Goal: Task Accomplishment & Management: Complete application form

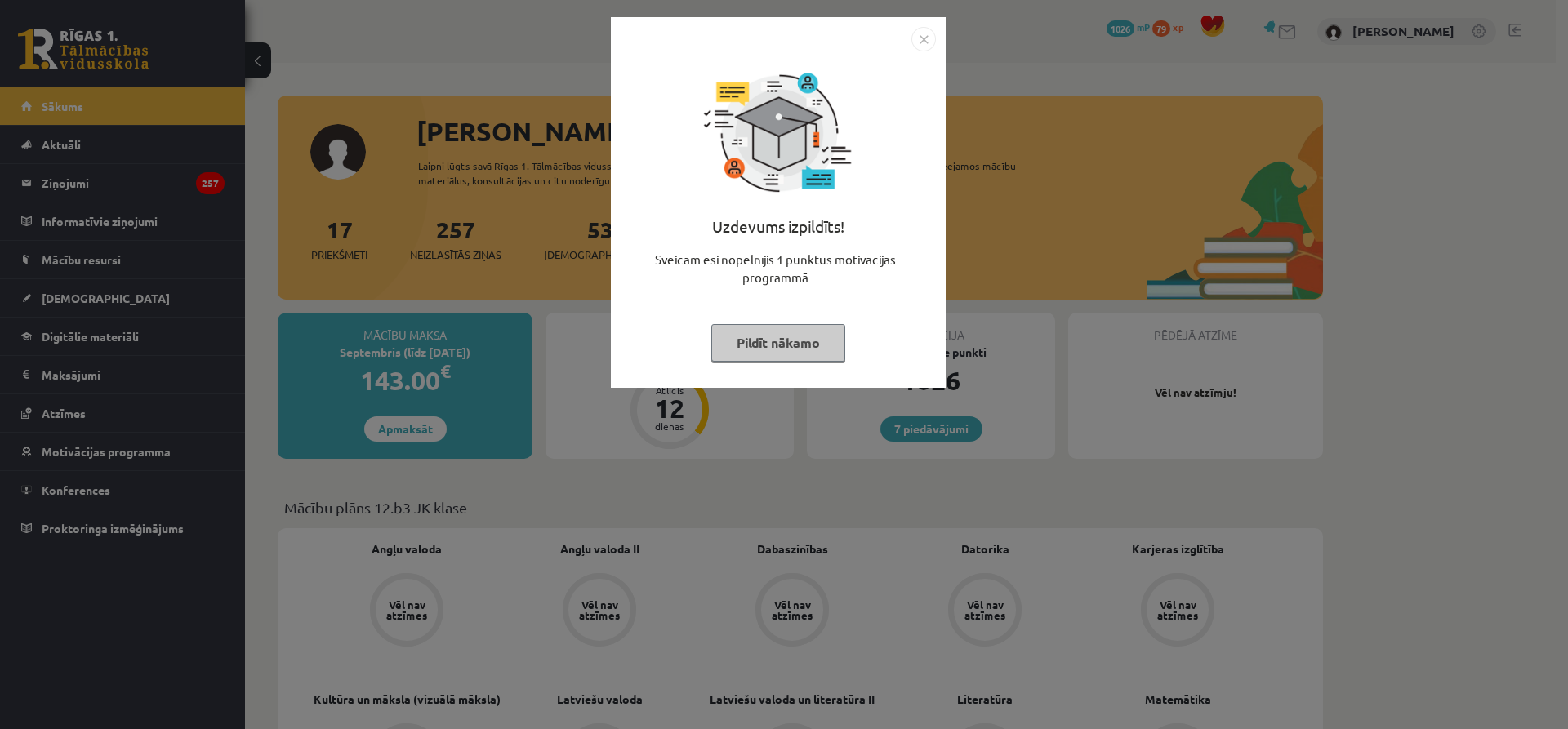
click at [1007, 249] on div "Uzdevums izpildīts! Sveicam esi nopelnījis 1 punktus motivācijas programmā Pild…" at bounding box center [784, 364] width 1568 height 729
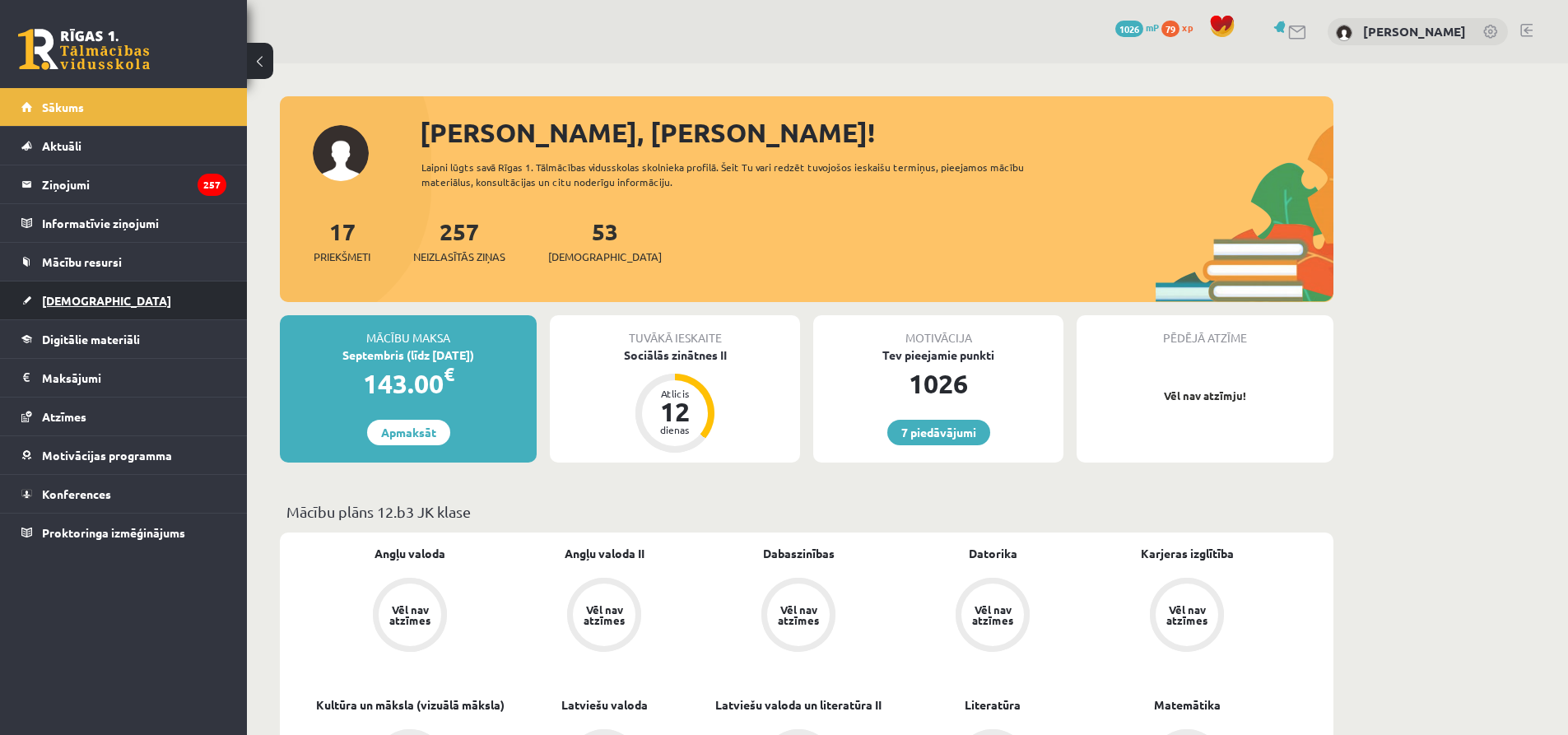
click at [72, 297] on span "[DEMOGRAPHIC_DATA]" at bounding box center [106, 300] width 129 height 15
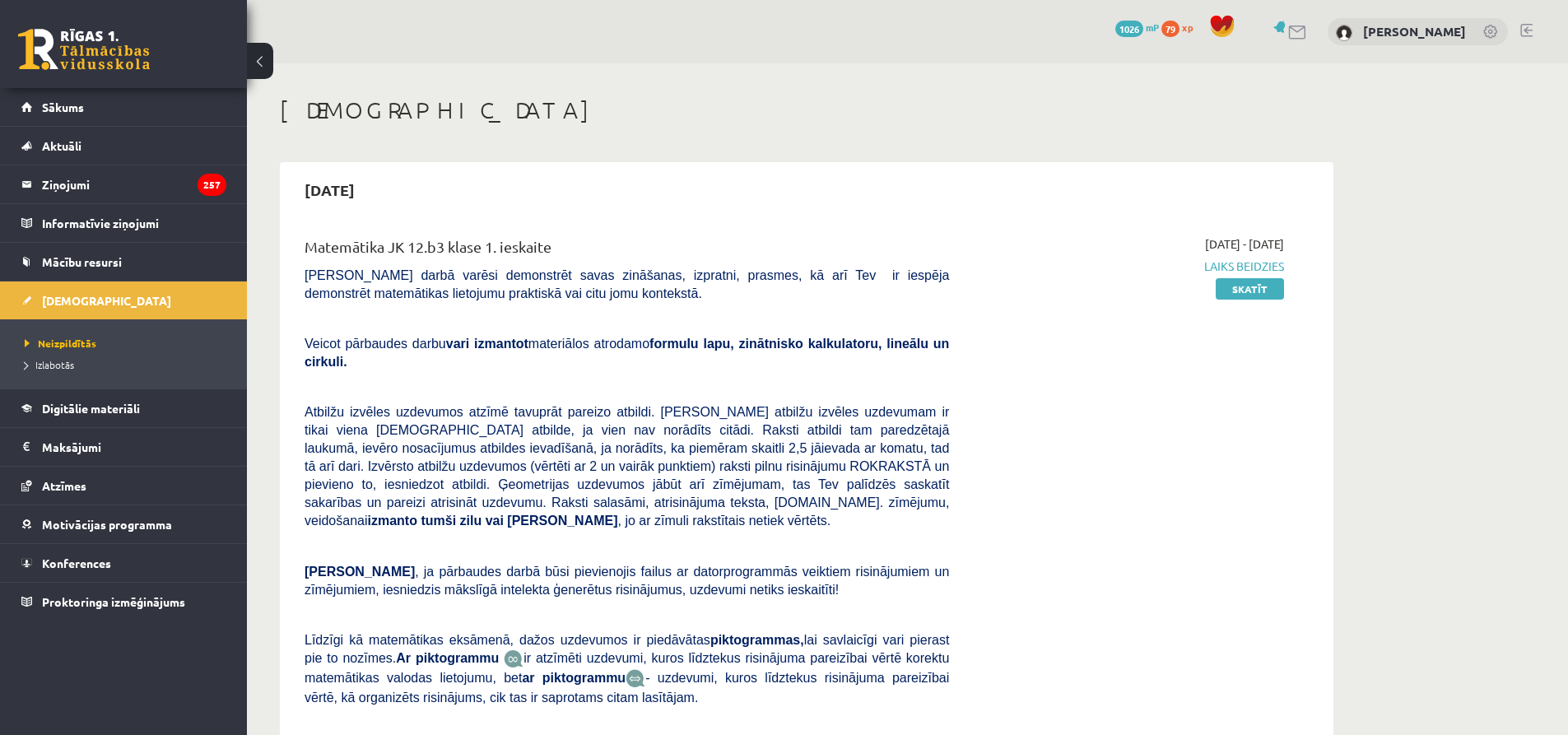
click at [972, 346] on div "[DATE] - [DATE] Laiks beidzies Skatīt" at bounding box center [1129, 513] width 335 height 556
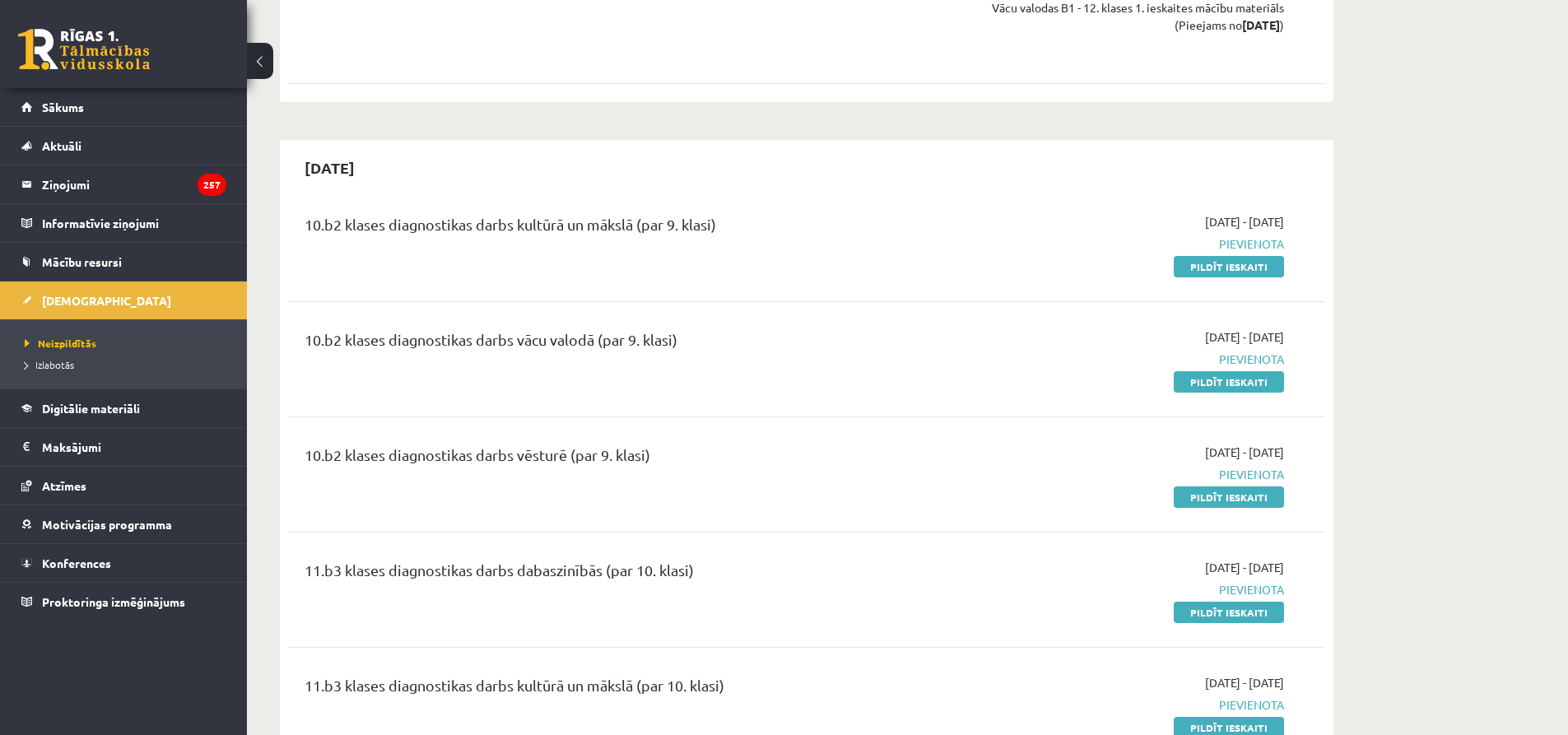
scroll to position [2029, 0]
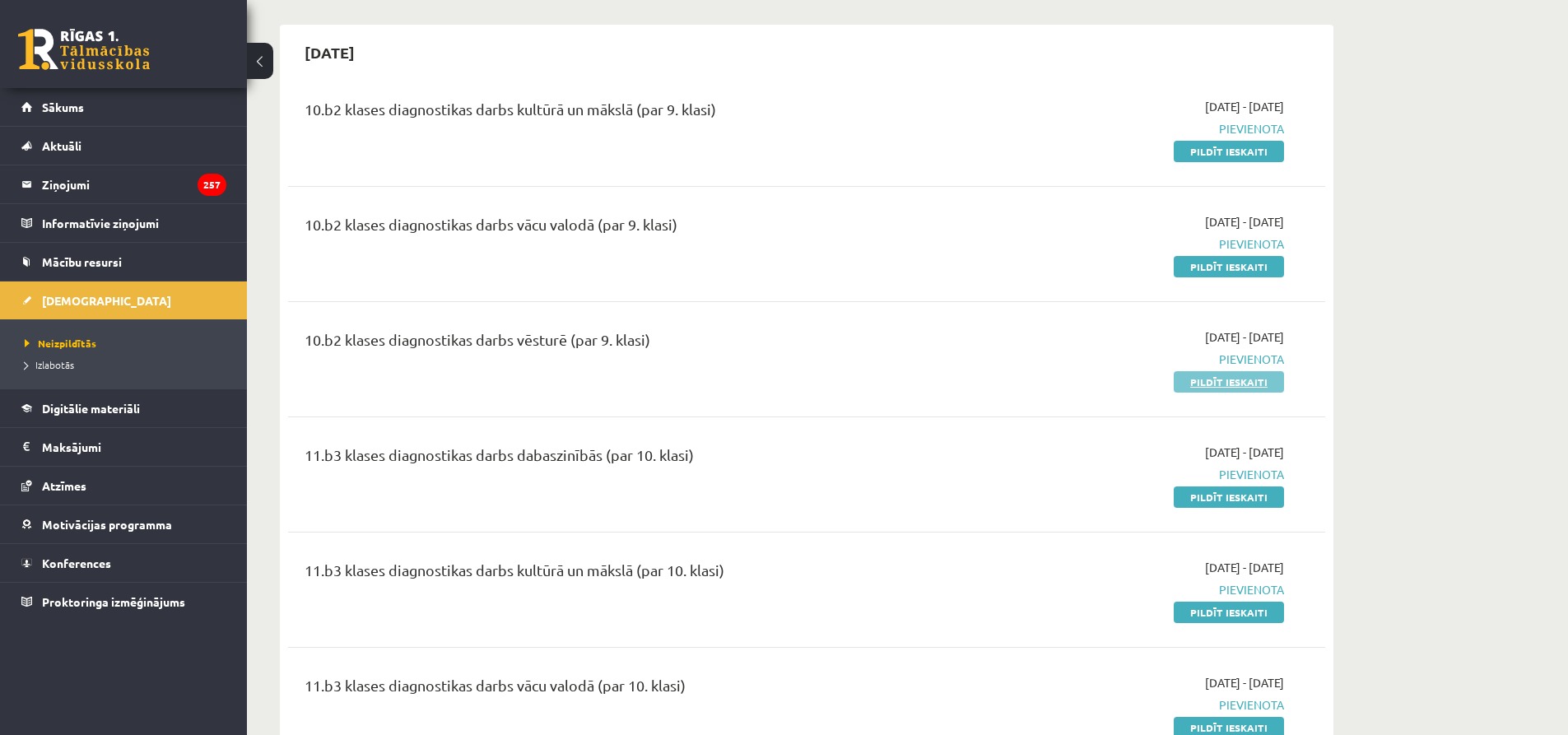
click at [1226, 371] on link "Pildīt ieskaiti" at bounding box center [1228, 381] width 110 height 21
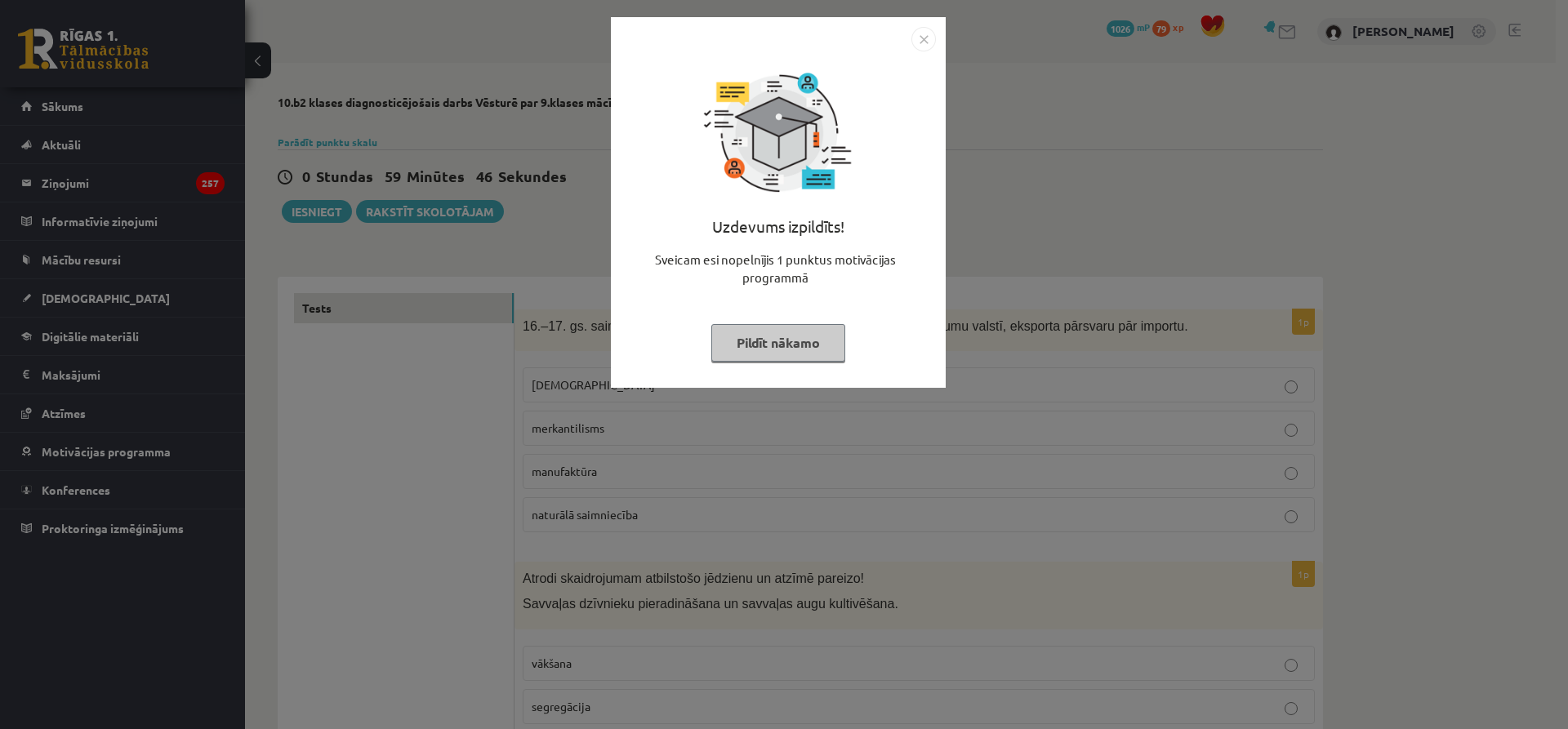
click at [924, 46] on img "Close" at bounding box center [924, 39] width 25 height 25
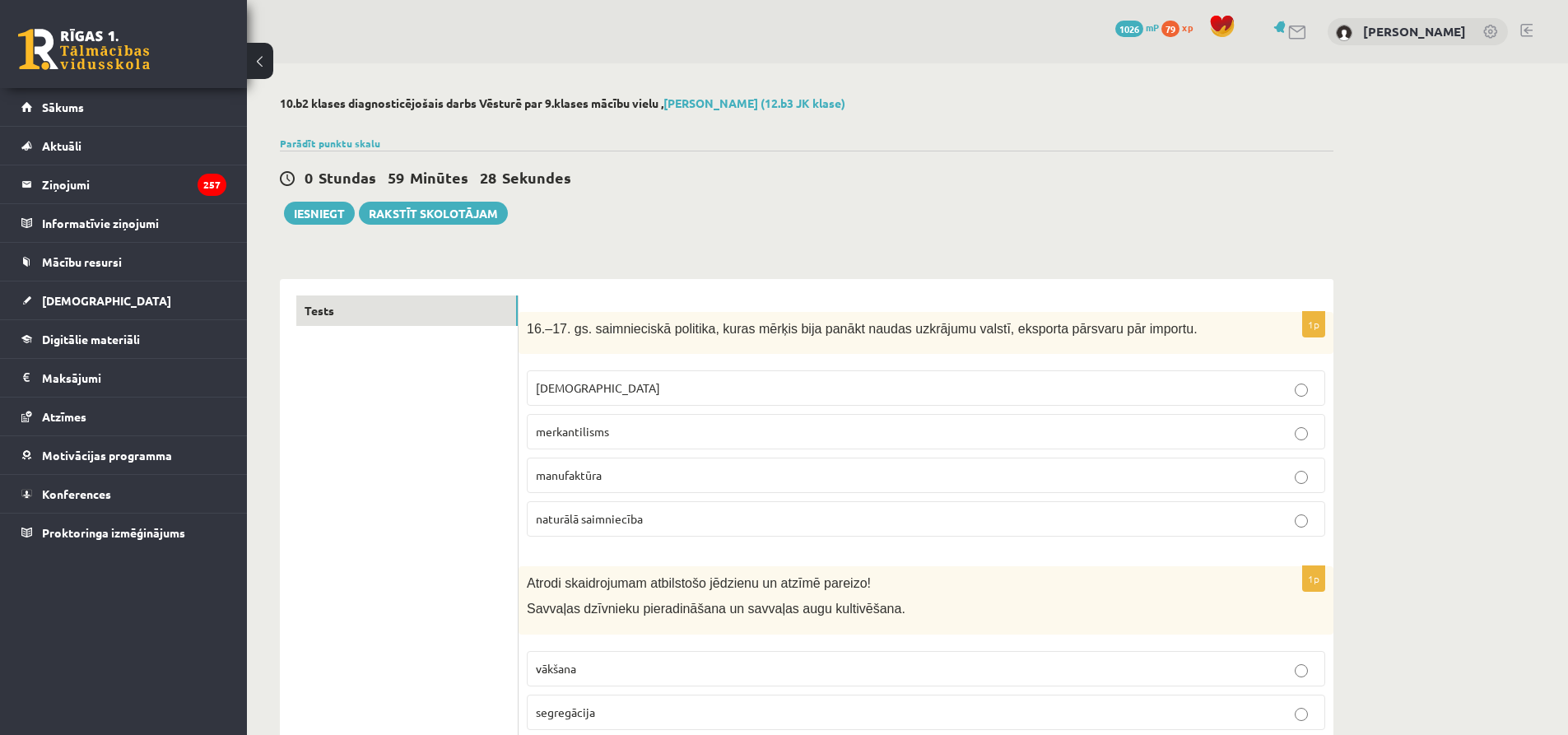
click at [702, 391] on p "kapitālisms" at bounding box center [925, 388] width 780 height 17
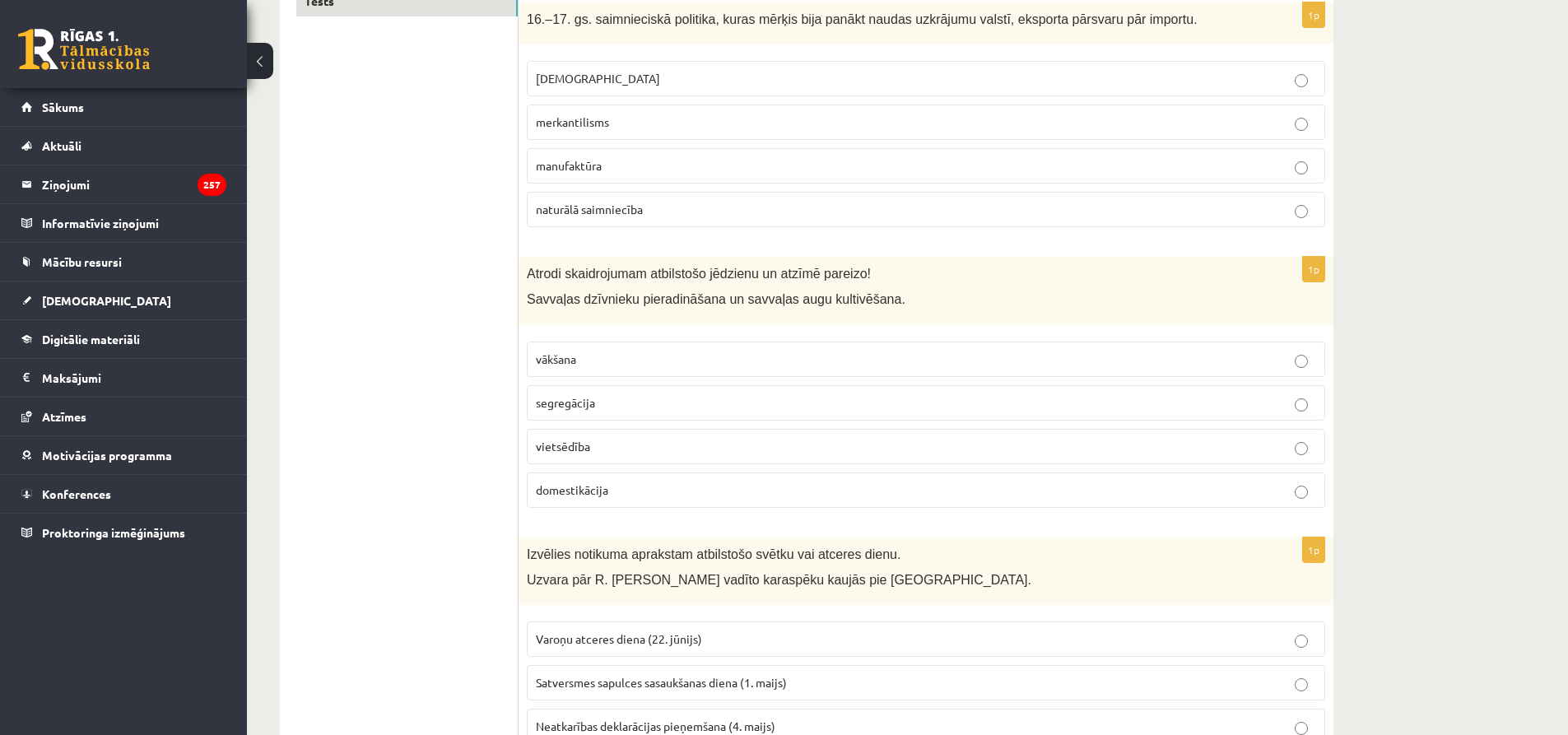
scroll to position [335, 0]
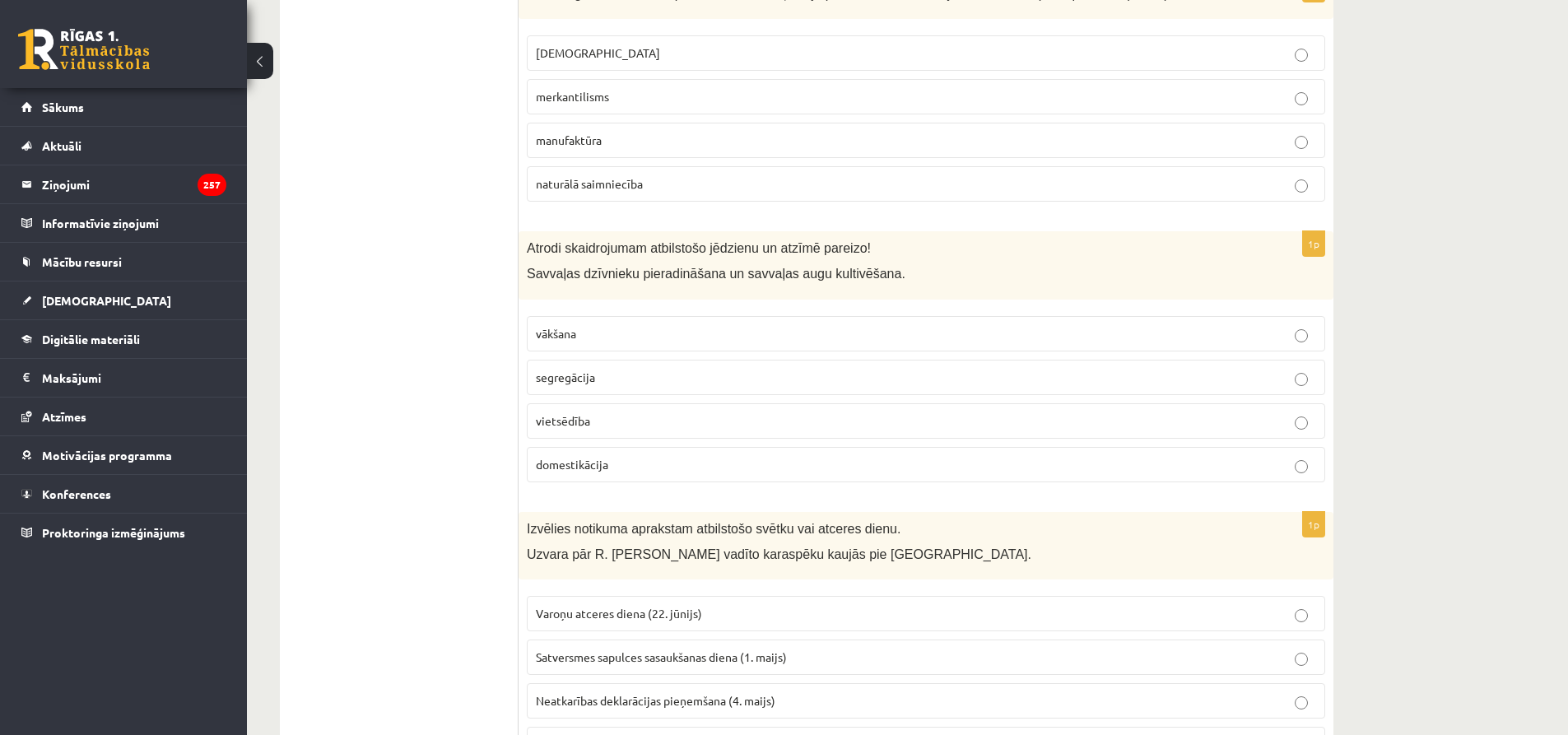
click at [606, 466] on span "domestikācija" at bounding box center [572, 464] width 73 height 15
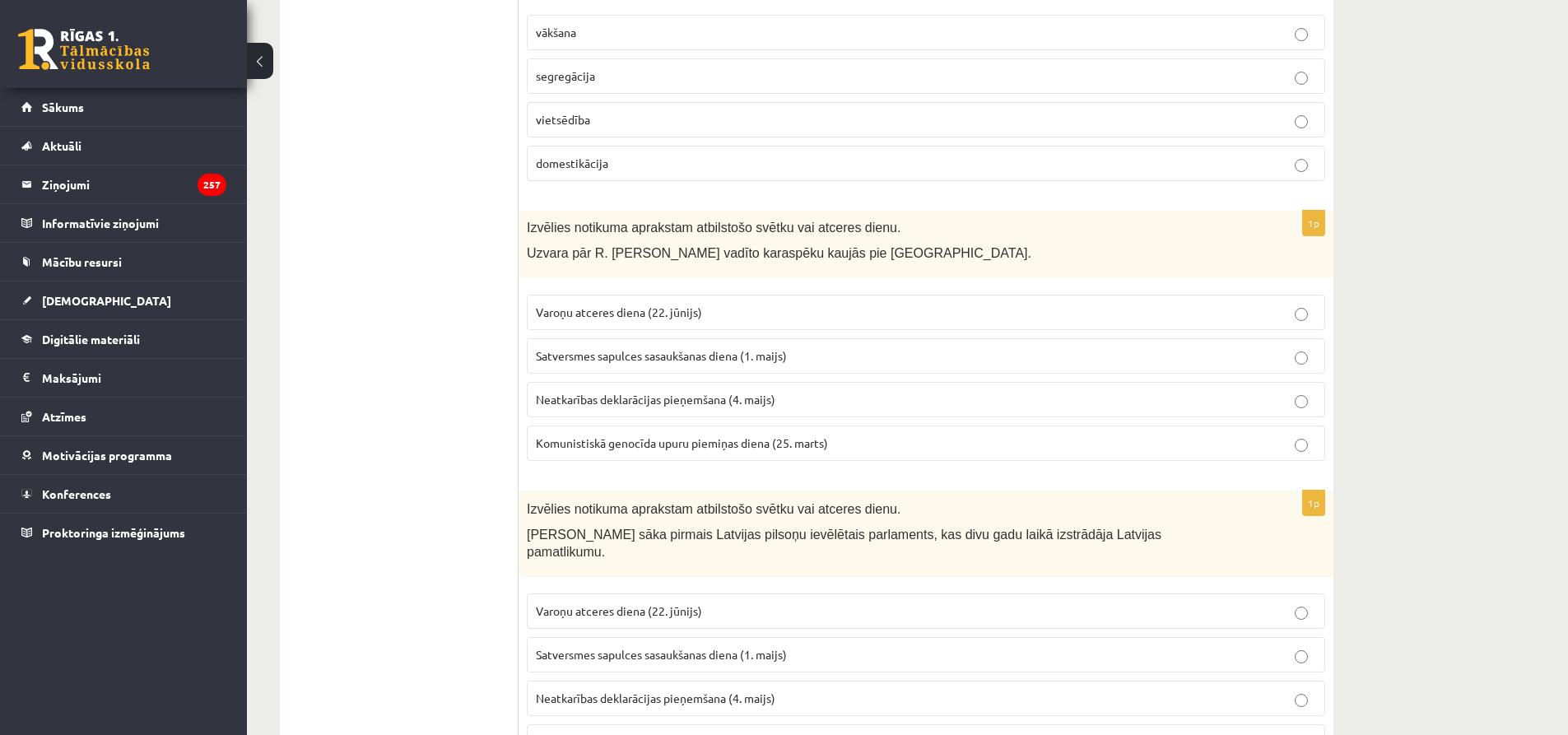
scroll to position [653, 0]
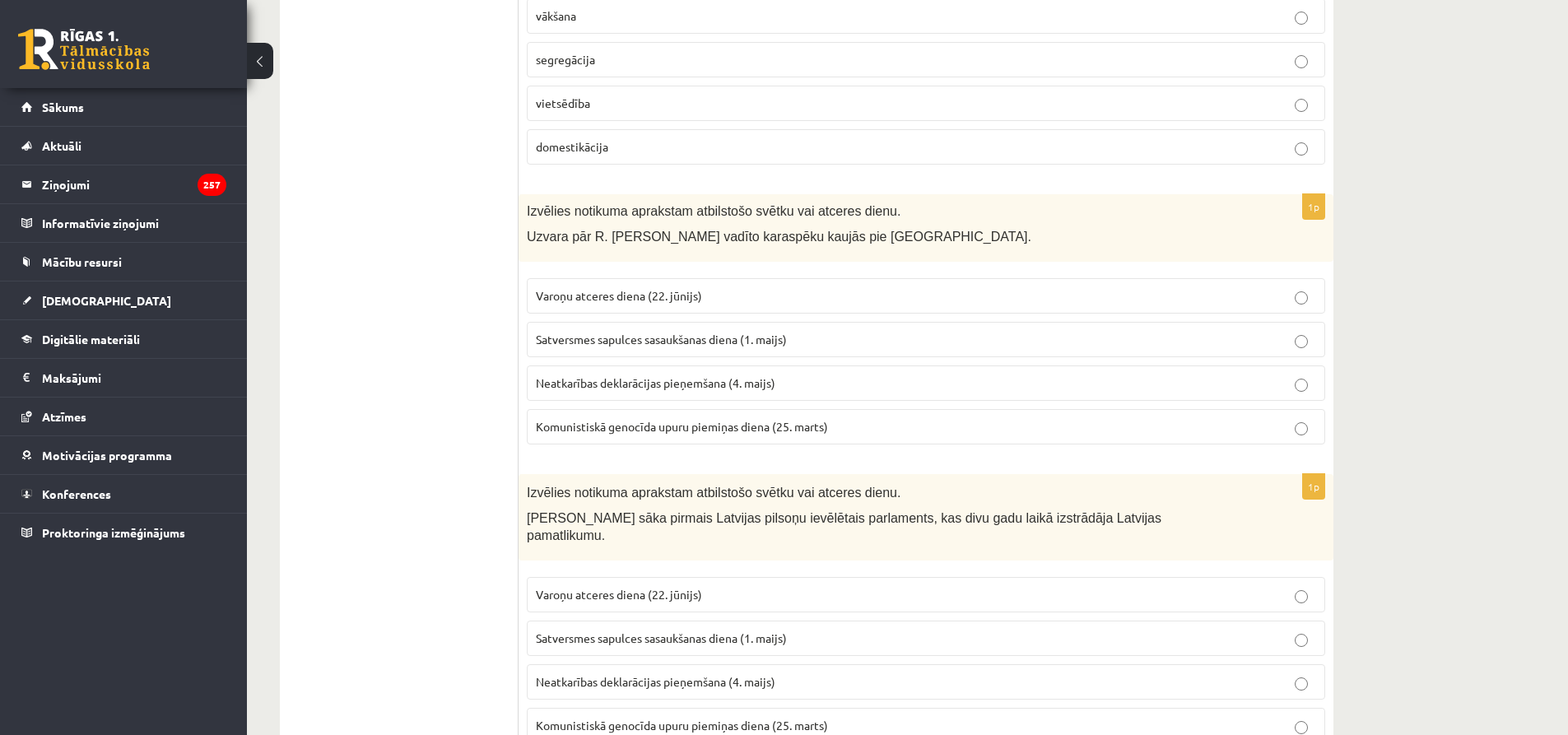
click at [661, 301] on span "Varoņu atceres diena (22. jūnijs)" at bounding box center [619, 295] width 167 height 15
click at [793, 350] on label "Satversmes sapulces sasaukšanas diena (1. maijs)" at bounding box center [925, 339] width 798 height 35
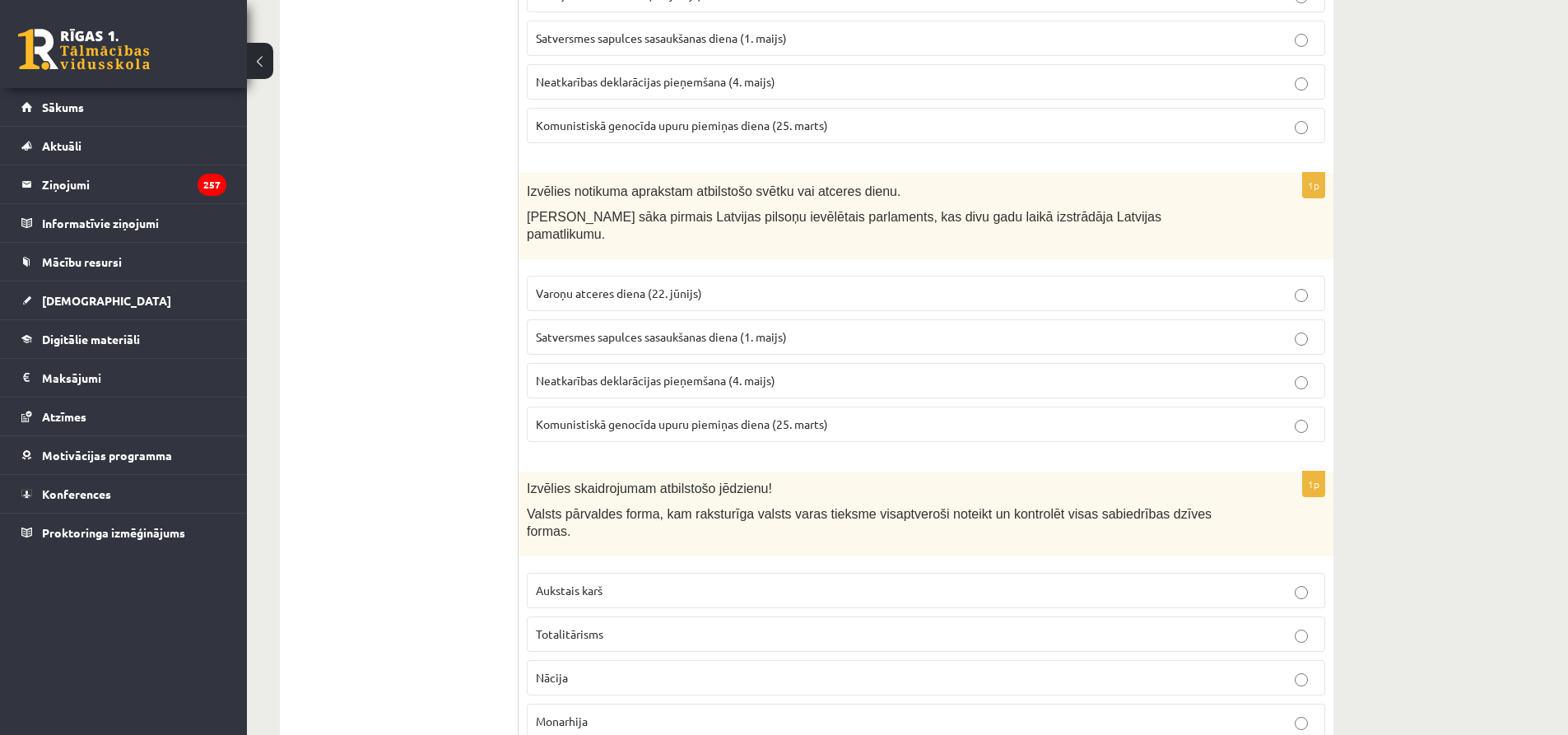
scroll to position [971, 0]
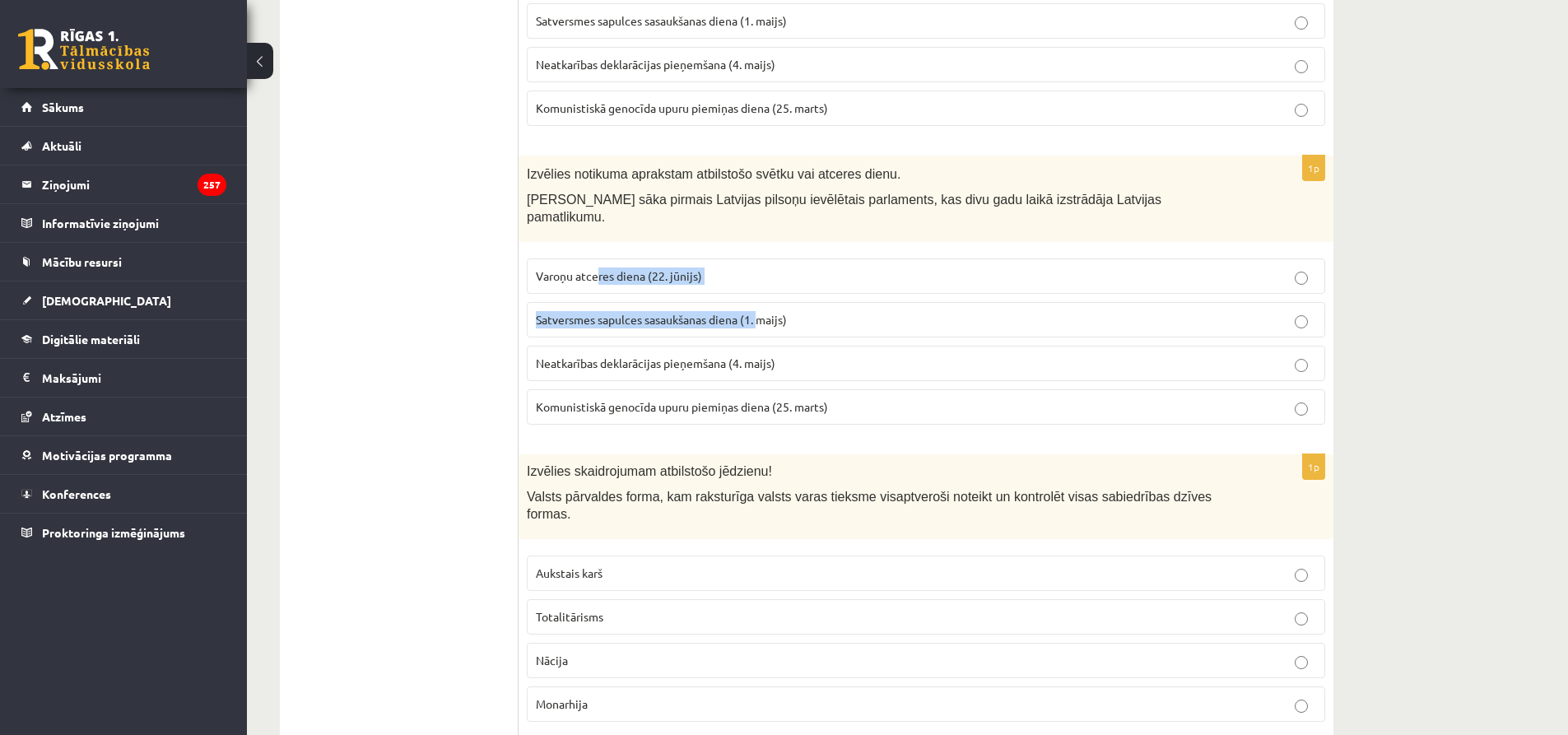
drag, startPoint x: 761, startPoint y: 313, endPoint x: 599, endPoint y: 238, distance: 178.5
click at [599, 250] on fieldset "Varoņu atceres diena (22. jūnijs) Satversmes sapulces sasaukšanas diena (1. mai…" at bounding box center [925, 340] width 798 height 179
click at [743, 312] on span "Satversmes sapulces sasaukšanas diena (1. maijs)" at bounding box center [661, 319] width 251 height 15
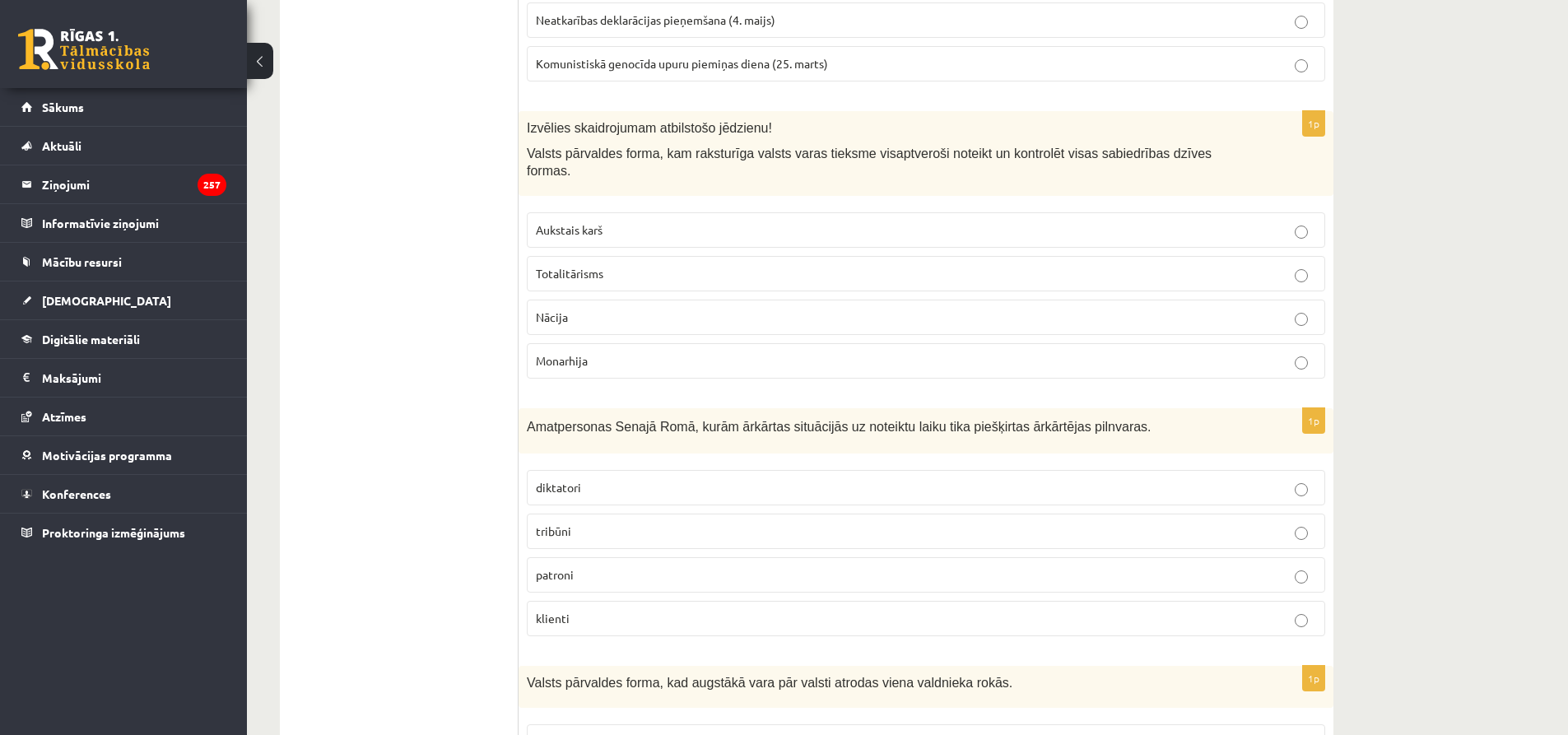
scroll to position [1324, 0]
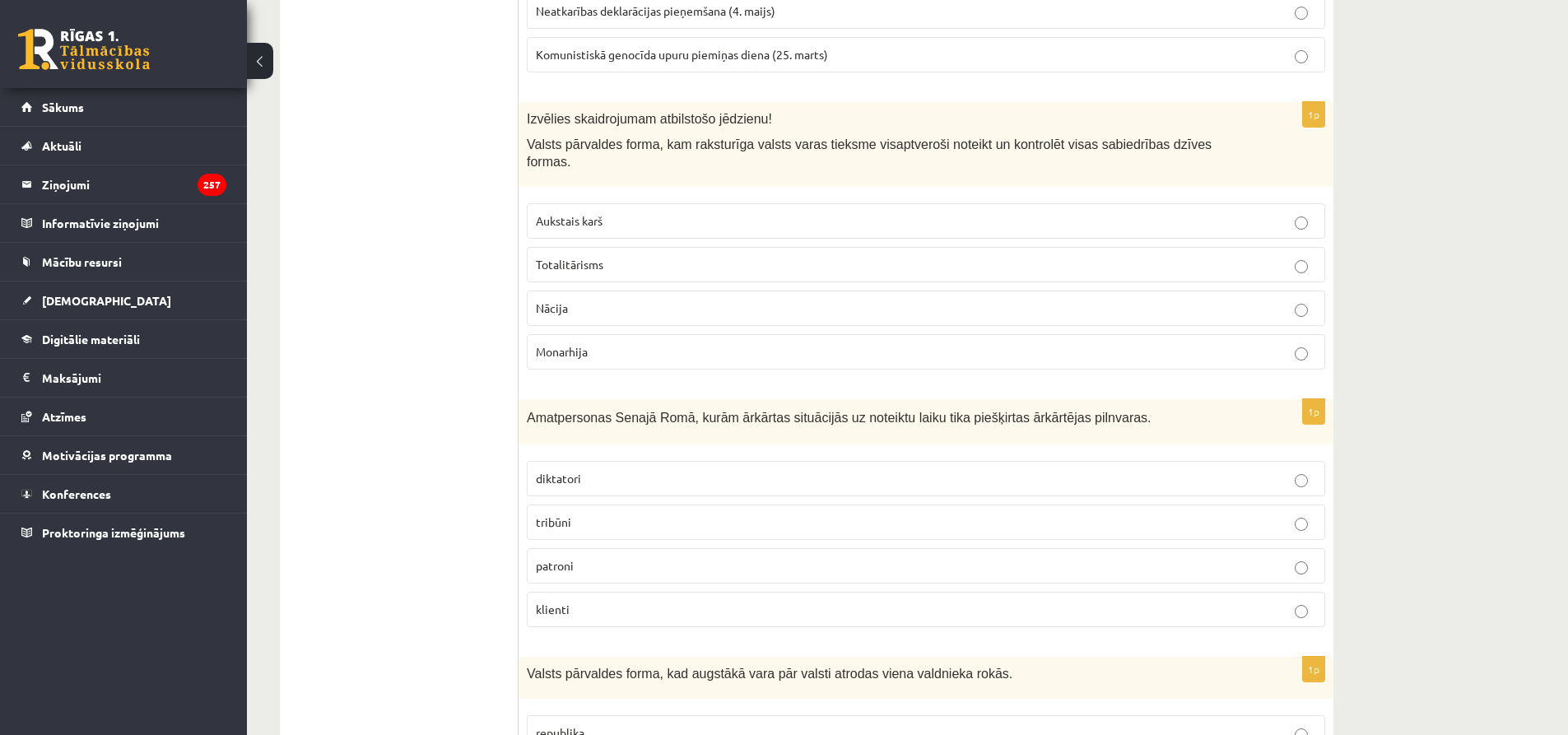
click at [693, 256] on p "Totalitārisms" at bounding box center [925, 265] width 780 height 17
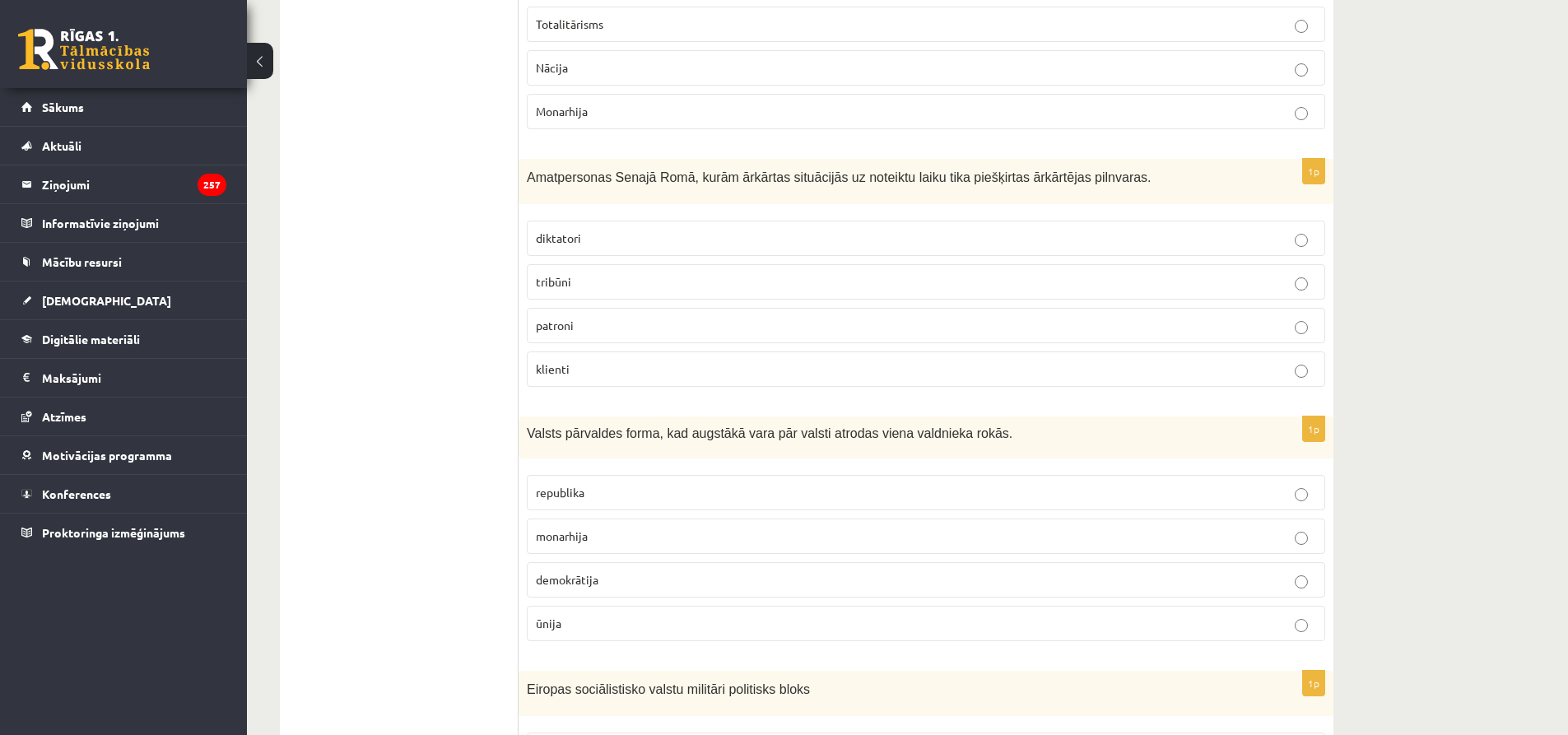
scroll to position [1581, 0]
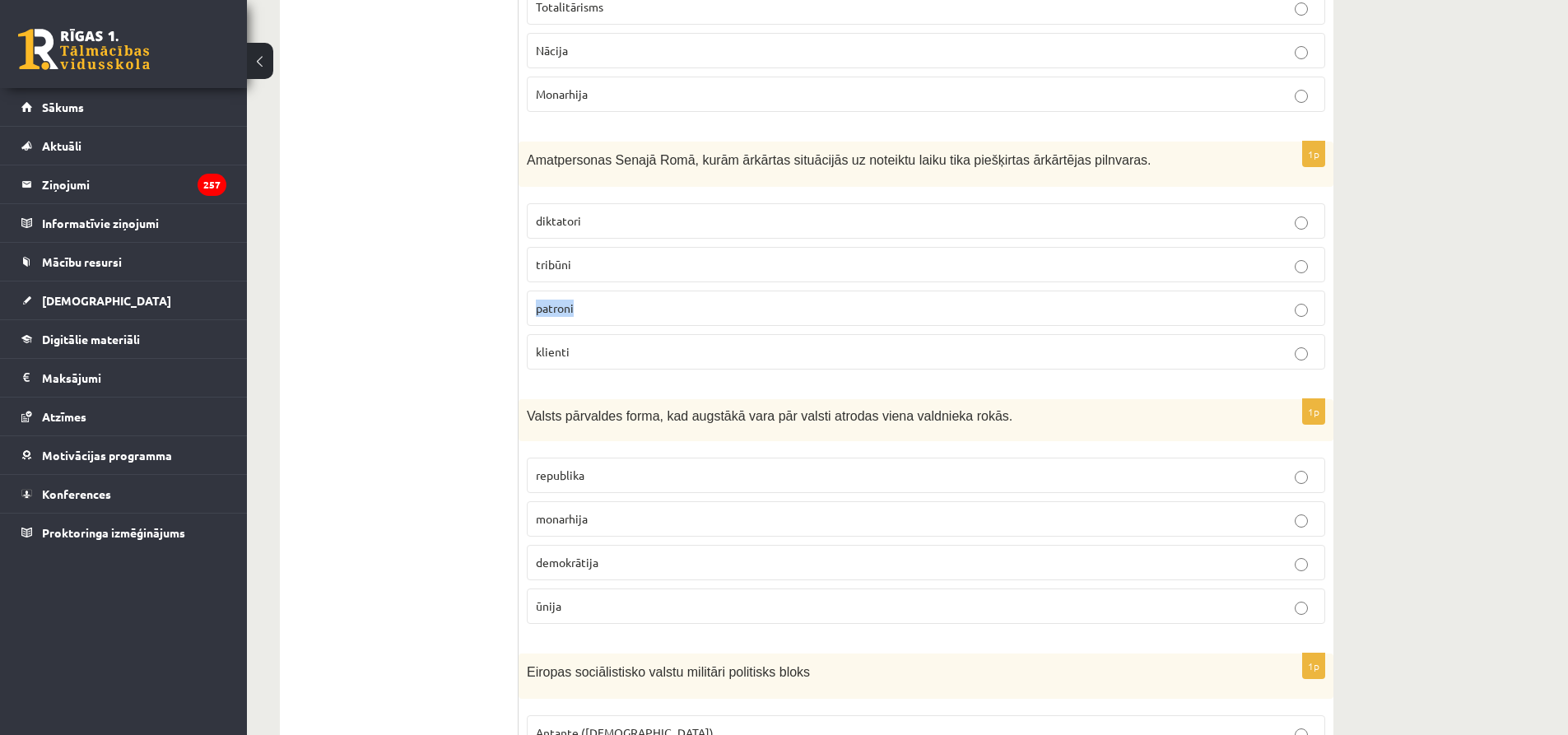
drag, startPoint x: 991, startPoint y: 240, endPoint x: 700, endPoint y: 284, distance: 294.3
click at [700, 284] on fieldset "diktatori tribūni patroni klienti" at bounding box center [925, 285] width 798 height 179
click at [639, 300] on p "patroni" at bounding box center [925, 309] width 780 height 17
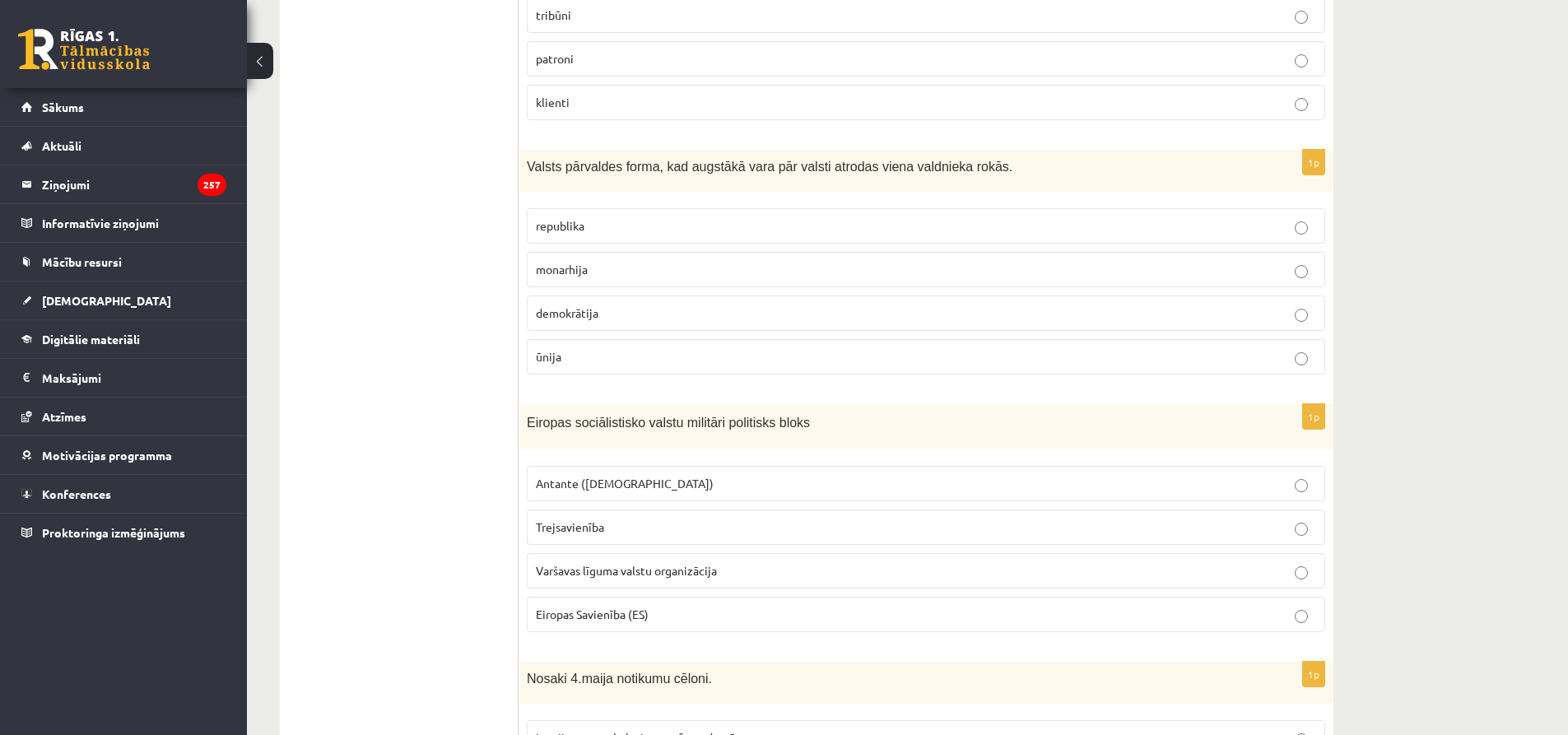
scroll to position [1856, 0]
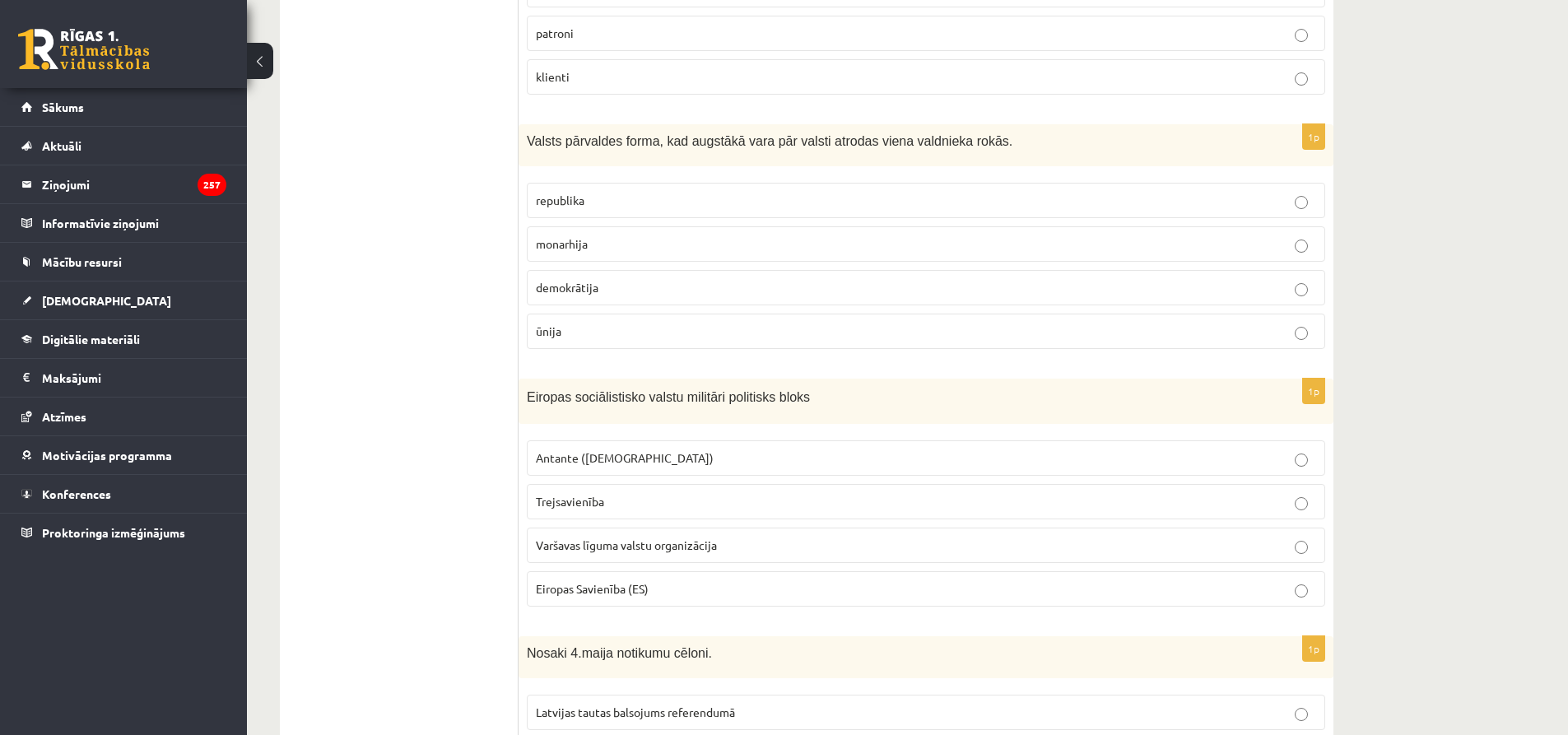
click at [1006, 226] on label "monarhija" at bounding box center [925, 244] width 798 height 35
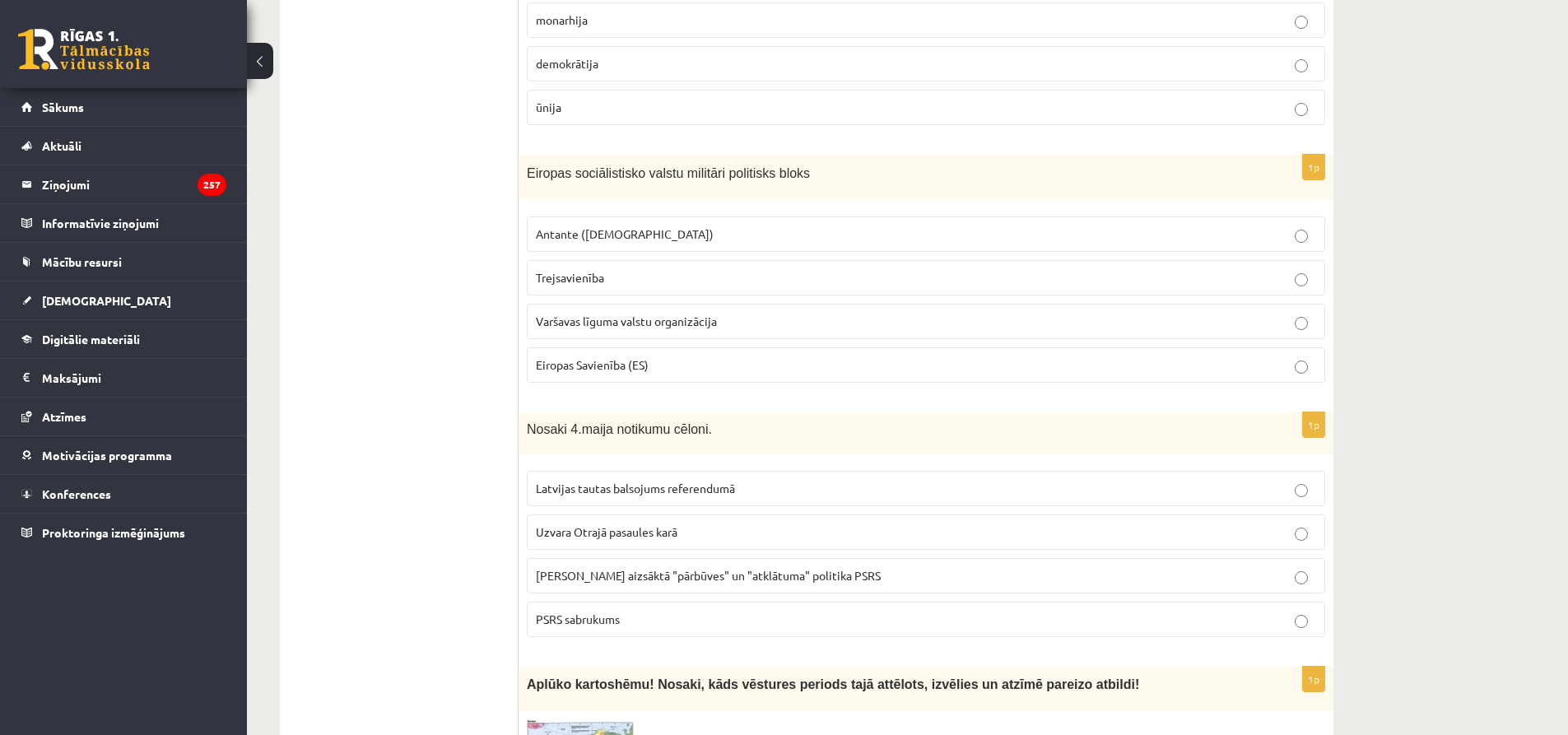
scroll to position [2088, 0]
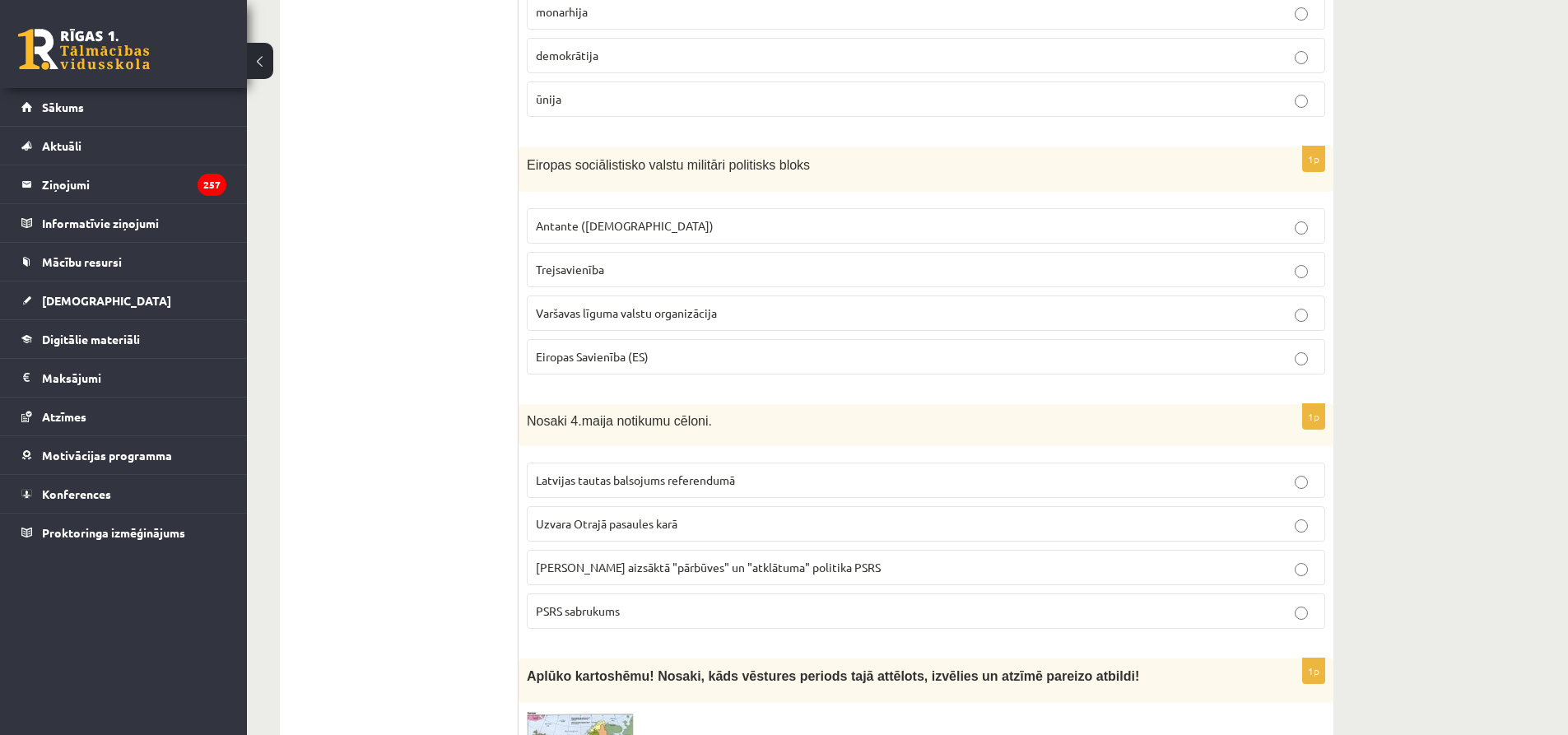
click at [952, 261] on p "Trejsavienība" at bounding box center [925, 269] width 780 height 17
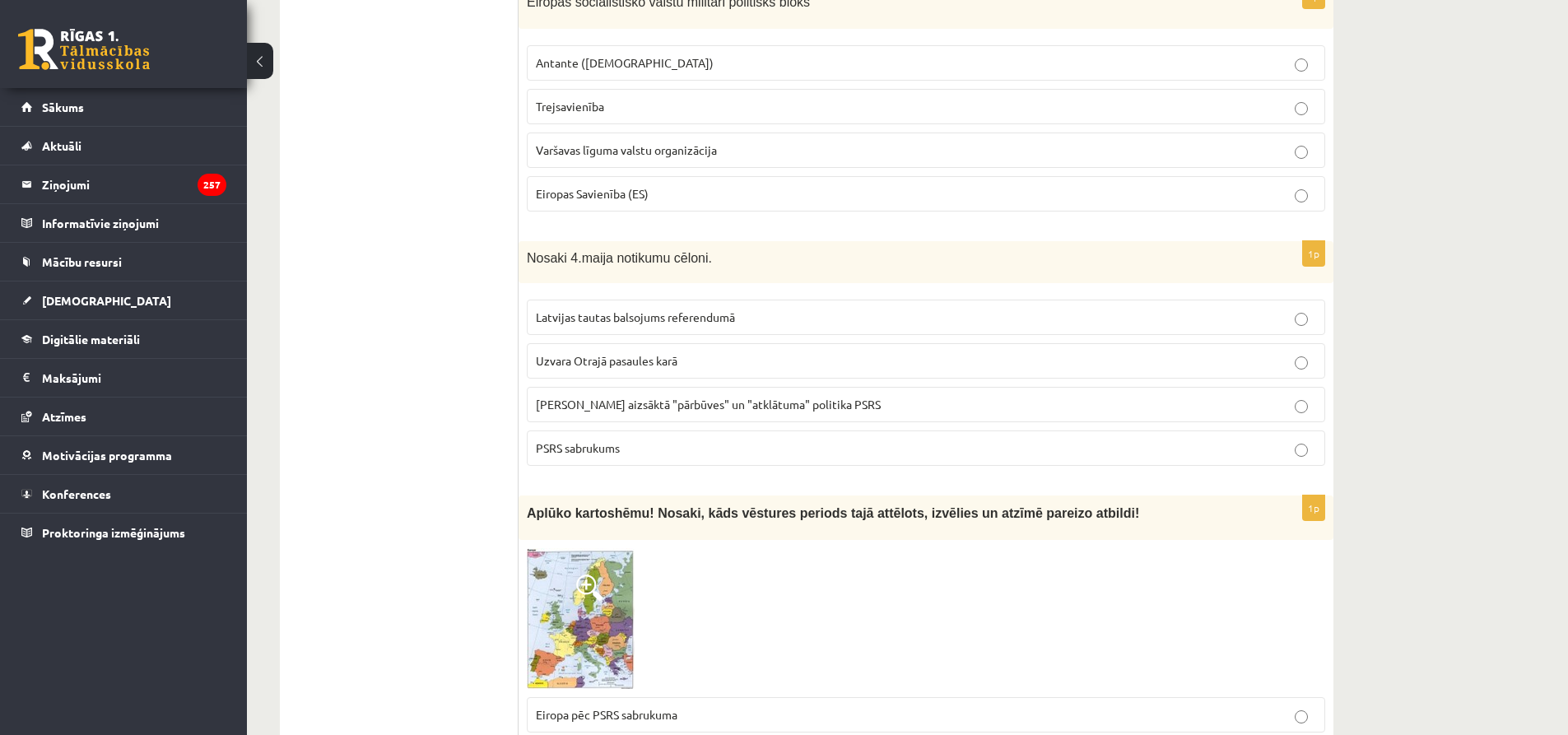
scroll to position [2261, 0]
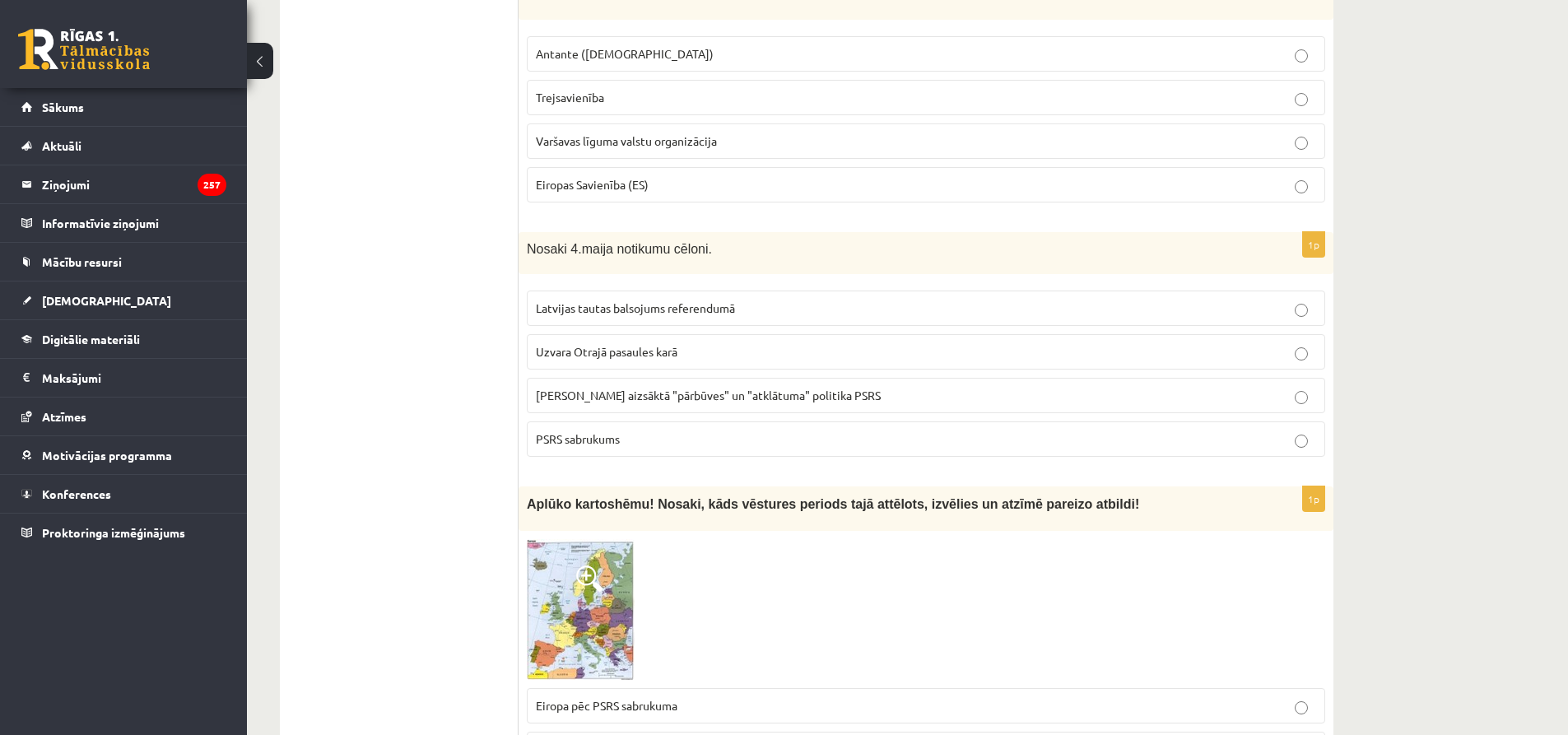
click at [1130, 387] on p "Gorbačova aizsāktā "pārbūves" un "atklātuma" politika PSRS" at bounding box center [925, 396] width 780 height 17
click at [1125, 431] on p "PSRS sabrukums" at bounding box center [925, 439] width 780 height 17
click at [1153, 387] on p "Gorbačova aizsāktā "pārbūves" un "atklātuma" politika PSRS" at bounding box center [925, 396] width 780 height 17
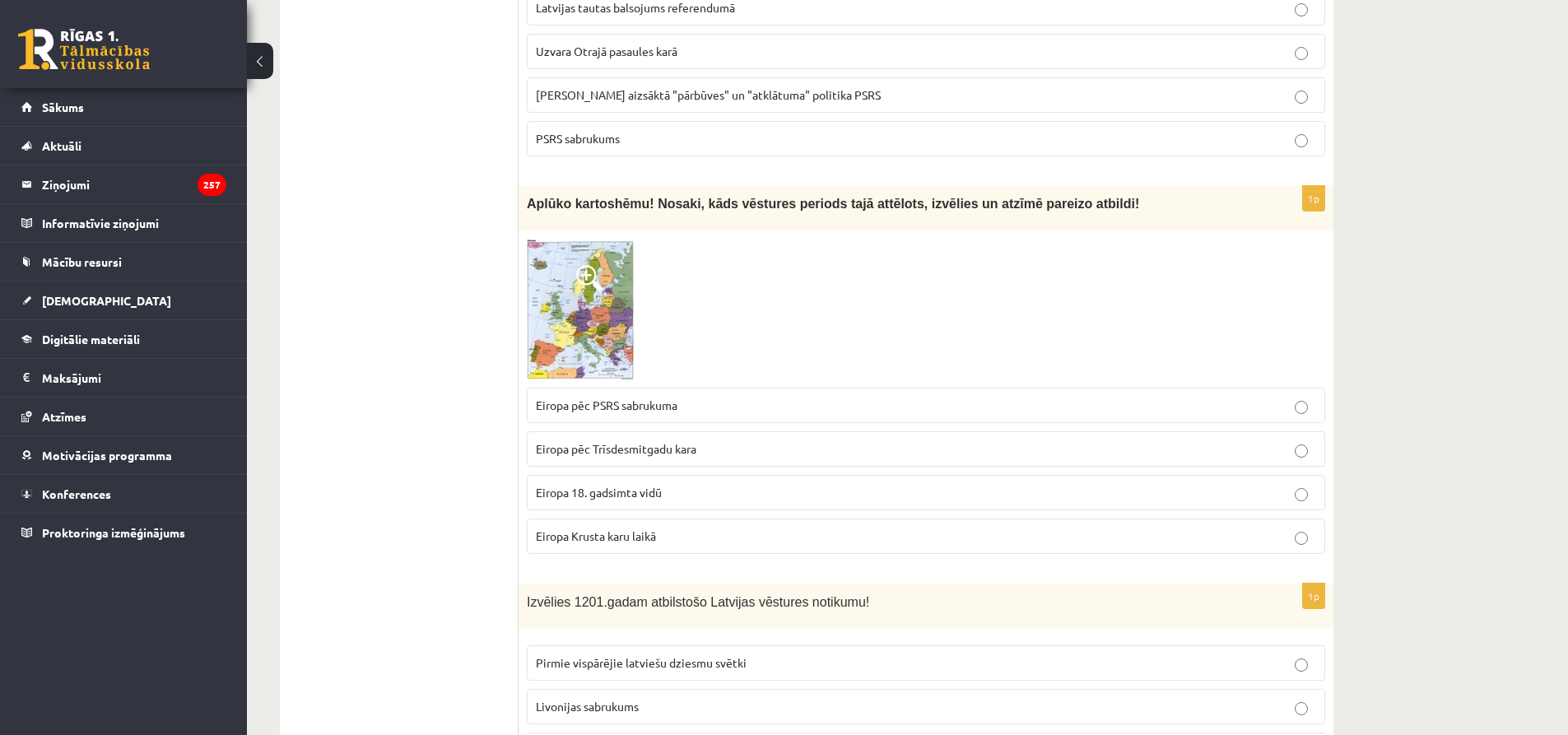
scroll to position [2570, 0]
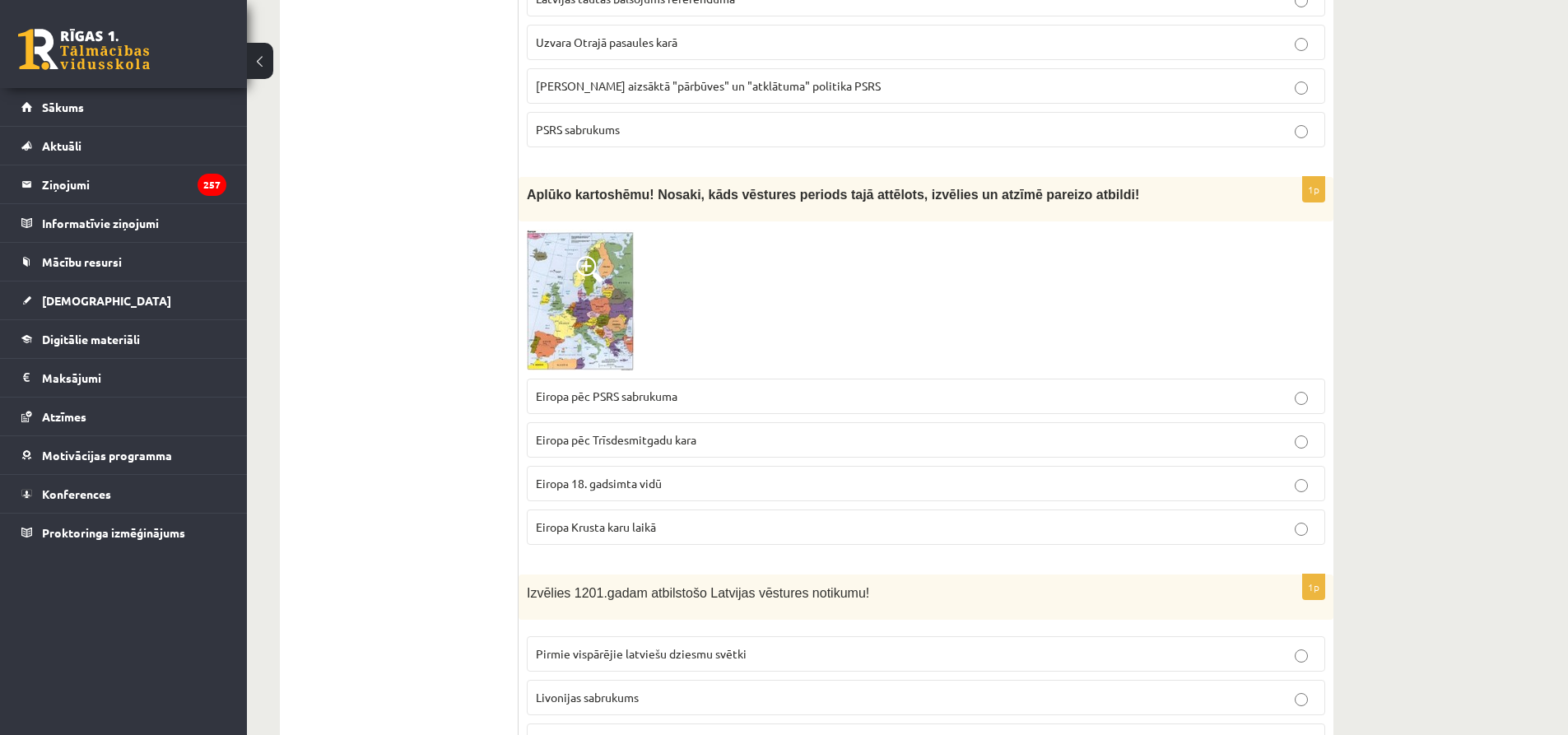
click at [602, 268] on img at bounding box center [580, 300] width 108 height 141
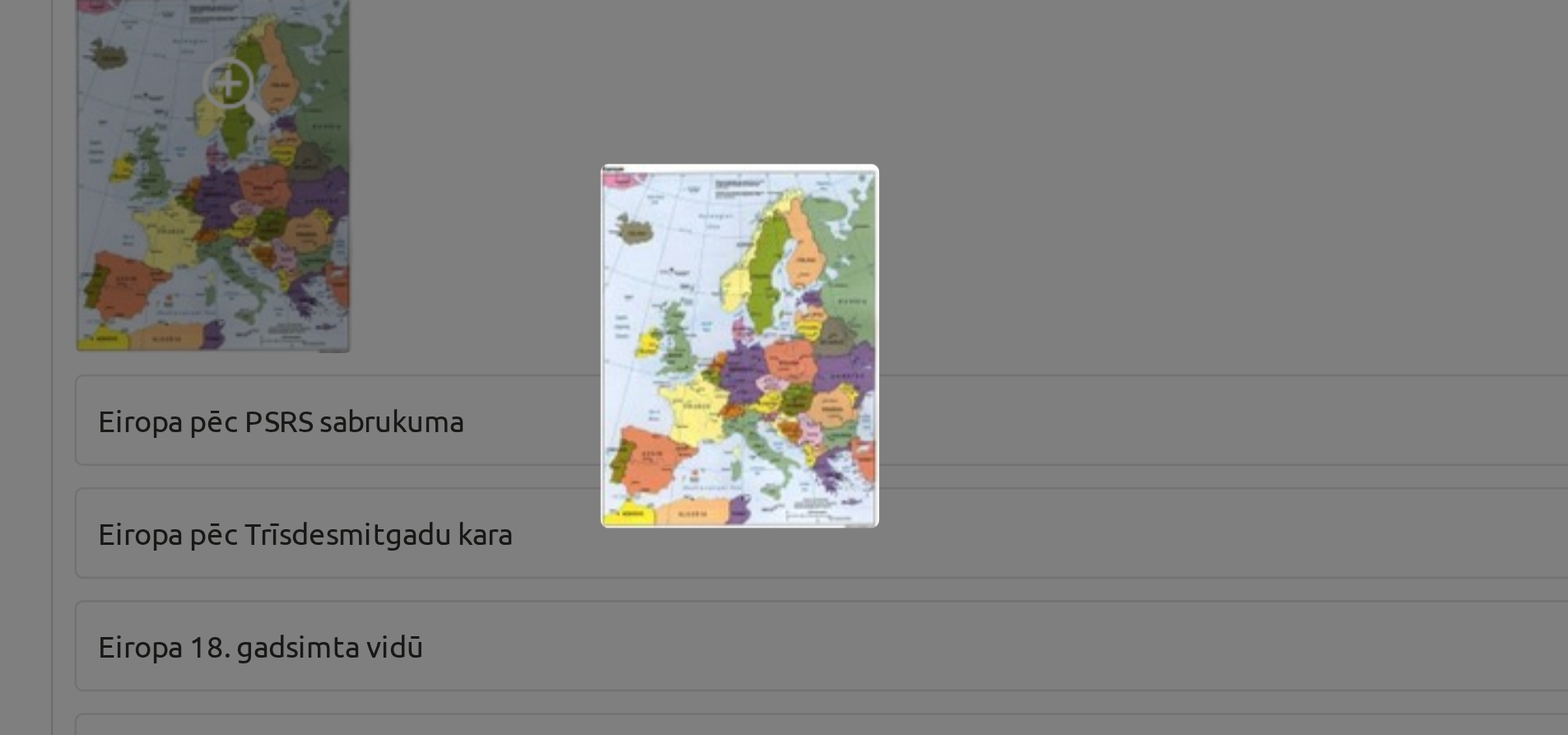
click at [841, 370] on div at bounding box center [784, 368] width 1568 height 735
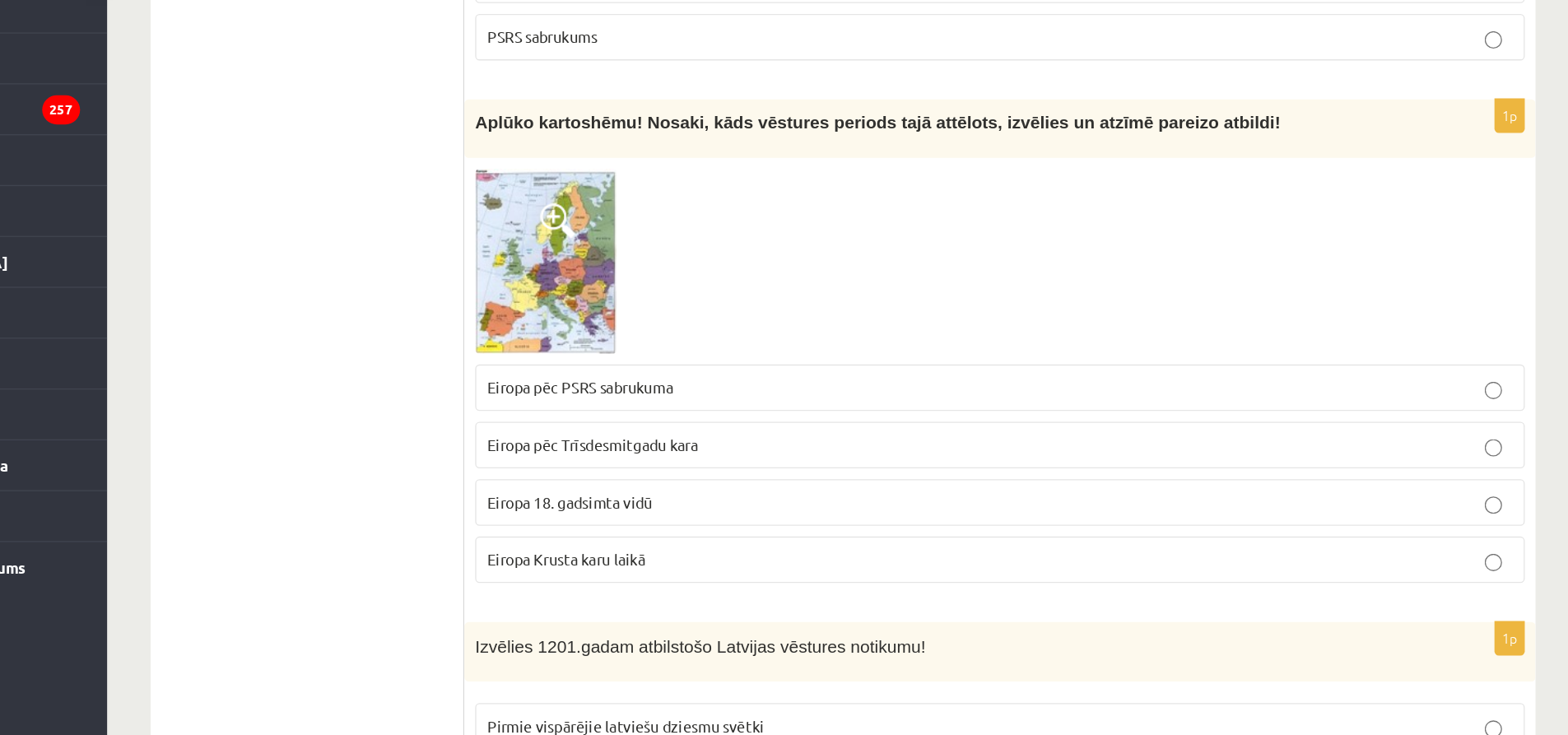
scroll to position [2569, 0]
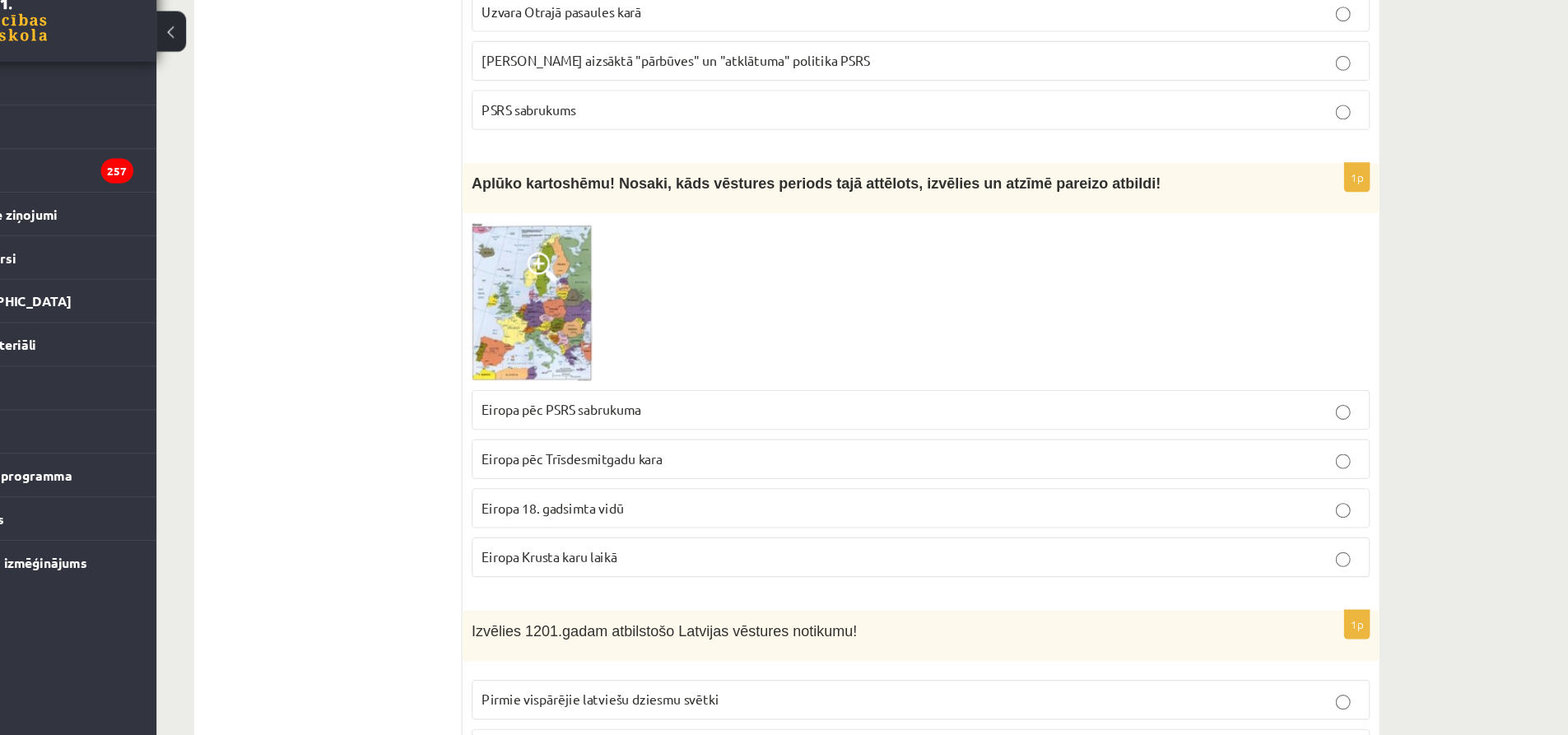
click at [841, 389] on p "Eiropa pēc PSRS sabrukuma" at bounding box center [925, 397] width 780 height 17
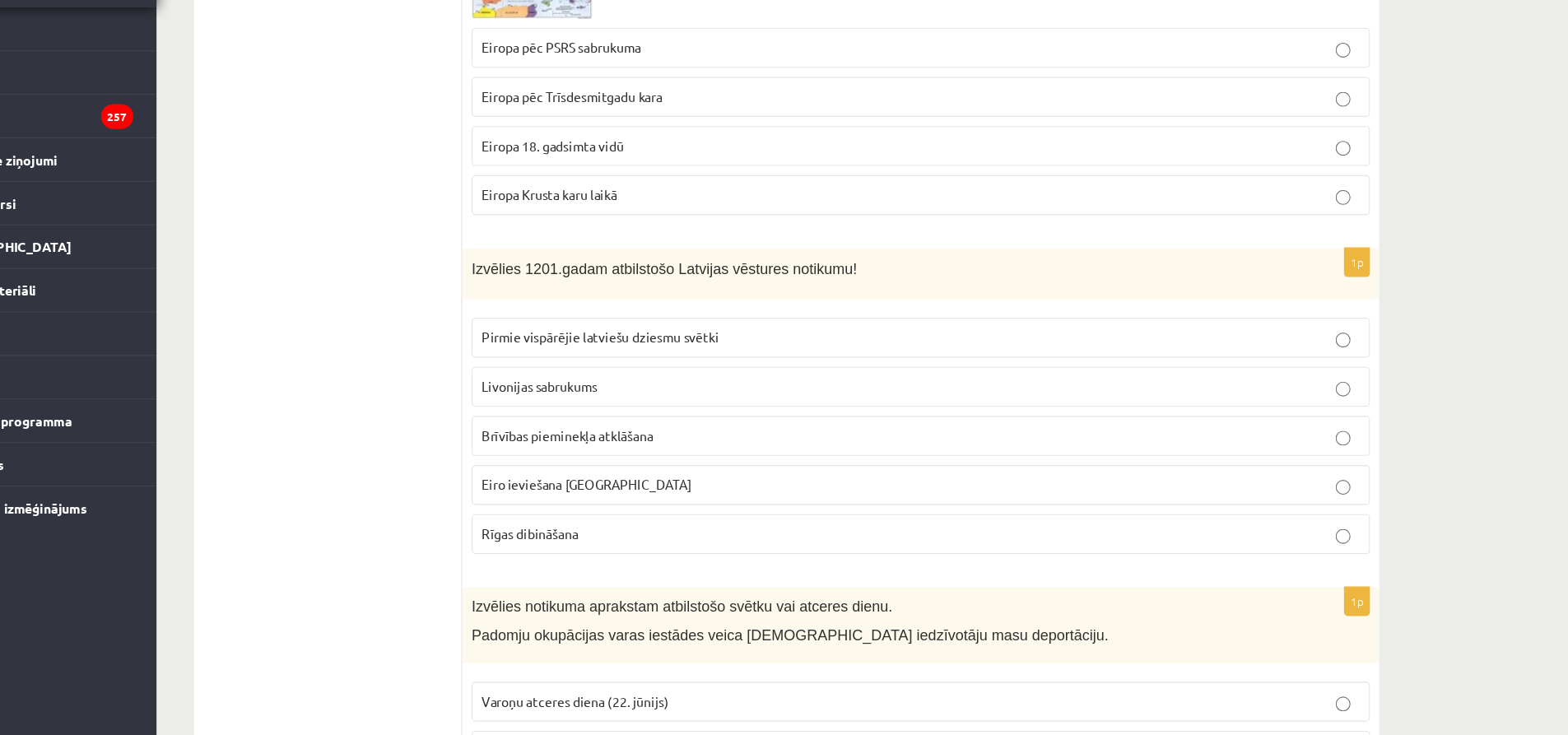
scroll to position [2886, 0]
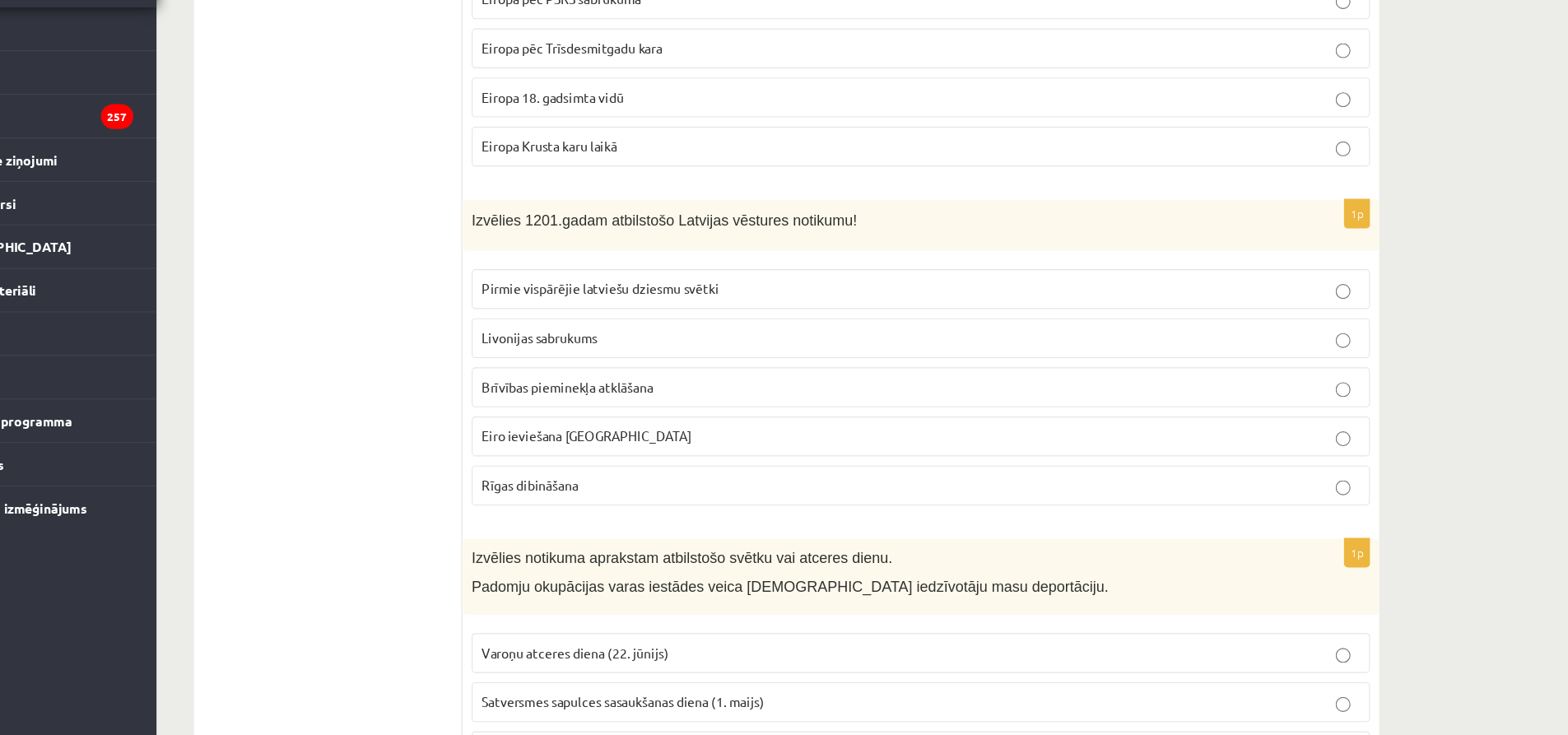
click at [709, 503] on p "Rīgas dibināšana" at bounding box center [925, 512] width 780 height 17
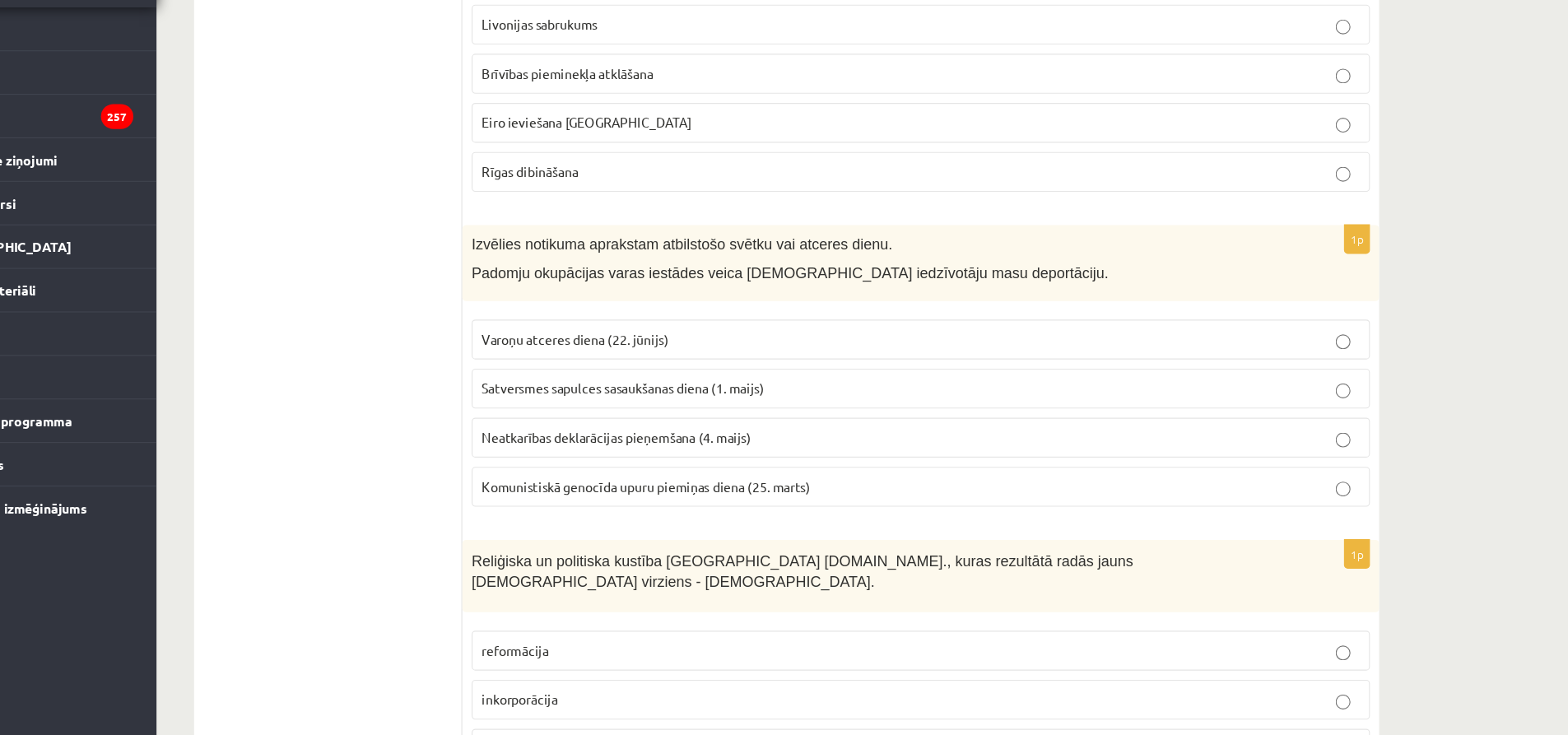
scroll to position [3199, 0]
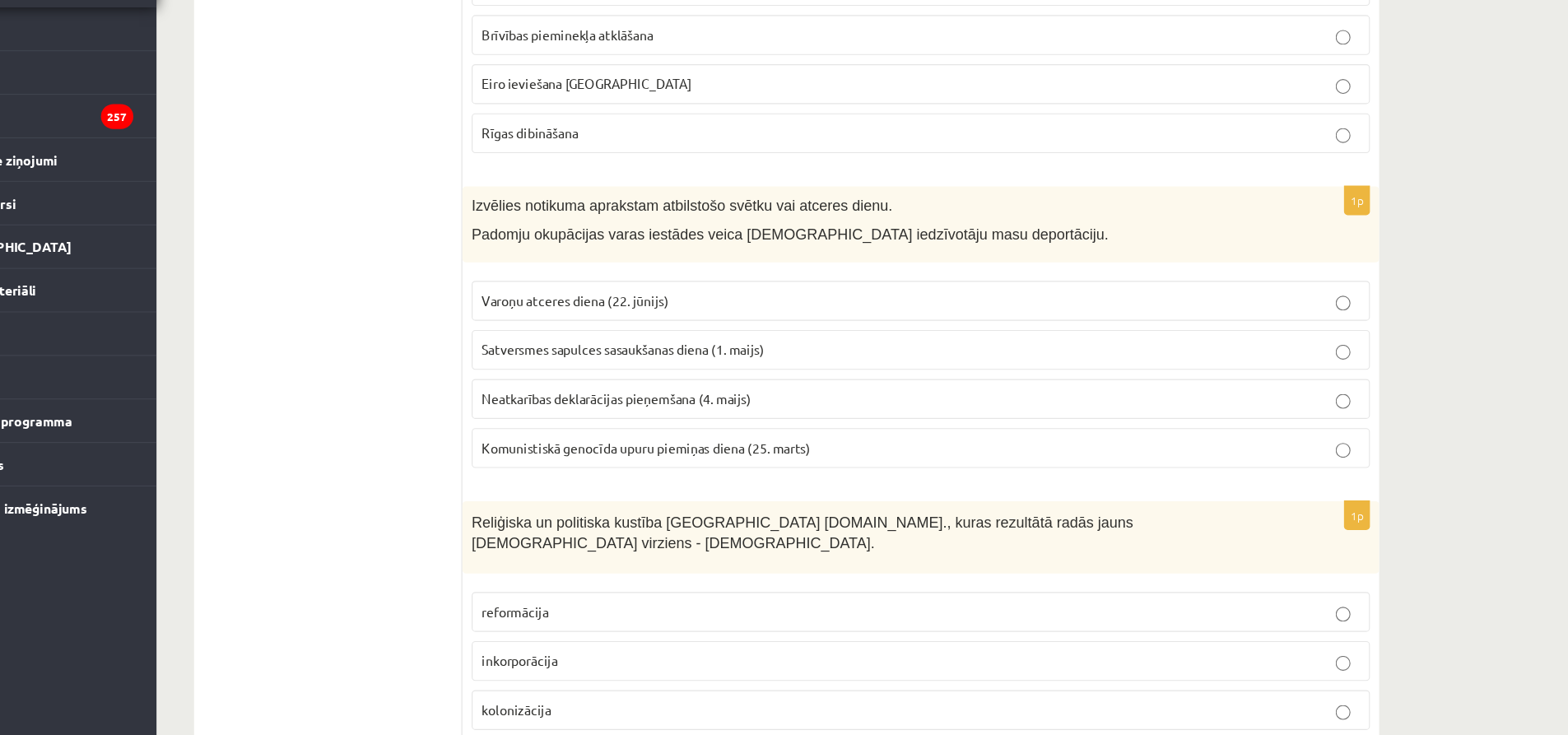
click at [851, 471] on p "Komunistiskā genocīda upuru piemiņas diena (25. marts)" at bounding box center [925, 479] width 780 height 17
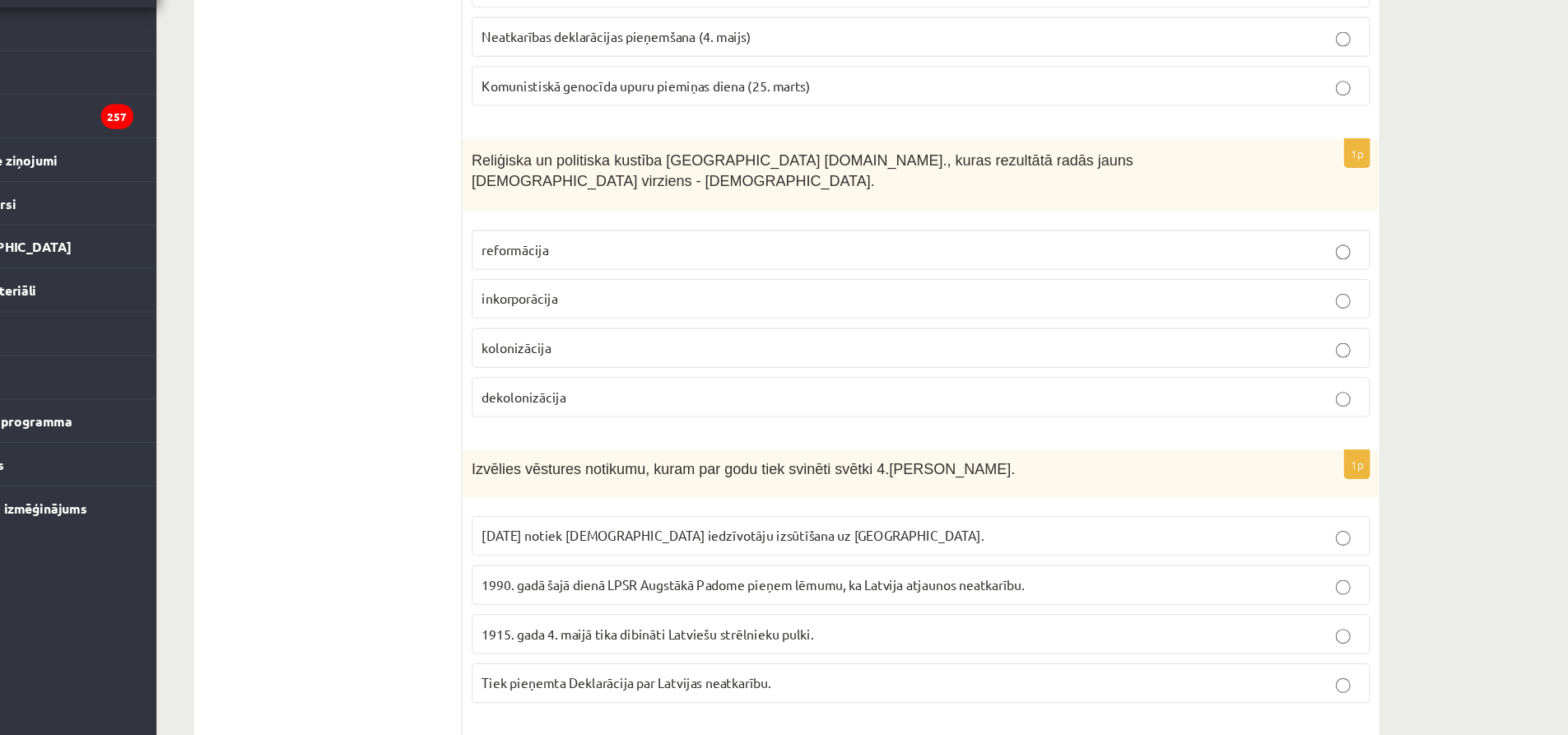
scroll to position [3537, 0]
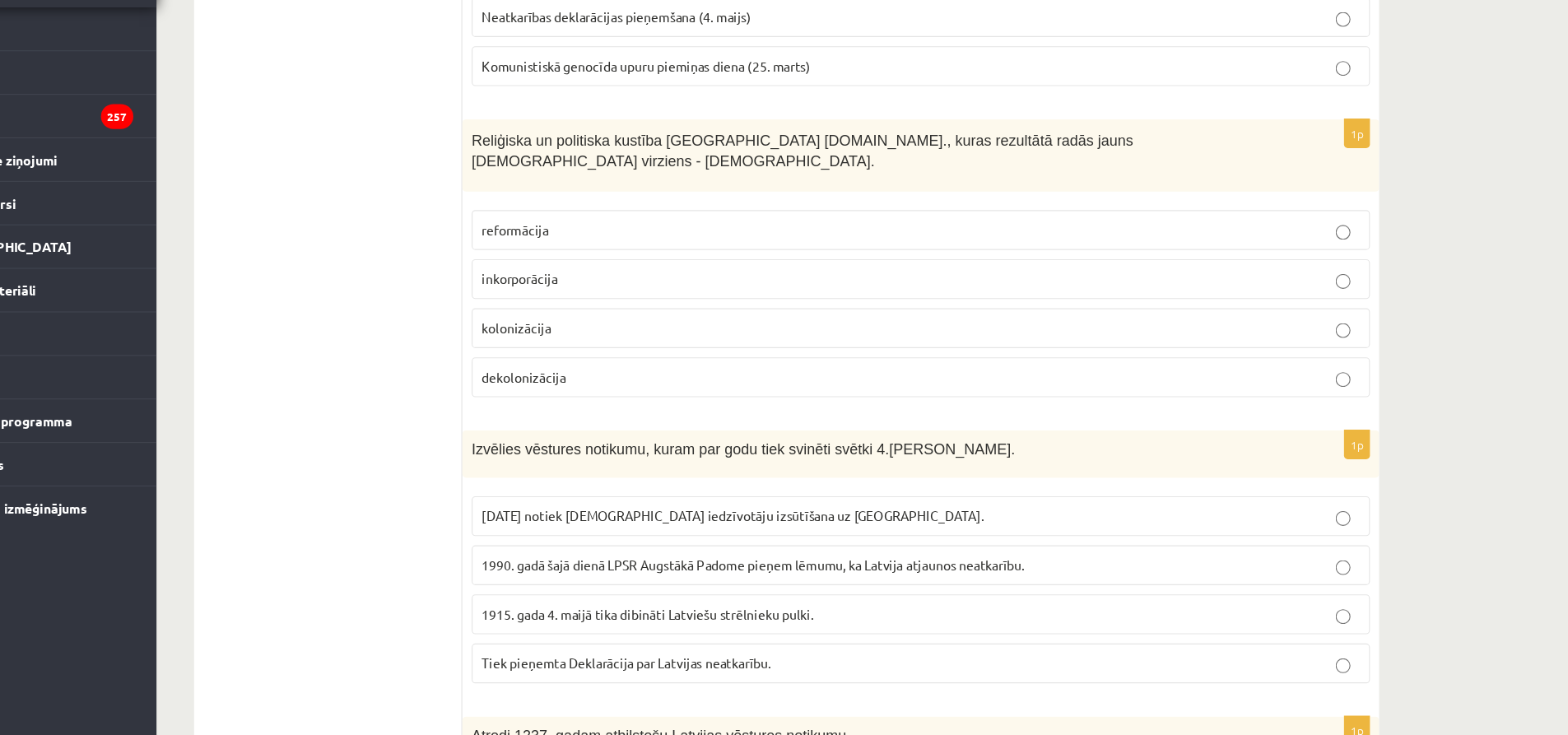
click at [1189, 278] on p "reformācija" at bounding box center [925, 286] width 780 height 17
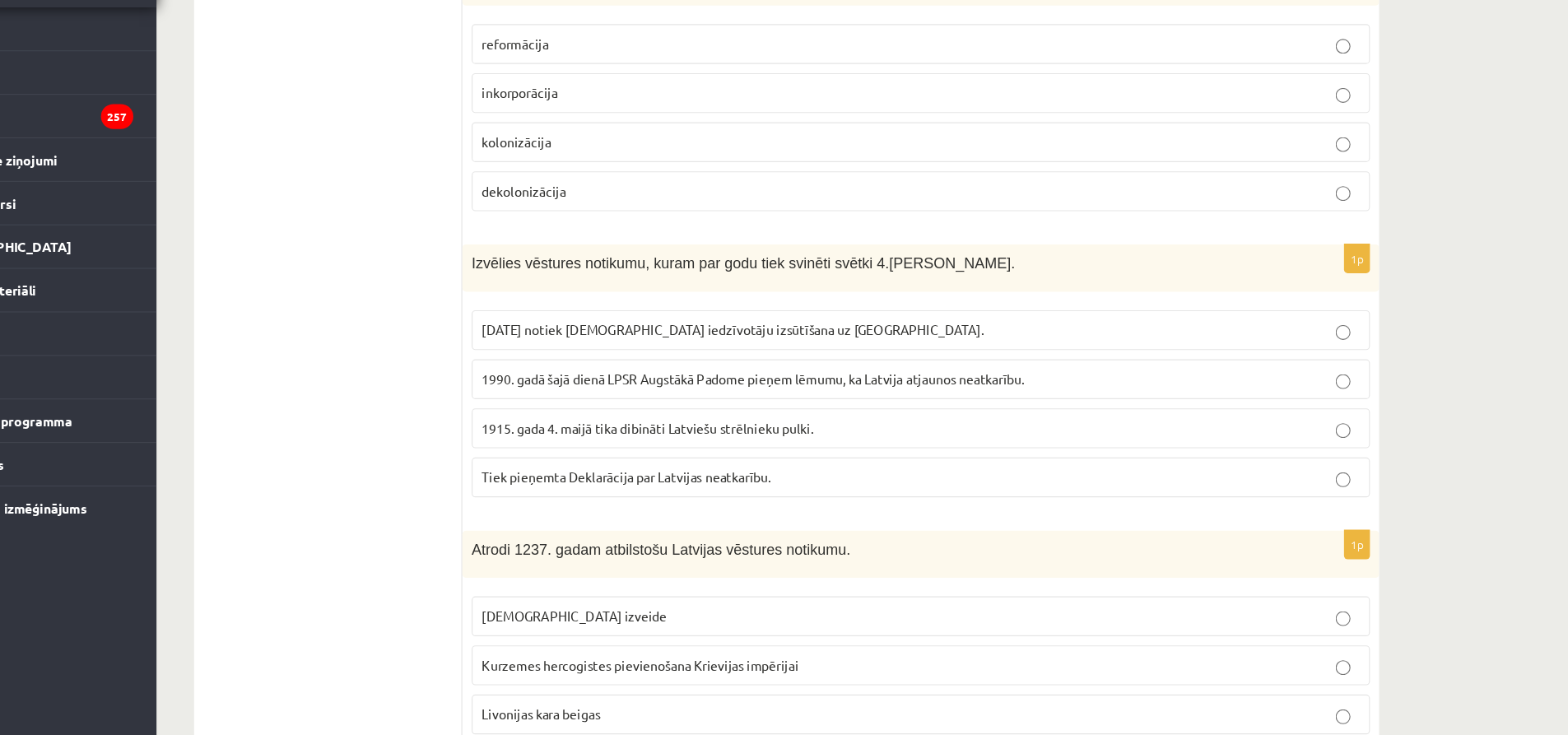
scroll to position [3764, 0]
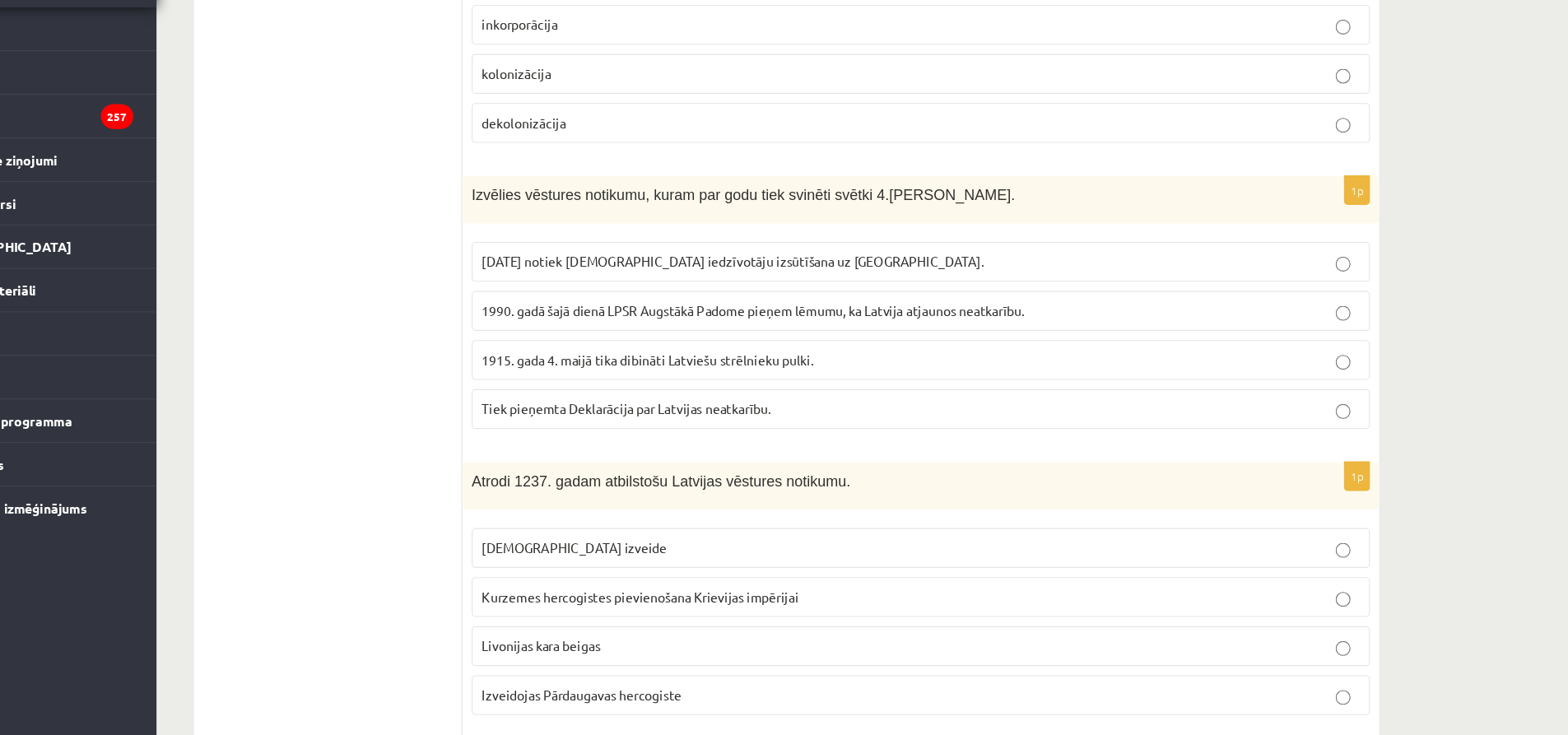
click at [1013, 350] on span "1990. gadā šajā dienā LPSR Augstākā Padome pieņem lēmumu, ka Latvija atjaunos n…" at bounding box center [777, 356] width 482 height 15
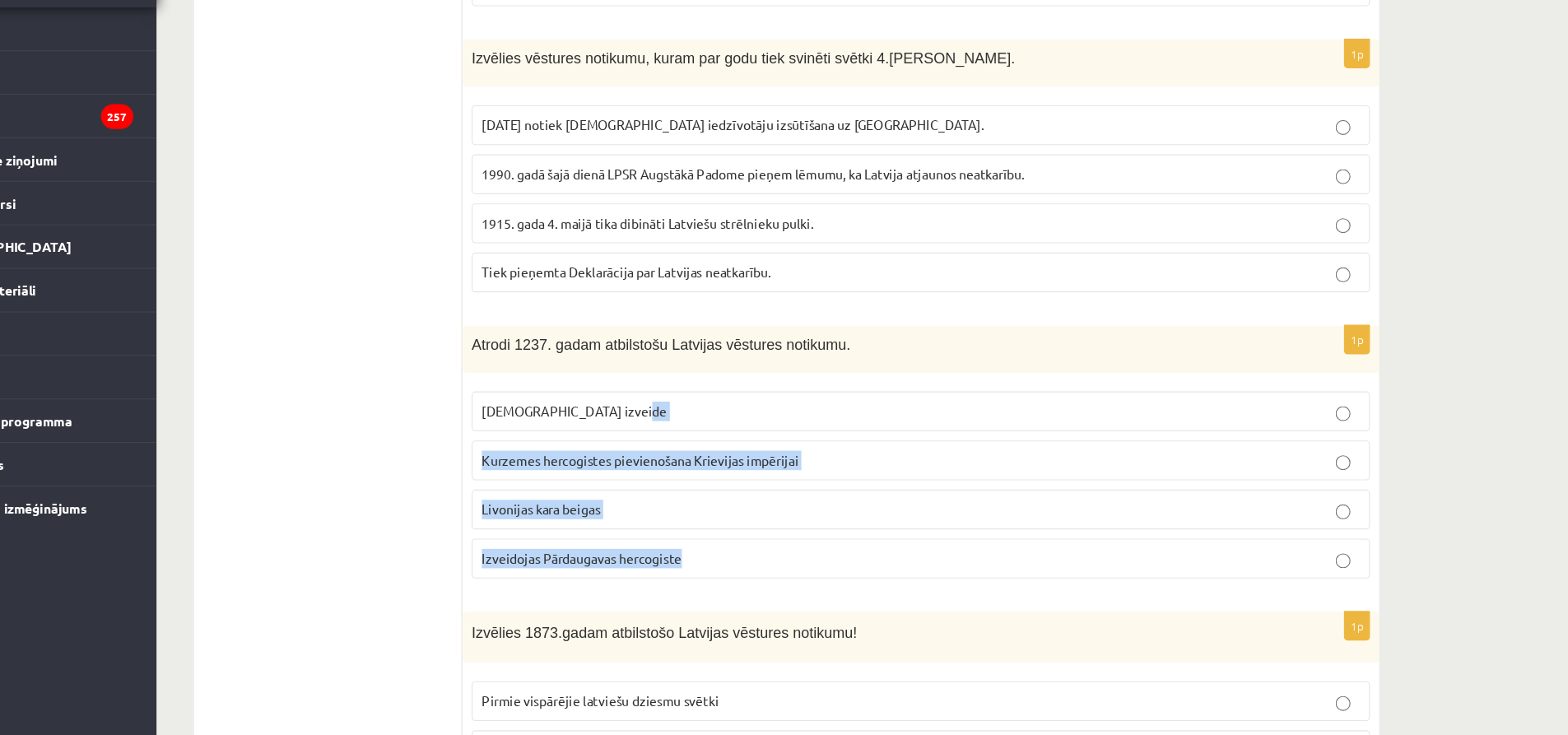
drag, startPoint x: 881, startPoint y: 529, endPoint x: 885, endPoint y: 403, distance: 126.1
click at [885, 420] on fieldset "Livonijas ordeņa izveide Kurzemes hercogistes pievienošana Krievijas impērijai …" at bounding box center [925, 510] width 798 height 179
click at [885, 429] on label "Livonijas ordeņa izveide" at bounding box center [925, 446] width 798 height 35
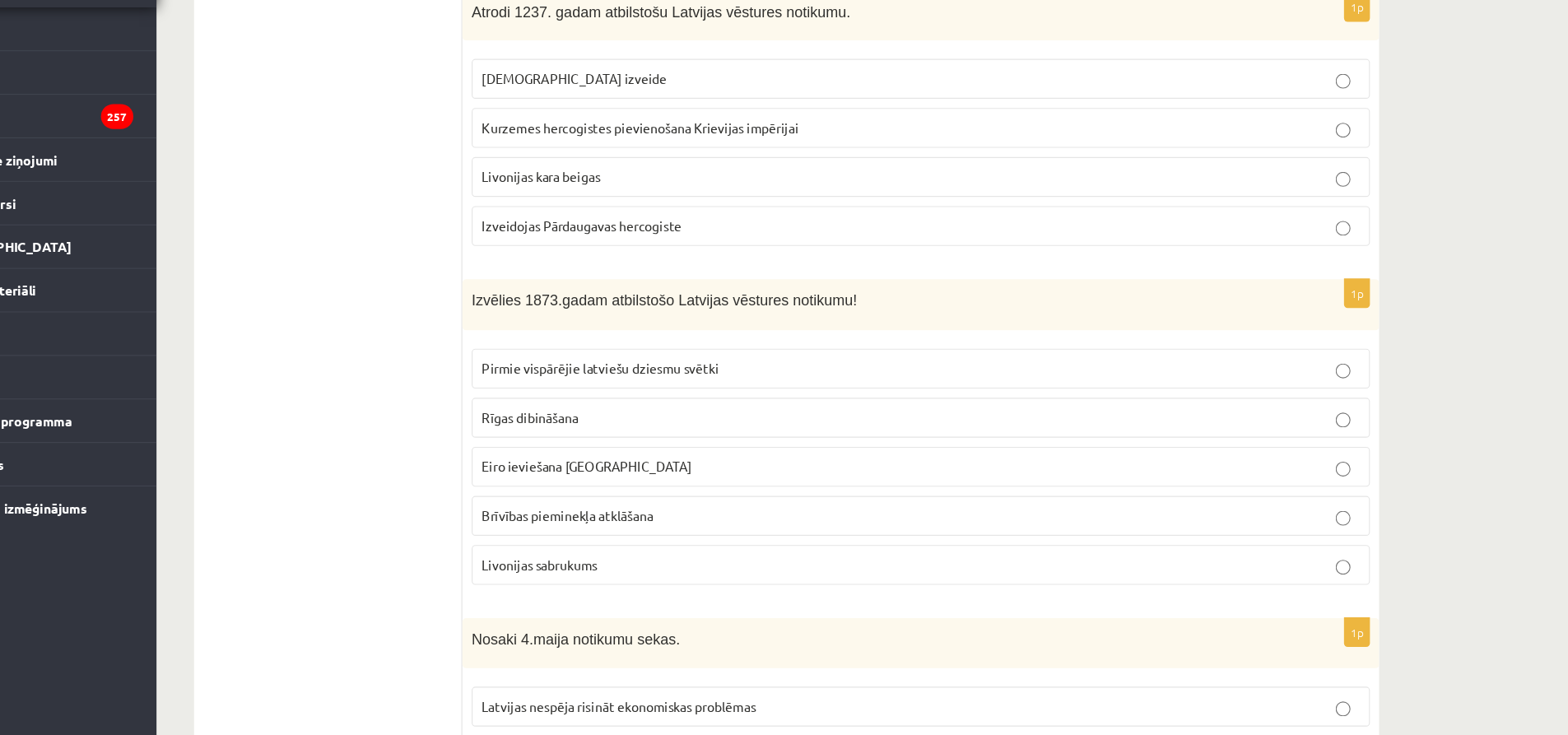
scroll to position [4182, 0]
click at [759, 400] on p "Pirmie vispārējie latviešu dziesmu svētki" at bounding box center [925, 409] width 780 height 17
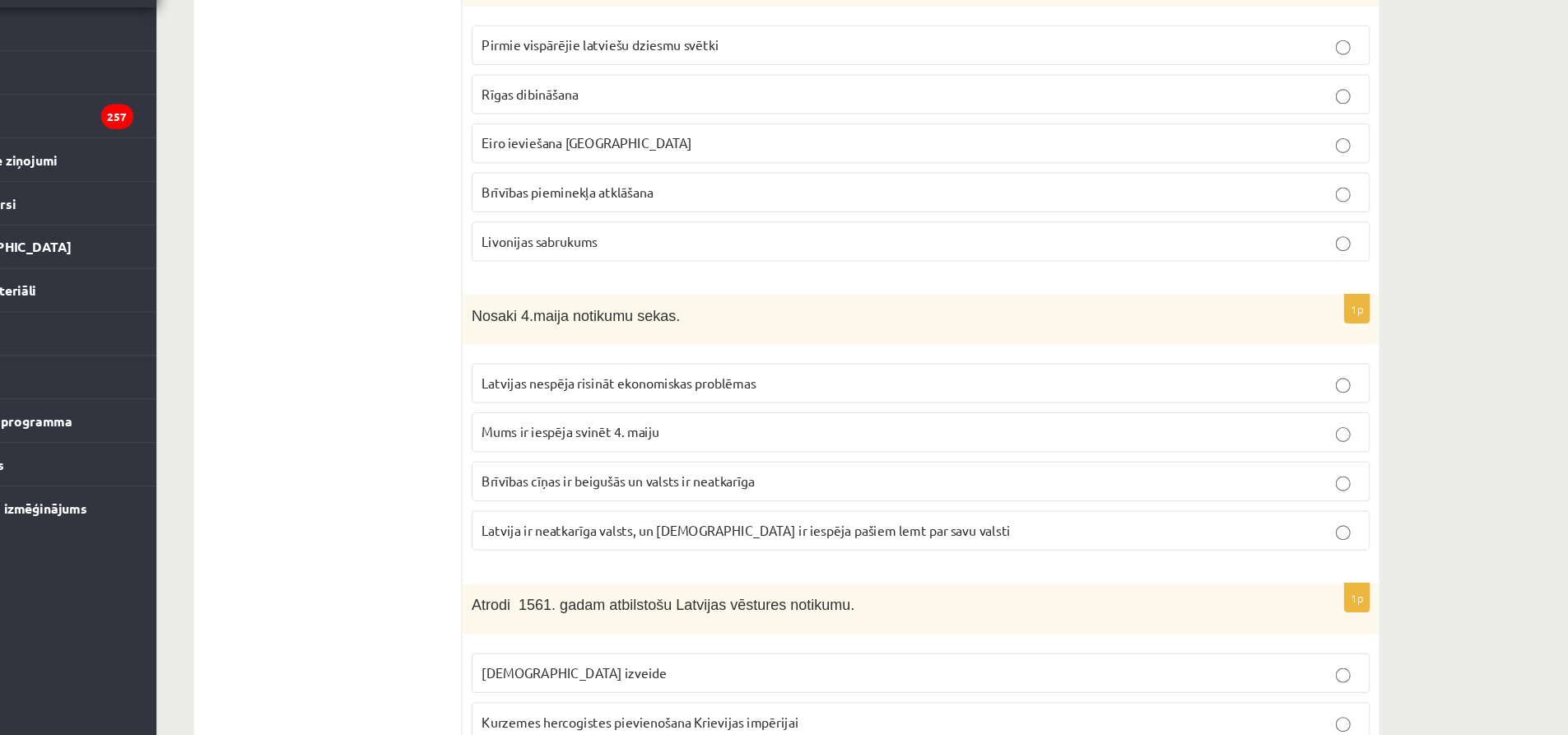
scroll to position [4495, 0]
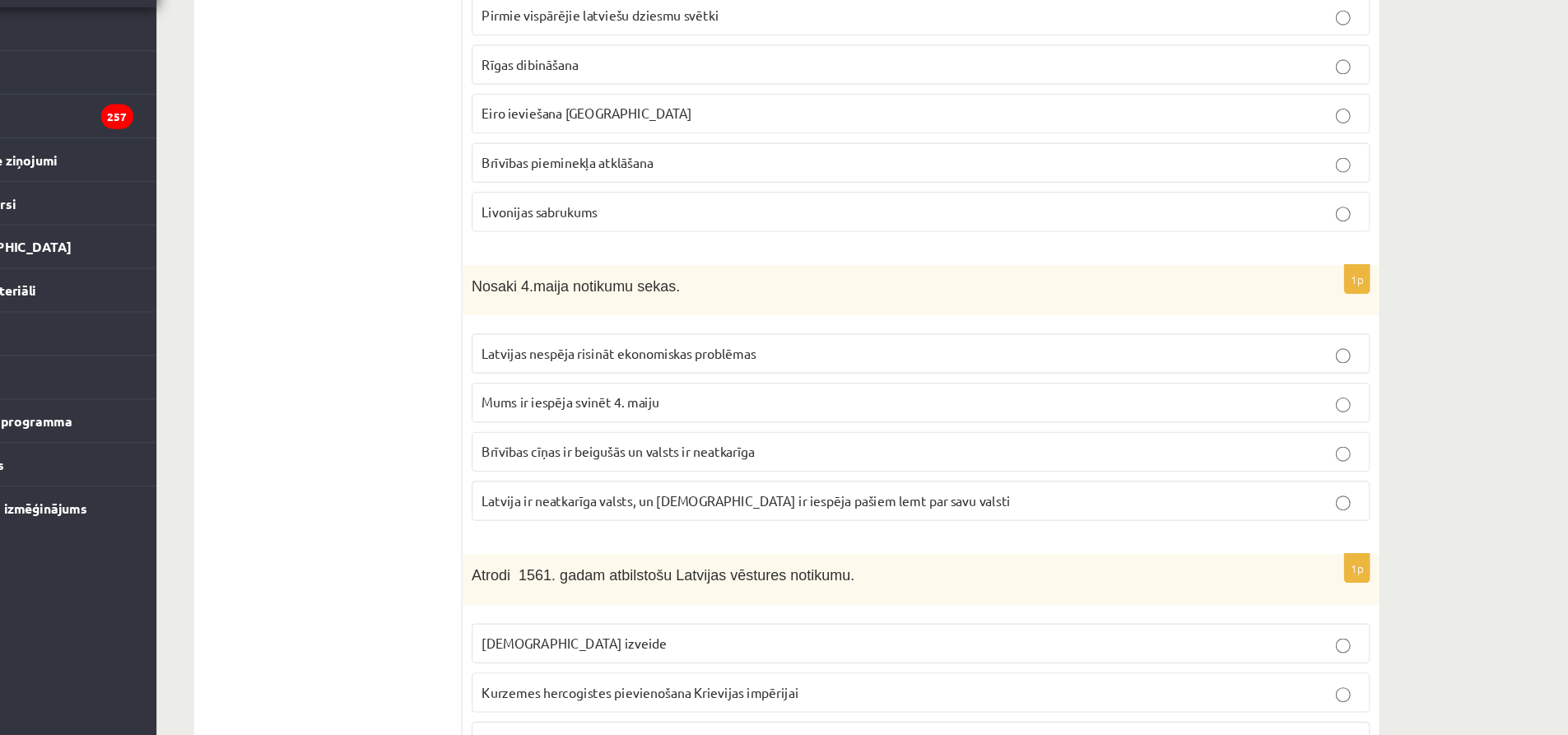
click at [807, 518] on p "Latvija ir neatkarīga valsts, un latviešiem ir iespēja pašiem lemt par savu val…" at bounding box center [925, 526] width 780 height 17
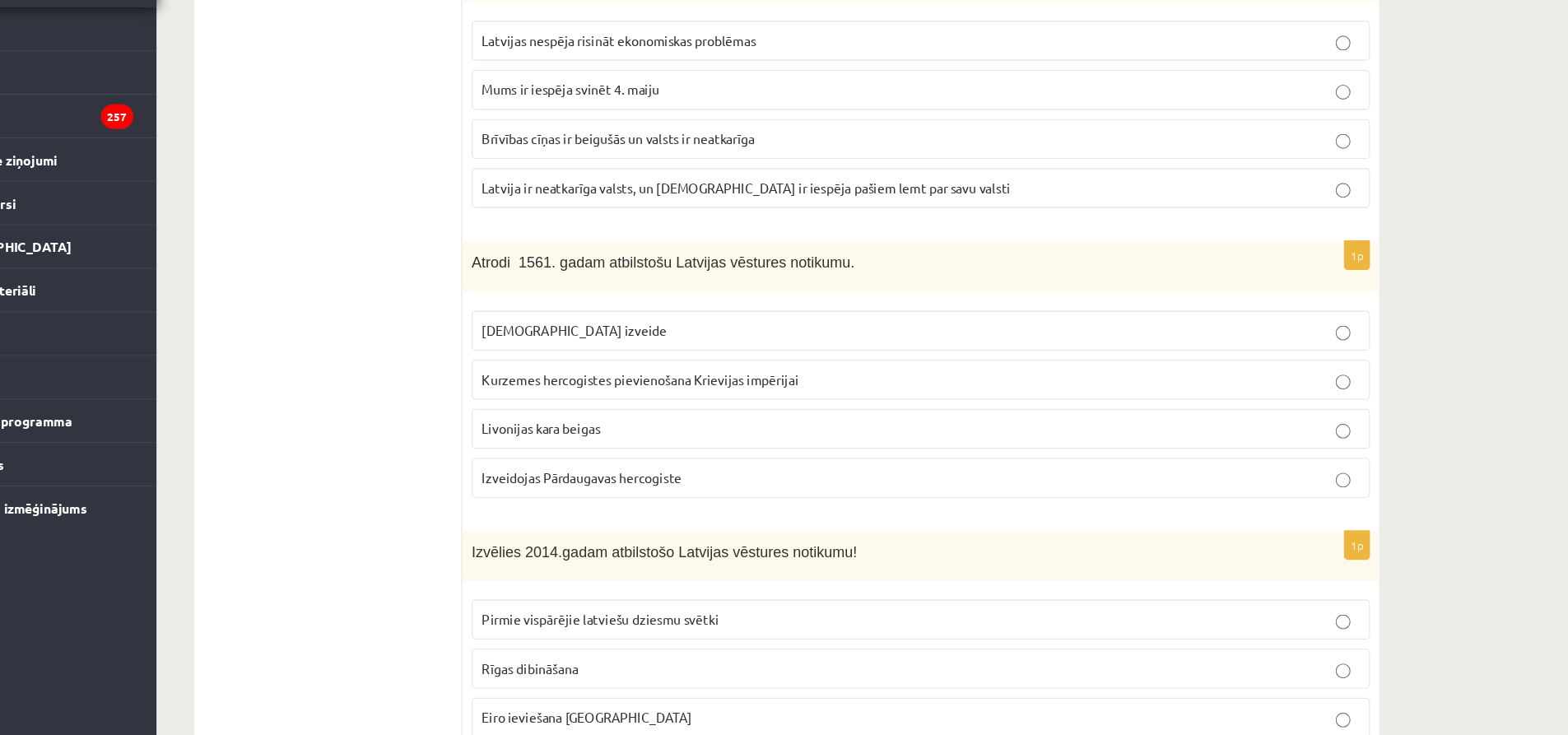
scroll to position [4817, 0]
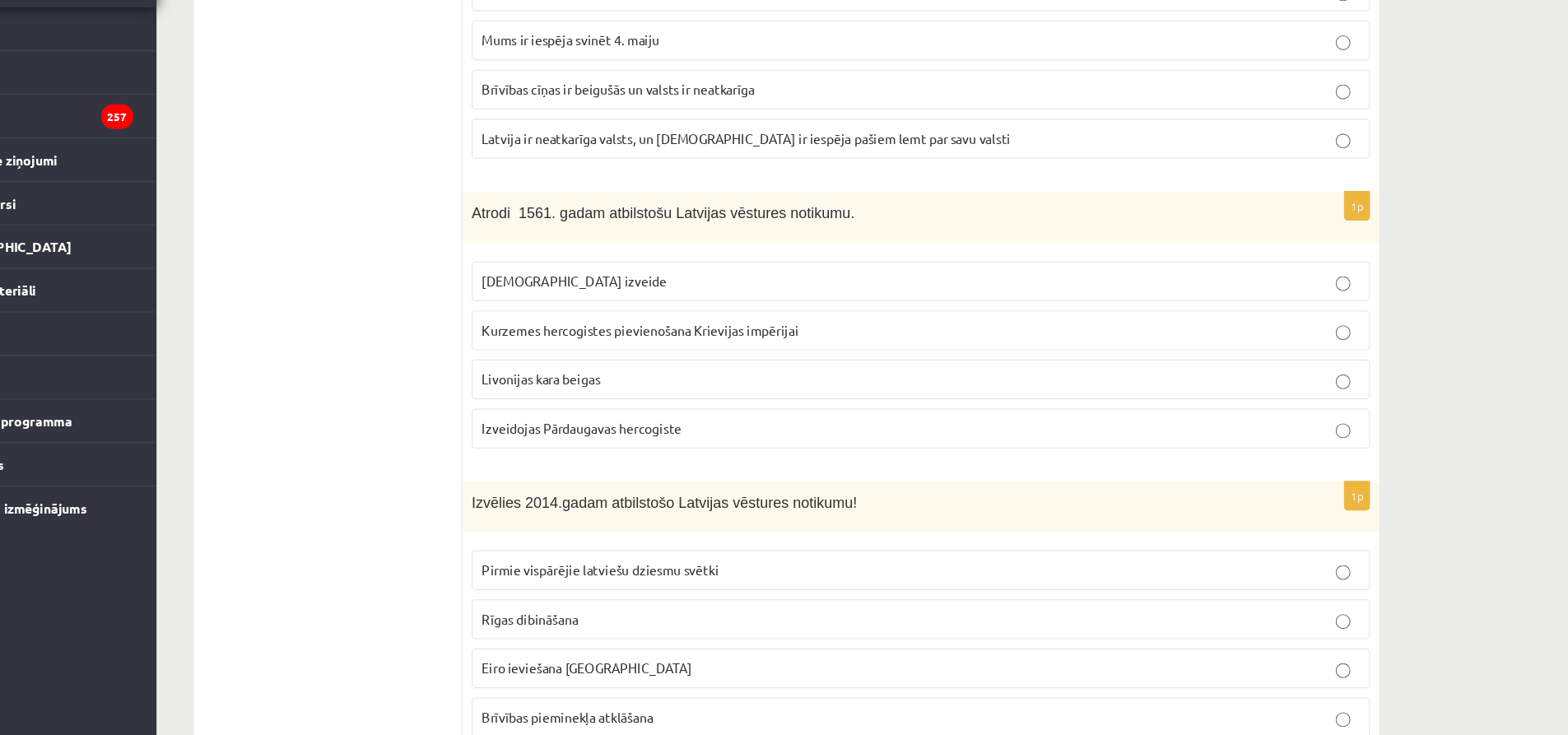
click at [955, 454] on p "Izveidojas Pārdaugavas hercogiste" at bounding box center [925, 462] width 780 height 17
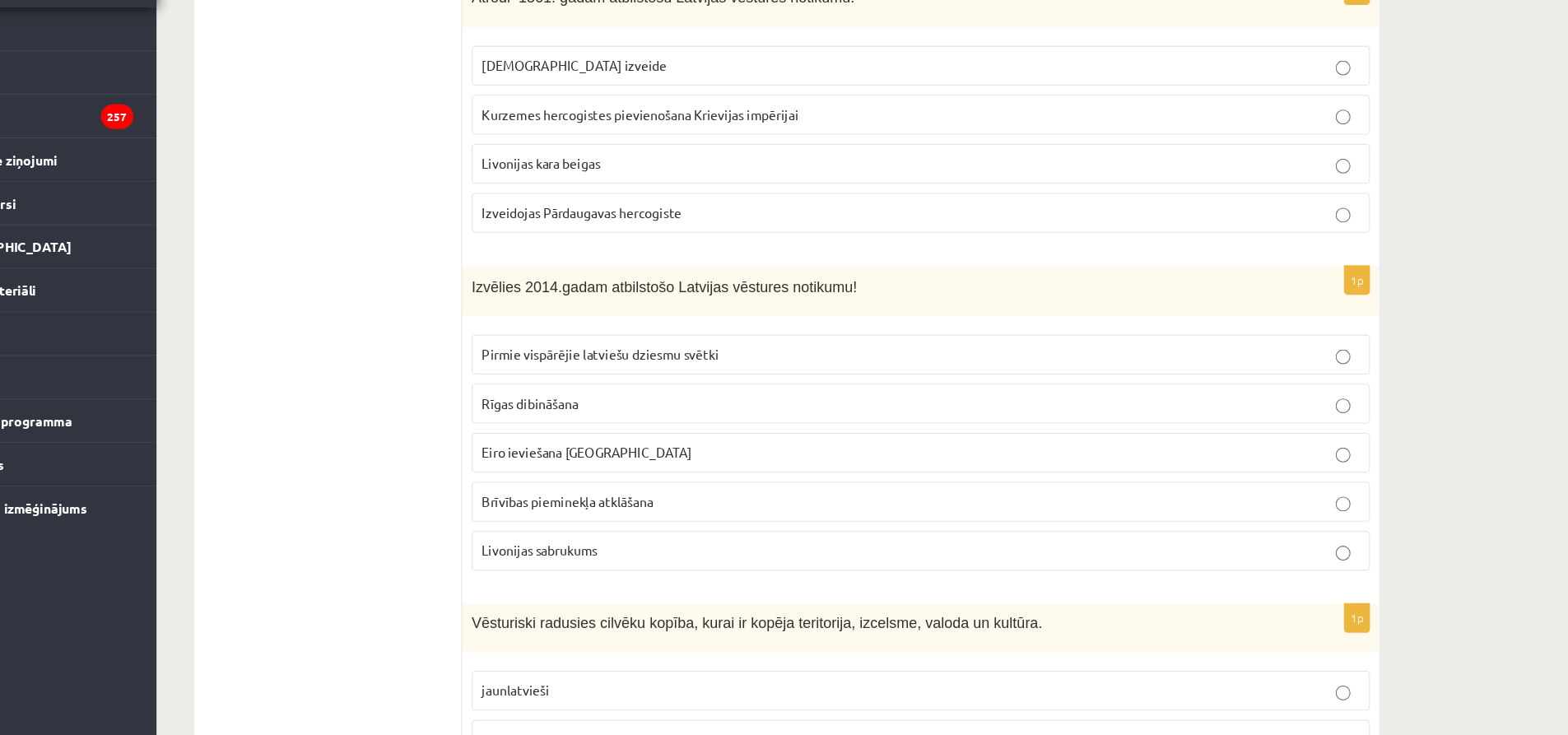
scroll to position [5017, 0]
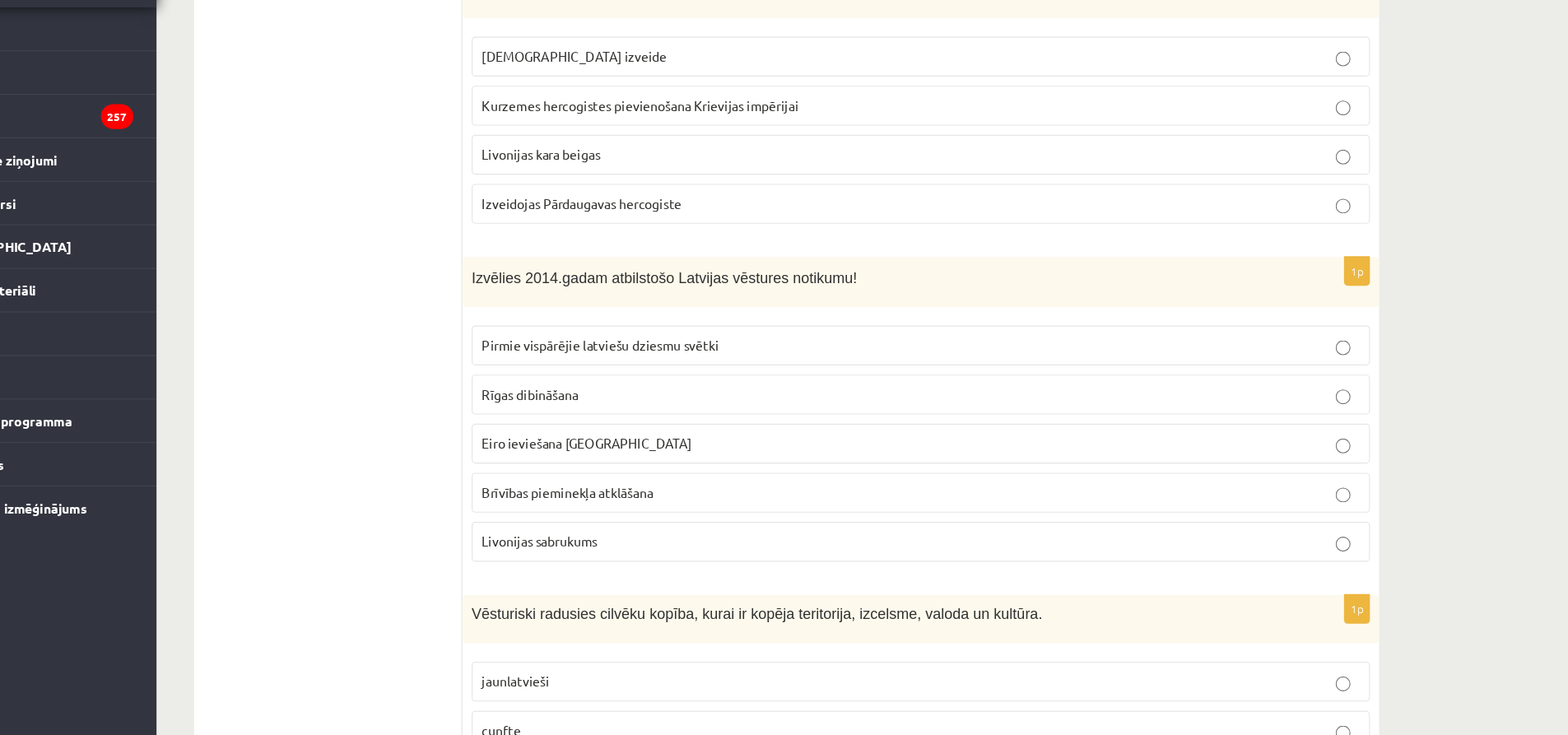
click at [1122, 467] on p "Eiro ieviešana Latvijā" at bounding box center [925, 475] width 780 height 17
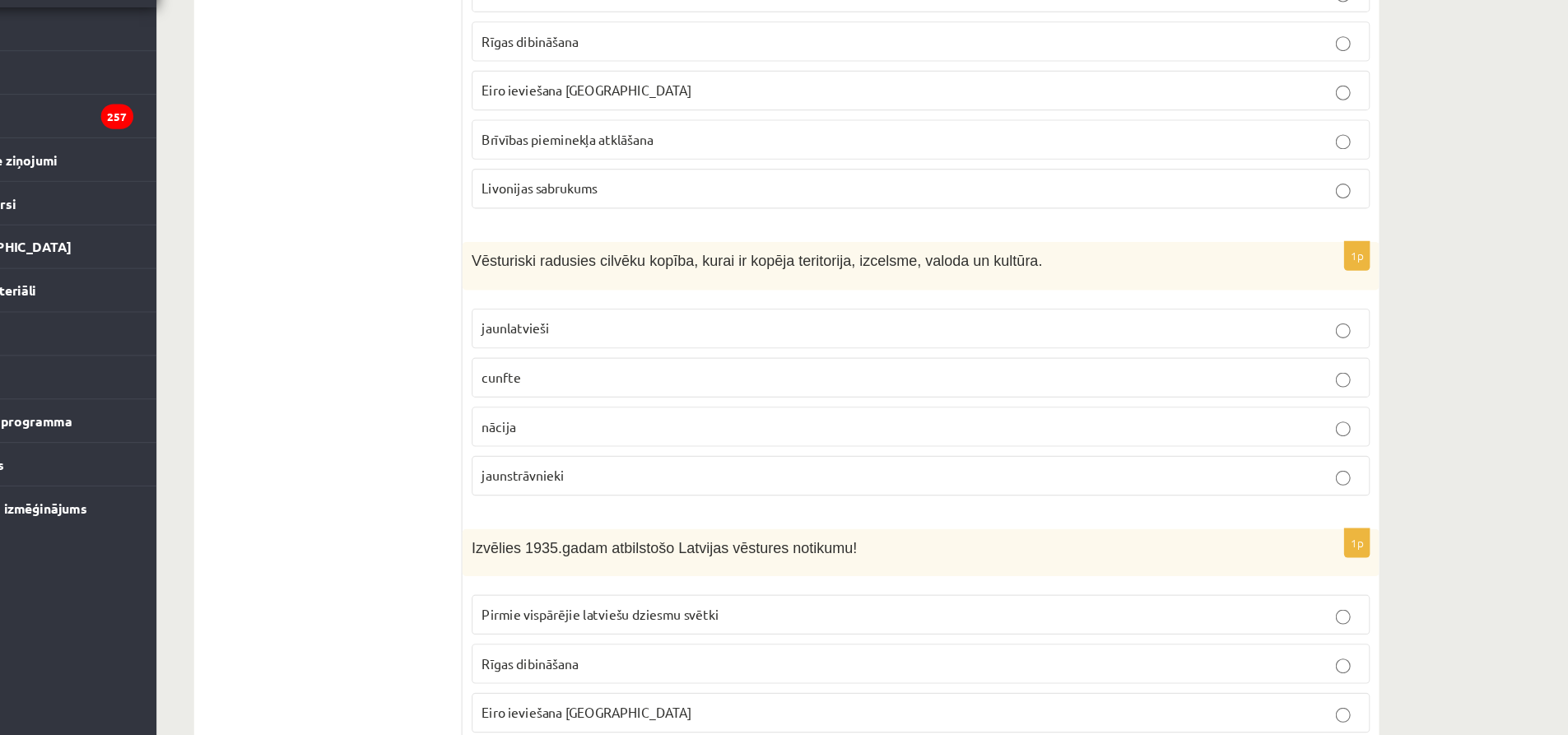
scroll to position [5356, 0]
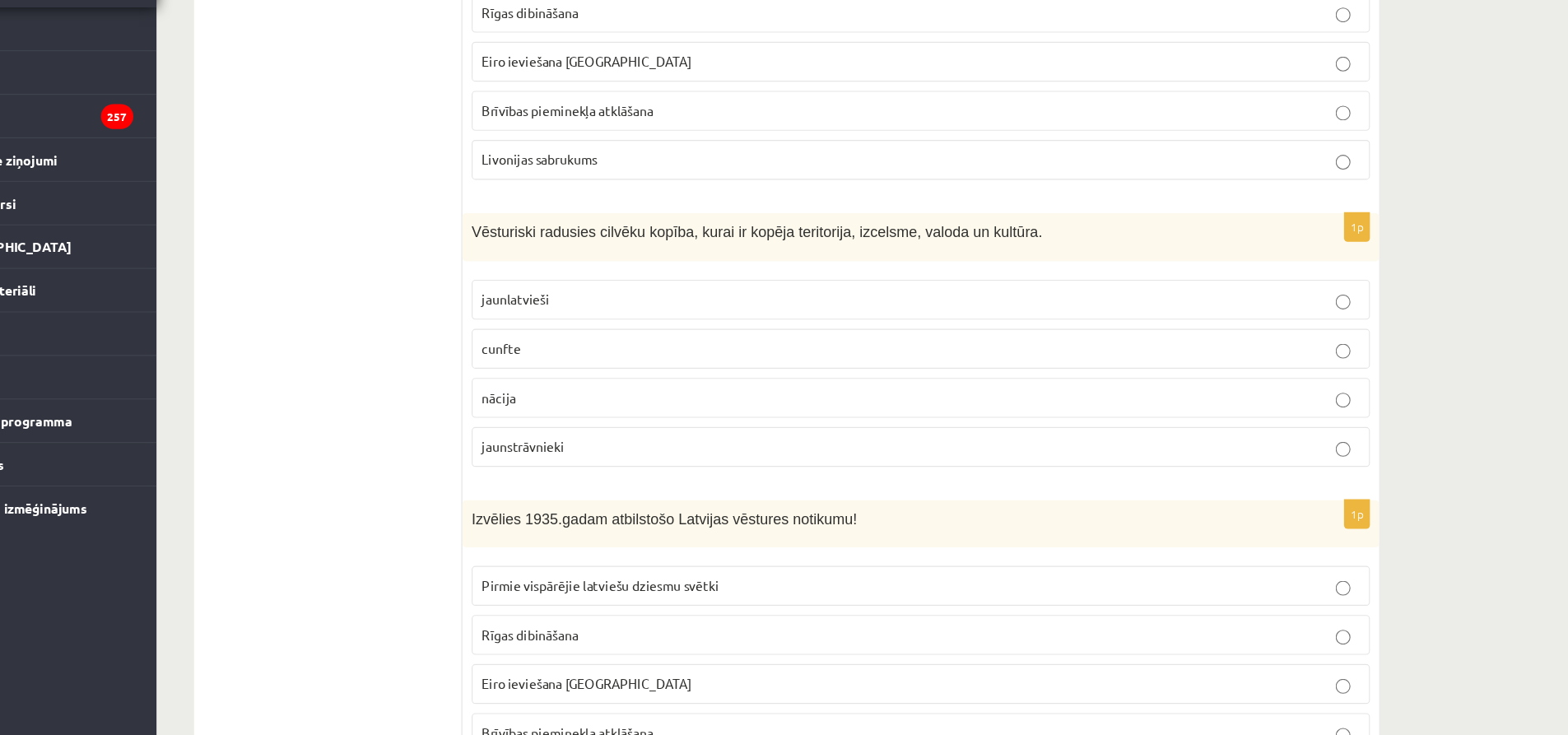
click at [1053, 426] on p "nācija" at bounding box center [925, 435] width 780 height 17
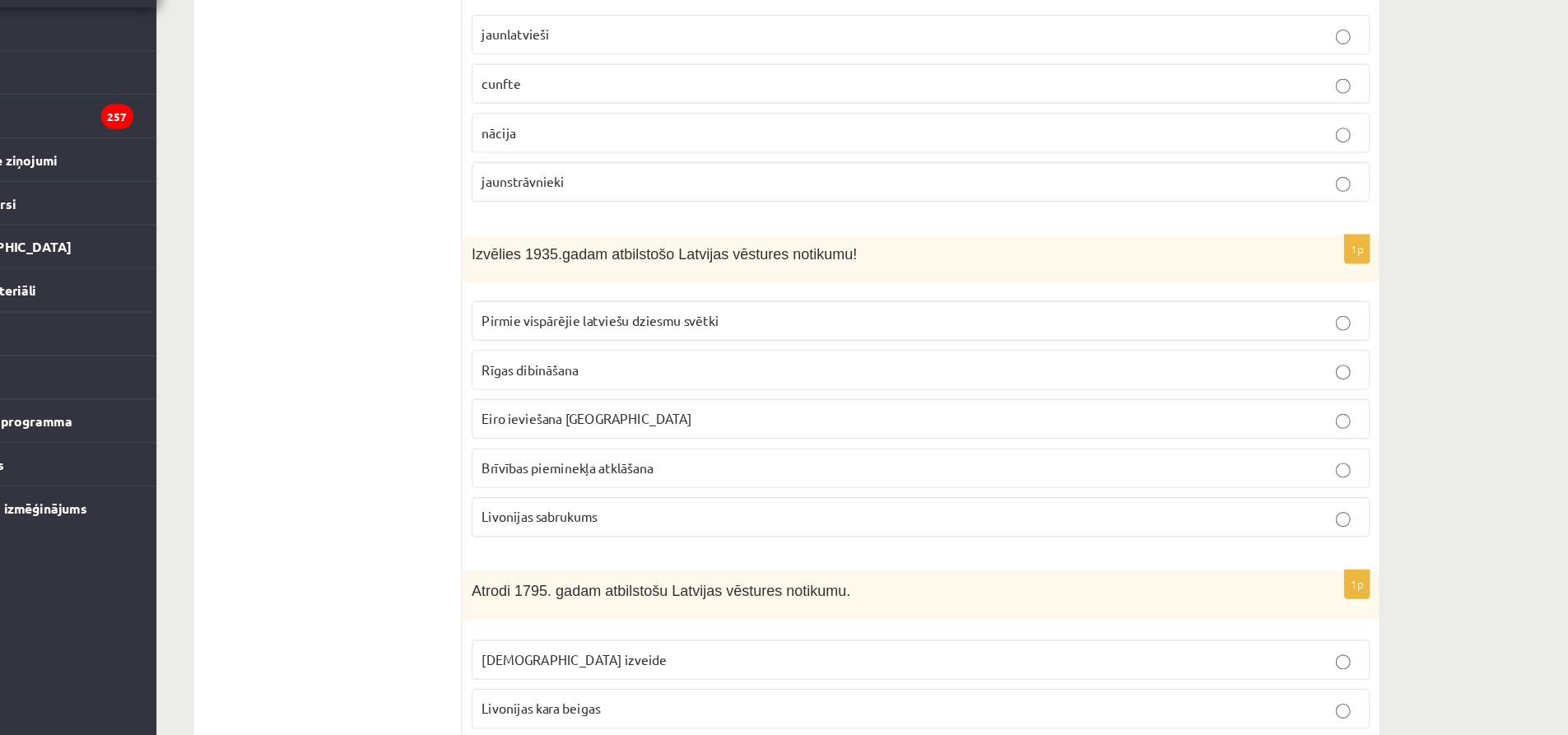
scroll to position [5635, 0]
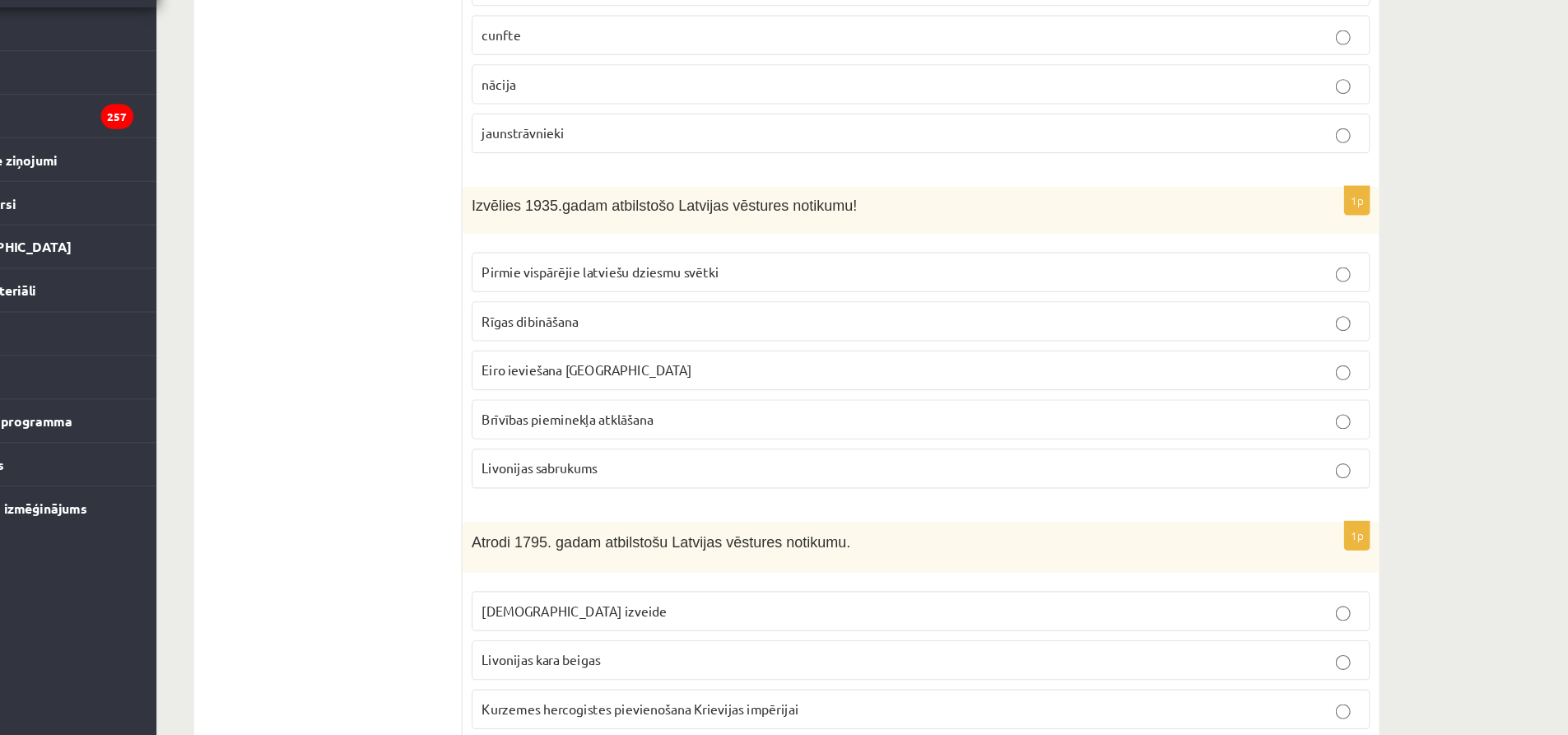
click at [725, 445] on p "Brīvības pieminekļa atklāšana" at bounding box center [925, 454] width 780 height 17
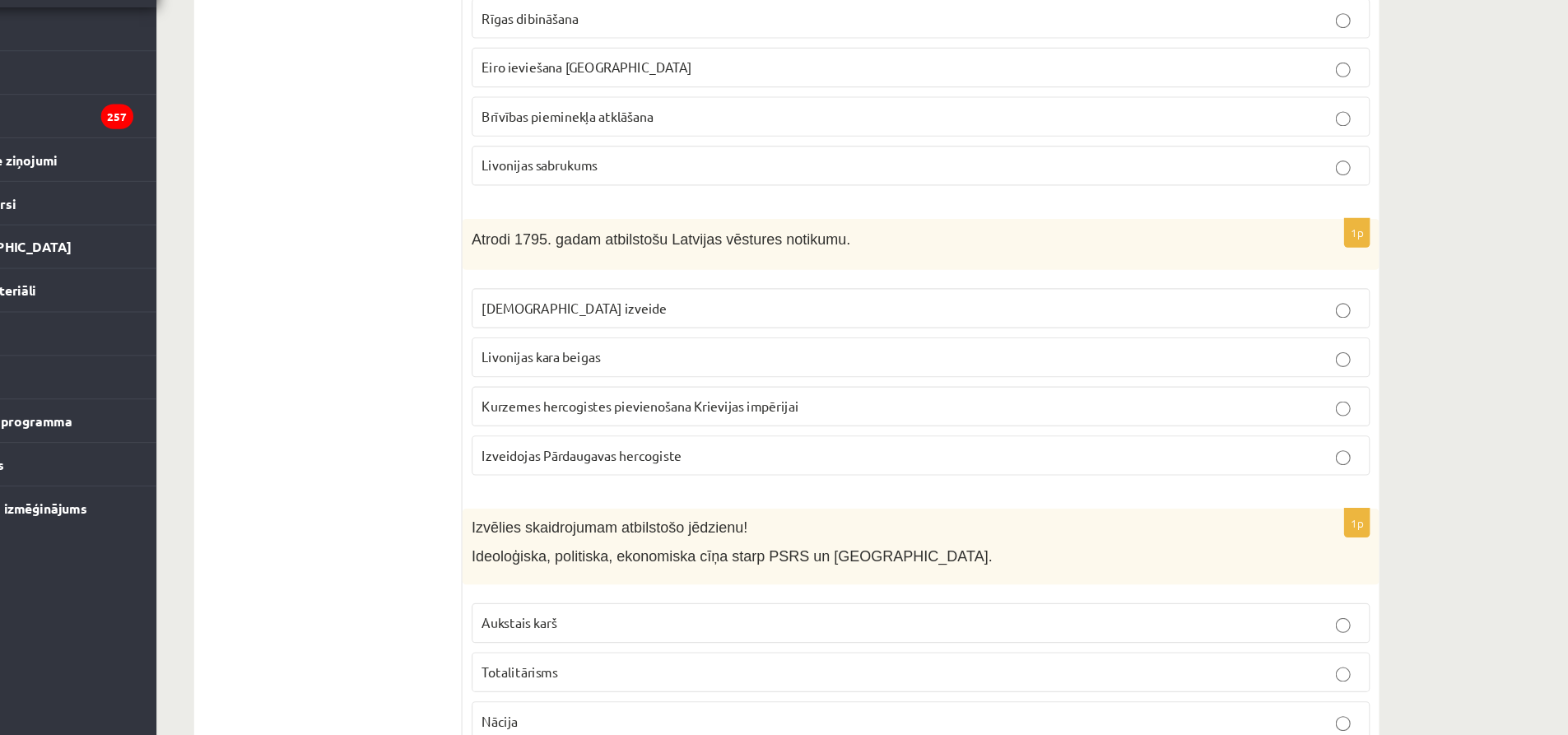
scroll to position [5913, 0]
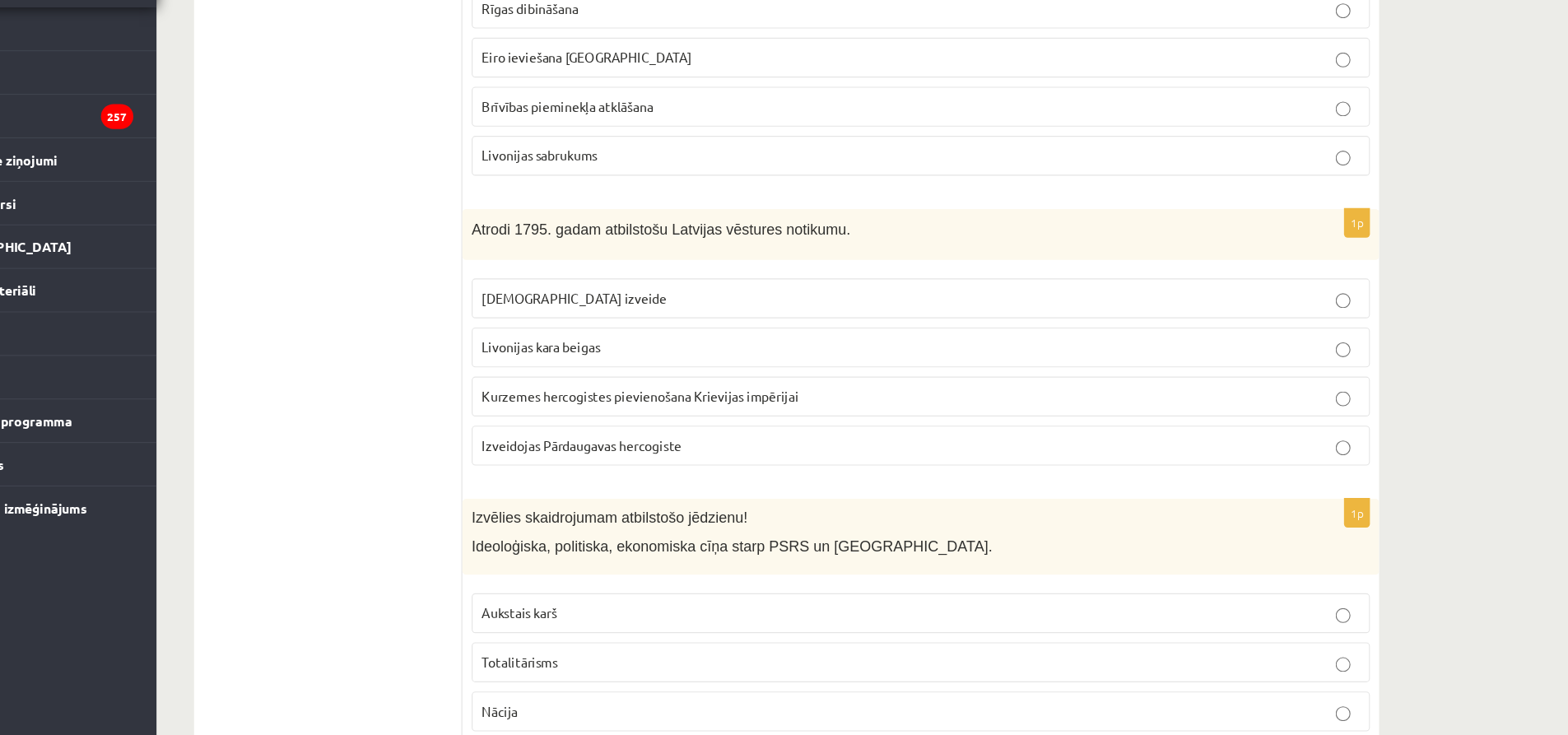
click at [1283, 415] on label "Kurzemes hercogistes pievienošana Krievijas impērijai" at bounding box center [925, 432] width 798 height 35
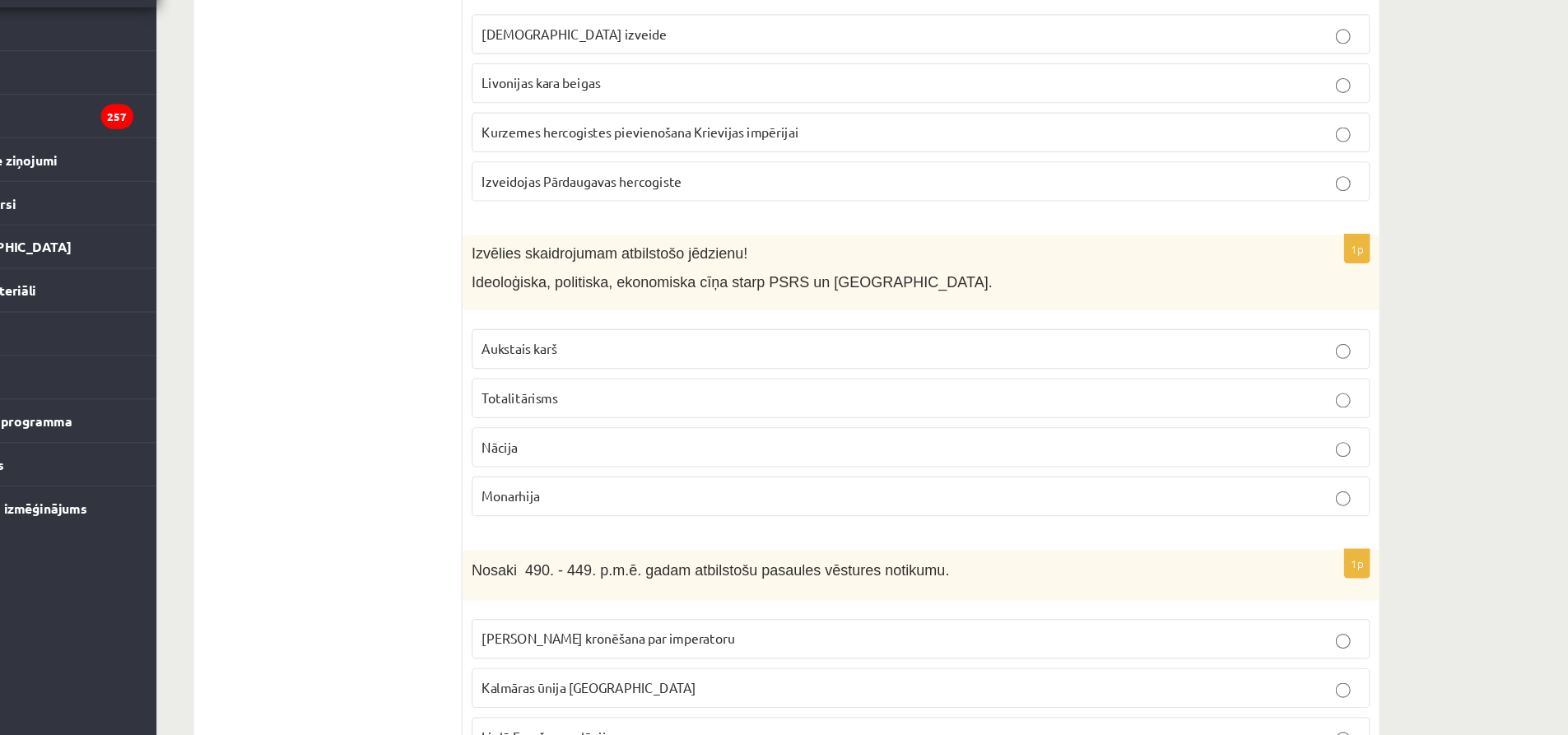
scroll to position [6157, 0]
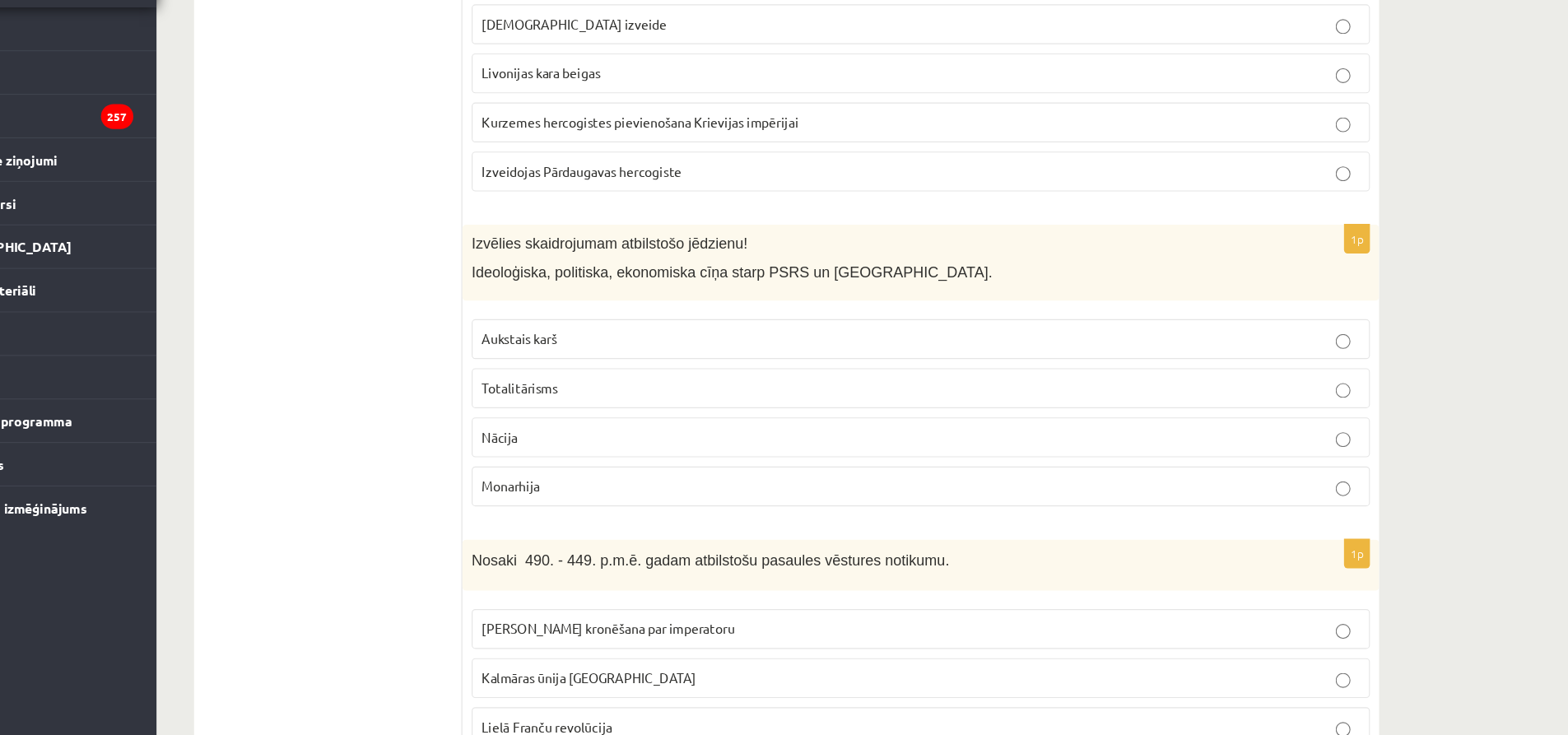
click at [1277, 373] on p "Aukstais karš" at bounding box center [925, 382] width 780 height 17
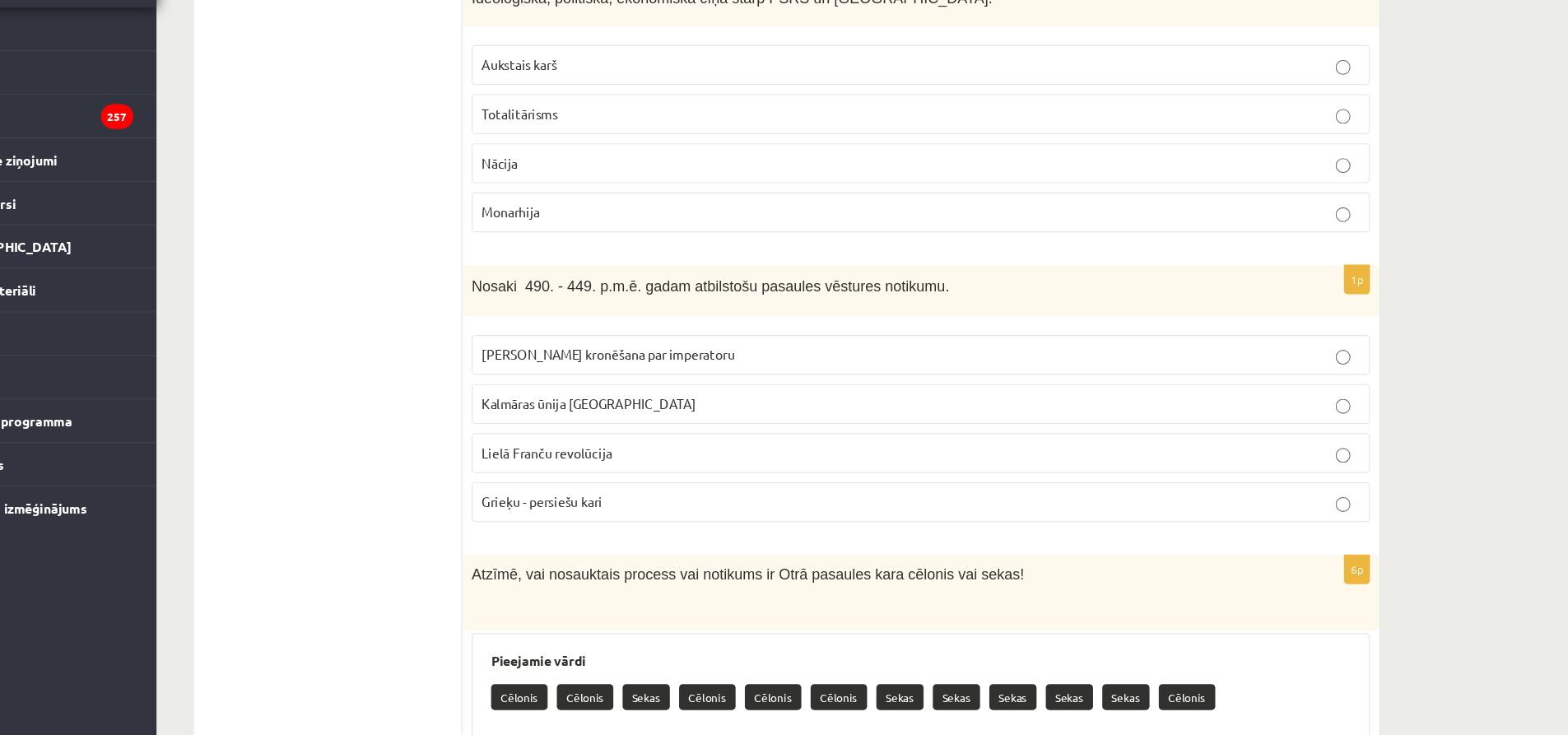
scroll to position [6435, 0]
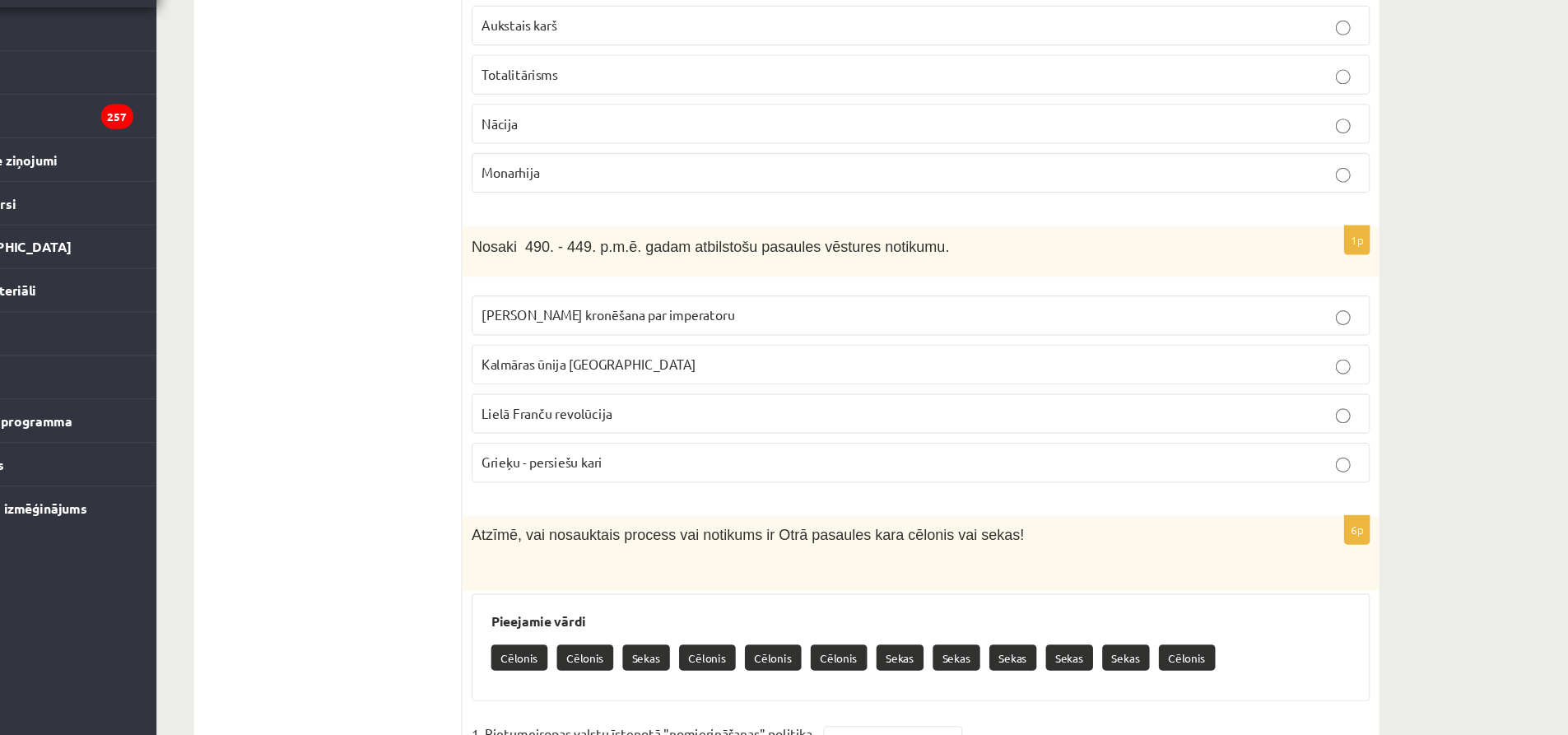
click at [652, 484] on p "Grieķu - persiešu kari" at bounding box center [925, 492] width 780 height 17
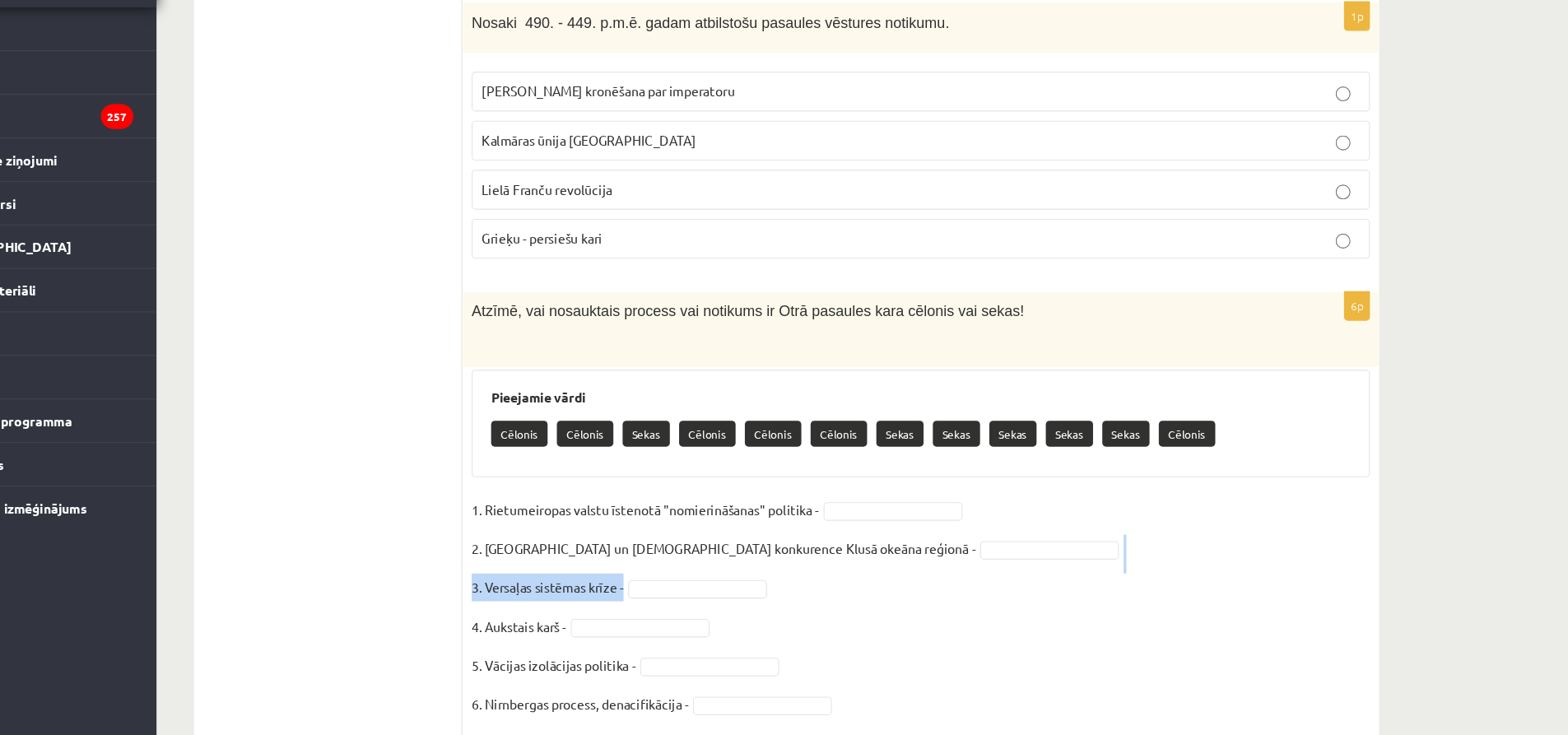
drag, startPoint x: 1102, startPoint y: 563, endPoint x: 923, endPoint y: 513, distance: 185.9
click at [923, 522] on fieldset "1. Rietumeiropas valstu īstenotā "nomierināšanas" politika - 2. Japānas un ASV …" at bounding box center [925, 626] width 798 height 208
click at [986, 552] on fieldset "1. Rietumeiropas valstu īstenotā "nomierināšanas" politika - 2. Japānas un ASV …" at bounding box center [925, 626] width 798 height 208
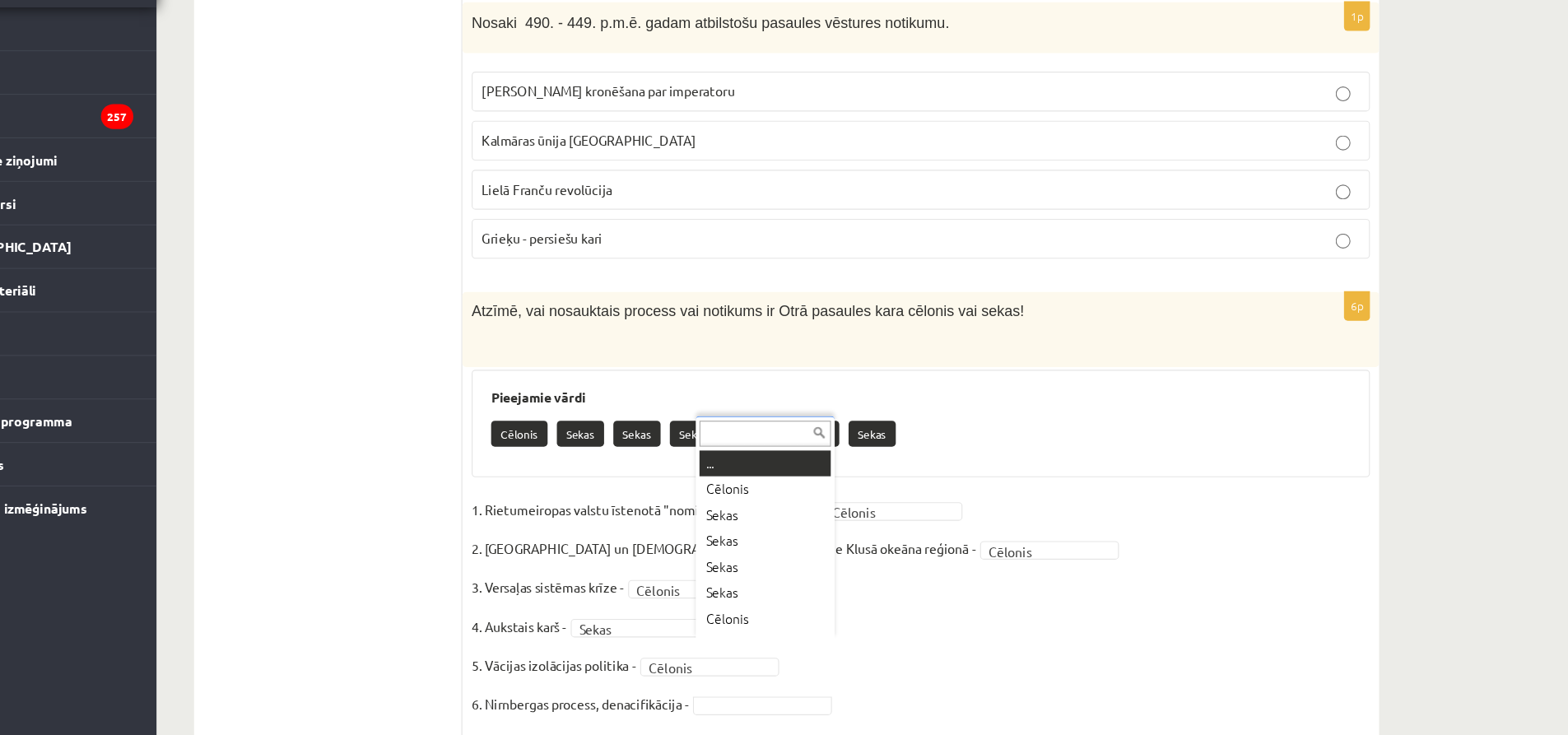
scroll to position [20, 0]
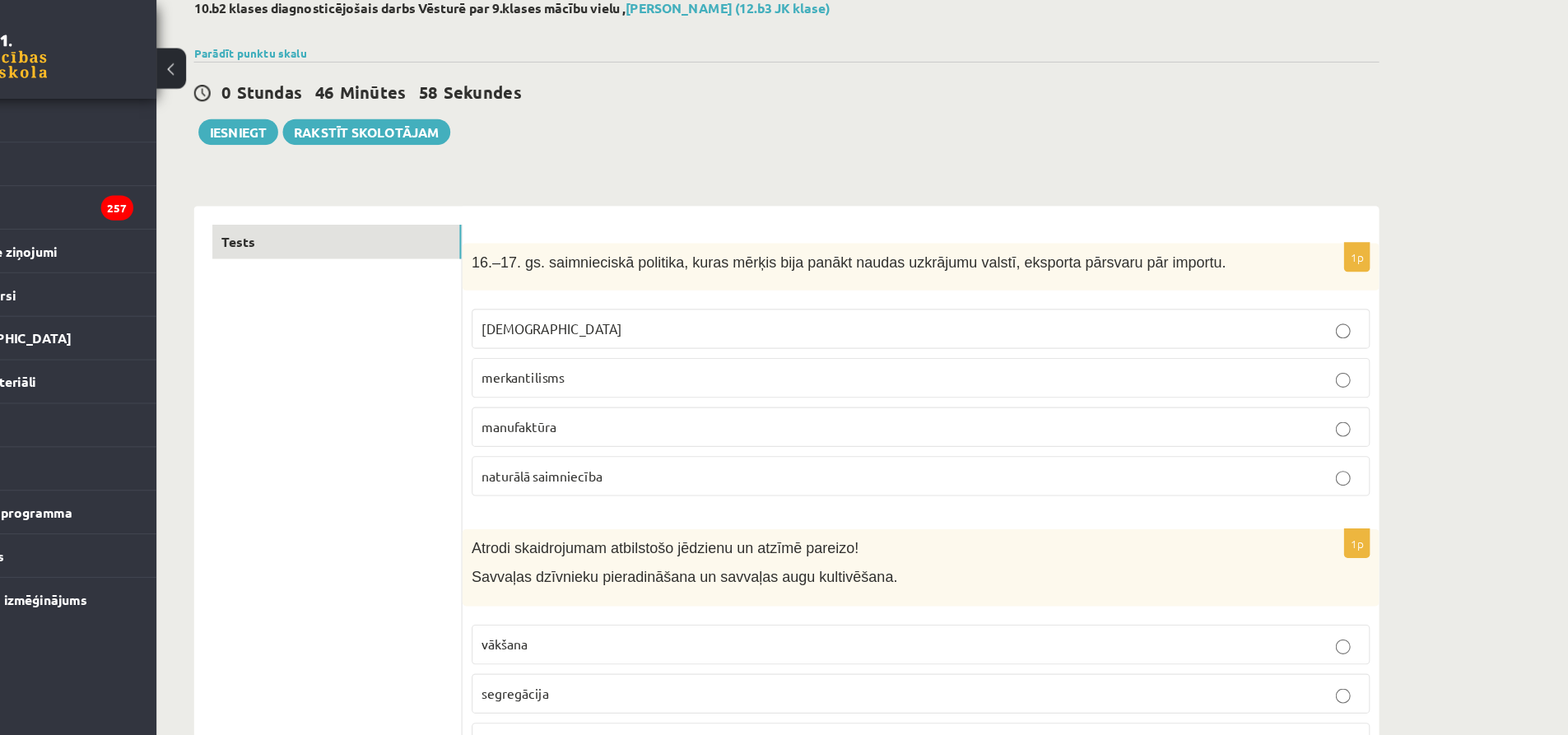
scroll to position [0, 0]
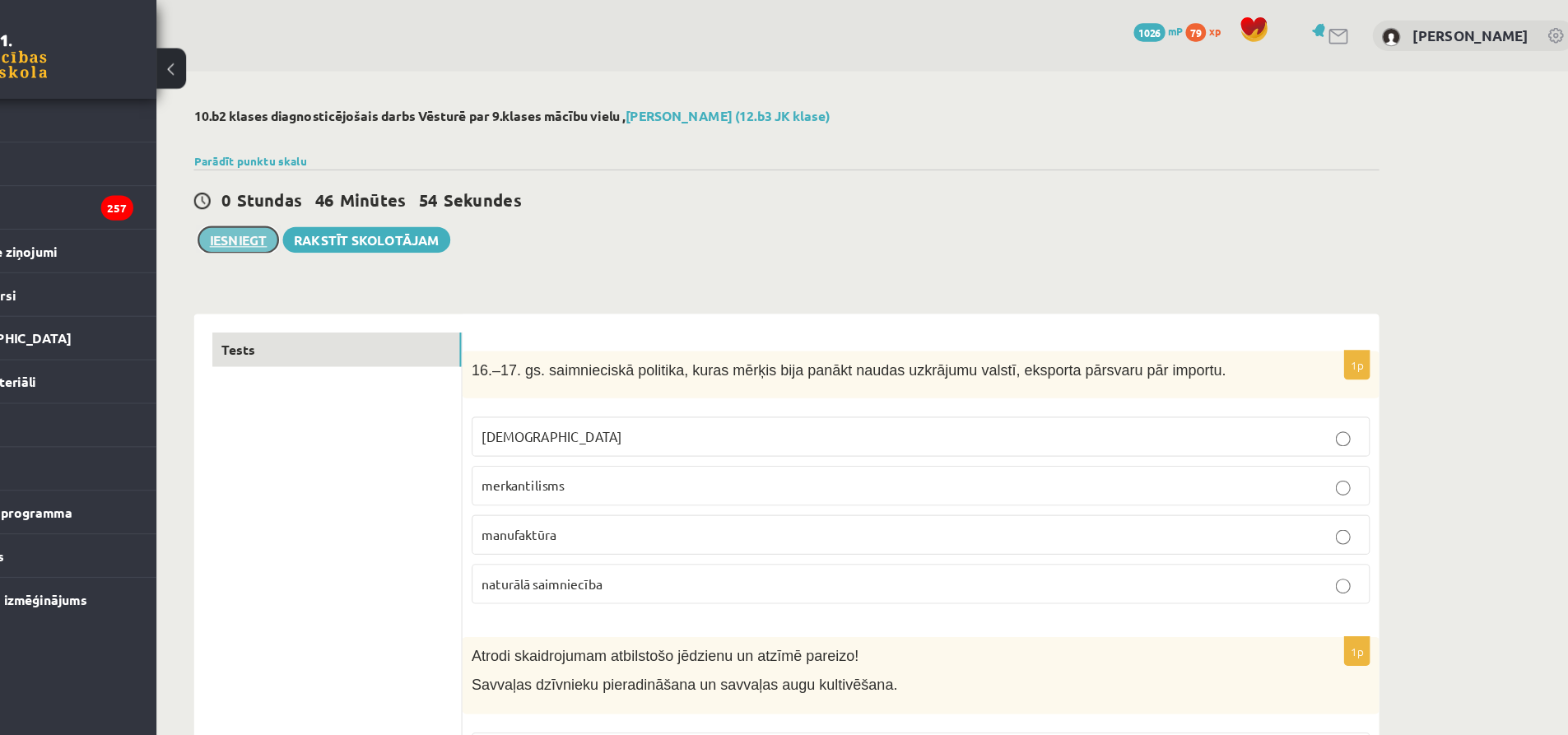
click at [327, 216] on button "Iesniegt" at bounding box center [319, 213] width 71 height 23
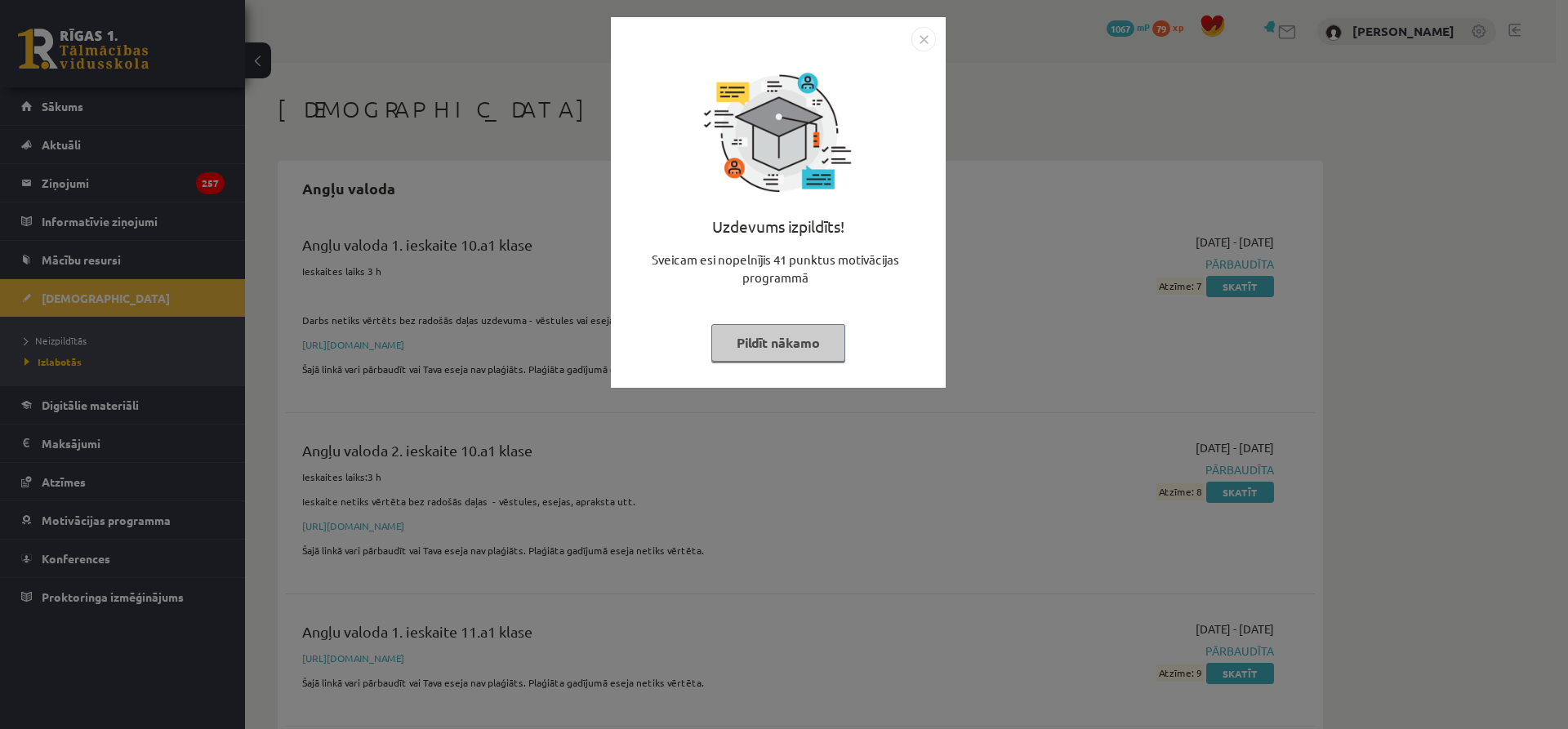
click at [920, 39] on img "Close" at bounding box center [924, 39] width 25 height 25
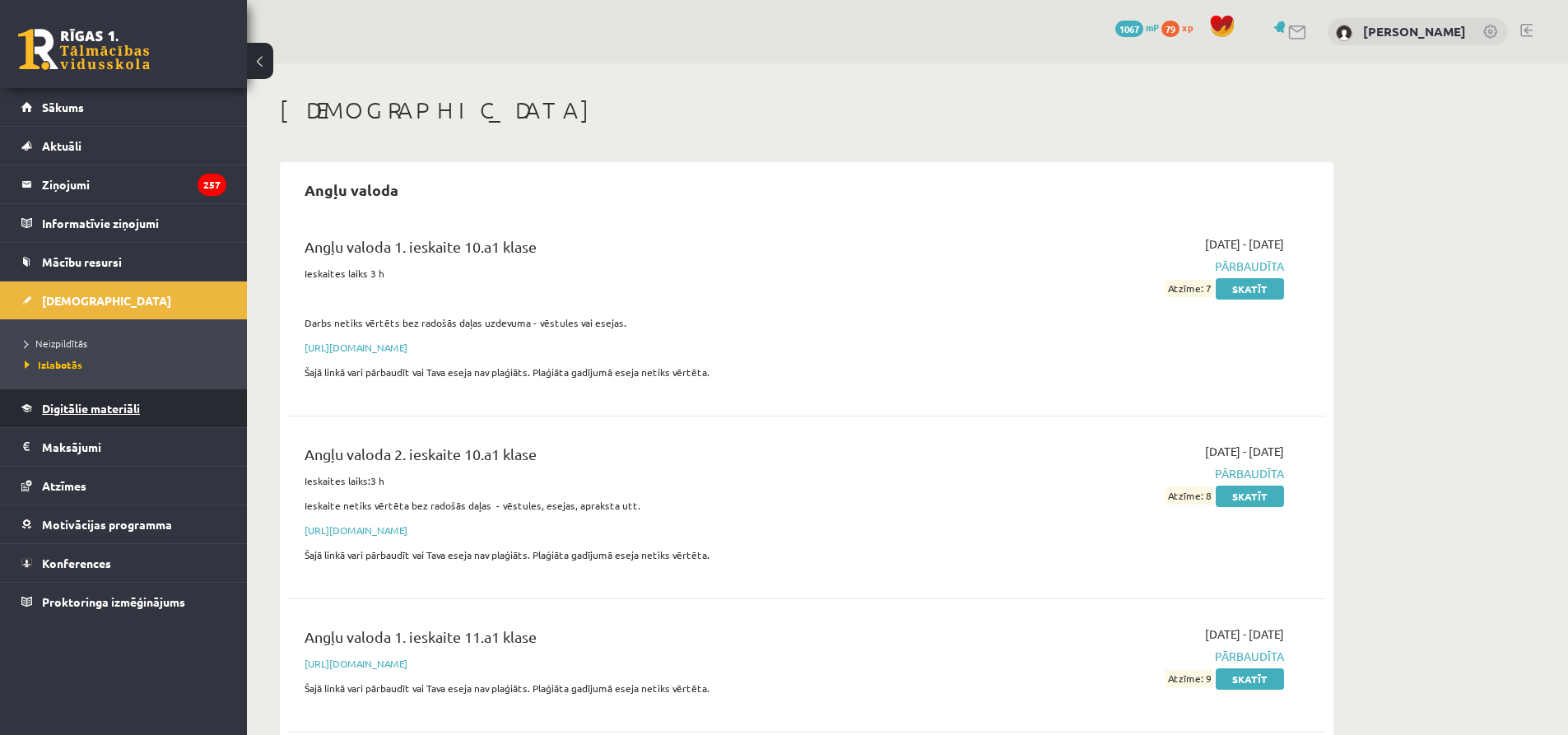
click at [108, 406] on span "Digitālie materiāli" at bounding box center [91, 408] width 98 height 15
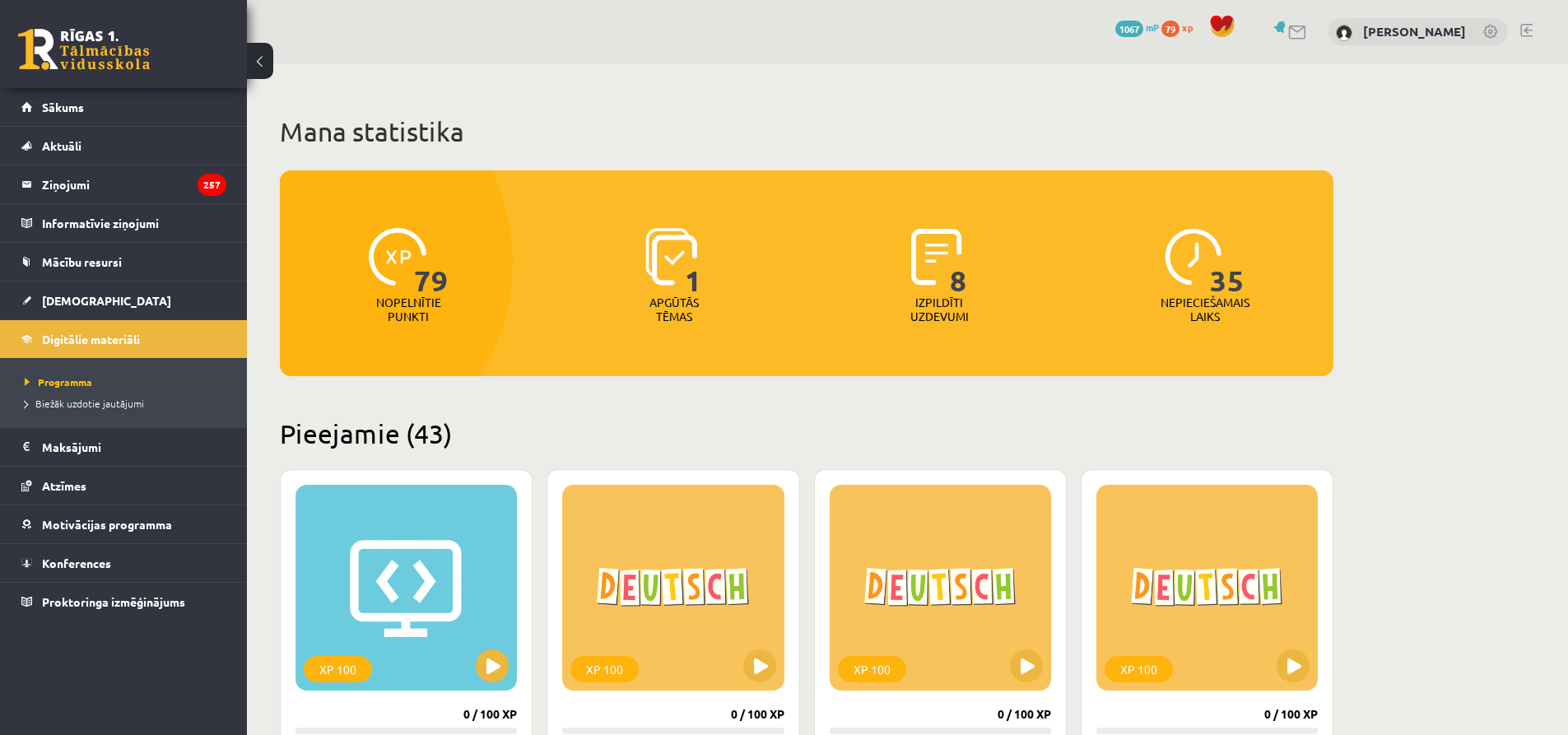
click at [1149, 347] on div "79 Nopelnītie punkti 1 Apgūtās tēmas 8 Izpildīti uzdevumi 35 Nepieciešamais lai…" at bounding box center [806, 273] width 1054 height 206
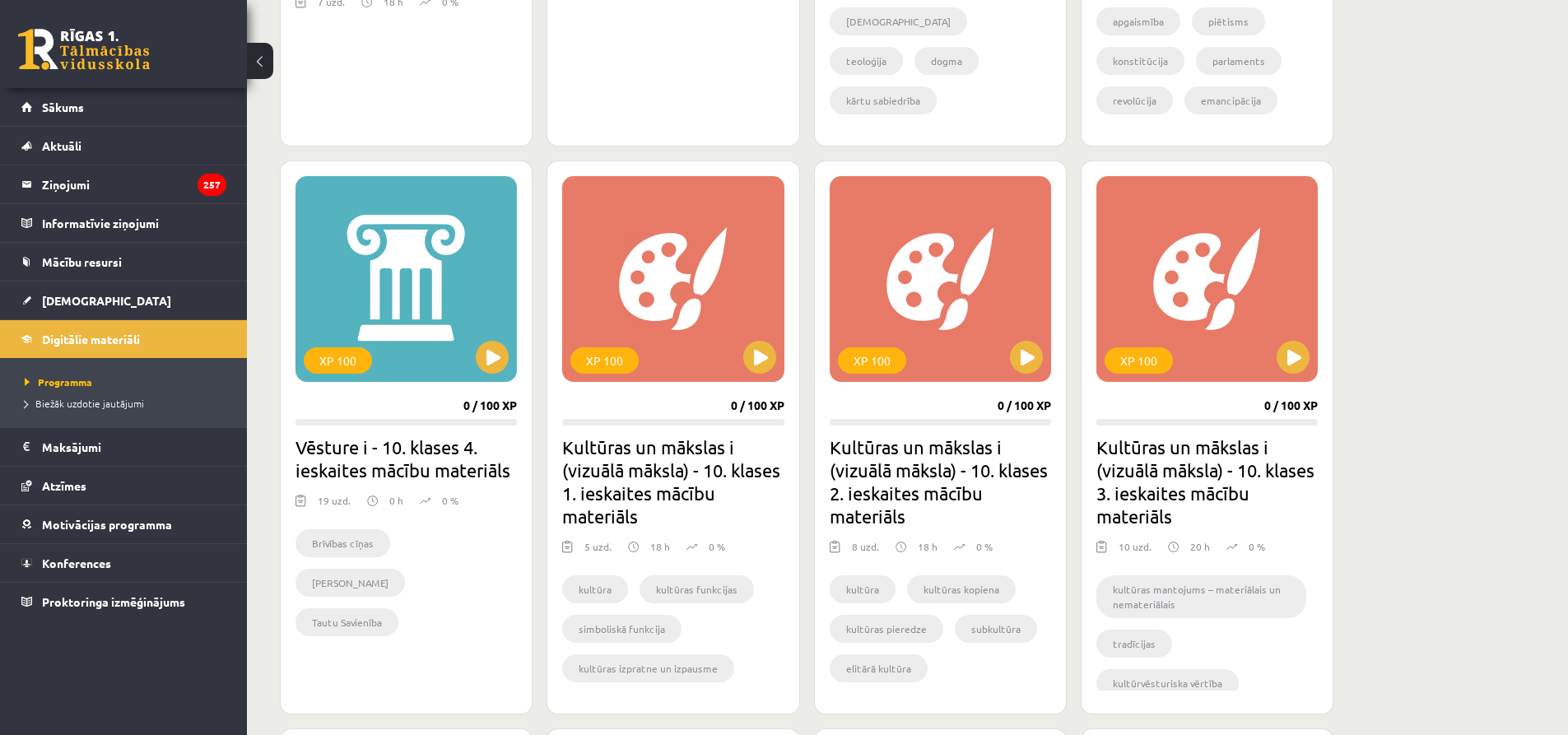
scroll to position [1444, 0]
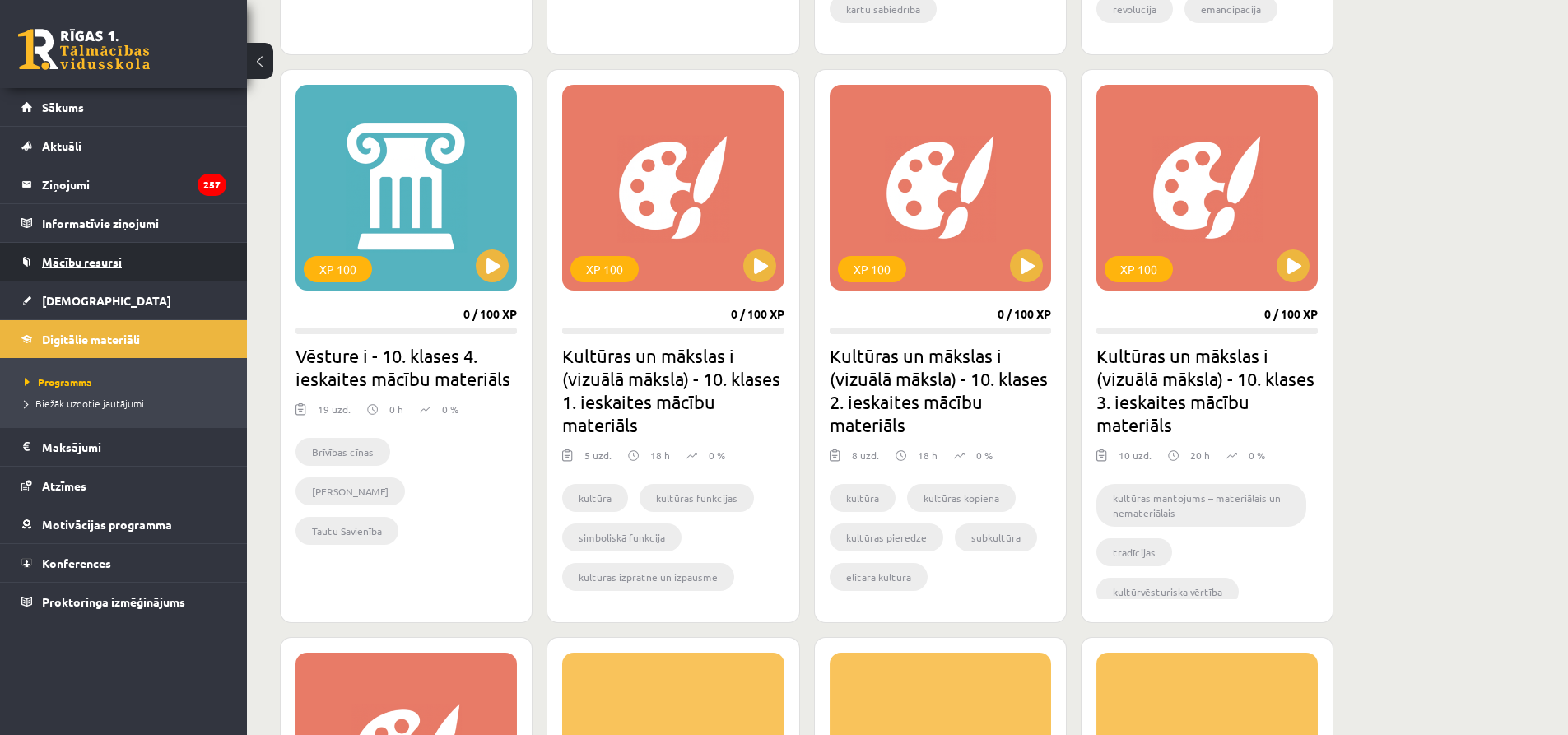
click at [85, 255] on link "Mācību resursi" at bounding box center [124, 262] width 205 height 38
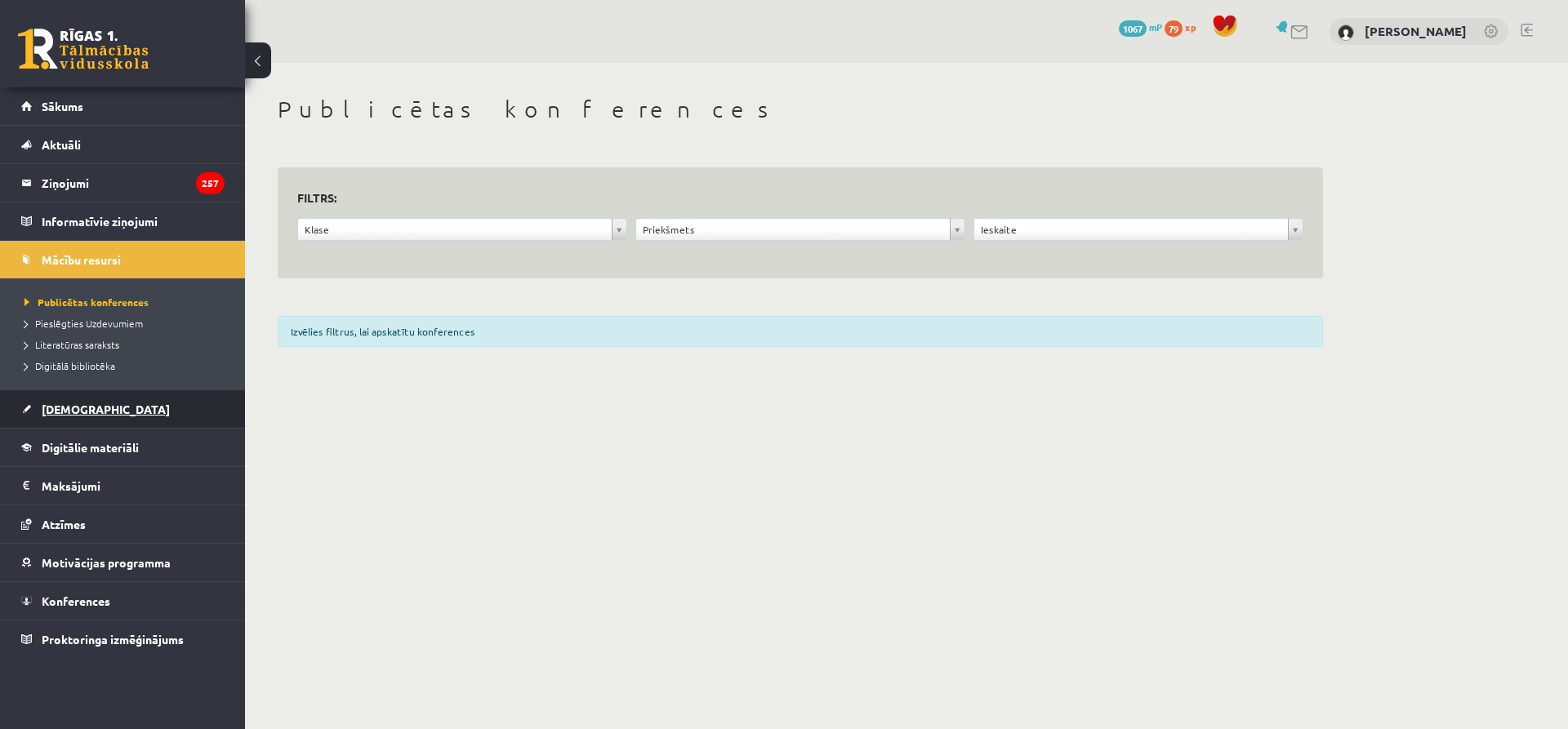
click at [79, 404] on span "[DEMOGRAPHIC_DATA]" at bounding box center [105, 409] width 128 height 14
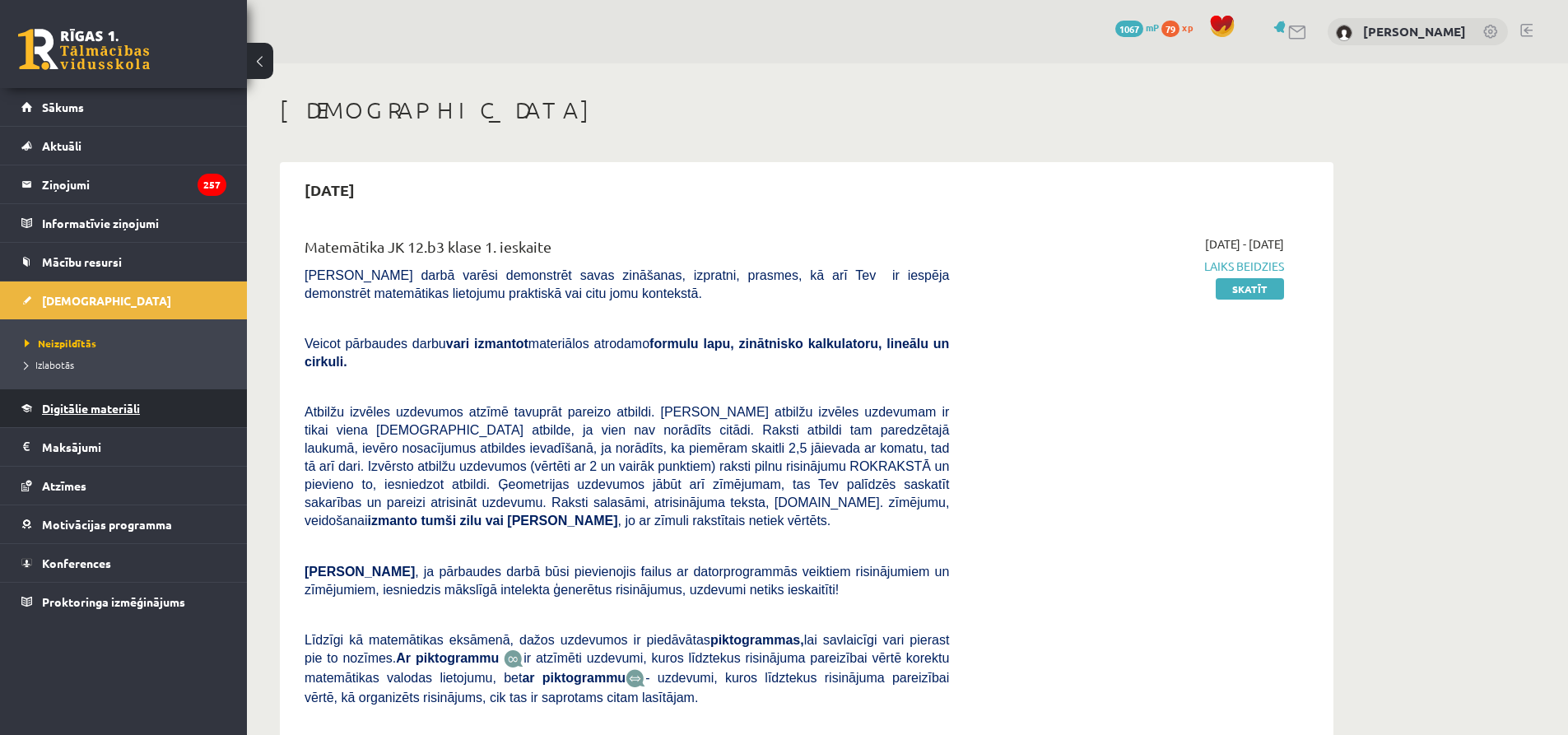
click at [84, 404] on span "Digitālie materiāli" at bounding box center [91, 408] width 98 height 15
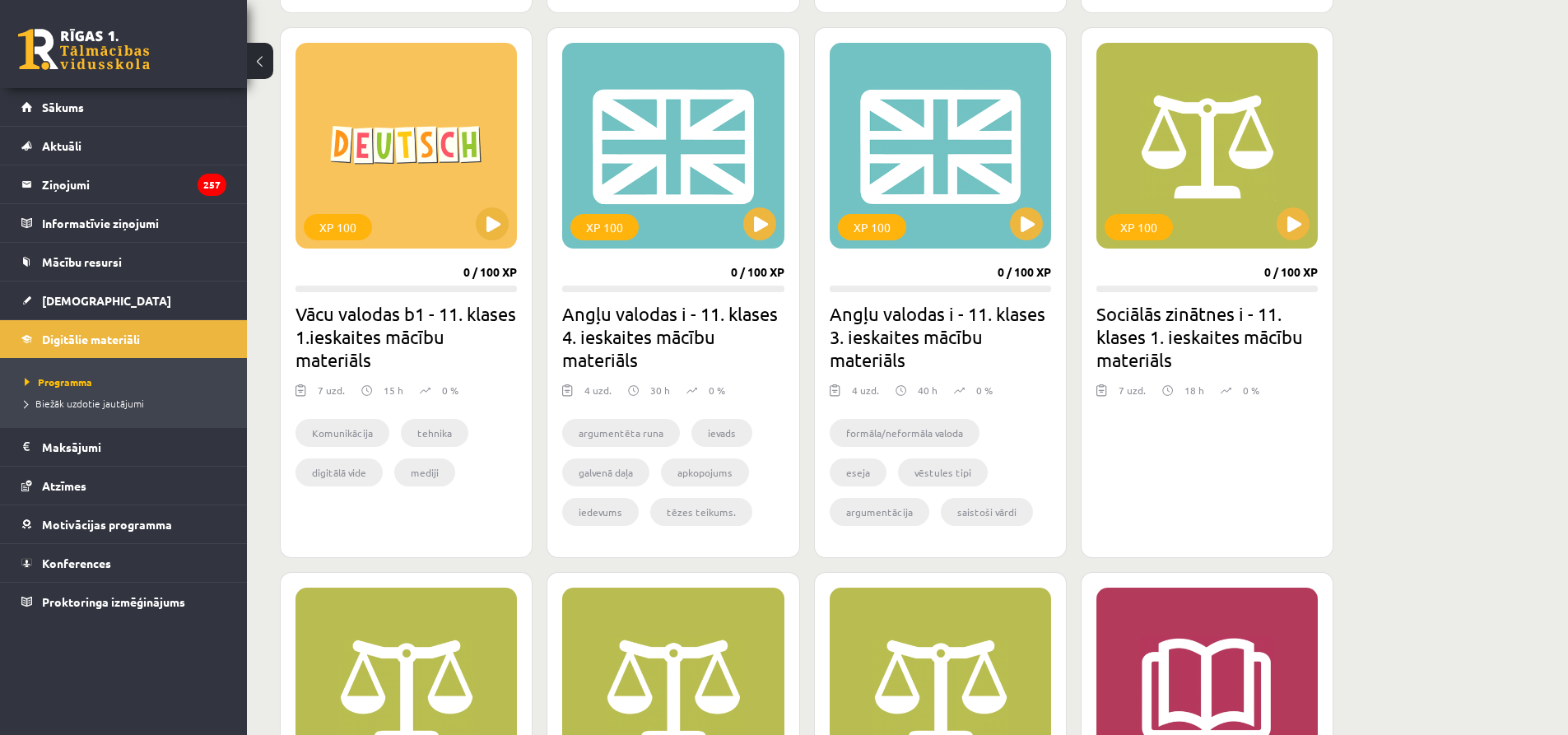
scroll to position [2572, 0]
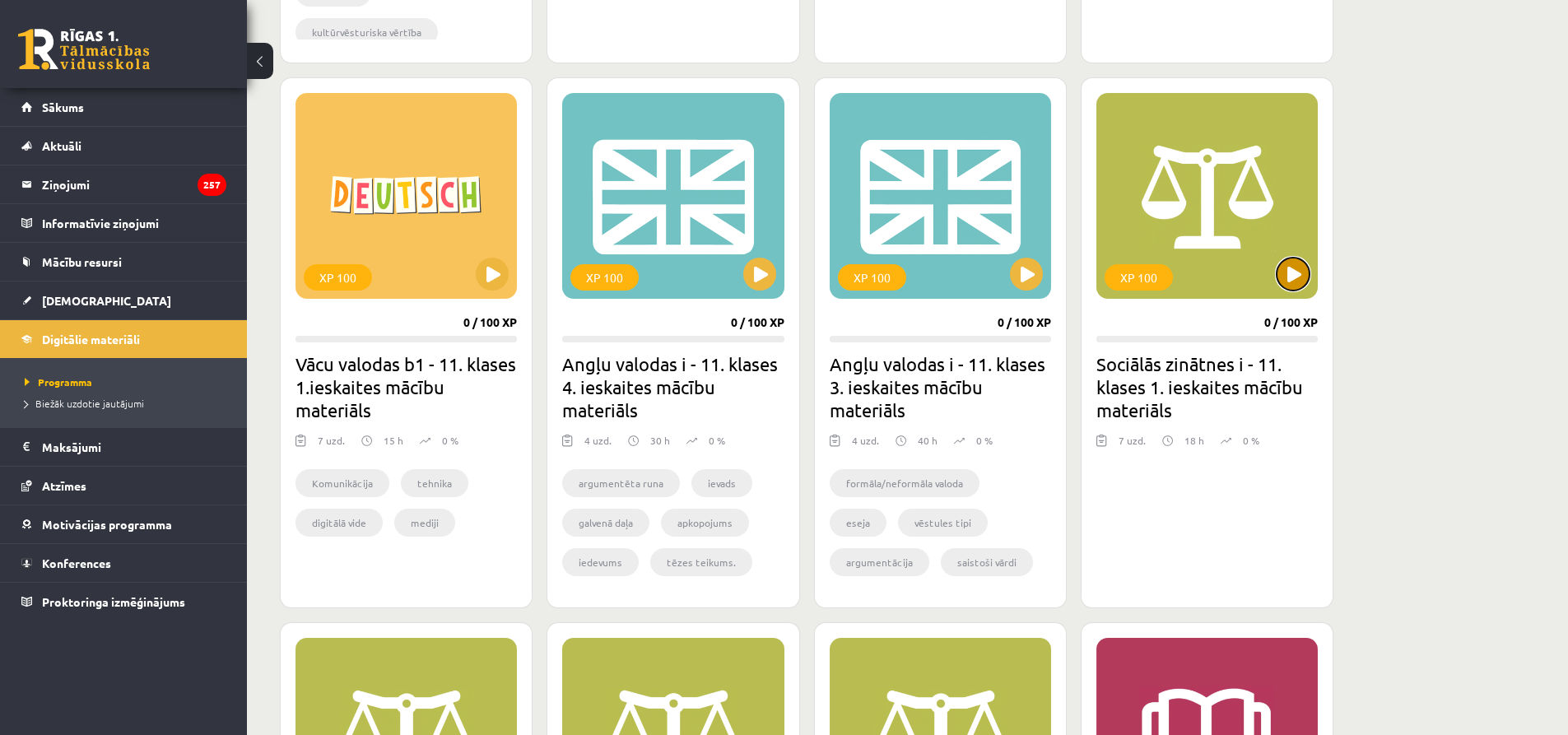
click at [1305, 262] on button at bounding box center [1293, 273] width 33 height 33
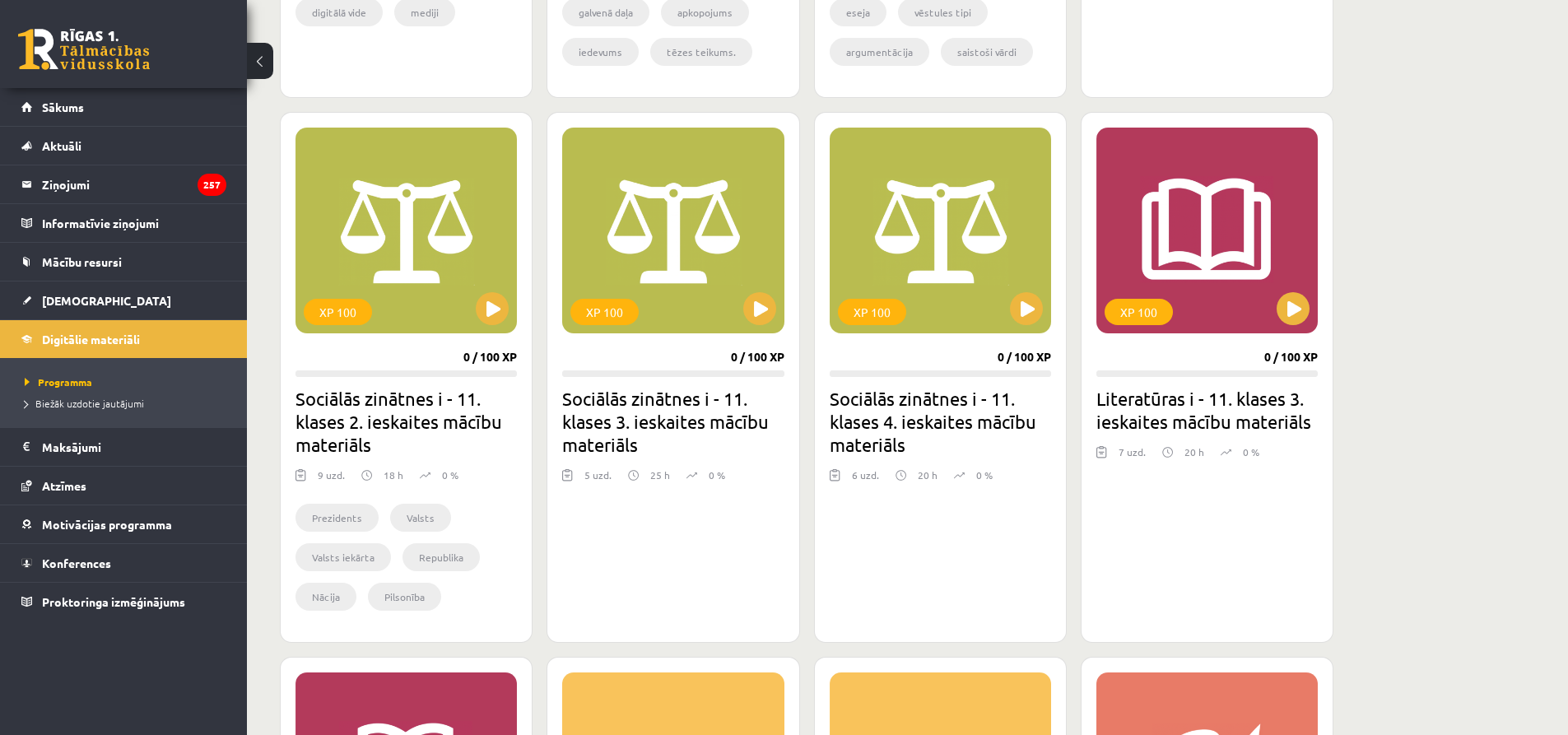
scroll to position [2990, 0]
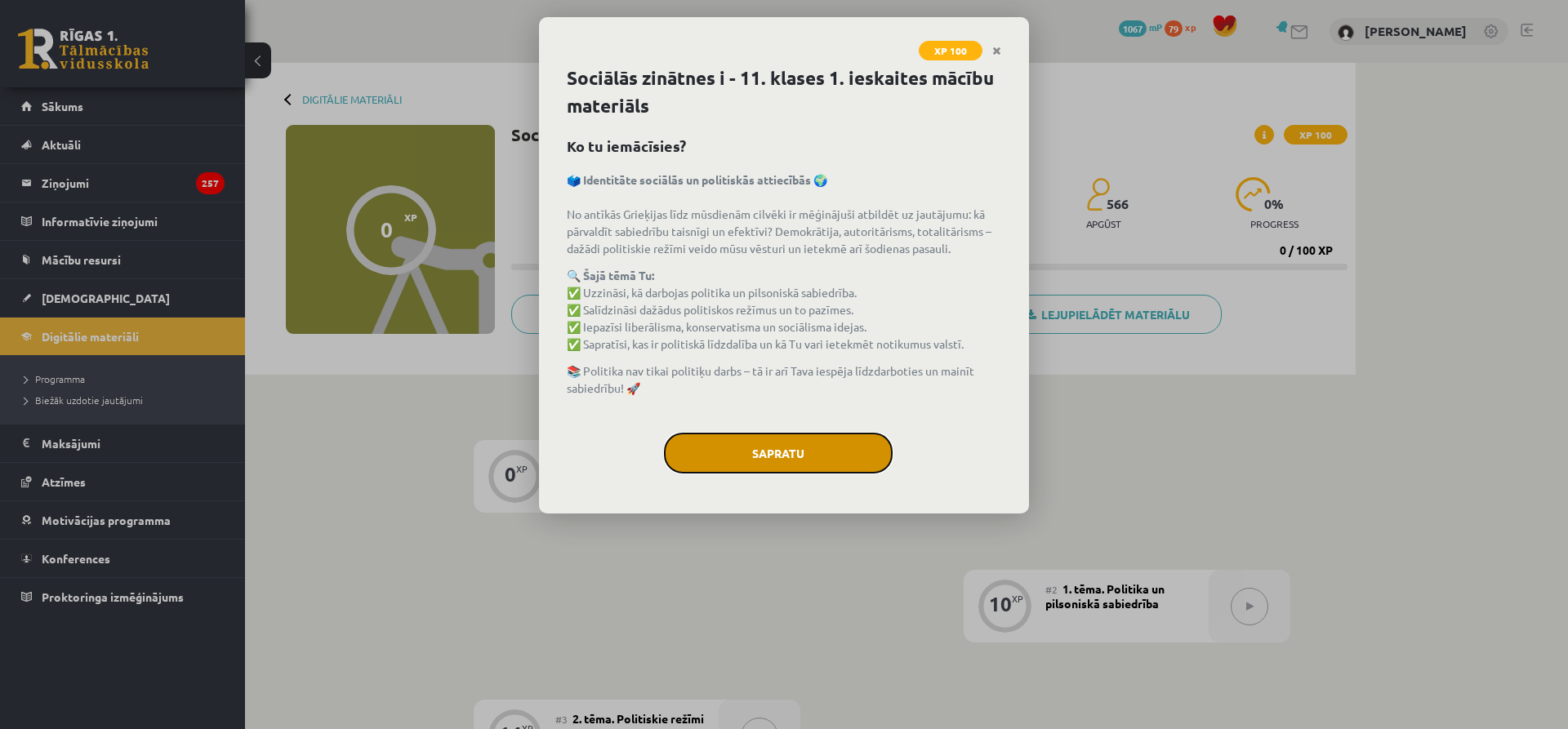
click at [751, 456] on button "Sapratu" at bounding box center [778, 453] width 229 height 41
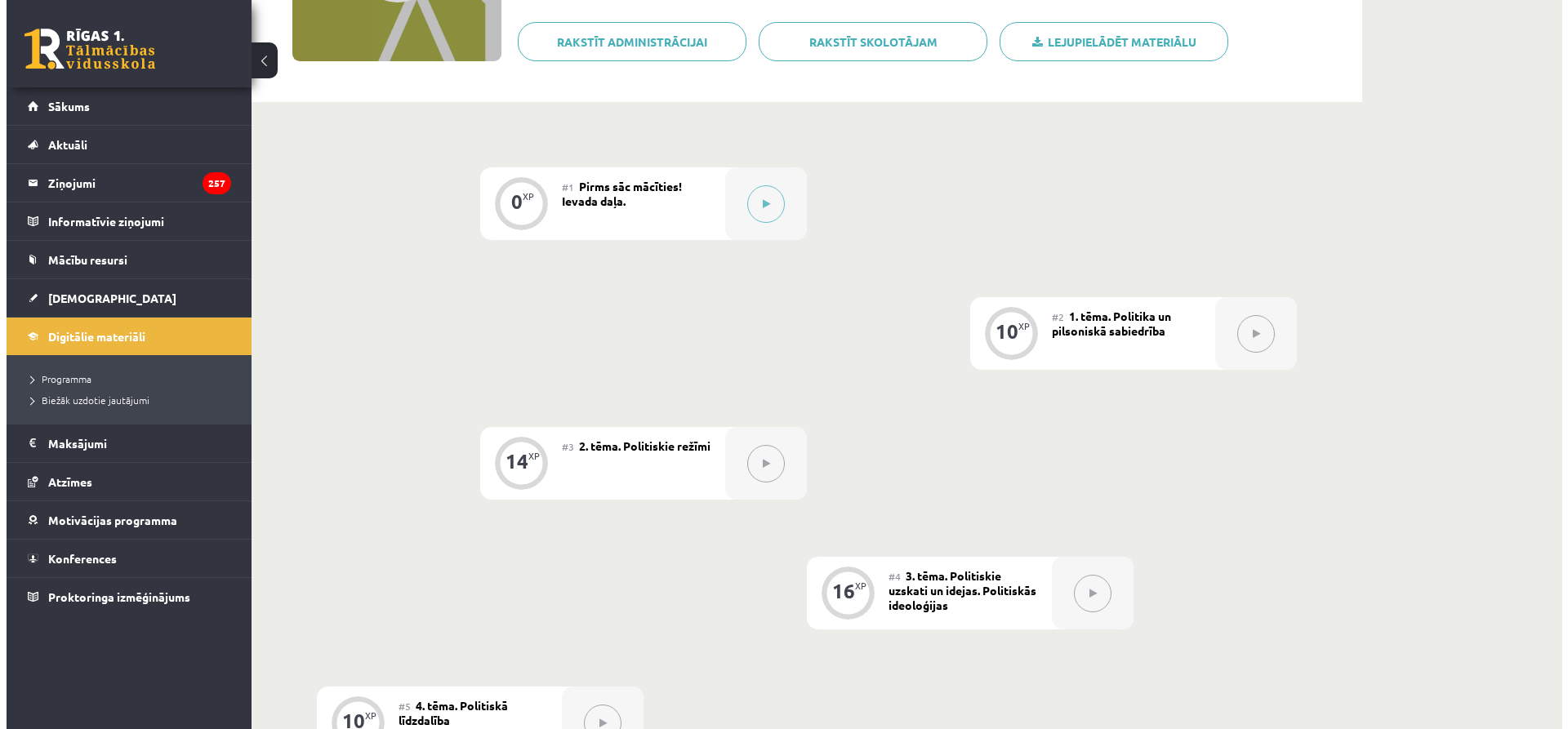
scroll to position [270, 0]
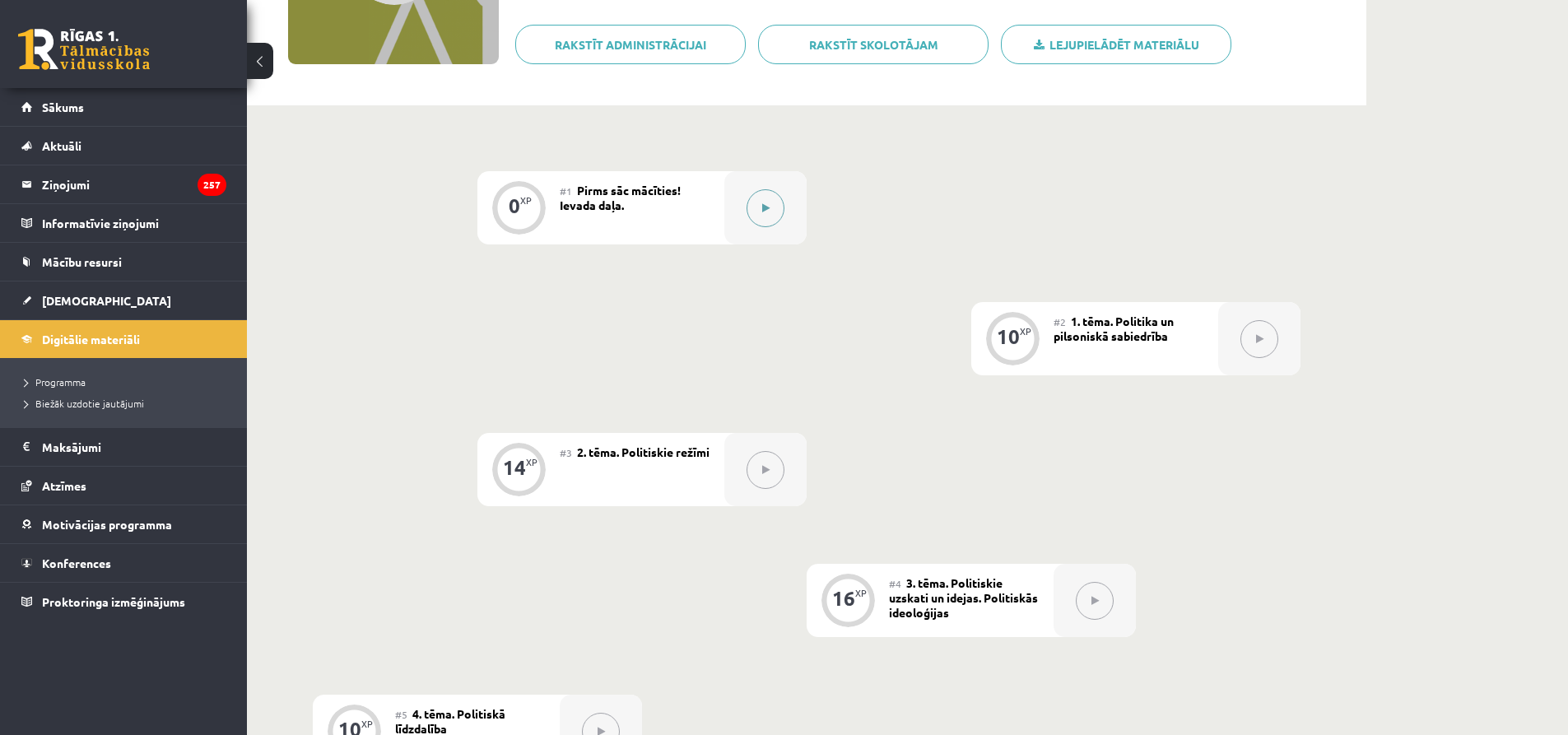
click at [761, 210] on button at bounding box center [766, 209] width 38 height 38
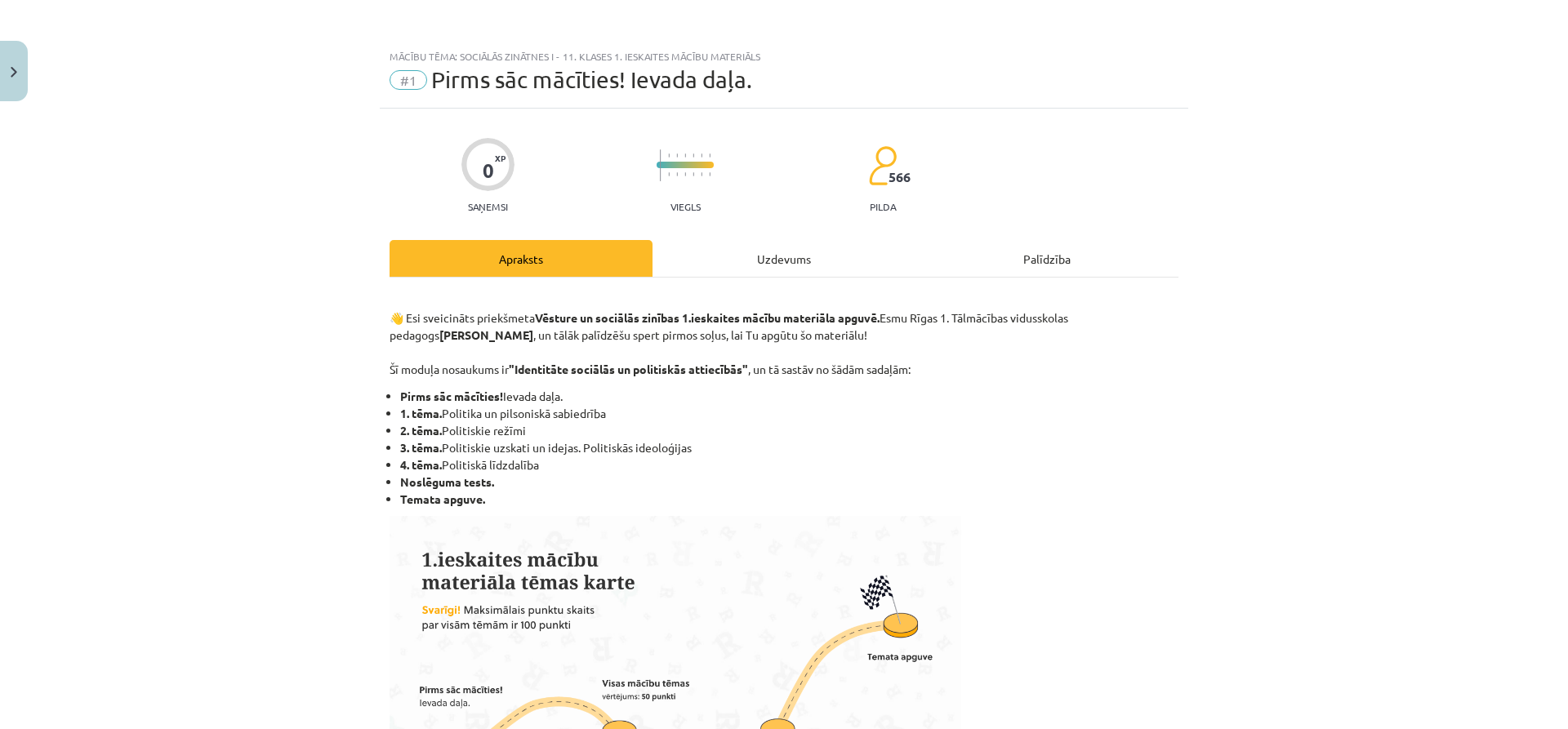
click at [769, 259] on div "Uzdevums" at bounding box center [784, 258] width 263 height 36
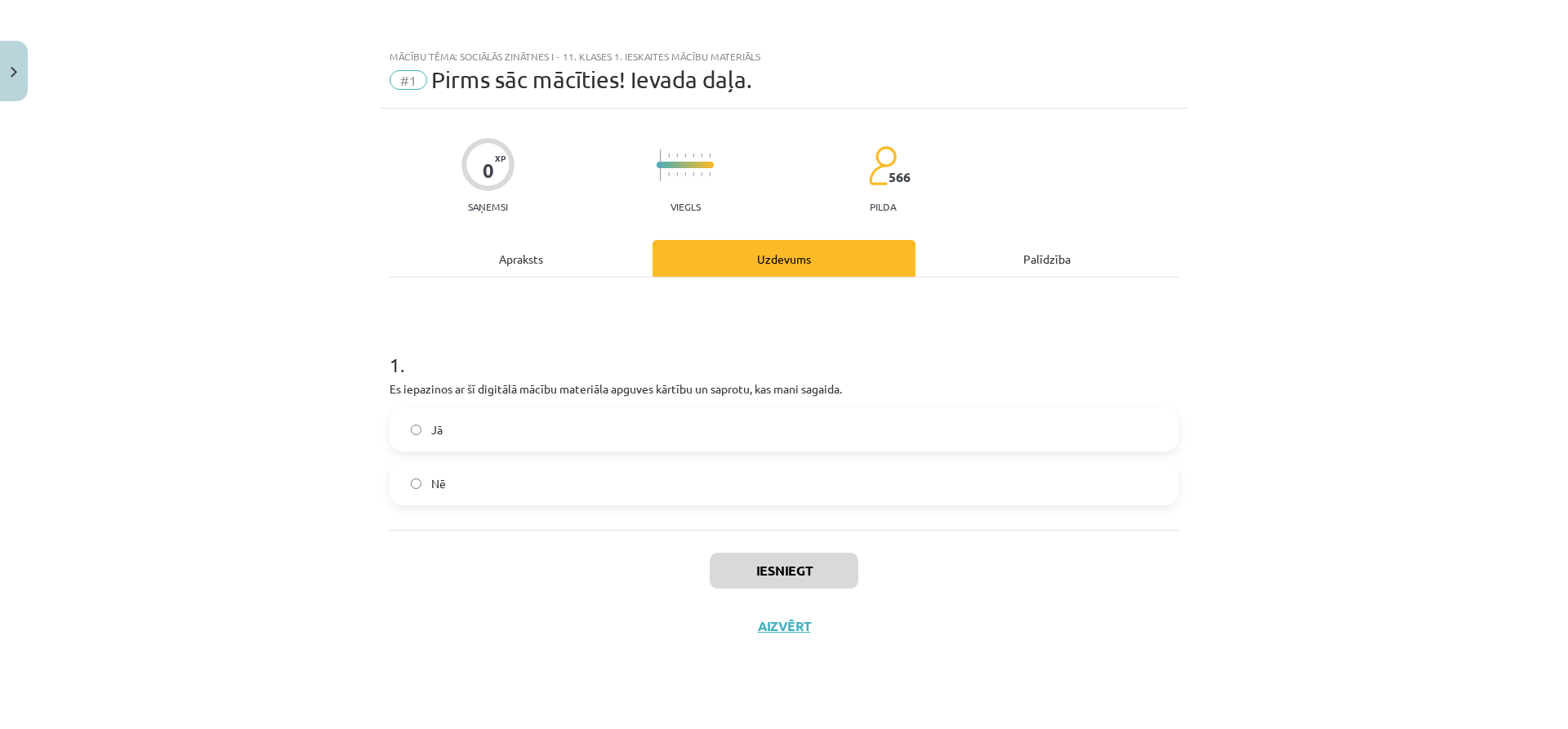
click at [557, 250] on div "Apraksts" at bounding box center [521, 258] width 263 height 36
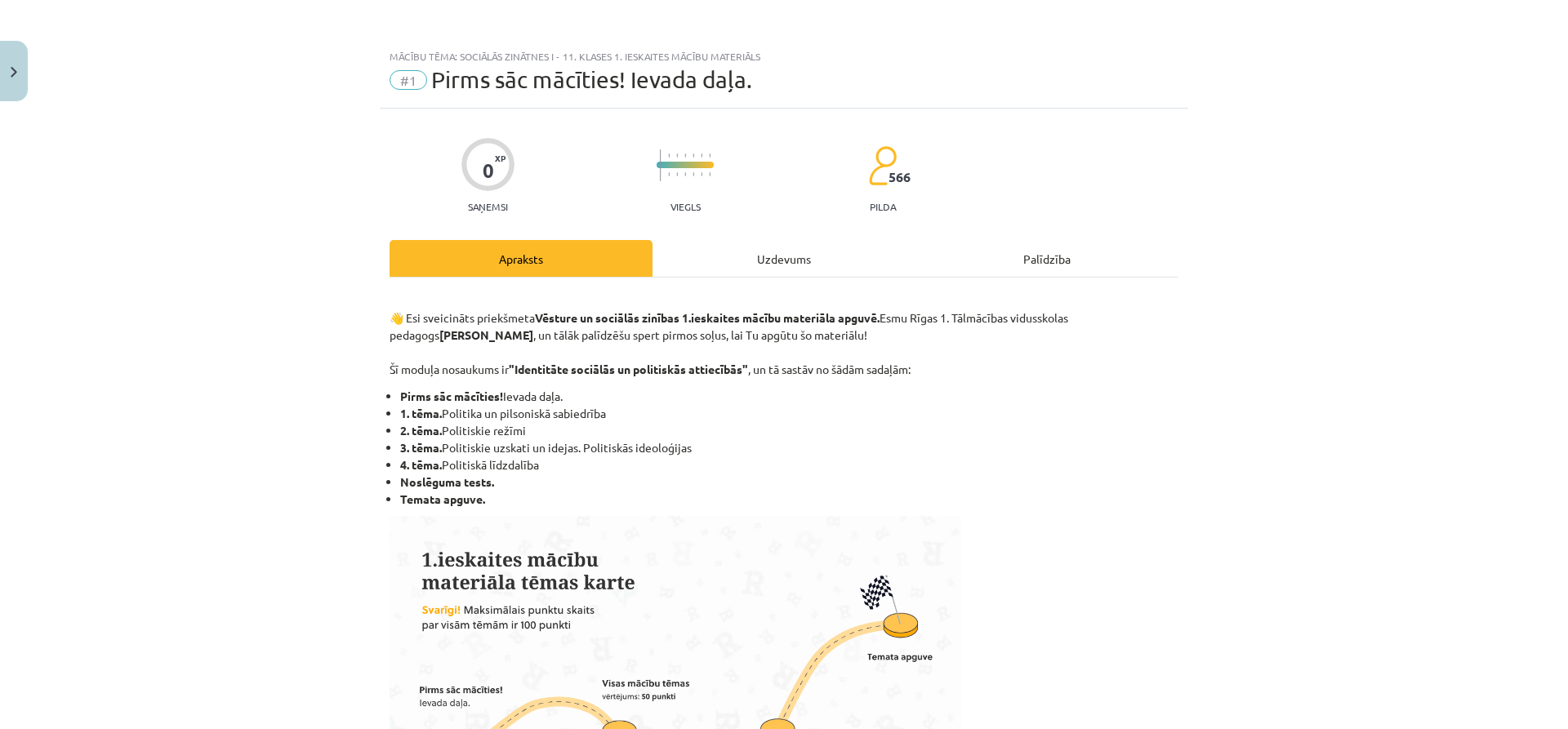
click at [1080, 483] on li "Noslēguma tests." at bounding box center [790, 482] width 778 height 17
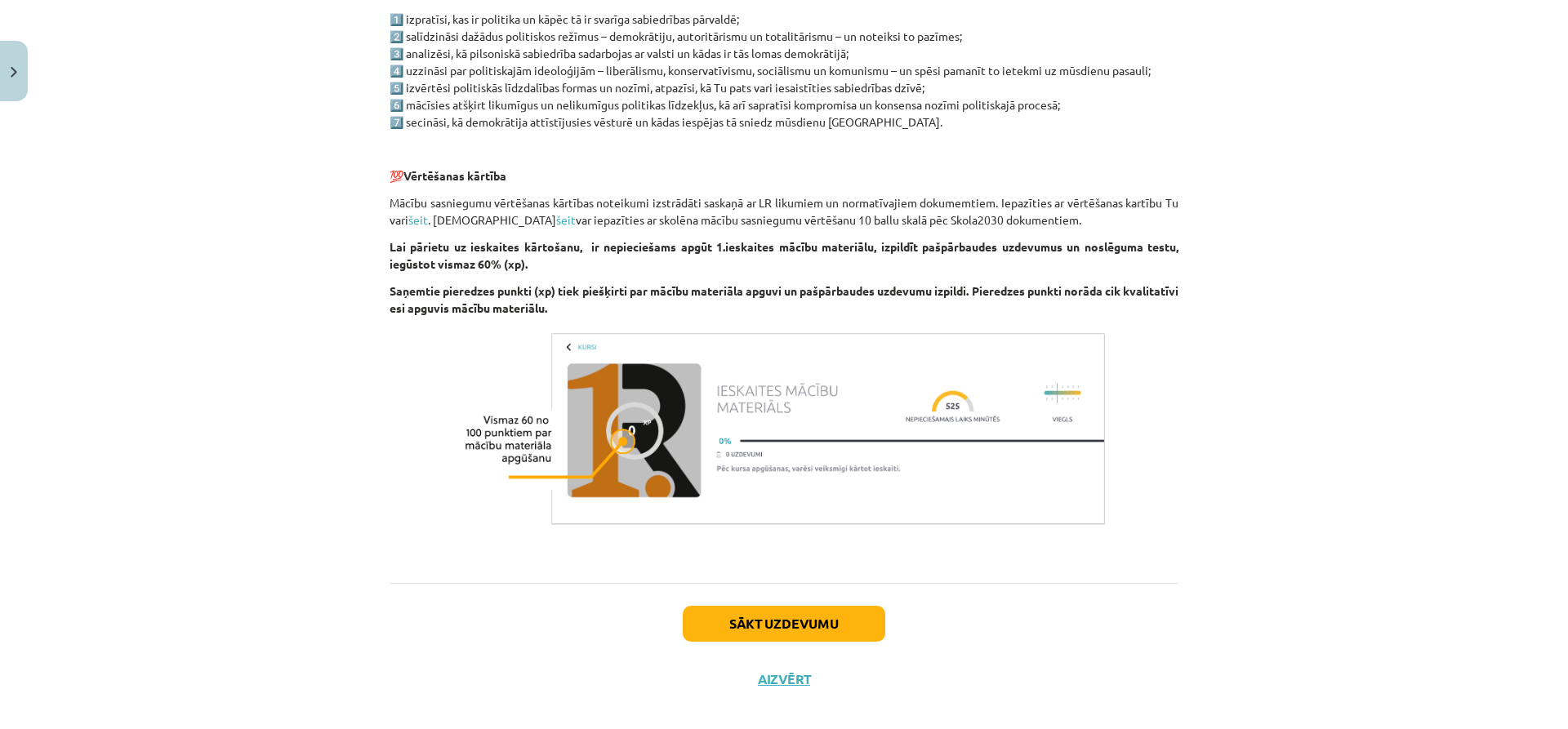
scroll to position [910, 0]
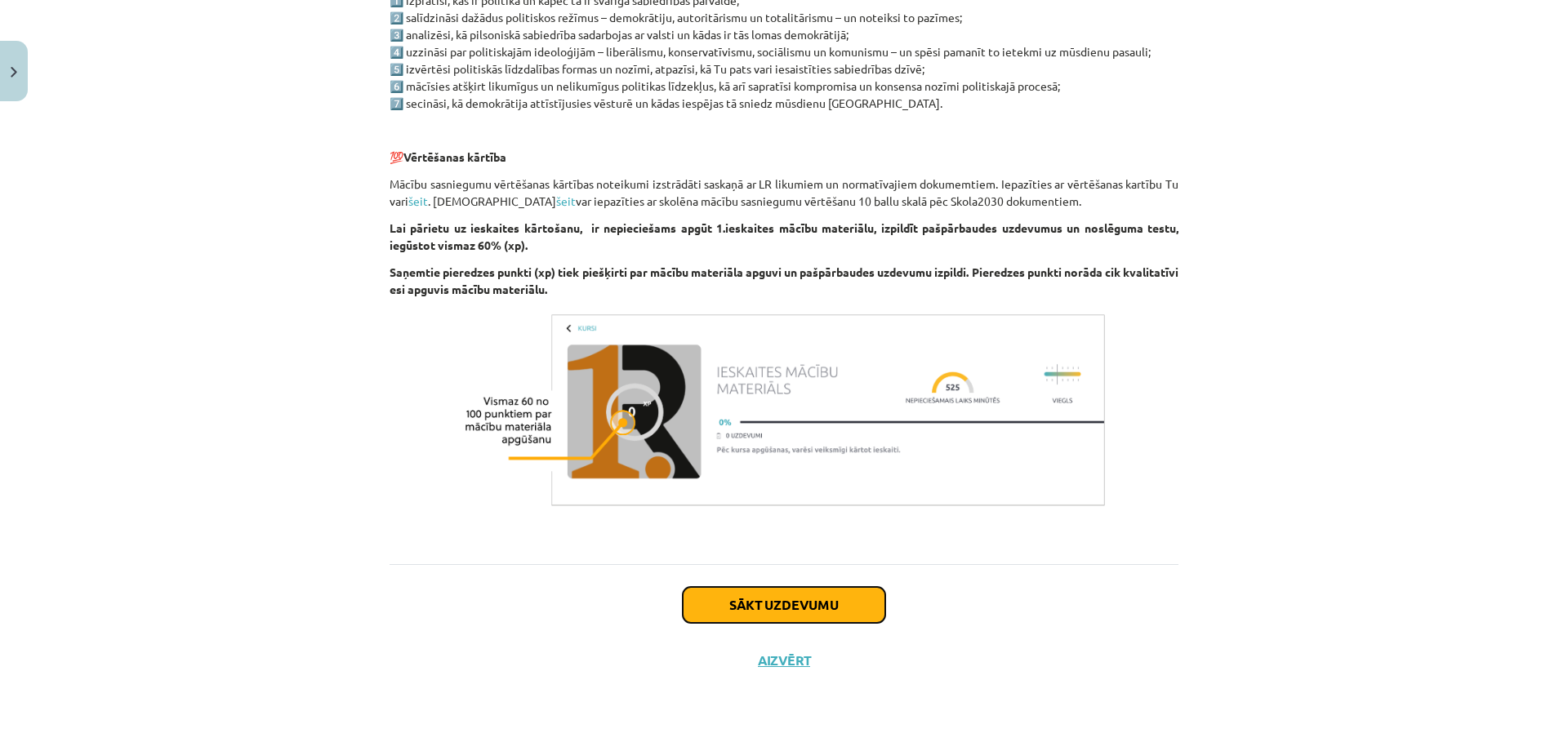
click at [801, 607] on button "Sākt uzdevumu" at bounding box center [784, 604] width 203 height 36
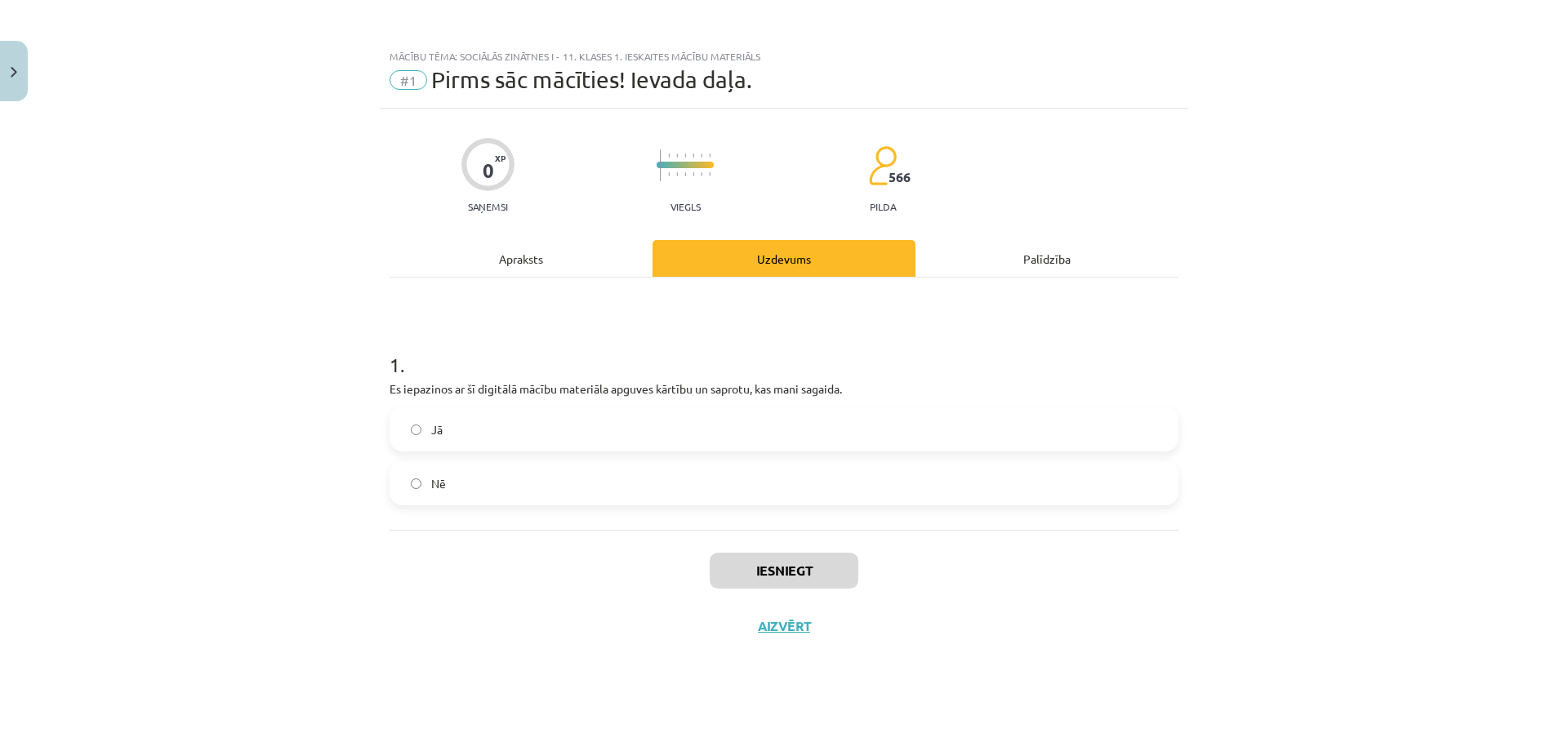
scroll to position [0, 0]
click at [675, 426] on label "Jā" at bounding box center [784, 430] width 785 height 41
click at [797, 573] on button "Iesniegt" at bounding box center [784, 570] width 148 height 36
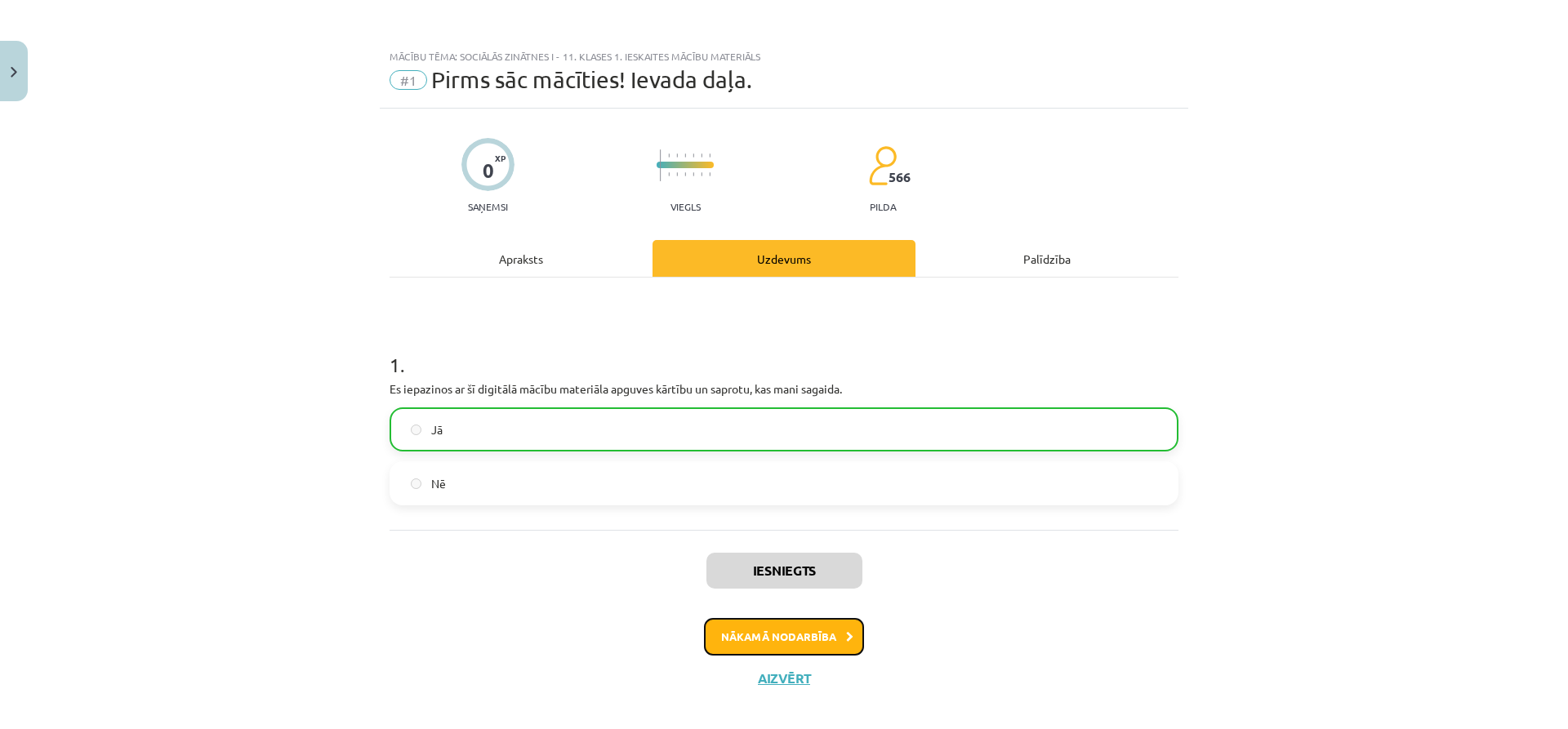
click at [800, 639] on button "Nākamā nodarbība" at bounding box center [784, 637] width 160 height 37
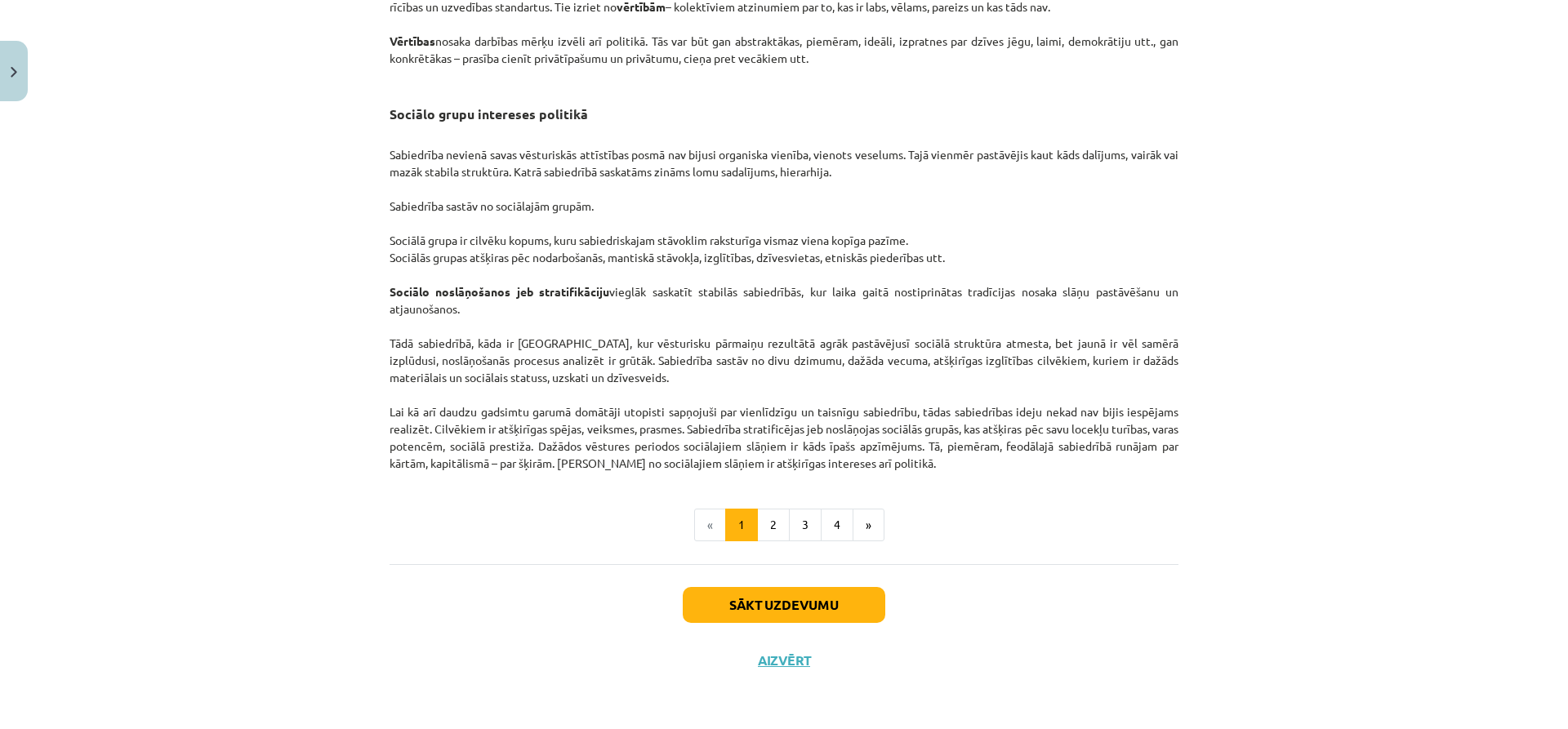
scroll to position [2423, 0]
click at [763, 527] on button "2" at bounding box center [773, 525] width 33 height 33
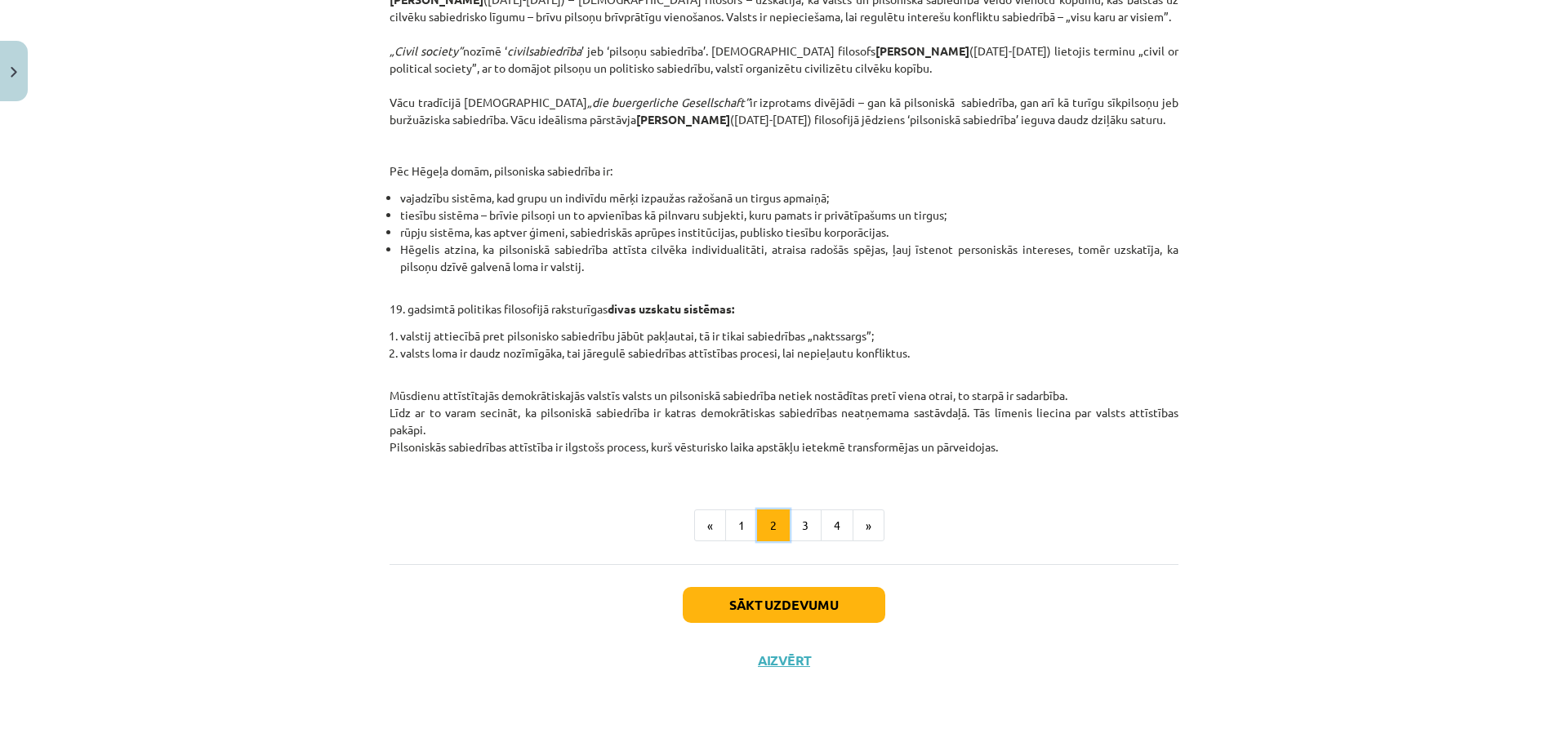
scroll to position [554, 0]
drag, startPoint x: 763, startPoint y: 527, endPoint x: 608, endPoint y: 270, distance: 300.1
click at [608, 270] on div "Intereses un vērtības politikā Kā jau noskaidrojām, dažādām sociālām grupām ir …" at bounding box center [784, 143] width 789 height 794
click at [796, 541] on button "3" at bounding box center [805, 526] width 33 height 33
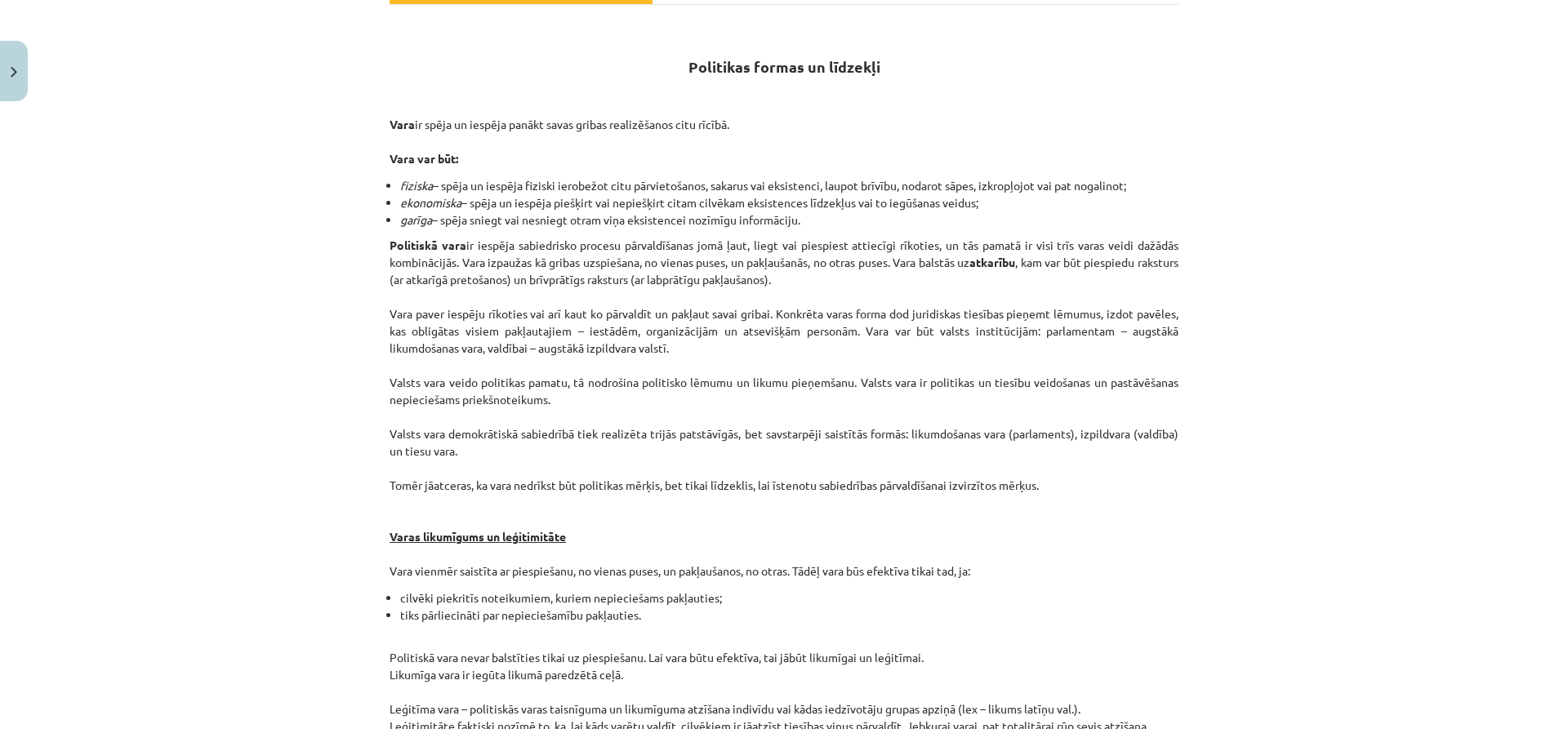
scroll to position [286, 0]
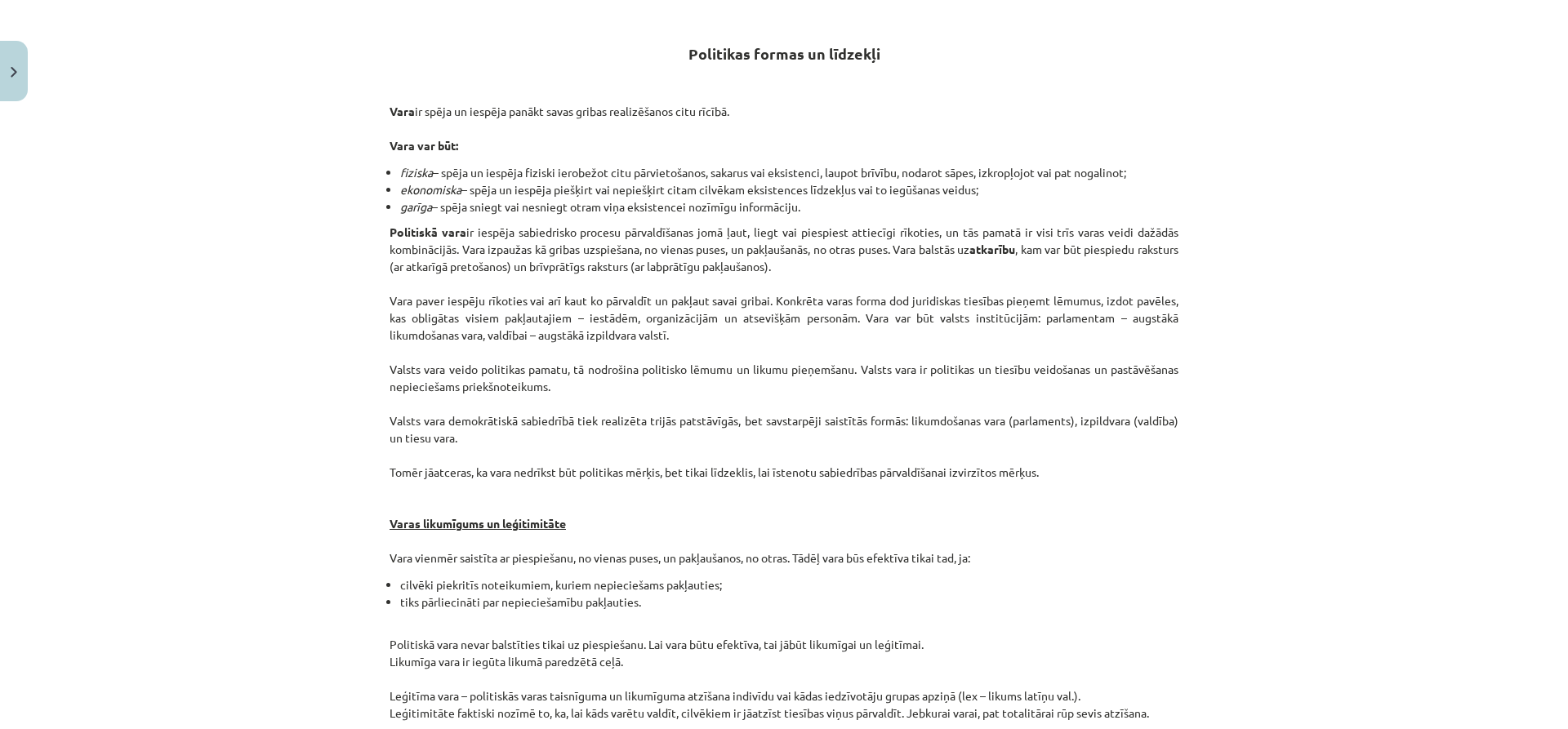
click at [1205, 599] on div "Mācību tēma: Sociālās zinātnes i - 11. klases 1. ieskaites mācību materiāls #2 …" at bounding box center [784, 364] width 1568 height 729
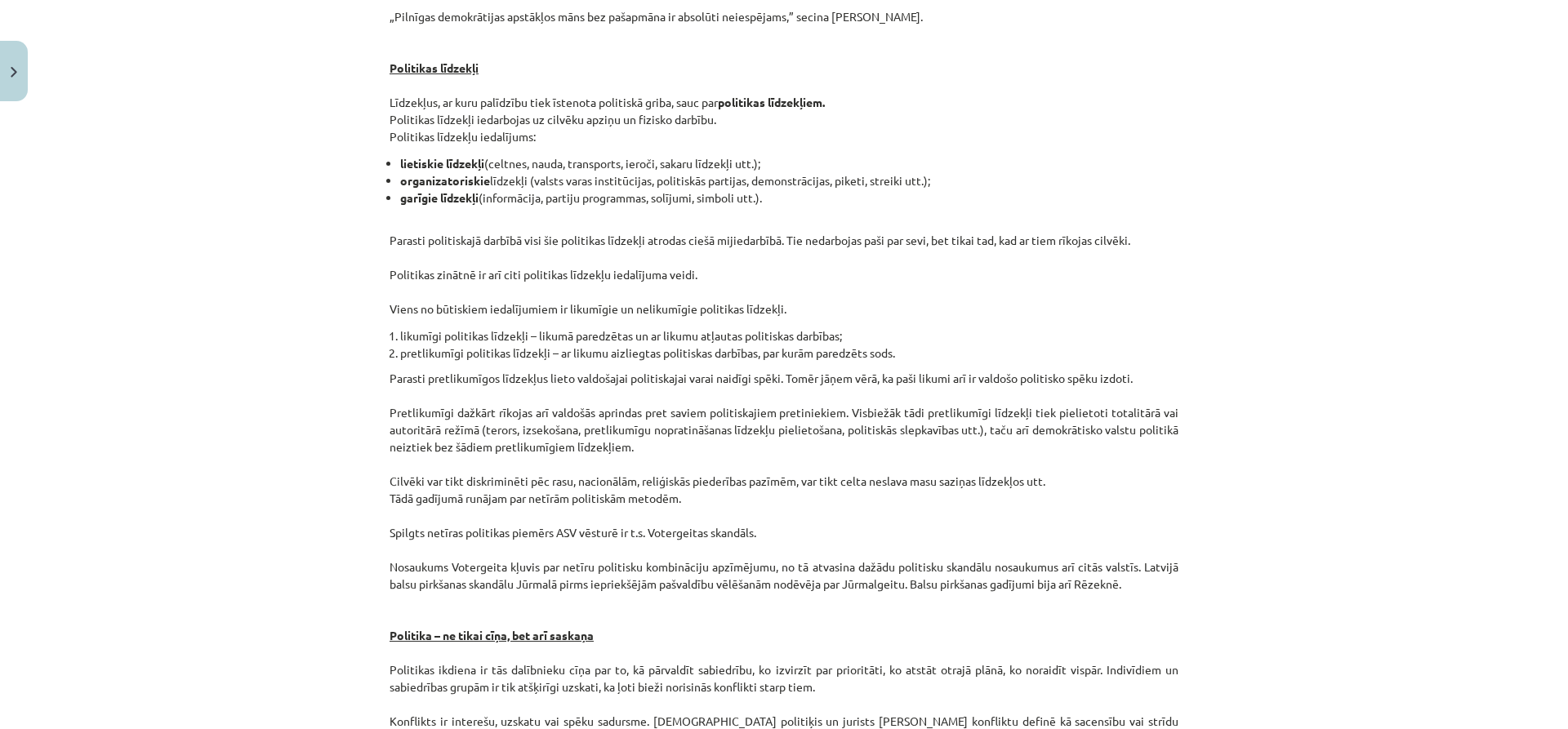
scroll to position [1200, 0]
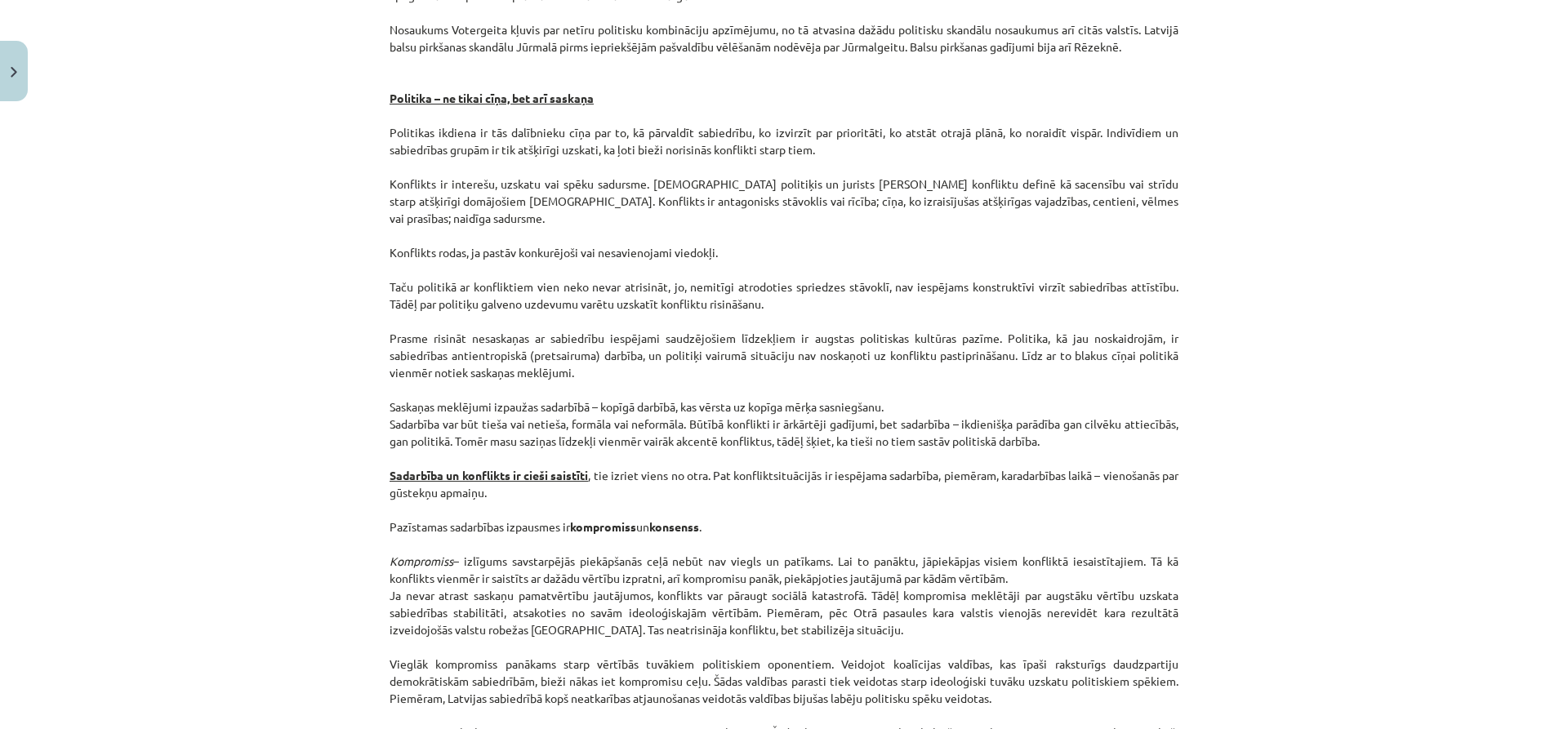
scroll to position [1758, 0]
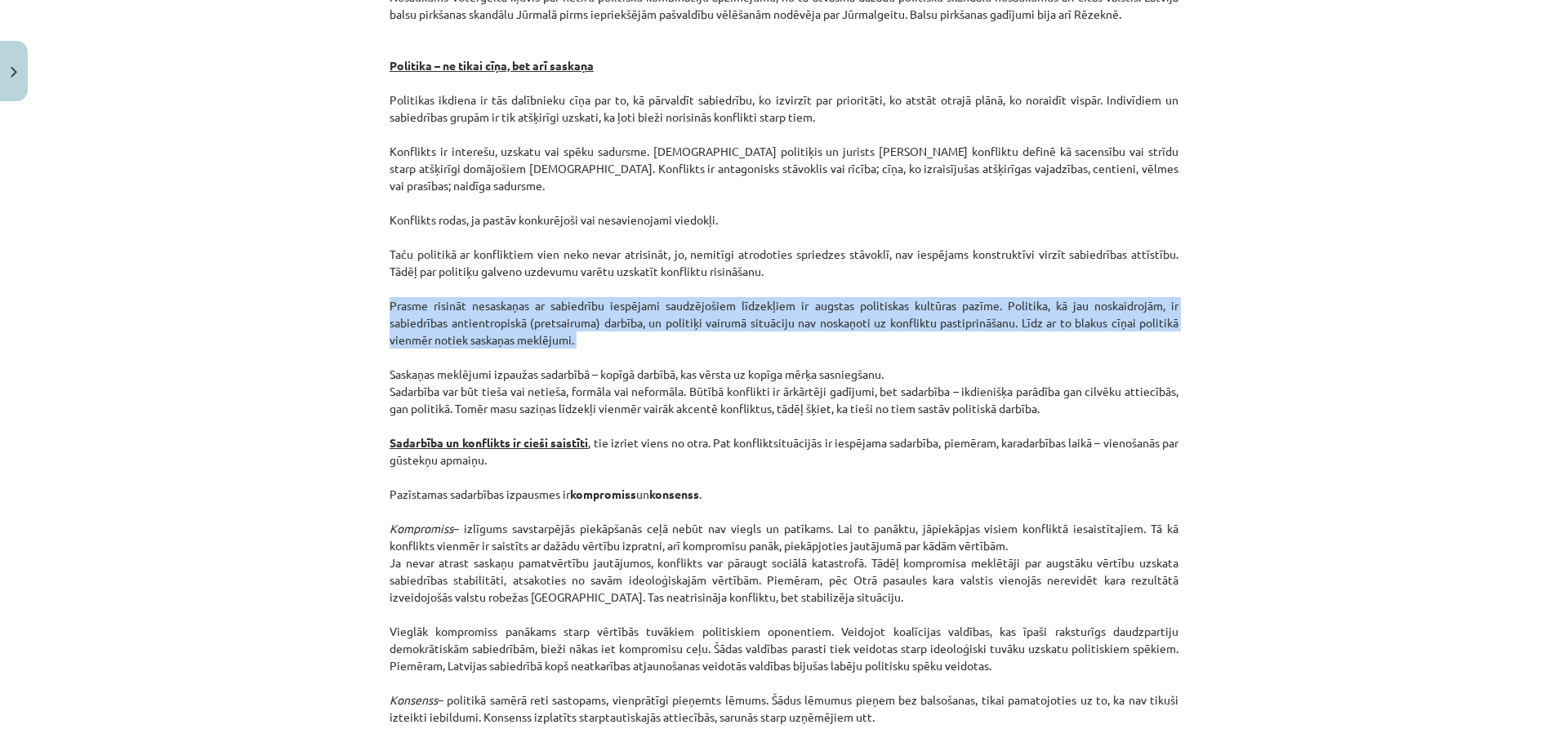
drag, startPoint x: 1004, startPoint y: 353, endPoint x: 856, endPoint y: 337, distance: 148.9
click at [856, 337] on p "Parasti pretlikumīgos līdzekļus lieto valdošajai politiskajai varai naidīgi spē…" at bounding box center [784, 271] width 789 height 943
click at [605, 342] on p "Parasti pretlikumīgos līdzekļus lieto valdošajai politiskajai varai naidīgi spē…" at bounding box center [784, 271] width 789 height 943
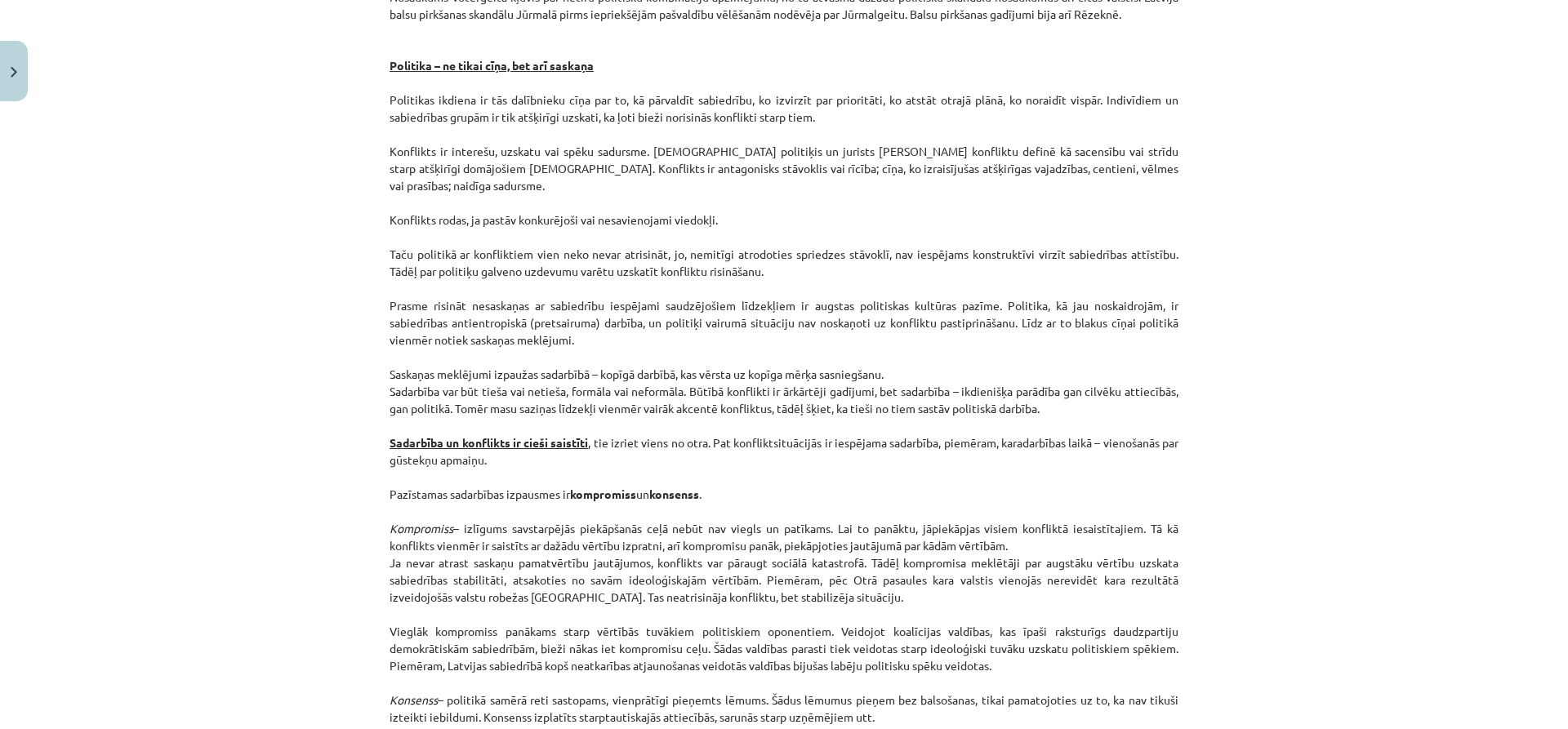
click at [673, 349] on p "Parasti pretlikumīgos līdzekļus lieto valdošajai politiskajai varai naidīgi spē…" at bounding box center [784, 271] width 789 height 943
drag, startPoint x: 1098, startPoint y: 335, endPoint x: 819, endPoint y: 331, distance: 279.0
click at [819, 331] on p "Parasti pretlikumīgos līdzekļus lieto valdošajai politiskajai varai naidīgi spē…" at bounding box center [784, 271] width 789 height 943
click at [770, 352] on p "Parasti pretlikumīgos līdzekļus lieto valdošajai politiskajai varai naidīgi spē…" at bounding box center [784, 271] width 789 height 943
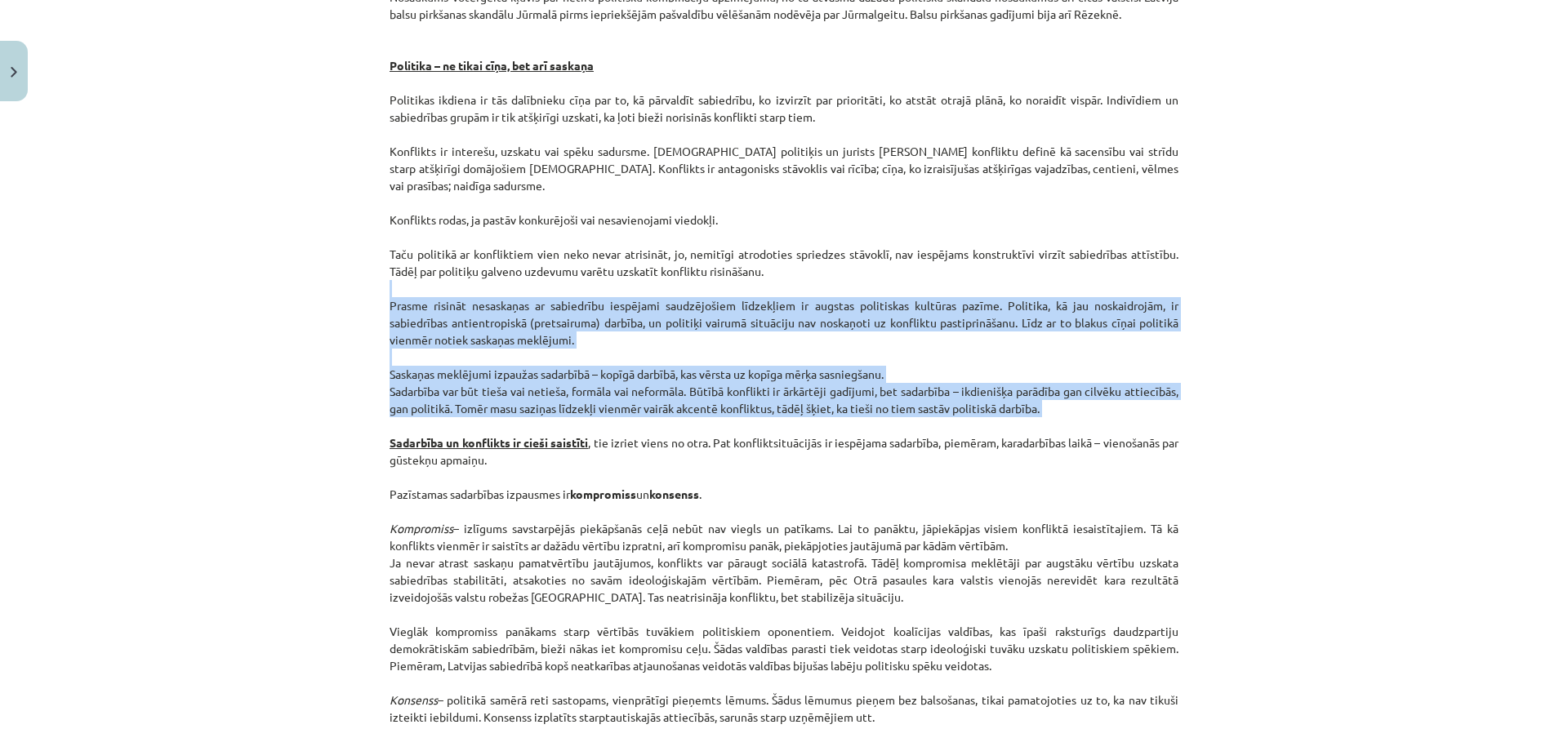
drag, startPoint x: 1388, startPoint y: 287, endPoint x: 858, endPoint y: 432, distance: 549.5
click at [858, 432] on div "Mācību tēma: Sociālās zinātnes i - 11. klases 1. ieskaites mācību materiāls #2 …" at bounding box center [784, 364] width 1568 height 729
click at [963, 428] on p "Parasti pretlikumīgos līdzekļus lieto valdošajai politiskajai varai naidīgi spē…" at bounding box center [784, 271] width 789 height 943
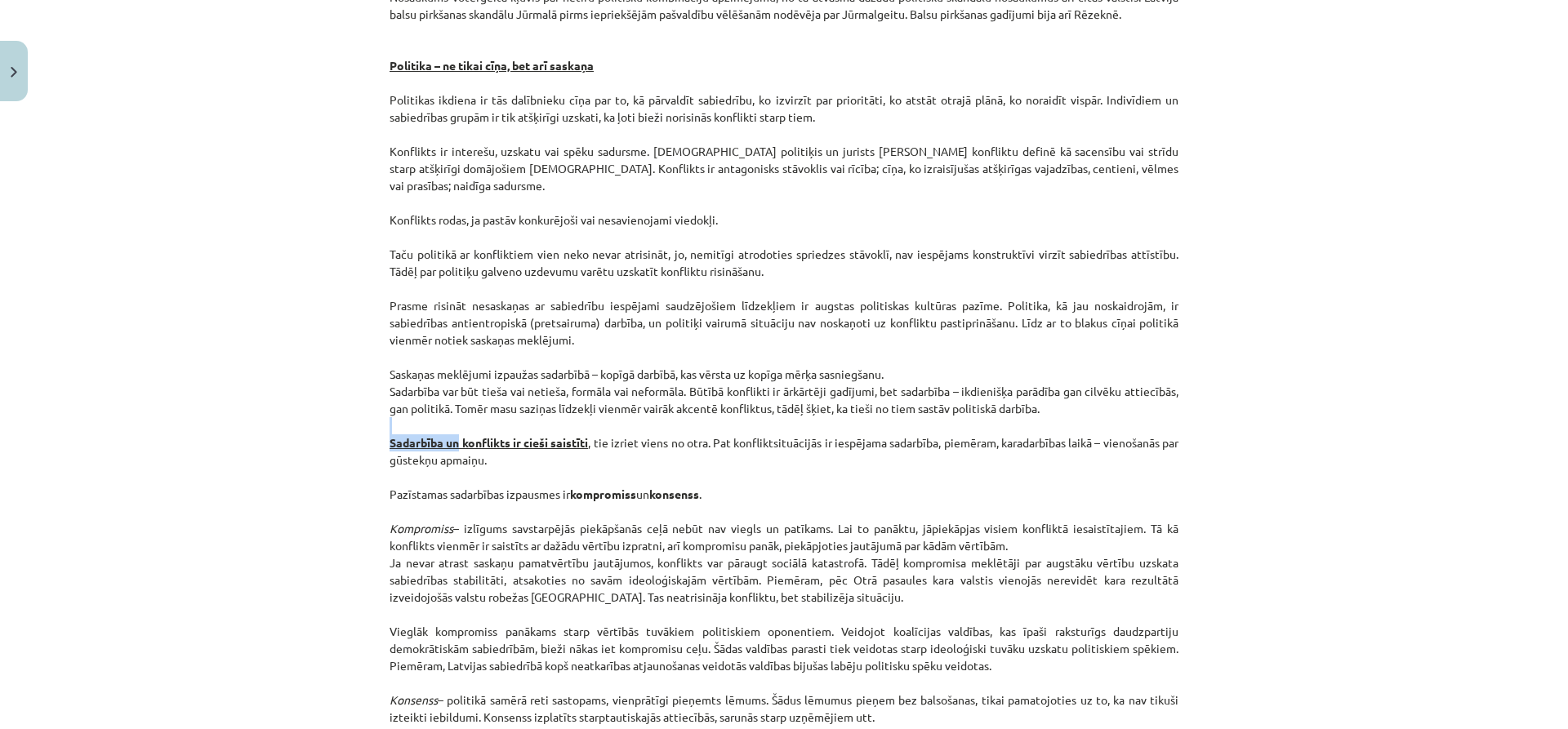
drag, startPoint x: 734, startPoint y: 429, endPoint x: 453, endPoint y: 443, distance: 281.3
click at [453, 443] on p "Parasti pretlikumīgos līdzekļus lieto valdošajai politiskajai varai naidīgi spē…" at bounding box center [784, 271] width 789 height 943
click at [503, 437] on u "Sadarbība un konflikts ir cieši saistīti" at bounding box center [488, 442] width 198 height 14
click at [1297, 420] on div "Mācību tēma: Sociālās zinātnes i - 11. klases 1. ieskaites mācību materiāls #2 …" at bounding box center [784, 364] width 1568 height 729
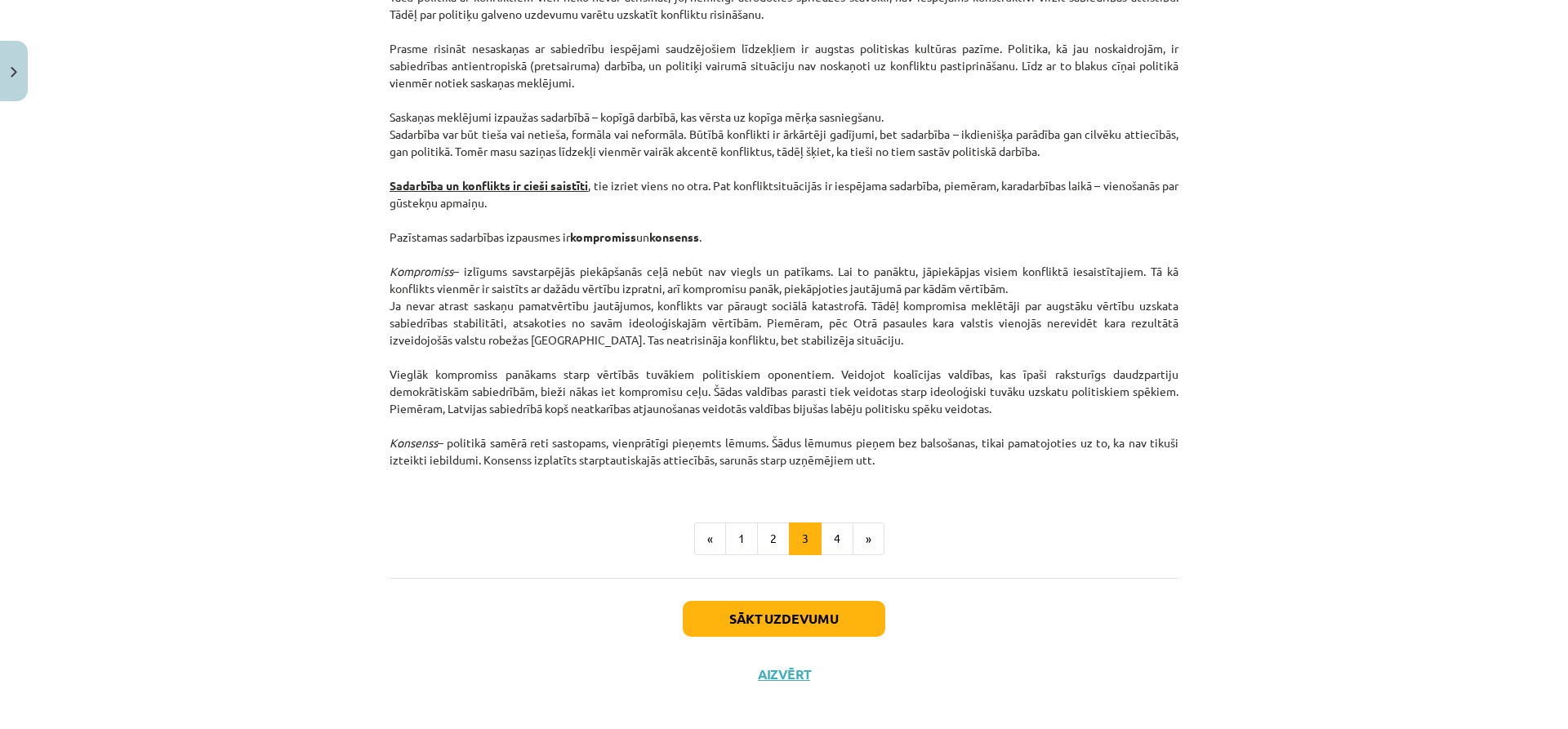
scroll to position [2028, 0]
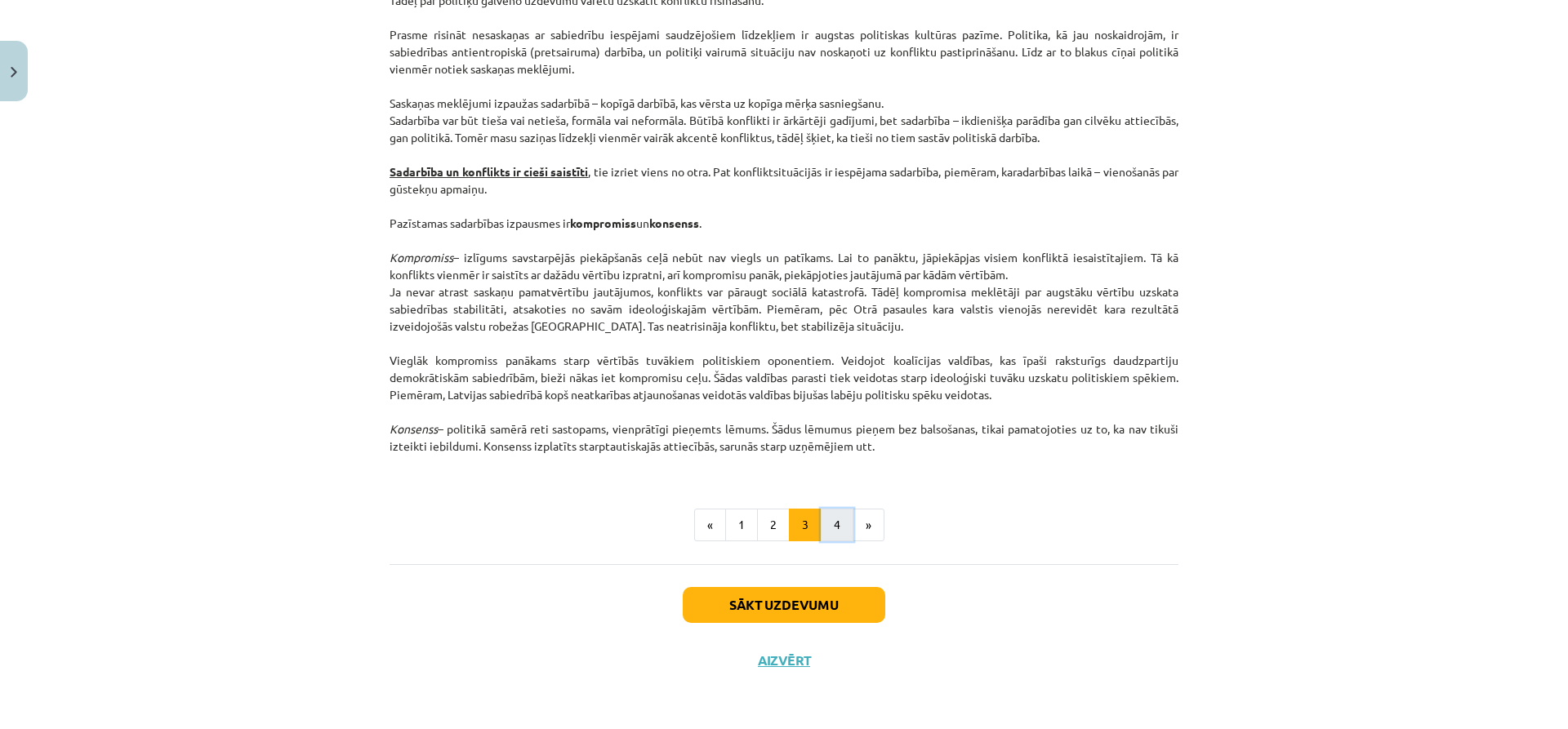
click at [827, 526] on button "4" at bounding box center [837, 525] width 33 height 33
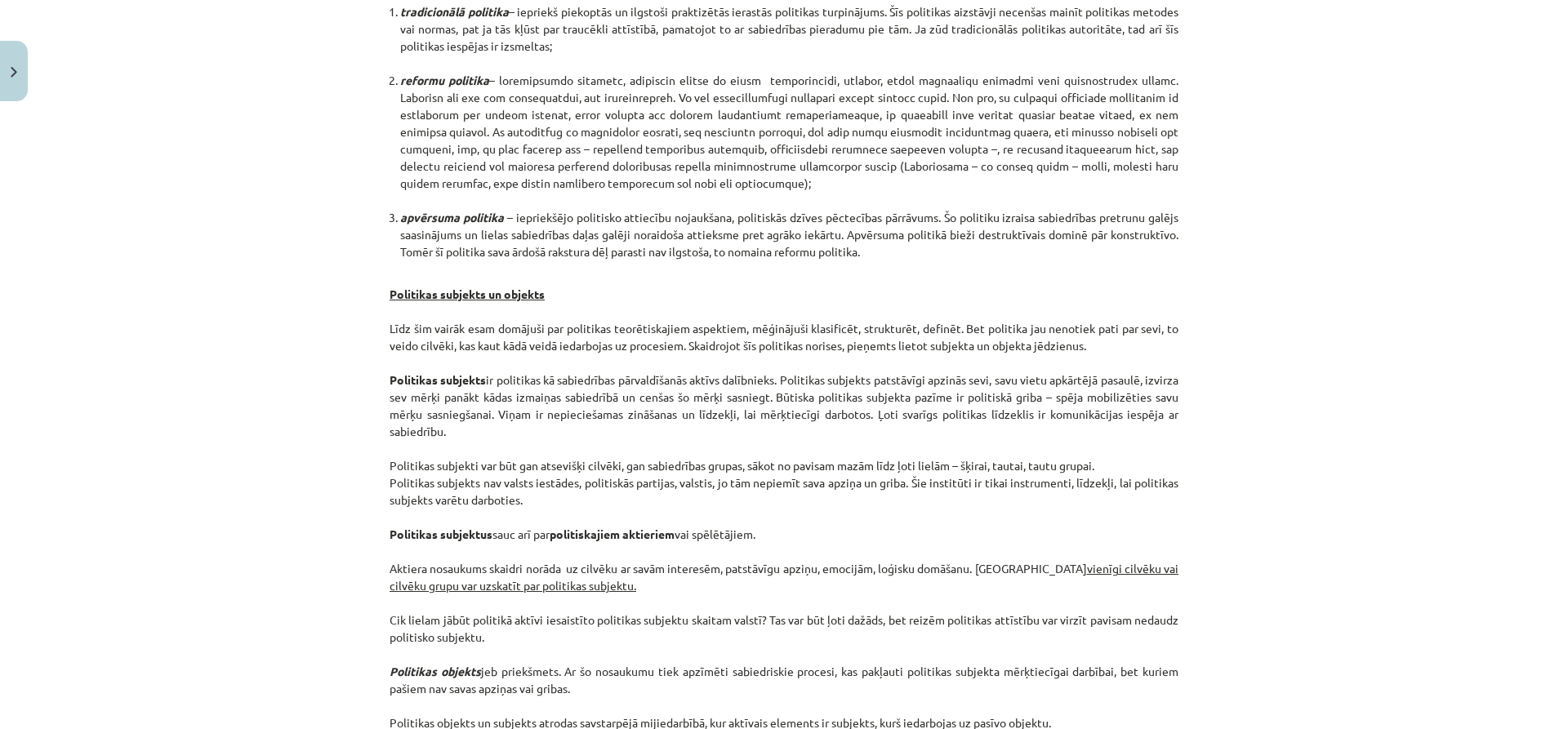
scroll to position [978, 0]
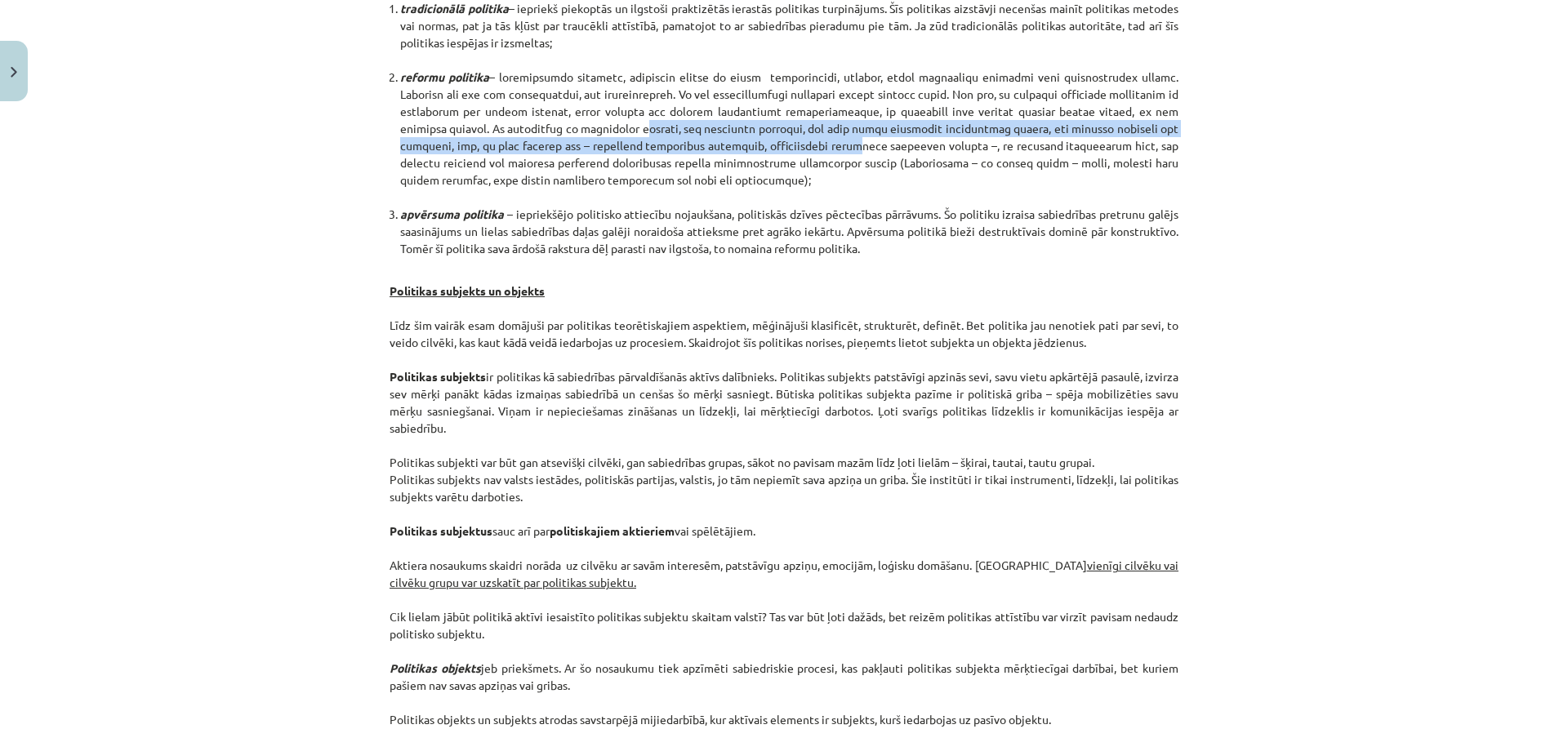
drag, startPoint x: 829, startPoint y: 149, endPoint x: 629, endPoint y: 141, distance: 200.2
click at [629, 141] on li "reformu politika" at bounding box center [790, 137] width 778 height 137
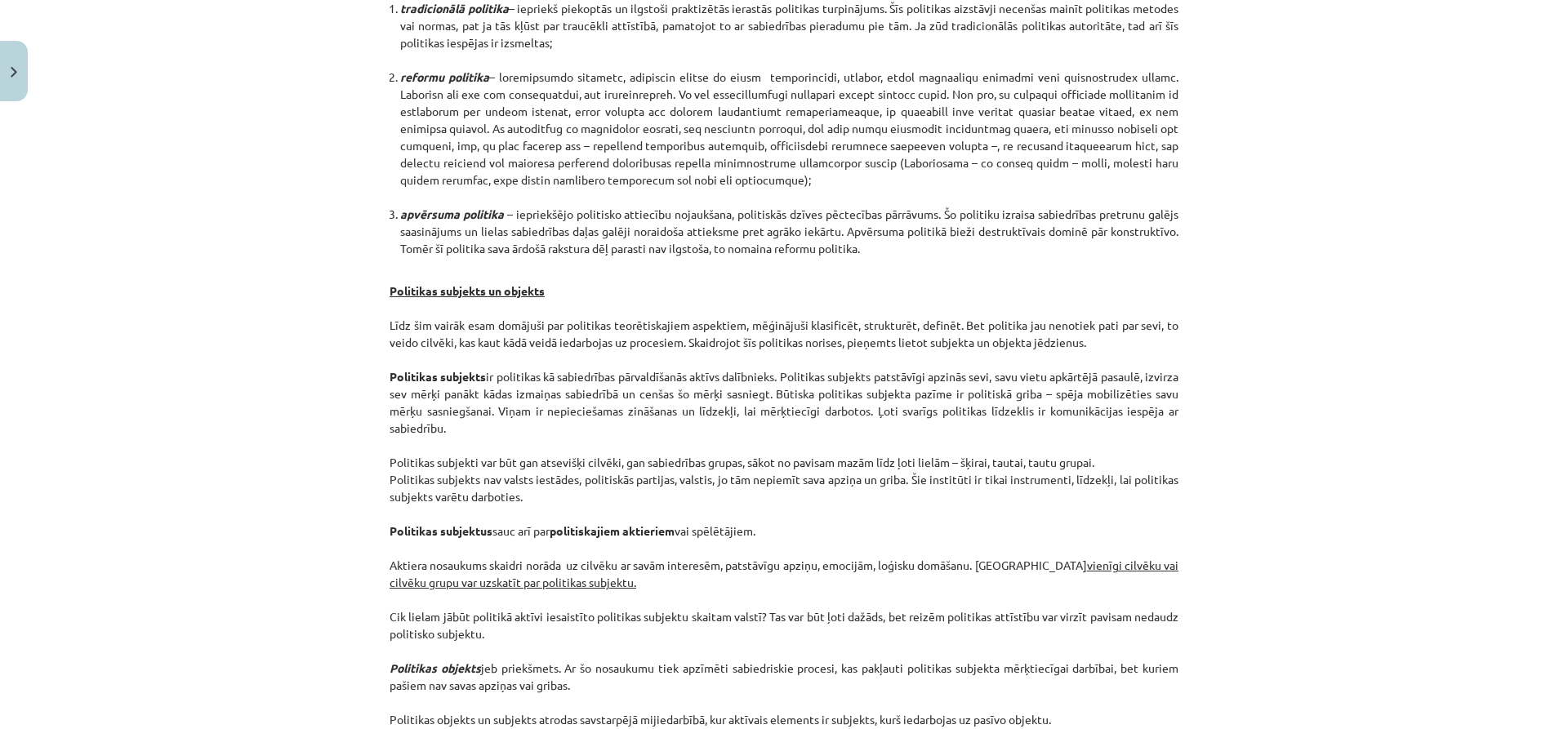
click at [444, 168] on li "reformu politika" at bounding box center [790, 137] width 778 height 137
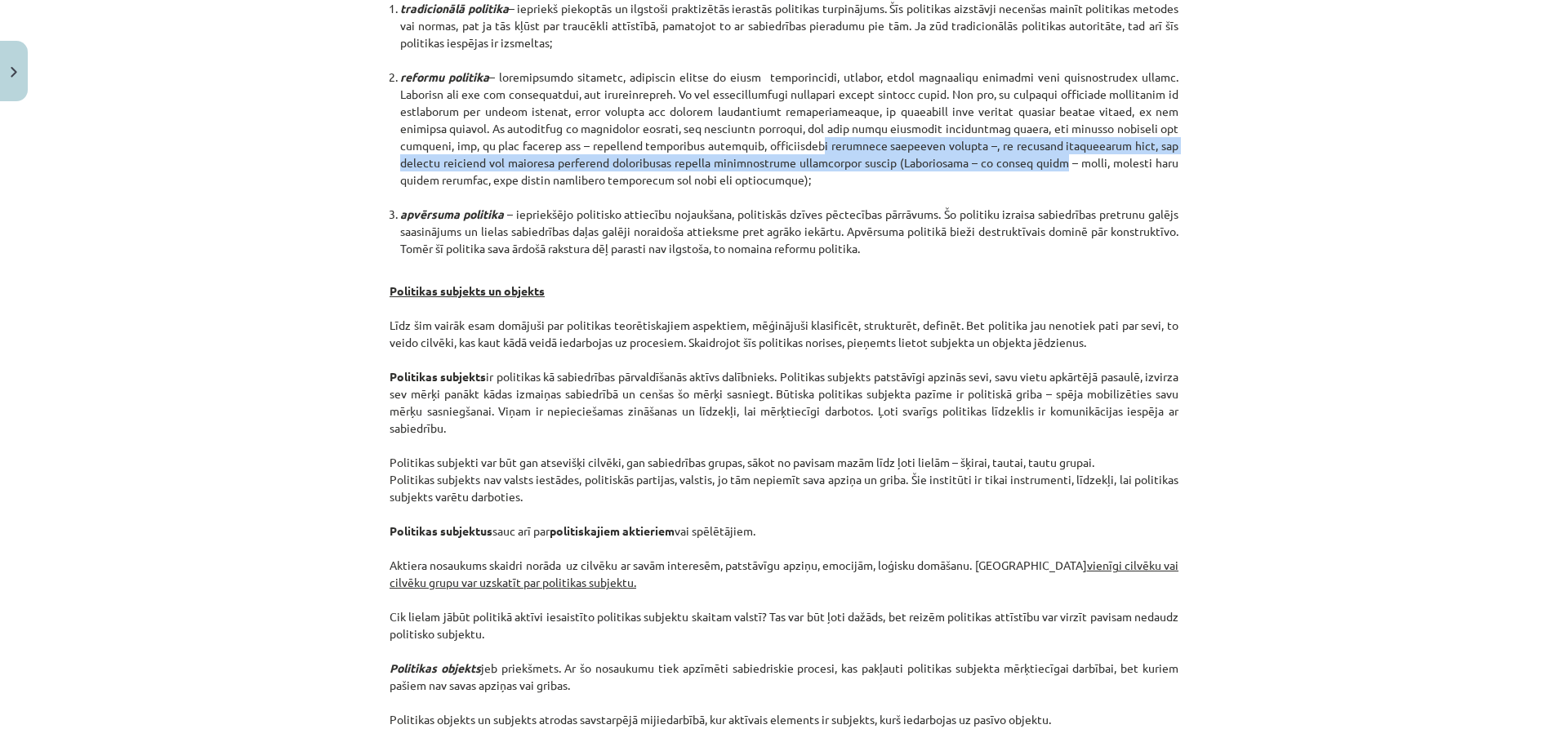
drag, startPoint x: 1007, startPoint y: 160, endPoint x: 801, endPoint y: 140, distance: 207.0
click at [801, 140] on li "reformu politika" at bounding box center [790, 137] width 778 height 137
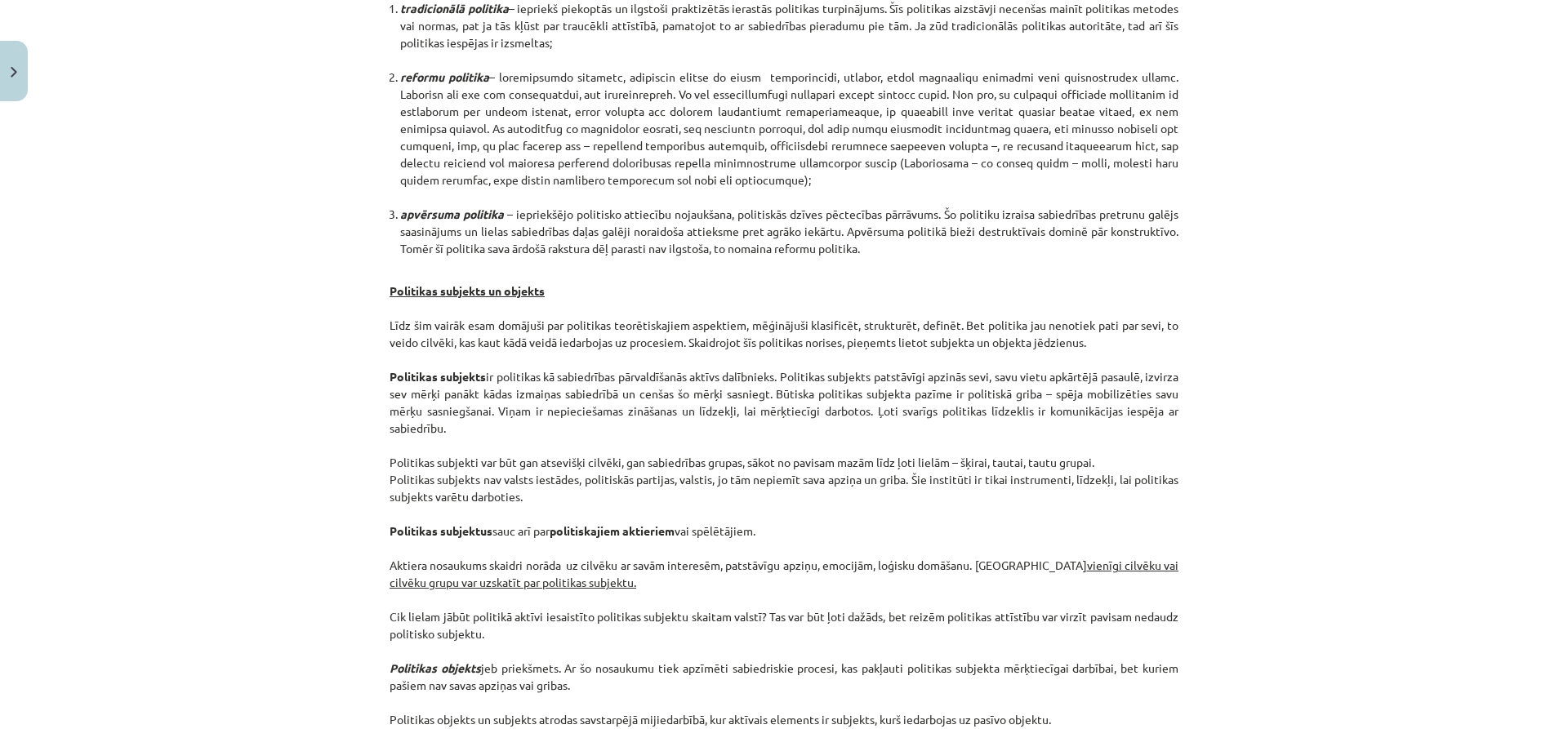
click at [554, 181] on li "reformu politika" at bounding box center [790, 137] width 778 height 137
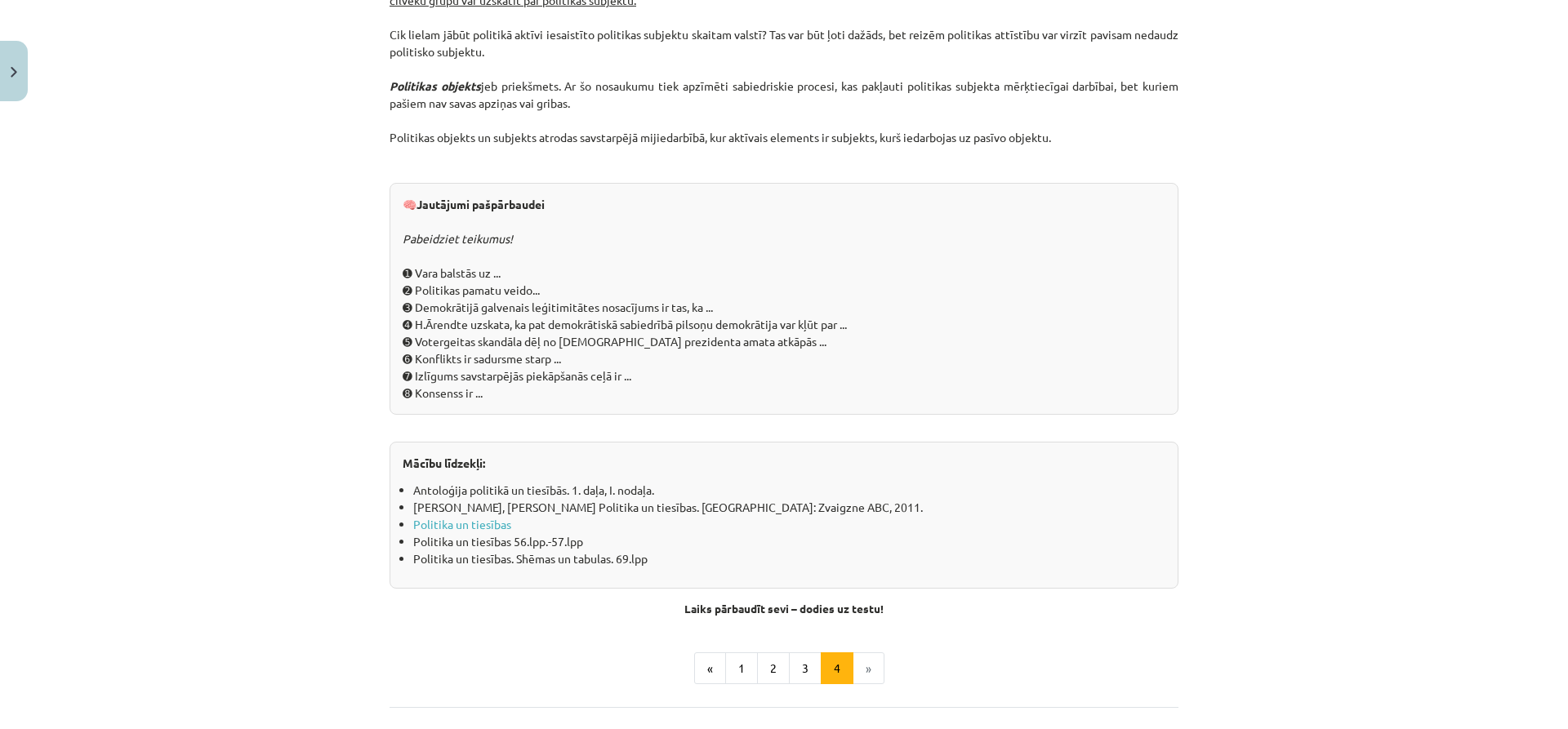
scroll to position [1574, 0]
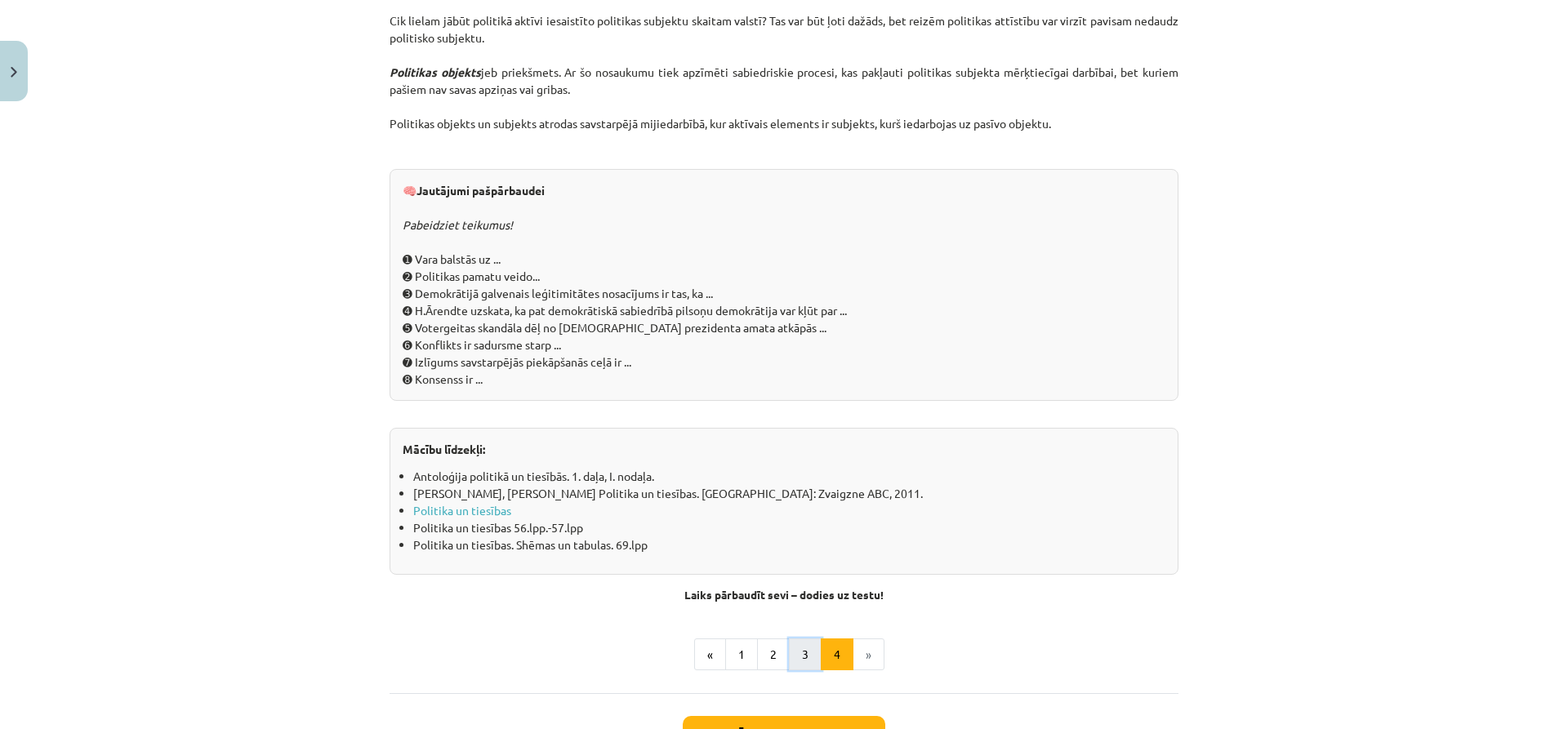
click at [801, 655] on button "3" at bounding box center [805, 654] width 33 height 33
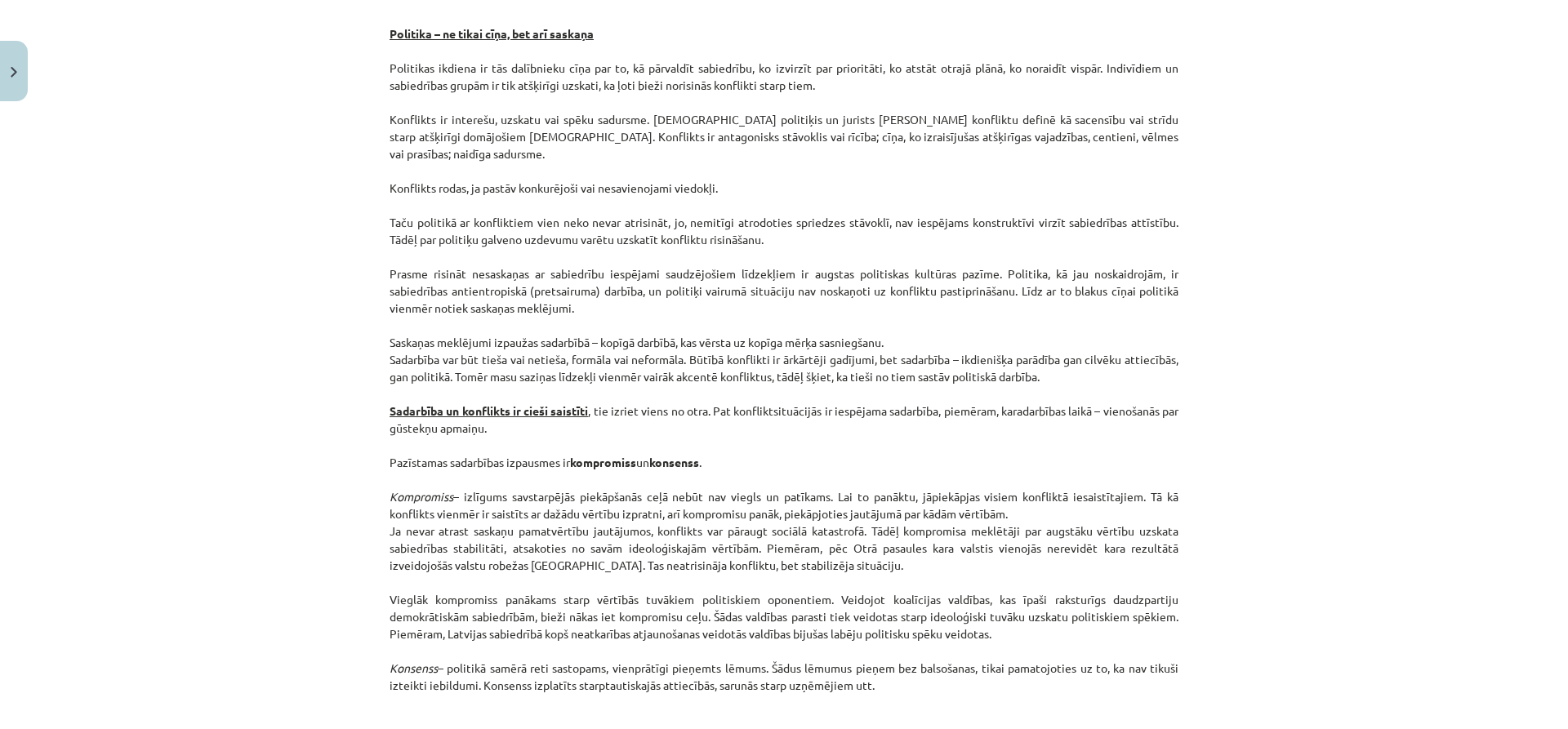
scroll to position [1887, 0]
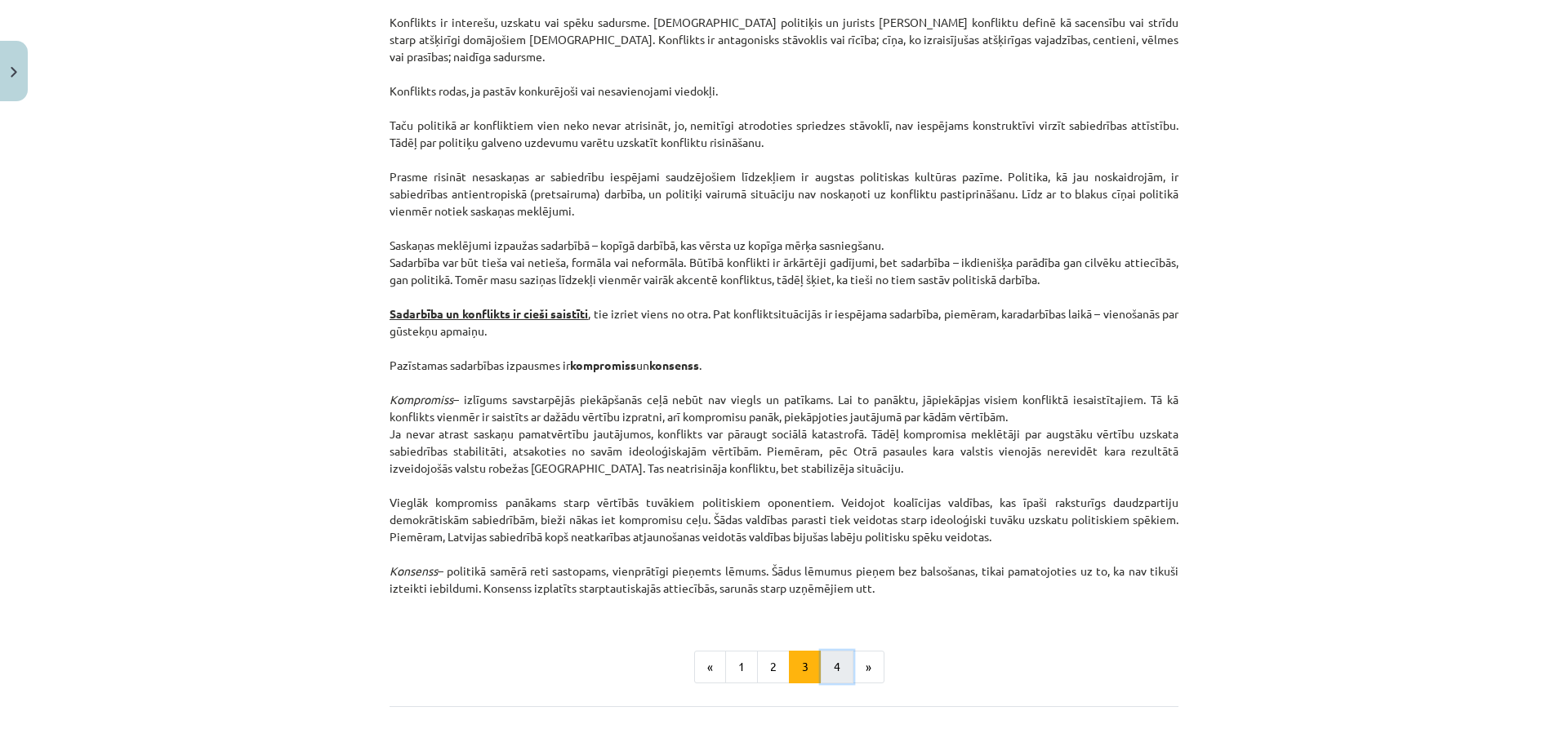
click at [832, 676] on button "4" at bounding box center [837, 667] width 33 height 33
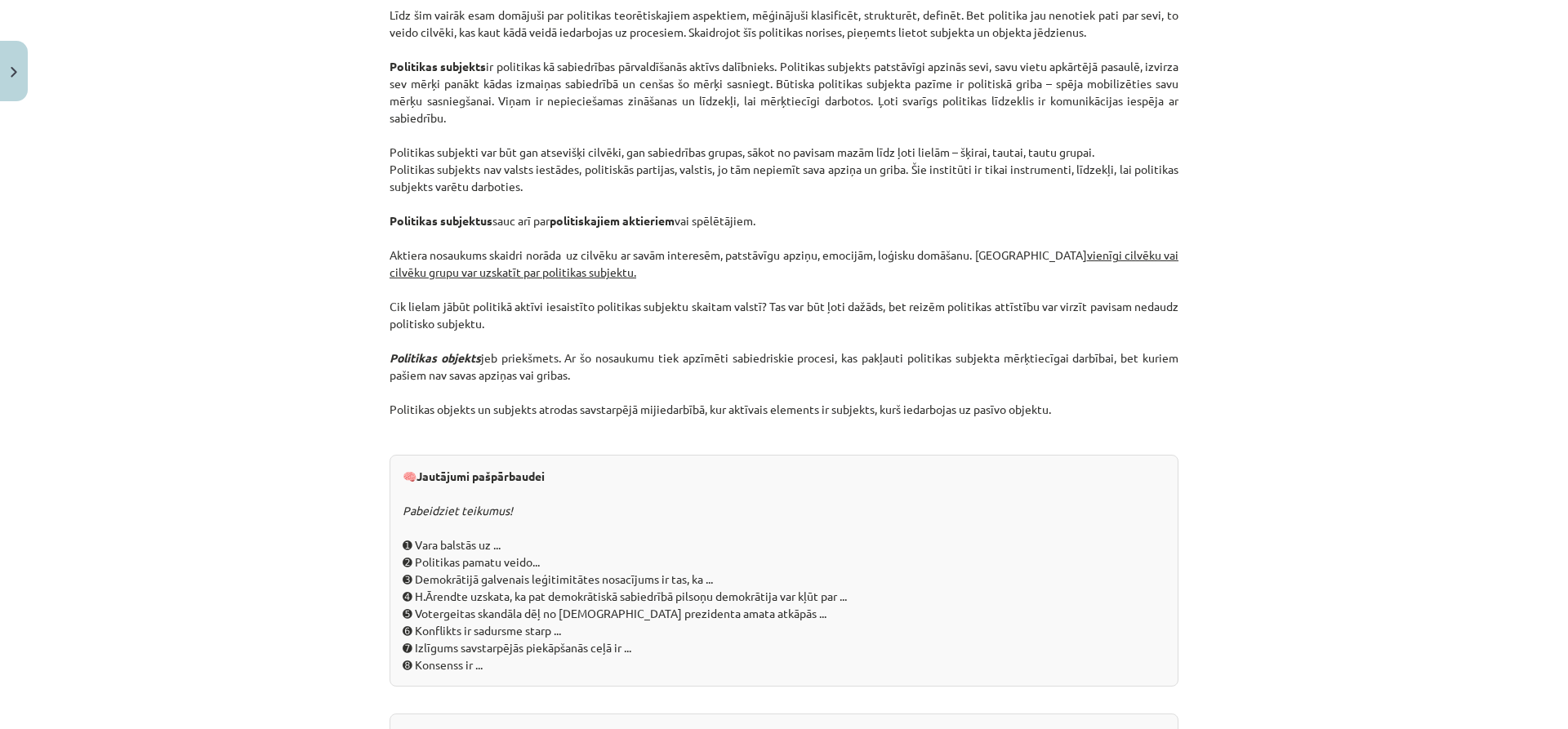
scroll to position [1533, 0]
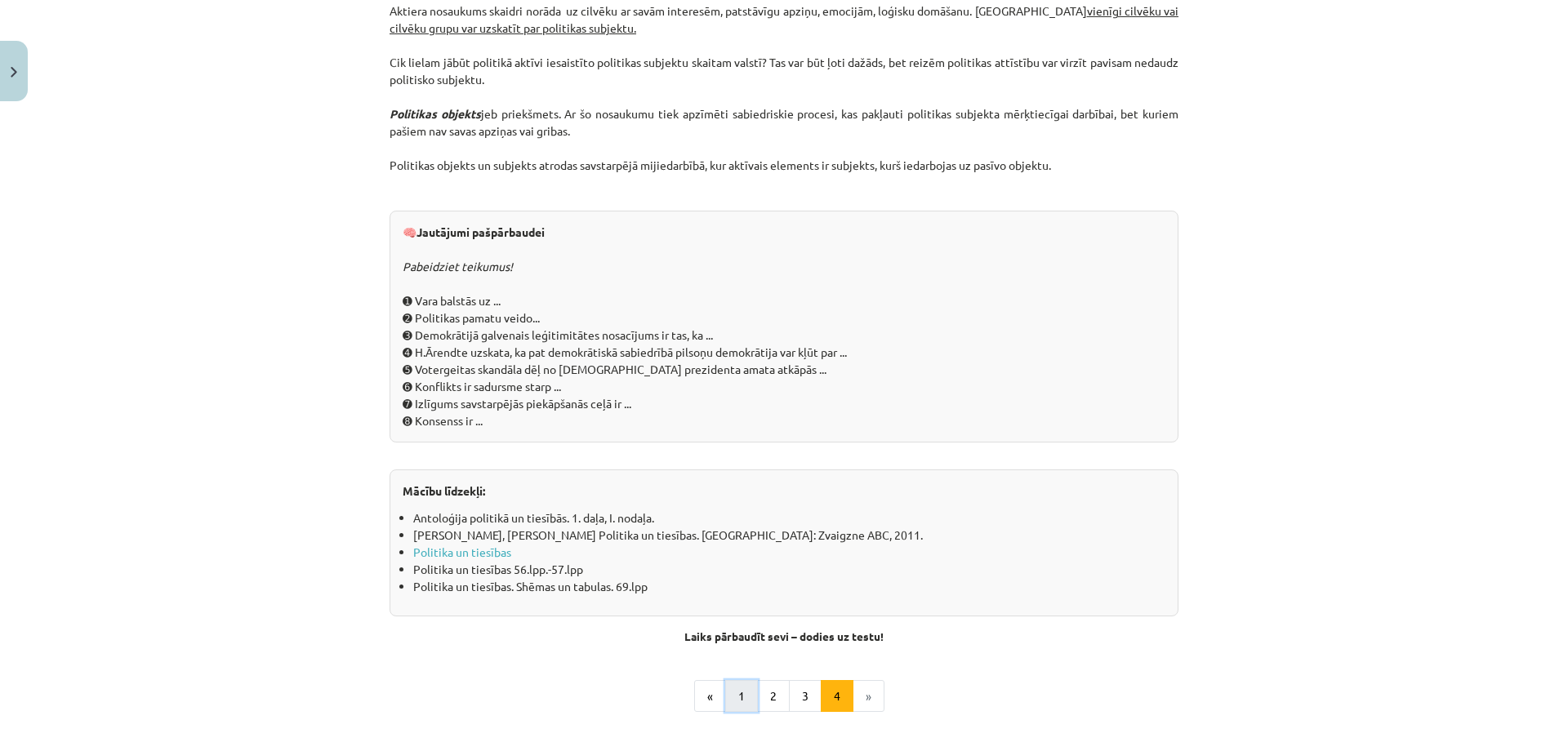
click at [740, 708] on button "1" at bounding box center [741, 696] width 33 height 33
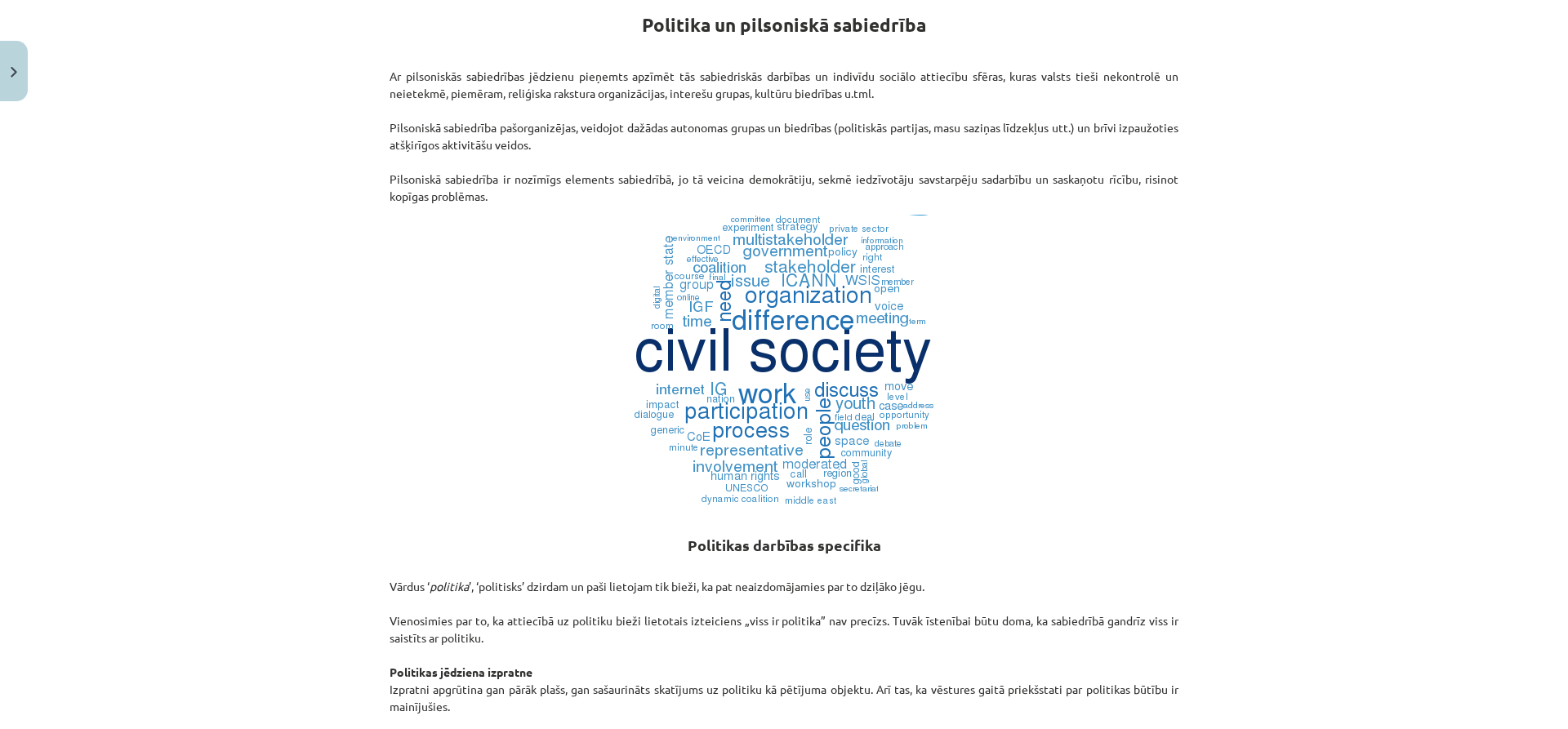
scroll to position [292, 0]
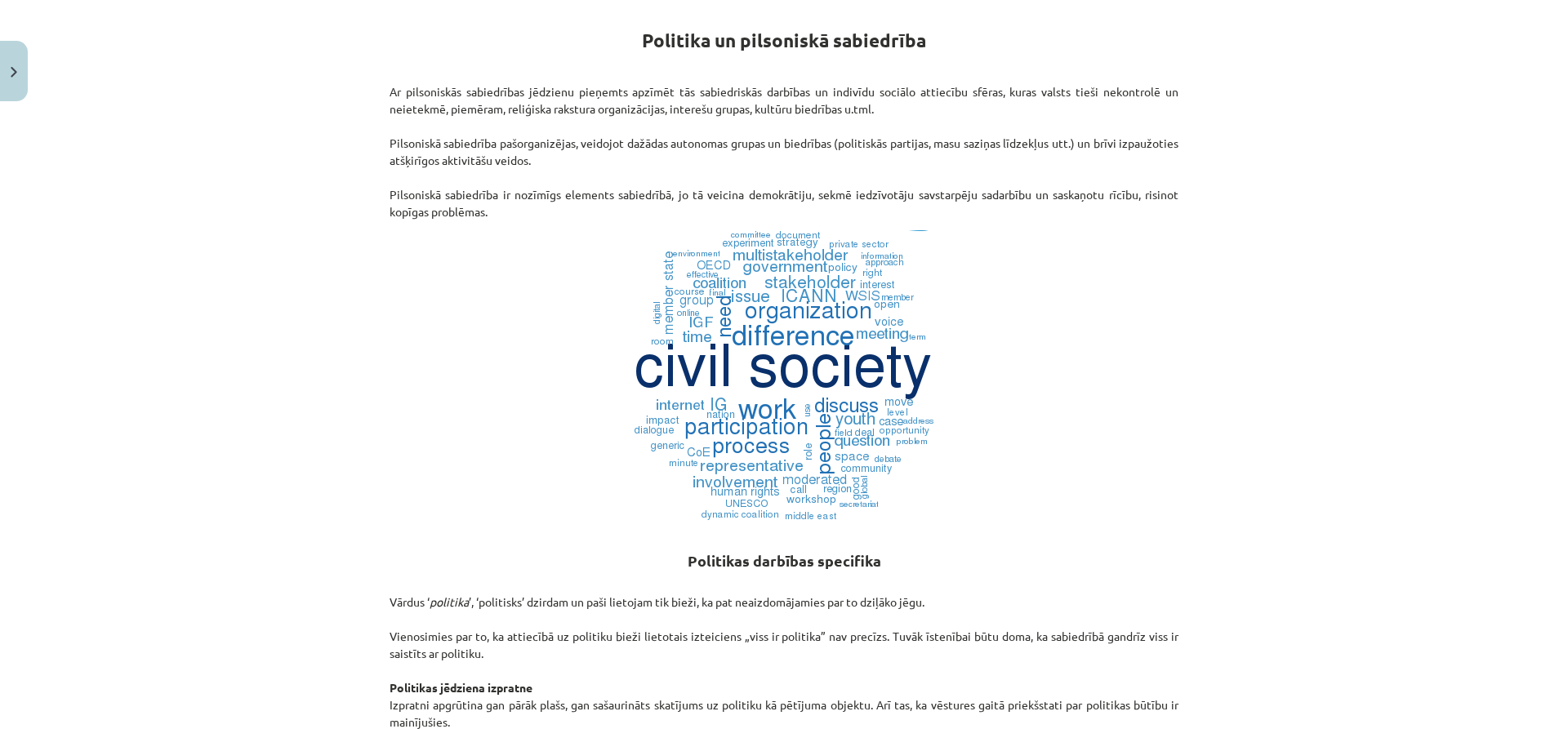
click at [1358, 311] on div "Mācību tēma: Sociālās zinātnes i - 11. klases 1. ieskaites mācību materiāls #2 …" at bounding box center [784, 364] width 1568 height 729
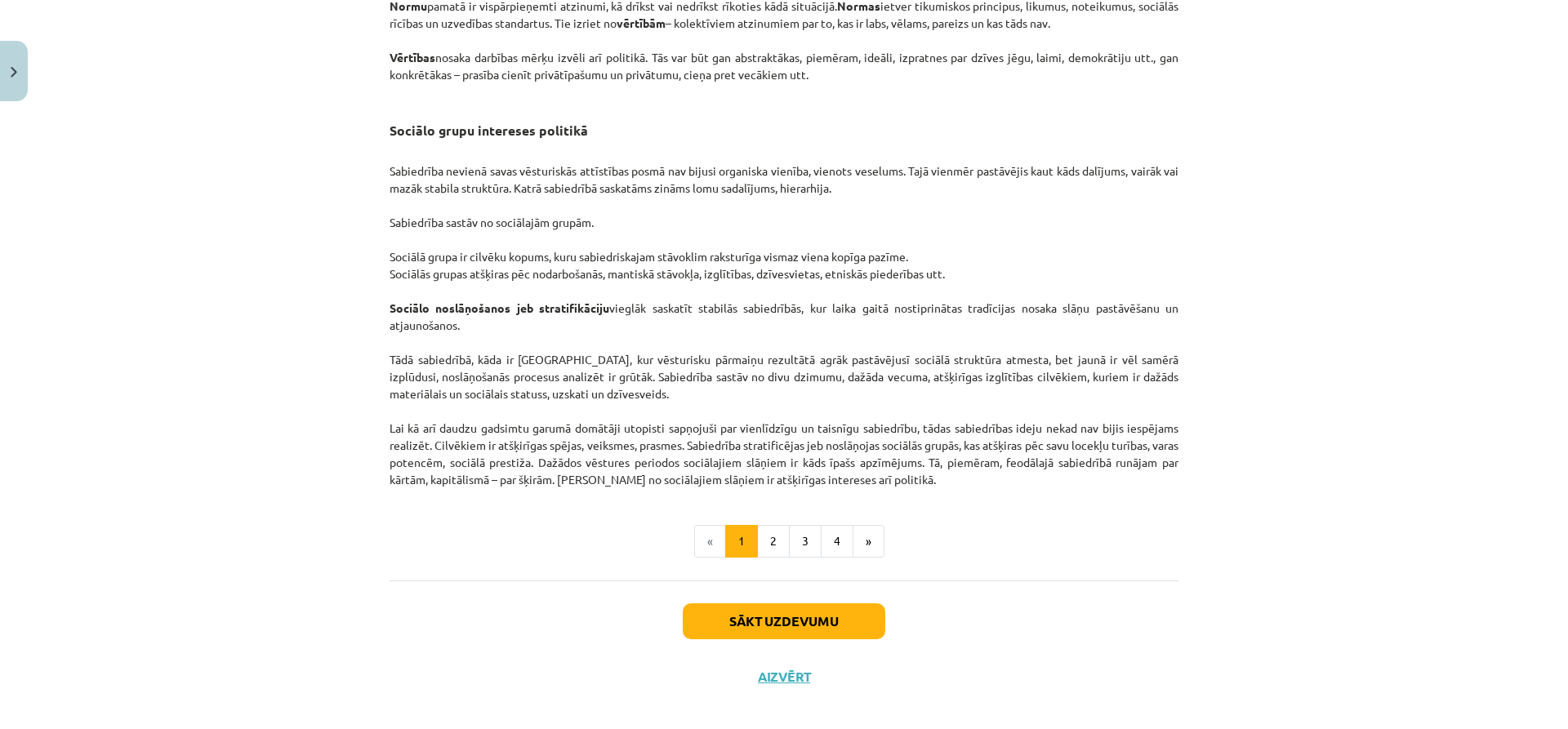
scroll to position [2423, 0]
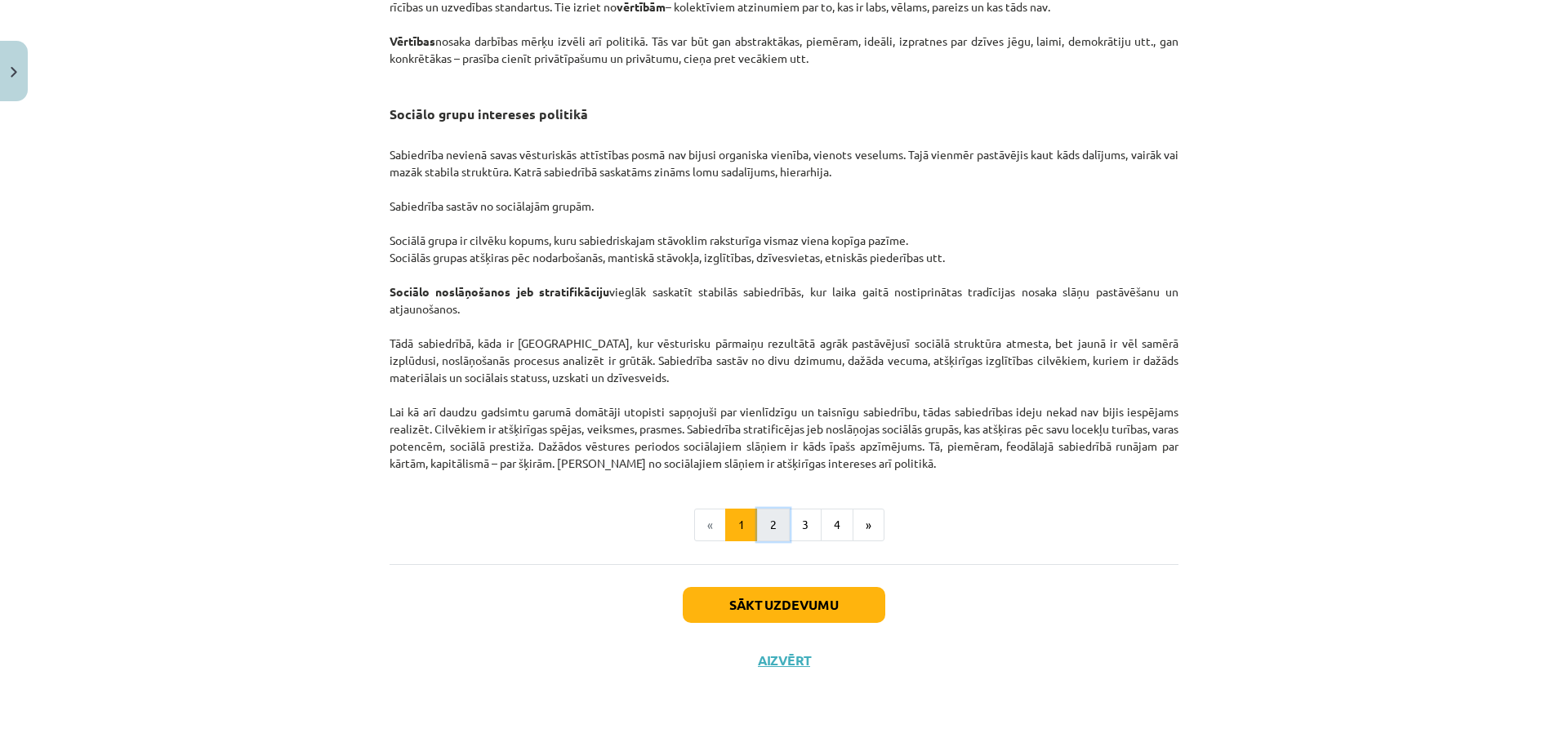
click at [775, 526] on button "2" at bounding box center [773, 525] width 33 height 33
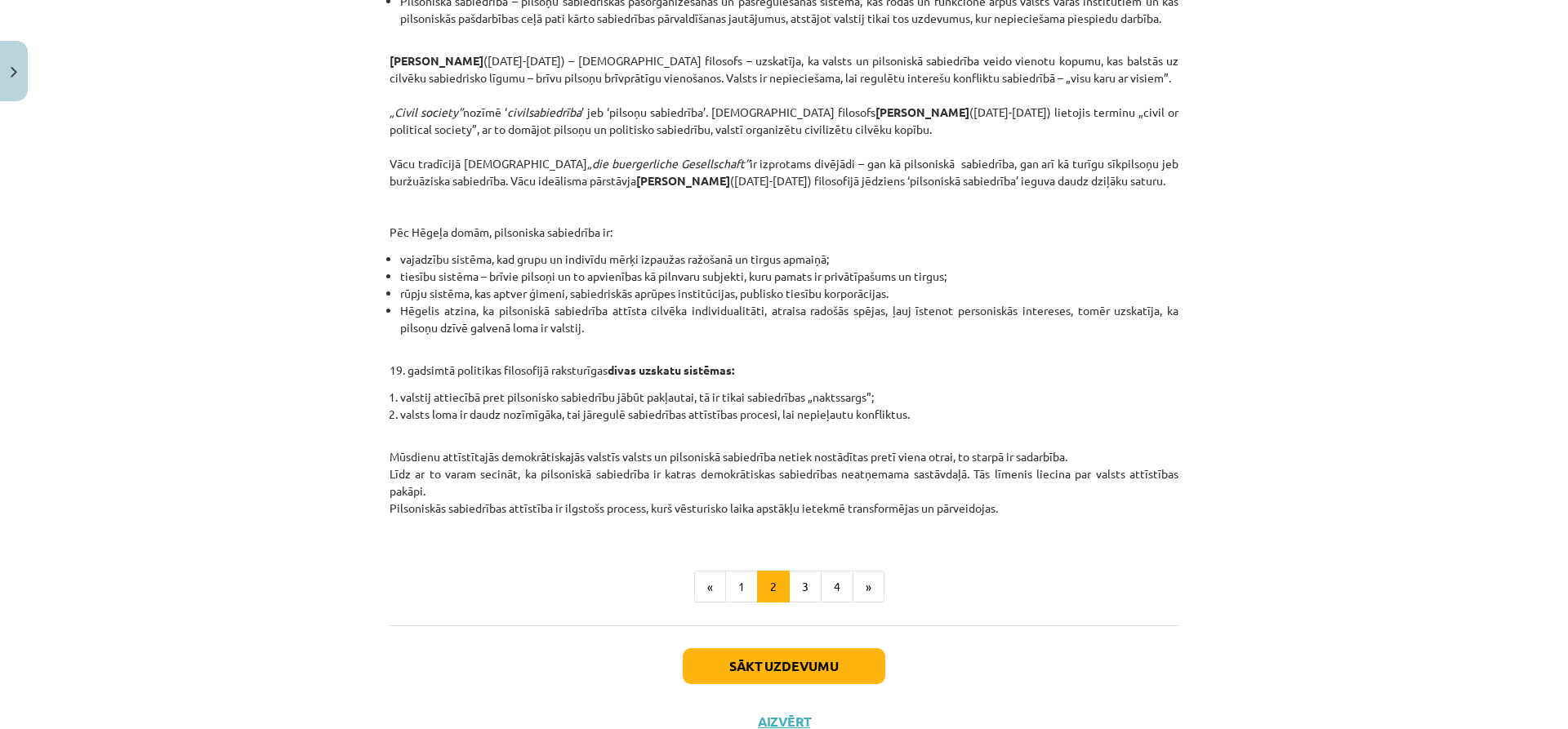
scroll to position [563, 0]
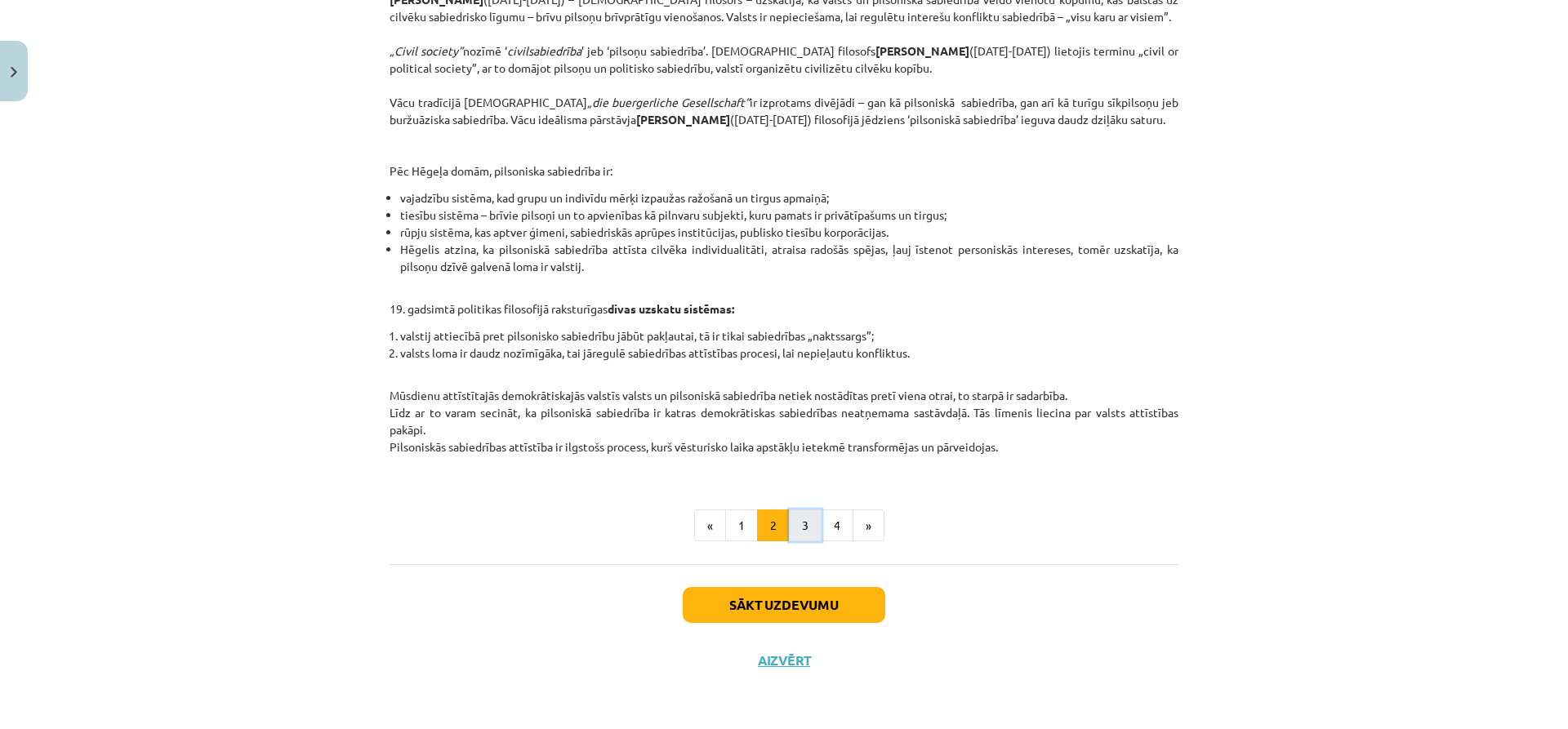
click at [795, 530] on button "3" at bounding box center [805, 526] width 33 height 33
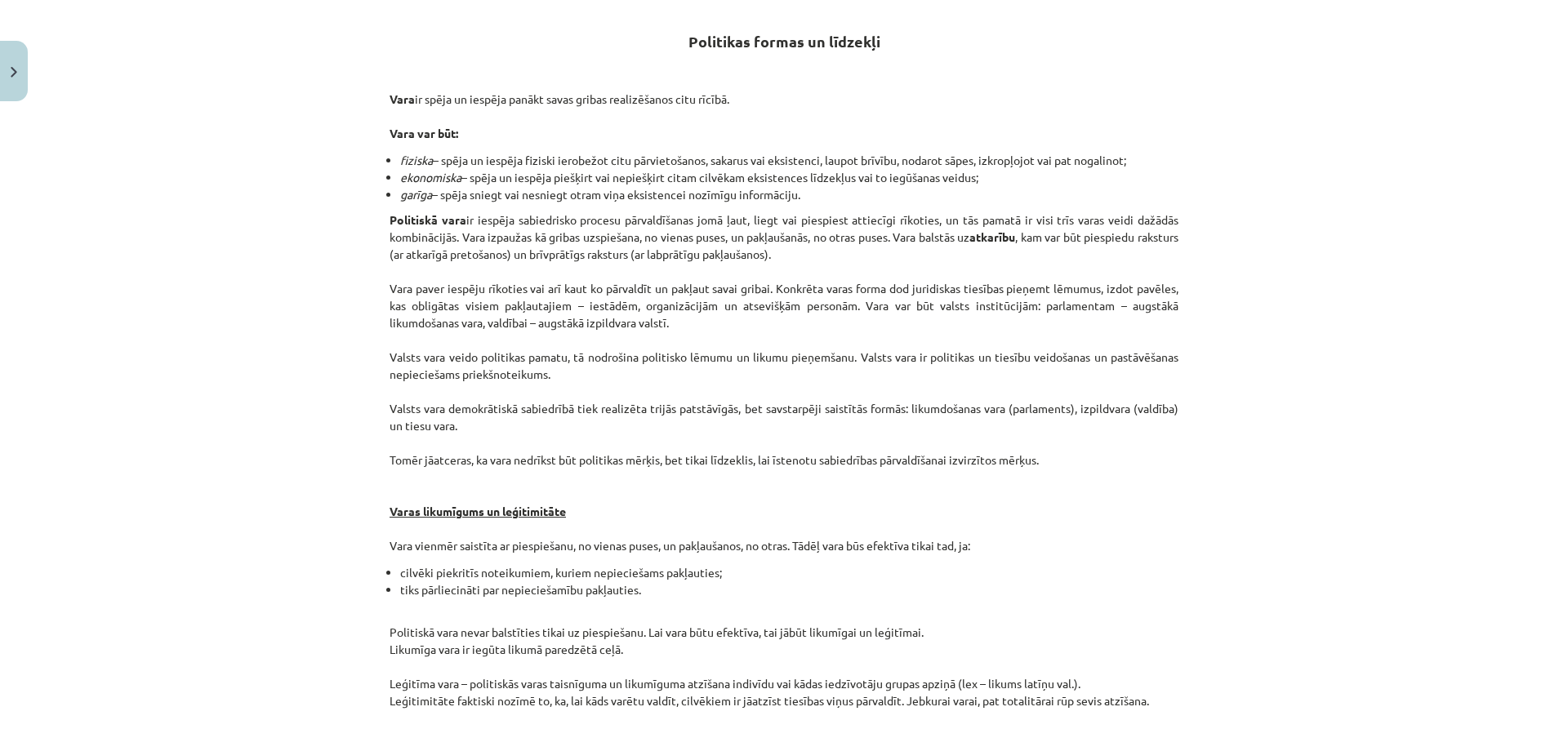
scroll to position [292, 0]
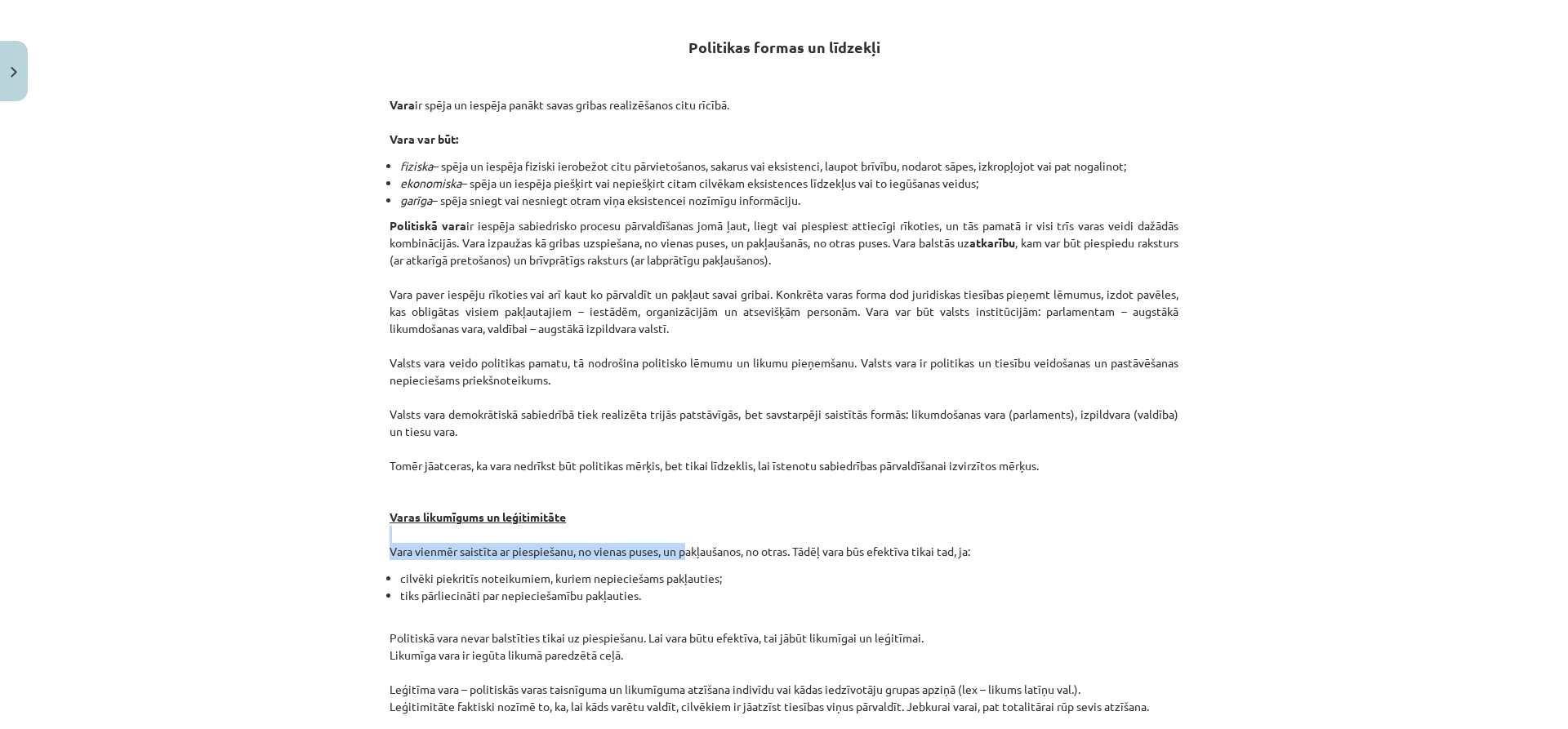
drag, startPoint x: 795, startPoint y: 530, endPoint x: 683, endPoint y: 556, distance: 115.0
click at [683, 556] on p "Politiskā vara ir iespēja sabiedrisko procesu pārvaldīšanas jomā ļaut, liegt va…" at bounding box center [784, 388] width 789 height 343
click at [738, 582] on li "cilvēki piekritīs noteikumiem, kuriem nepieciešams pakļauties;" at bounding box center [790, 578] width 778 height 17
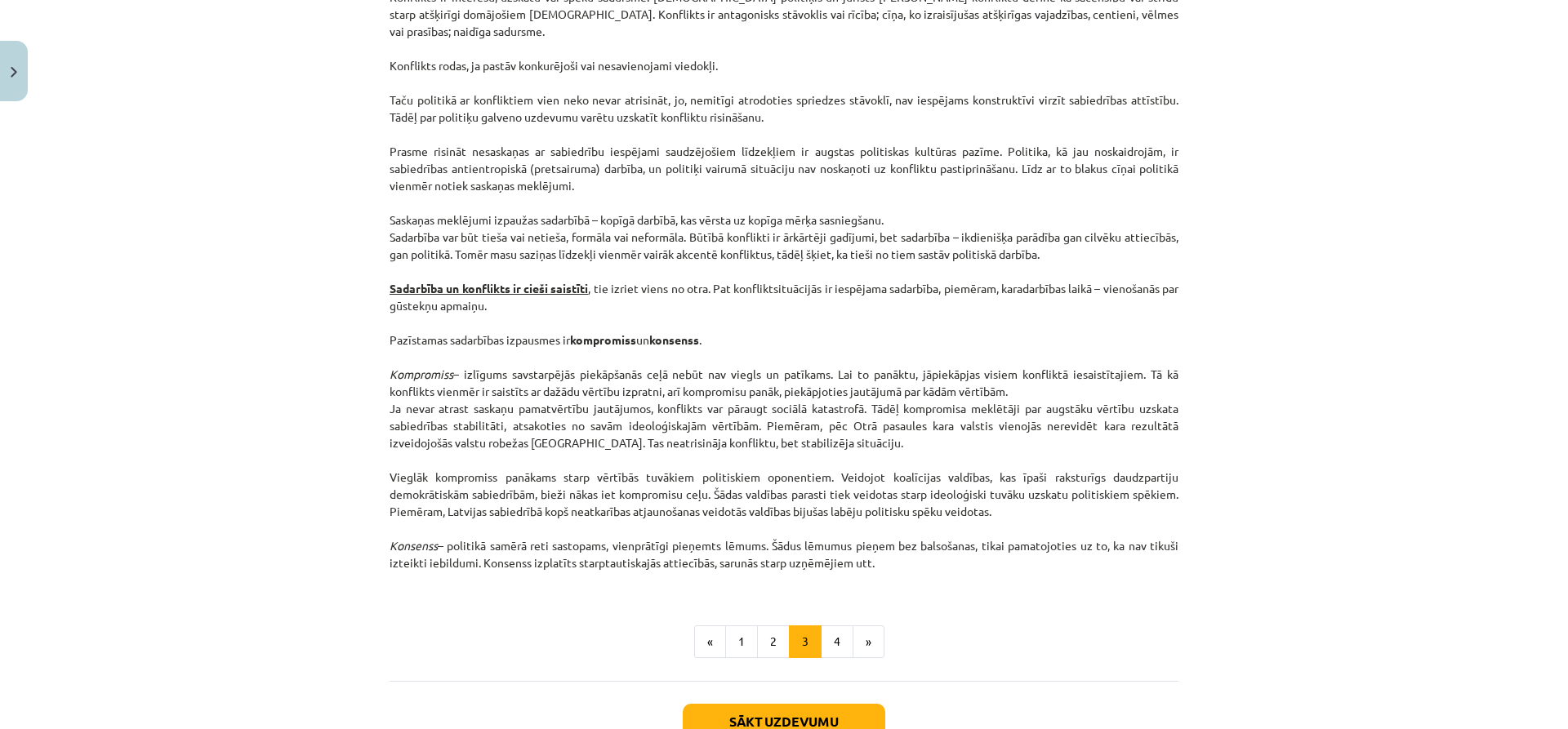
scroll to position [2028, 0]
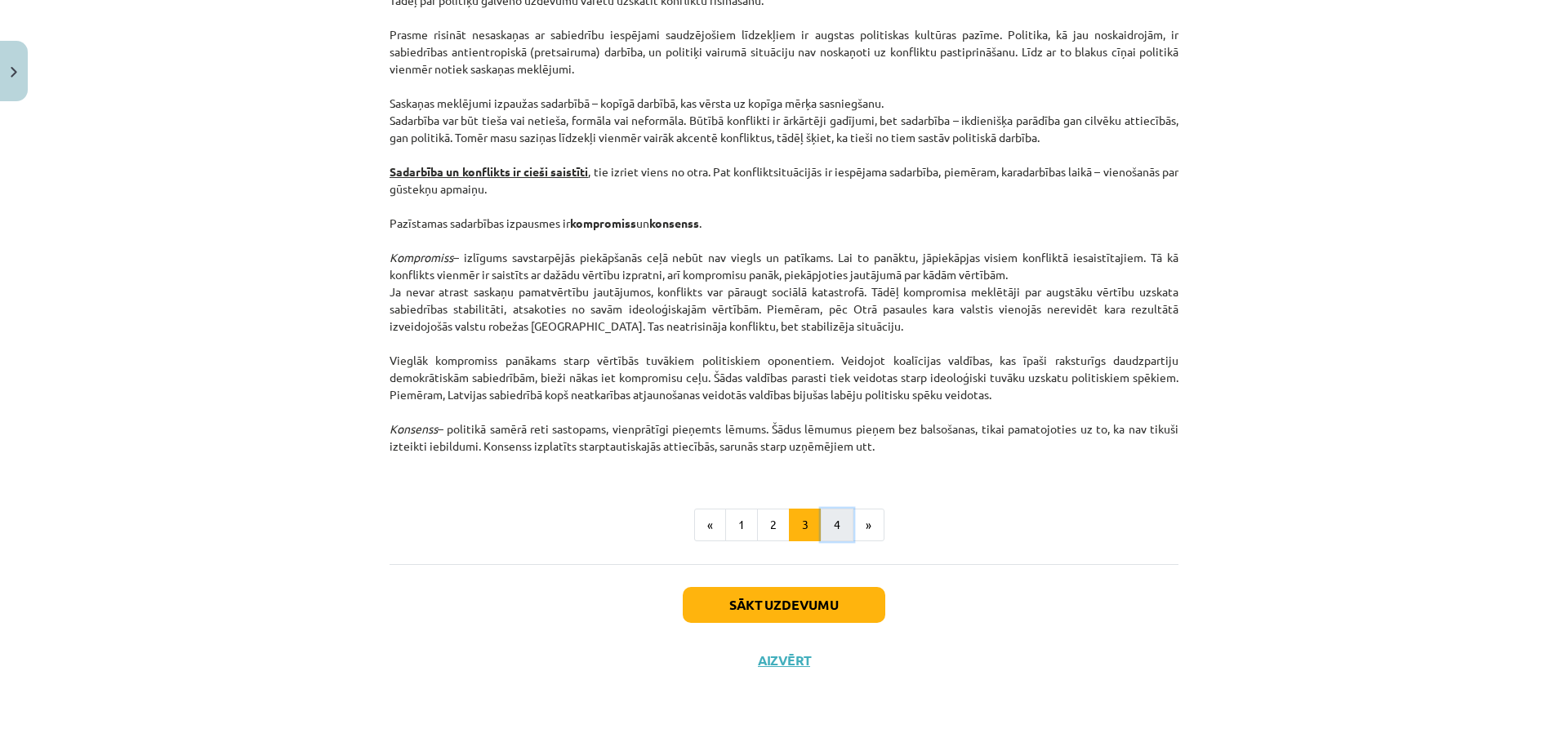
click at [828, 525] on button "4" at bounding box center [837, 525] width 33 height 33
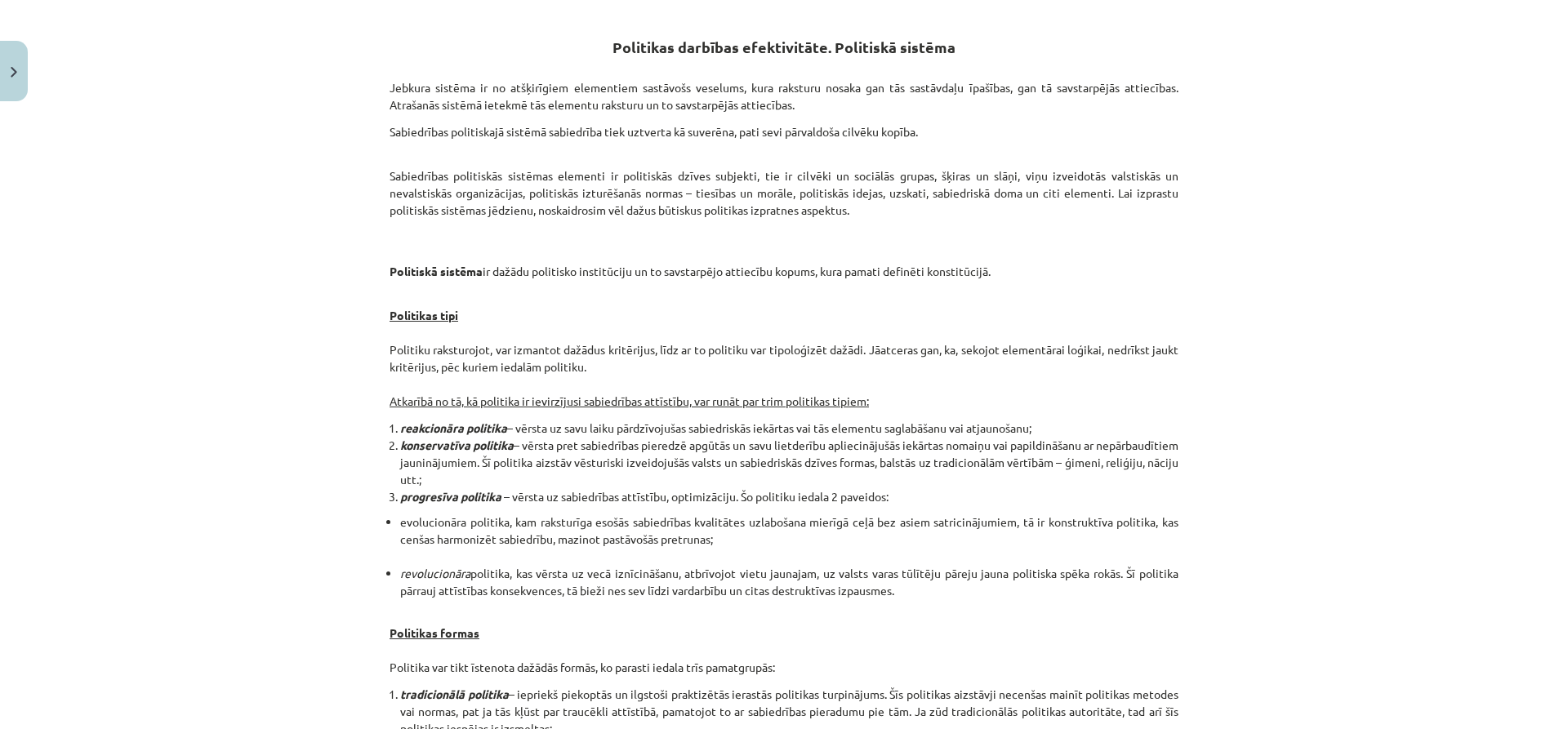
click at [1422, 347] on div "Mācību tēma: Sociālās zinātnes i - 11. klases 1. ieskaites mācību materiāls #2 …" at bounding box center [784, 364] width 1568 height 729
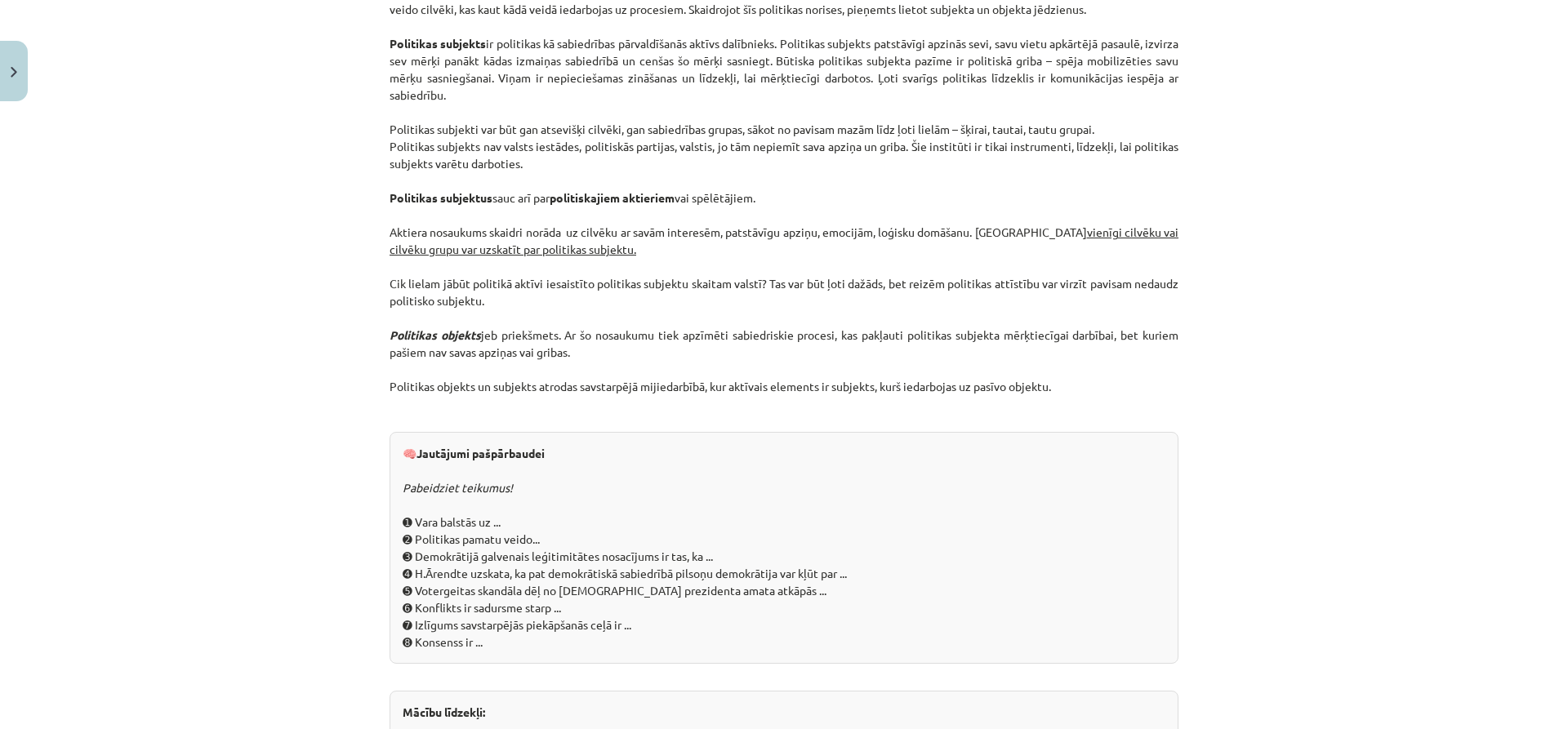
scroll to position [1703, 0]
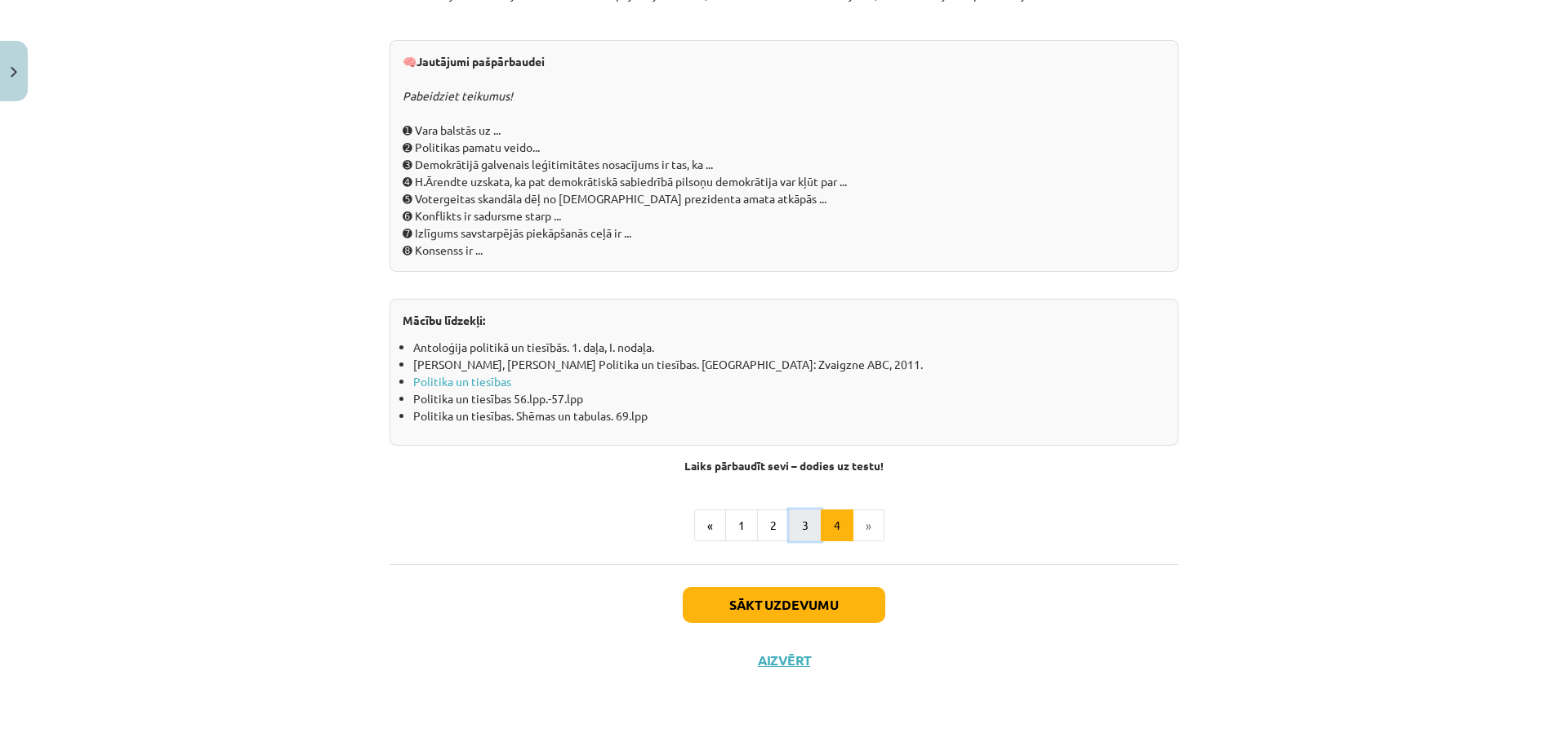
click at [798, 526] on button "3" at bounding box center [805, 526] width 33 height 33
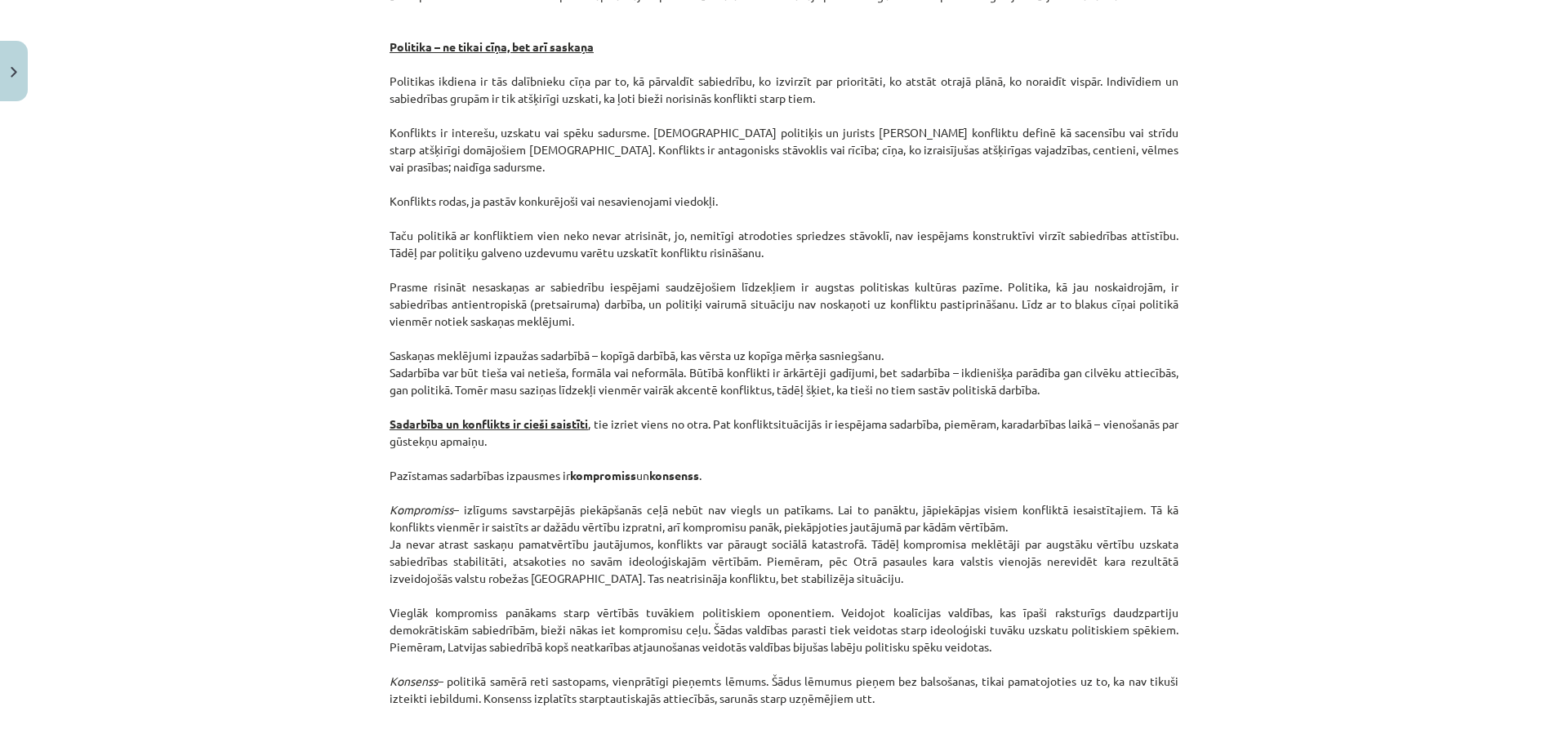
scroll to position [1803, 0]
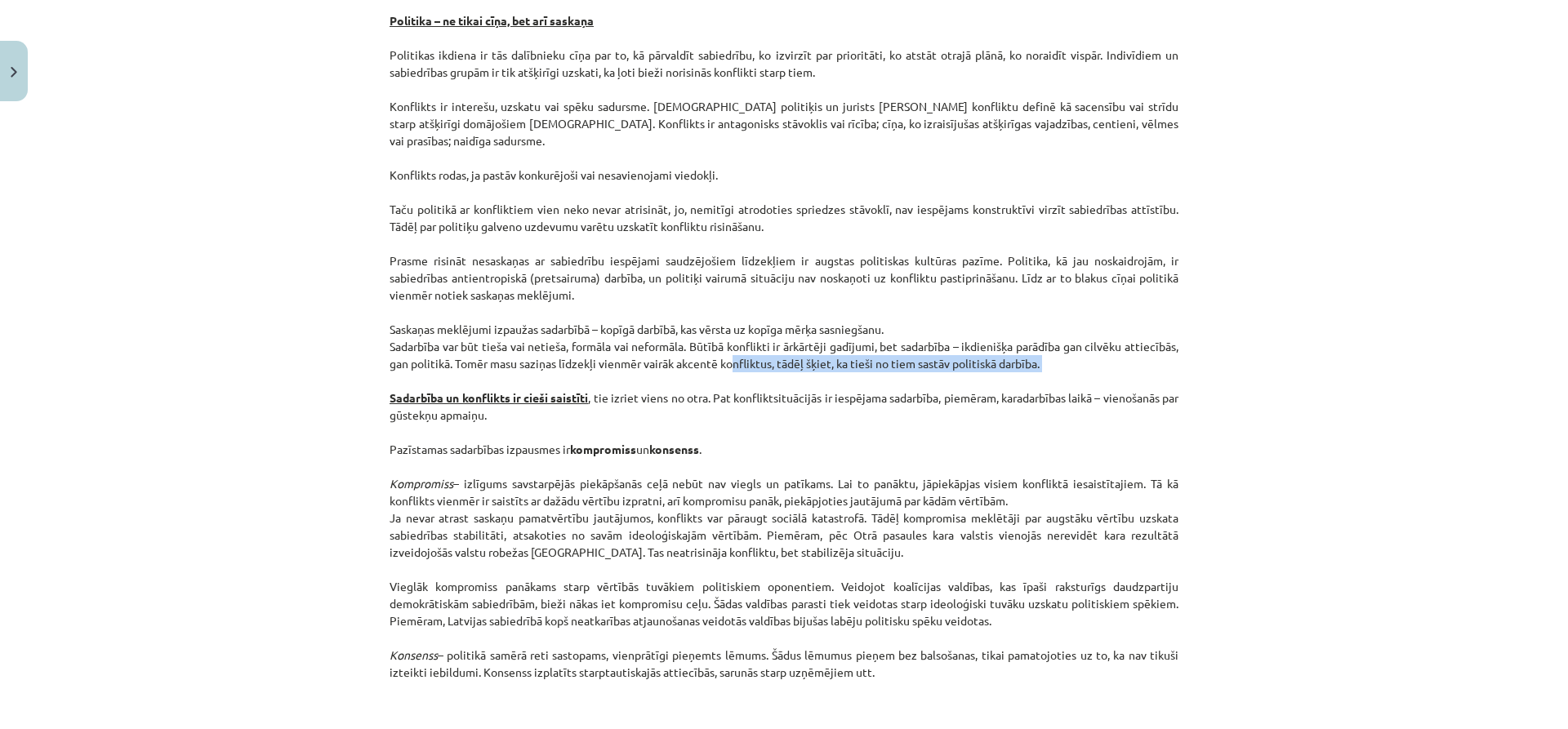
drag, startPoint x: 853, startPoint y: 387, endPoint x: 711, endPoint y: 357, distance: 145.1
click at [711, 357] on p "Parasti pretlikumīgos līdzekļus lieto valdošajai politiskajai varai naidīgi spē…" at bounding box center [784, 226] width 789 height 943
click at [556, 331] on p "Parasti pretlikumīgos līdzekļus lieto valdošajai politiskajai varai naidīgi spē…" at bounding box center [784, 226] width 789 height 943
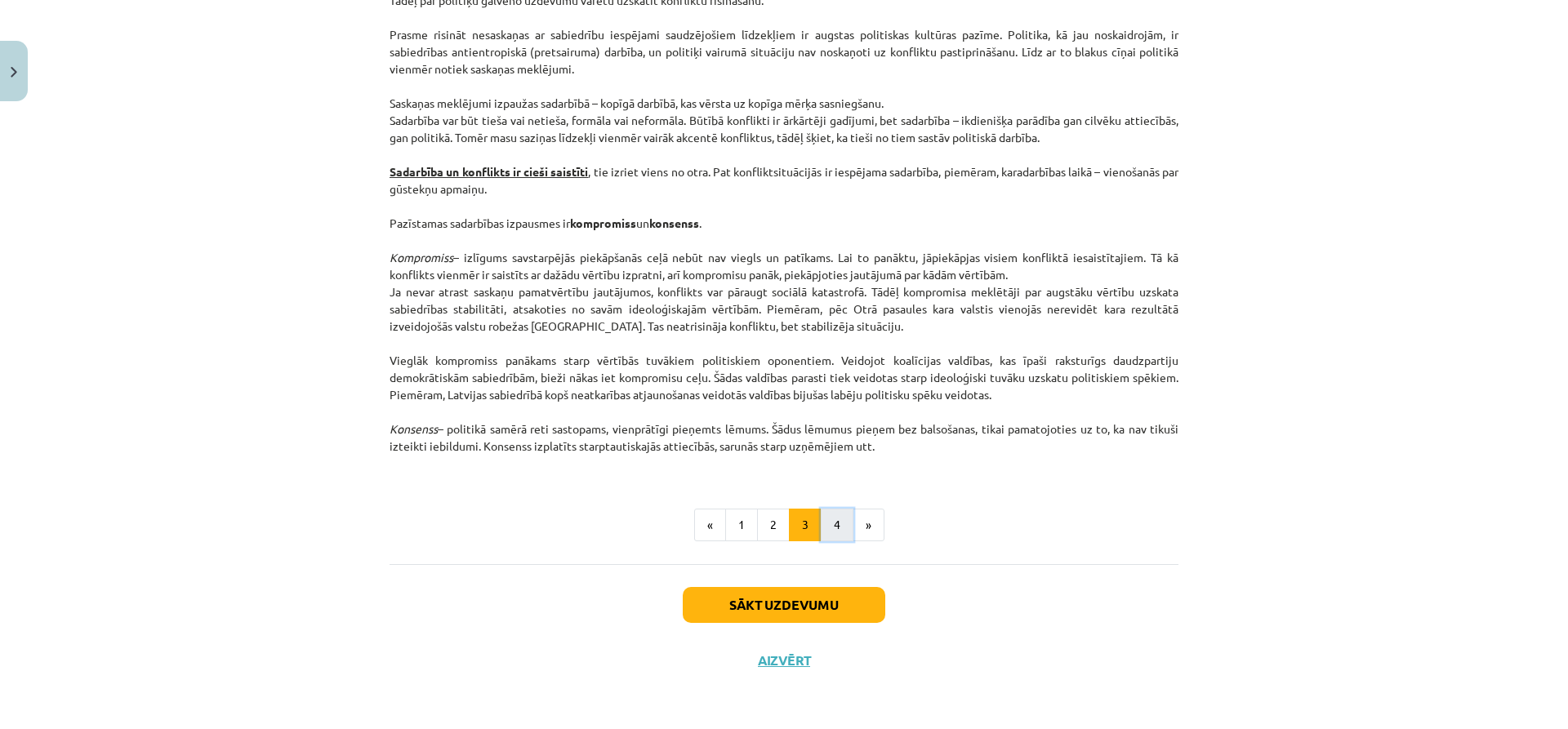
click at [834, 522] on button "4" at bounding box center [837, 525] width 33 height 33
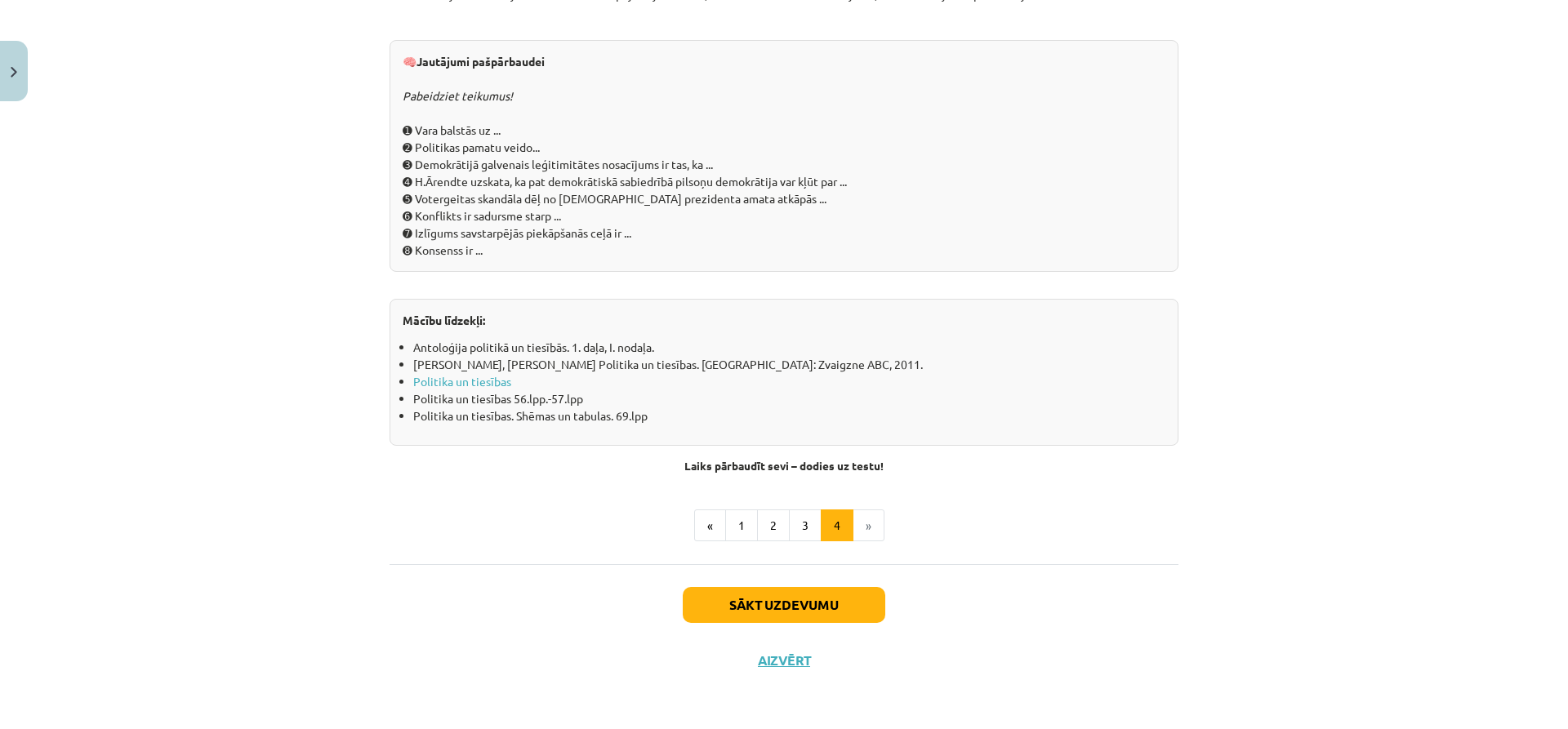
scroll to position [0, 0]
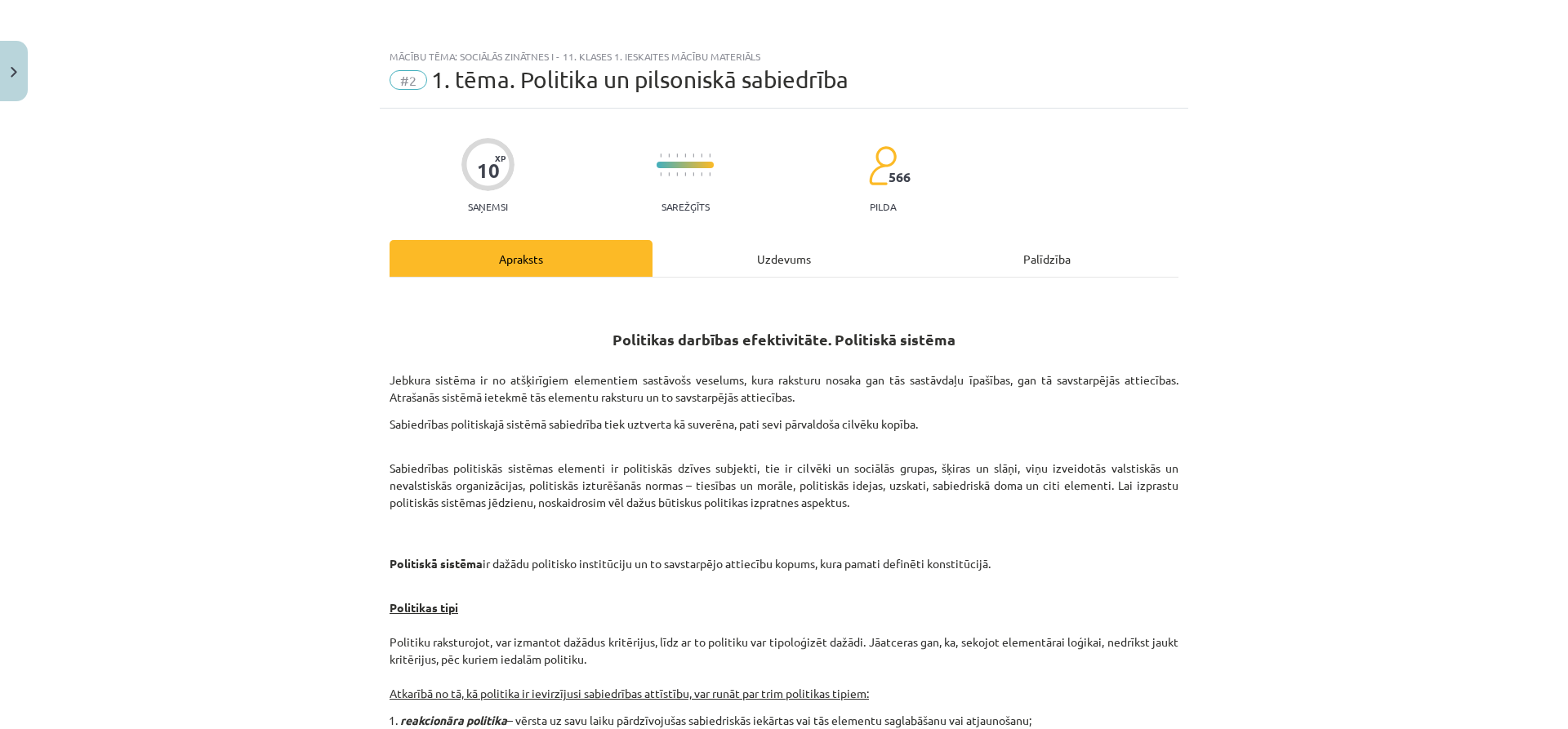
click at [769, 260] on div "Uzdevums" at bounding box center [784, 258] width 263 height 36
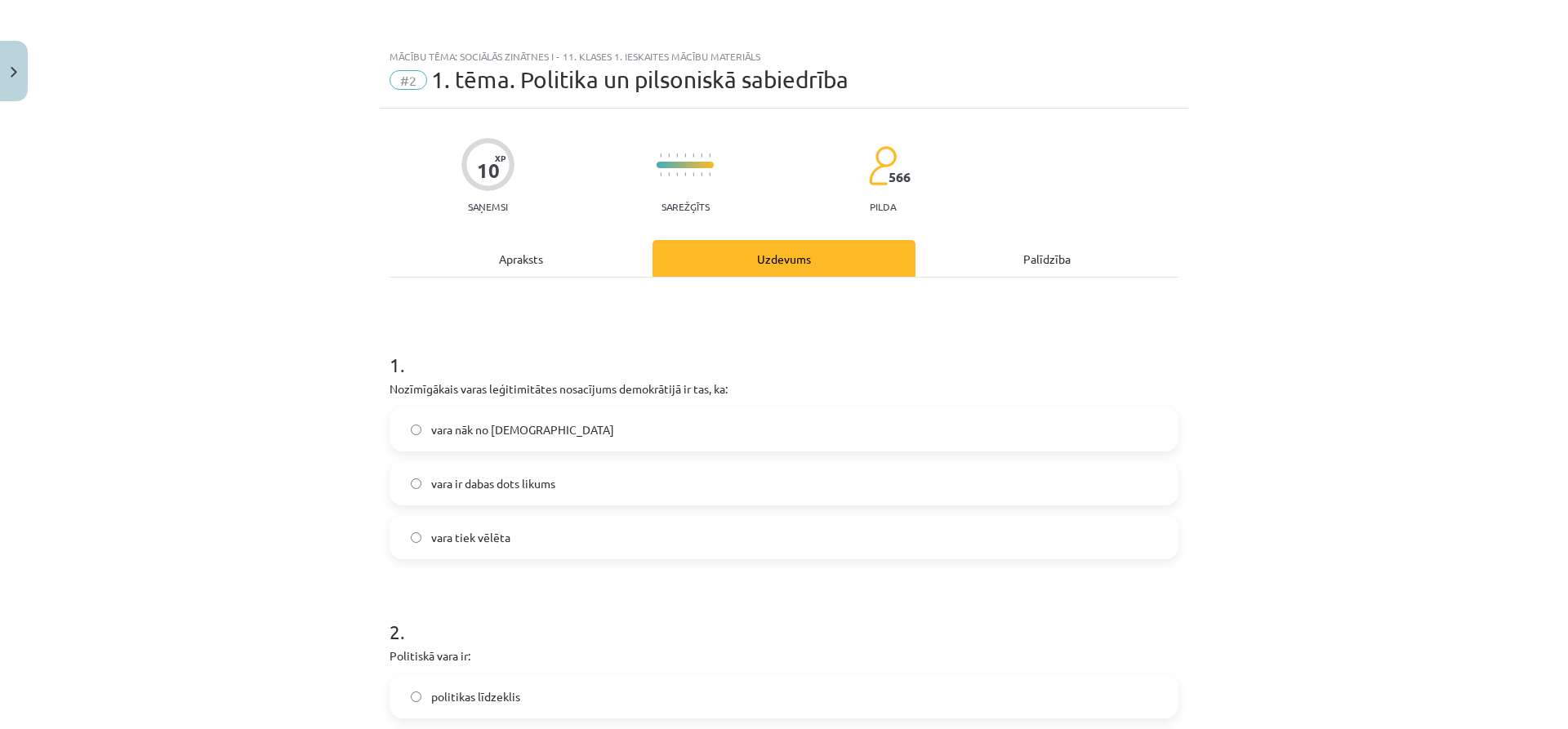
scroll to position [41, 0]
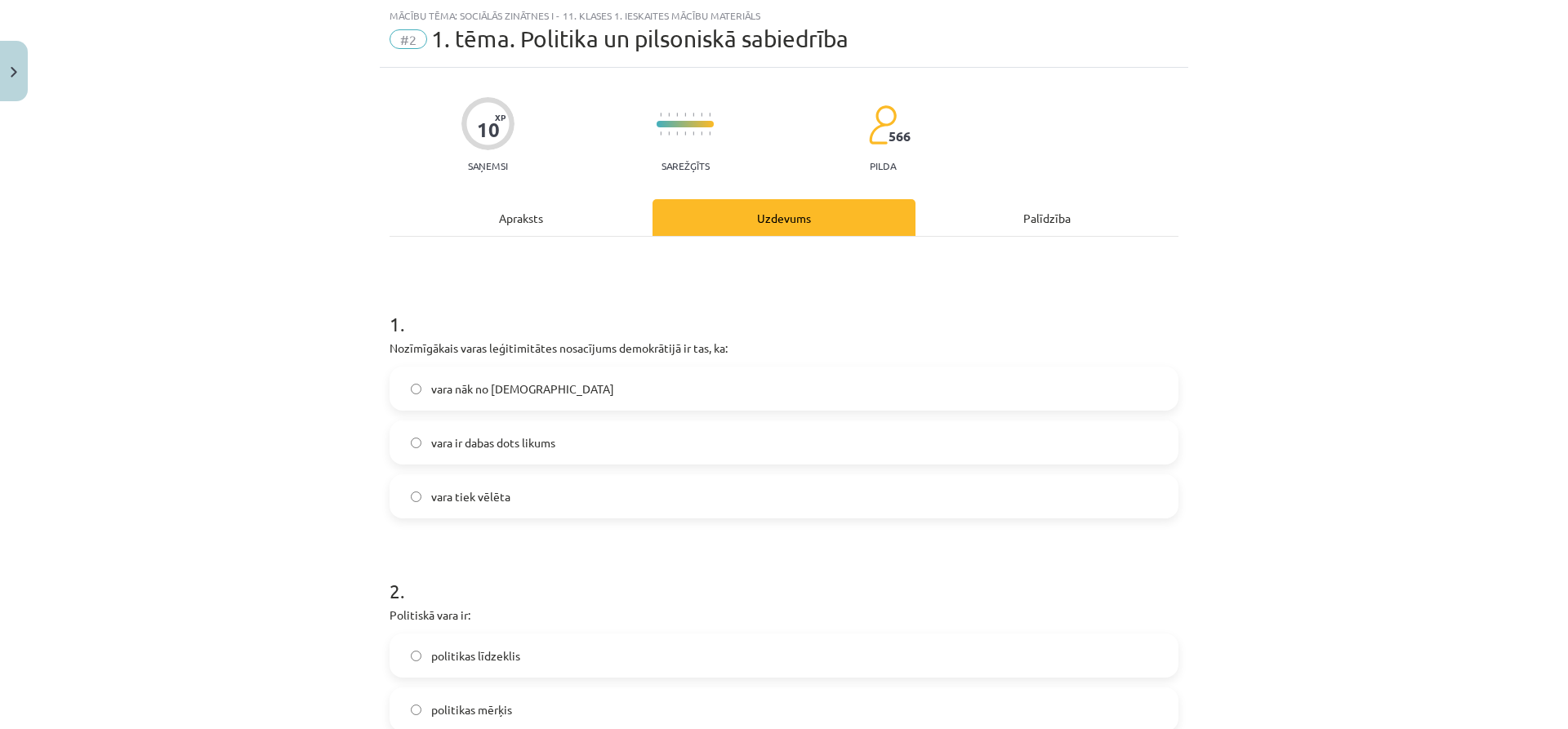
click at [514, 504] on label "vara tiek vēlēta" at bounding box center [784, 496] width 785 height 41
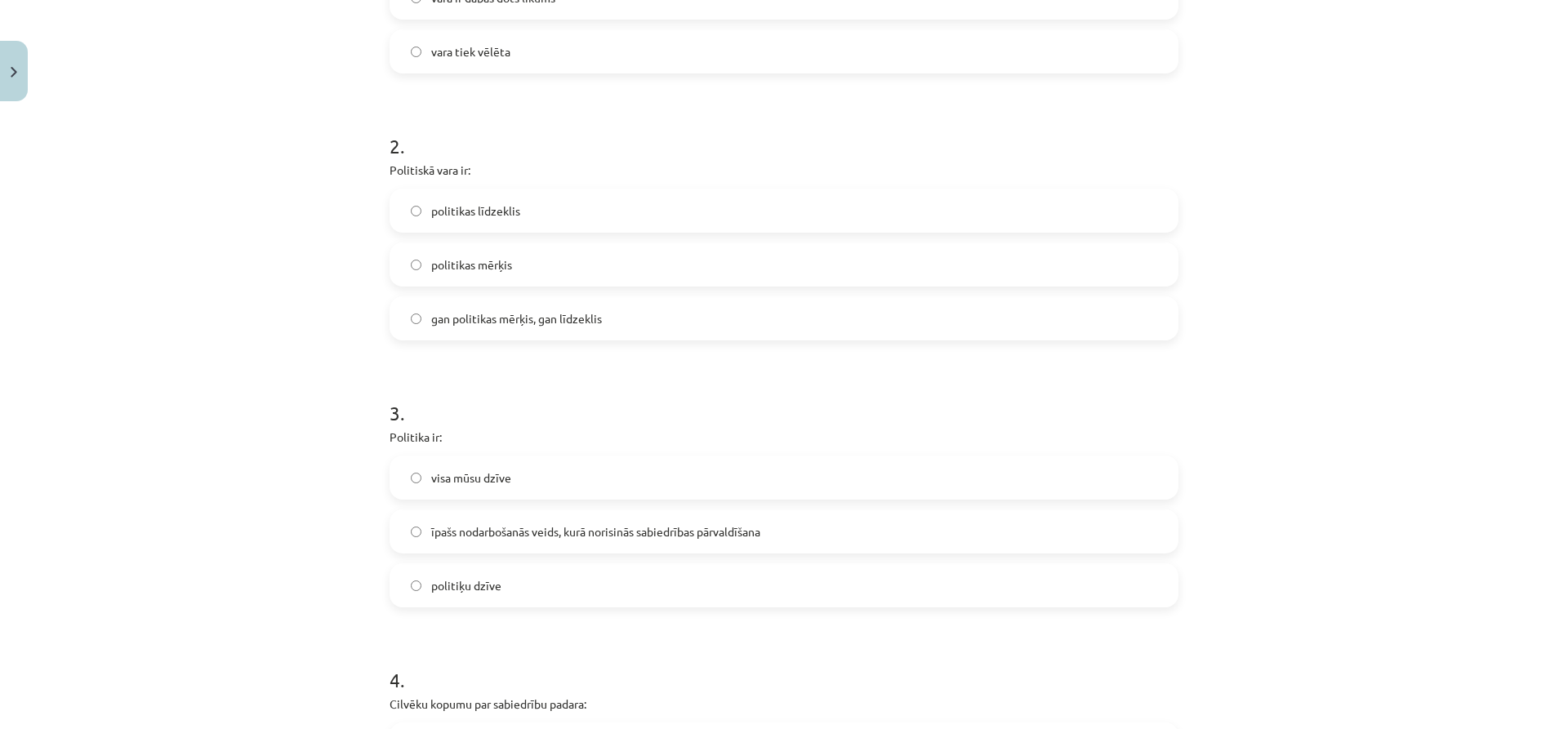
scroll to position [505, 0]
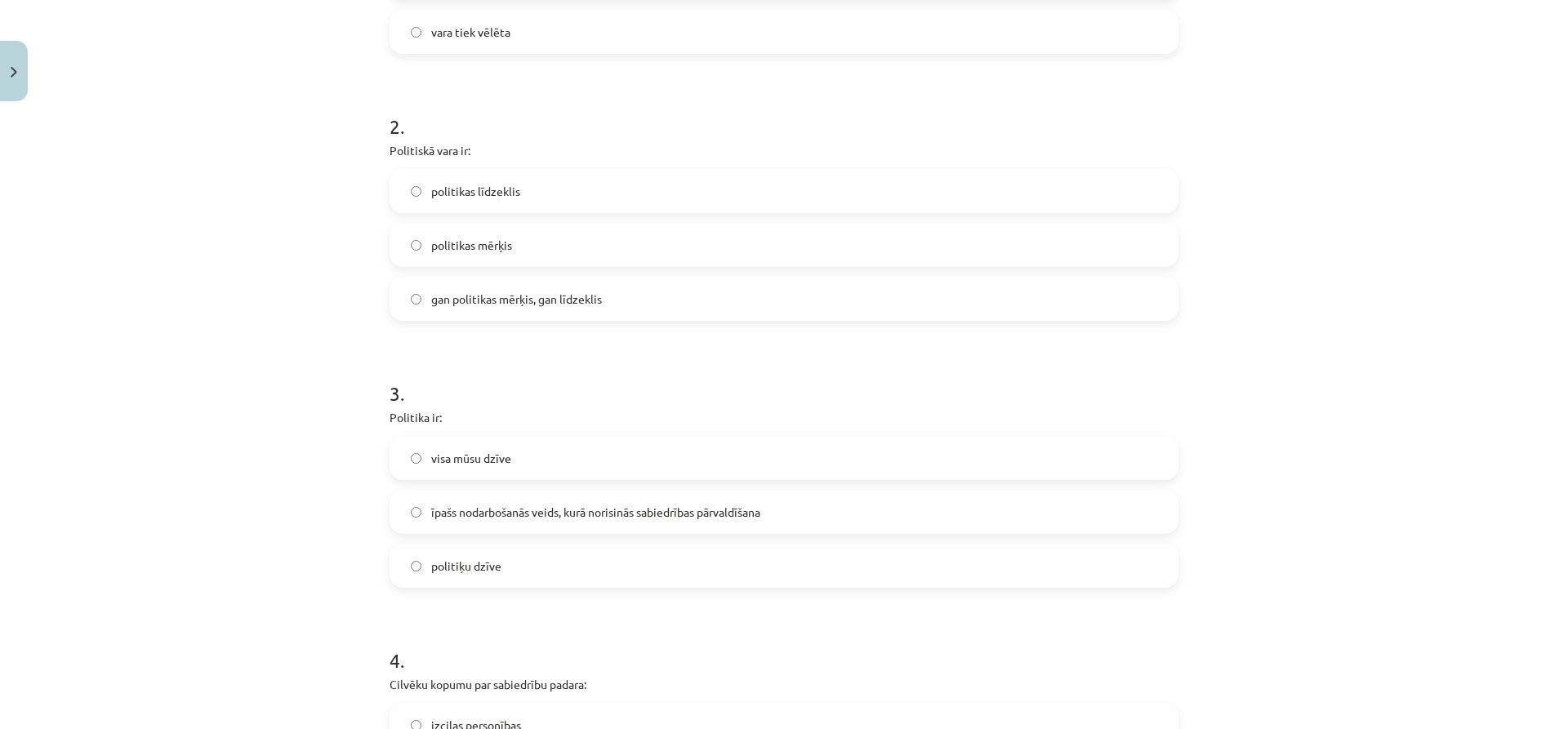
click at [651, 297] on label "gan politikas mērķis, gan līdzeklis" at bounding box center [784, 298] width 785 height 41
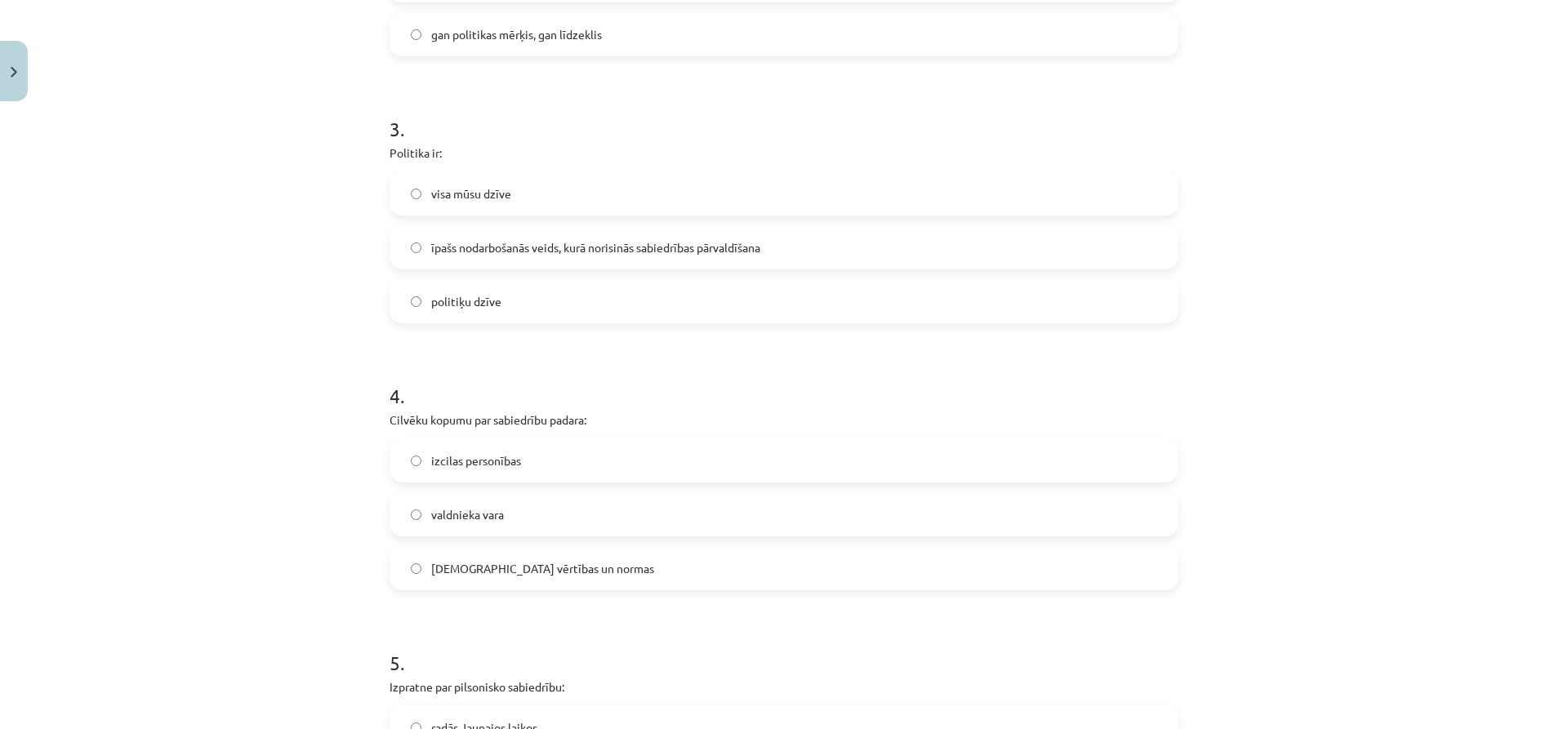
scroll to position [776, 0]
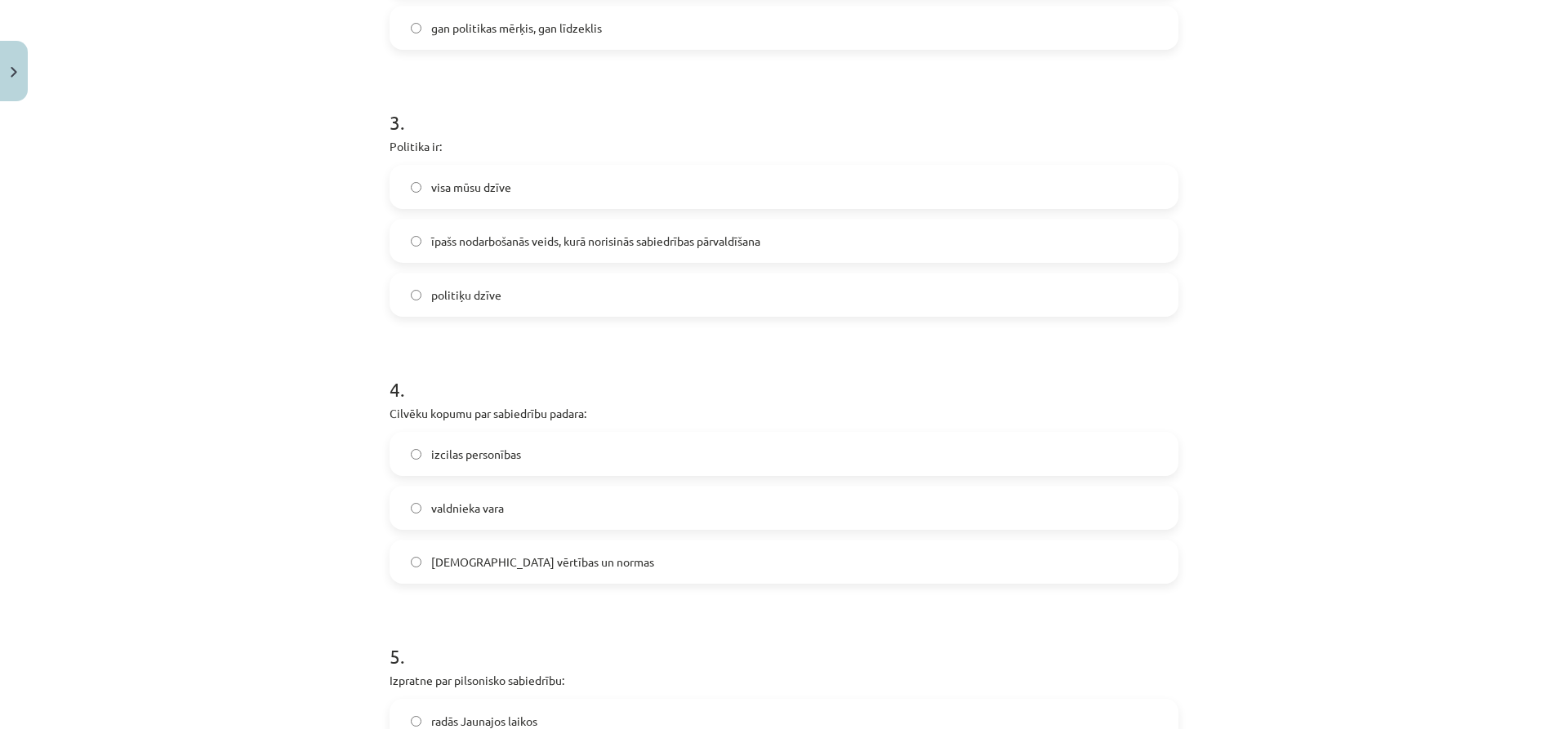
click at [729, 241] on span "īpašs nodarbošanās veids, kurā norisinās sabiedrības pārvaldīšana" at bounding box center [596, 241] width 329 height 17
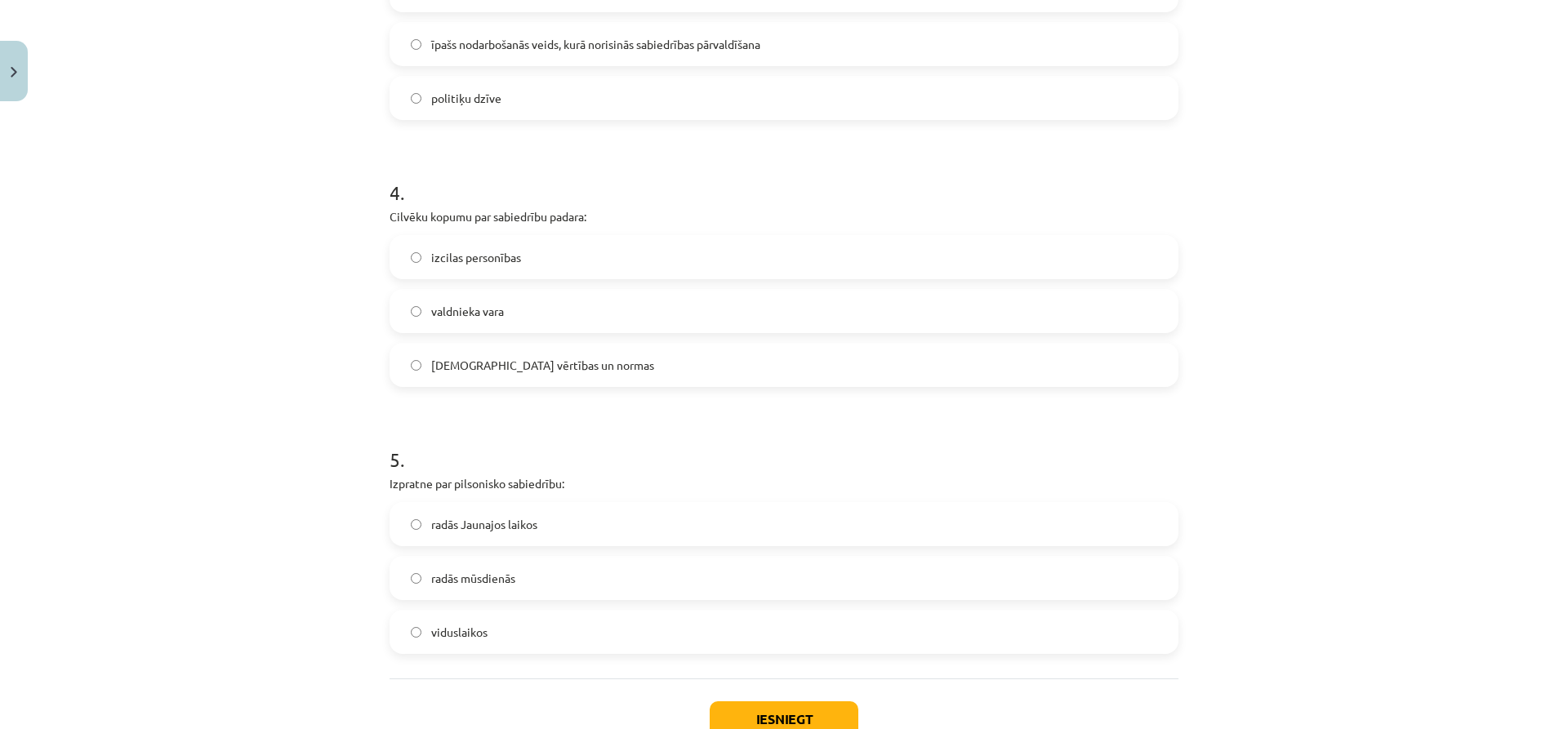
scroll to position [978, 0]
click at [708, 370] on label "kopīgās vērtības un normas" at bounding box center [784, 360] width 785 height 41
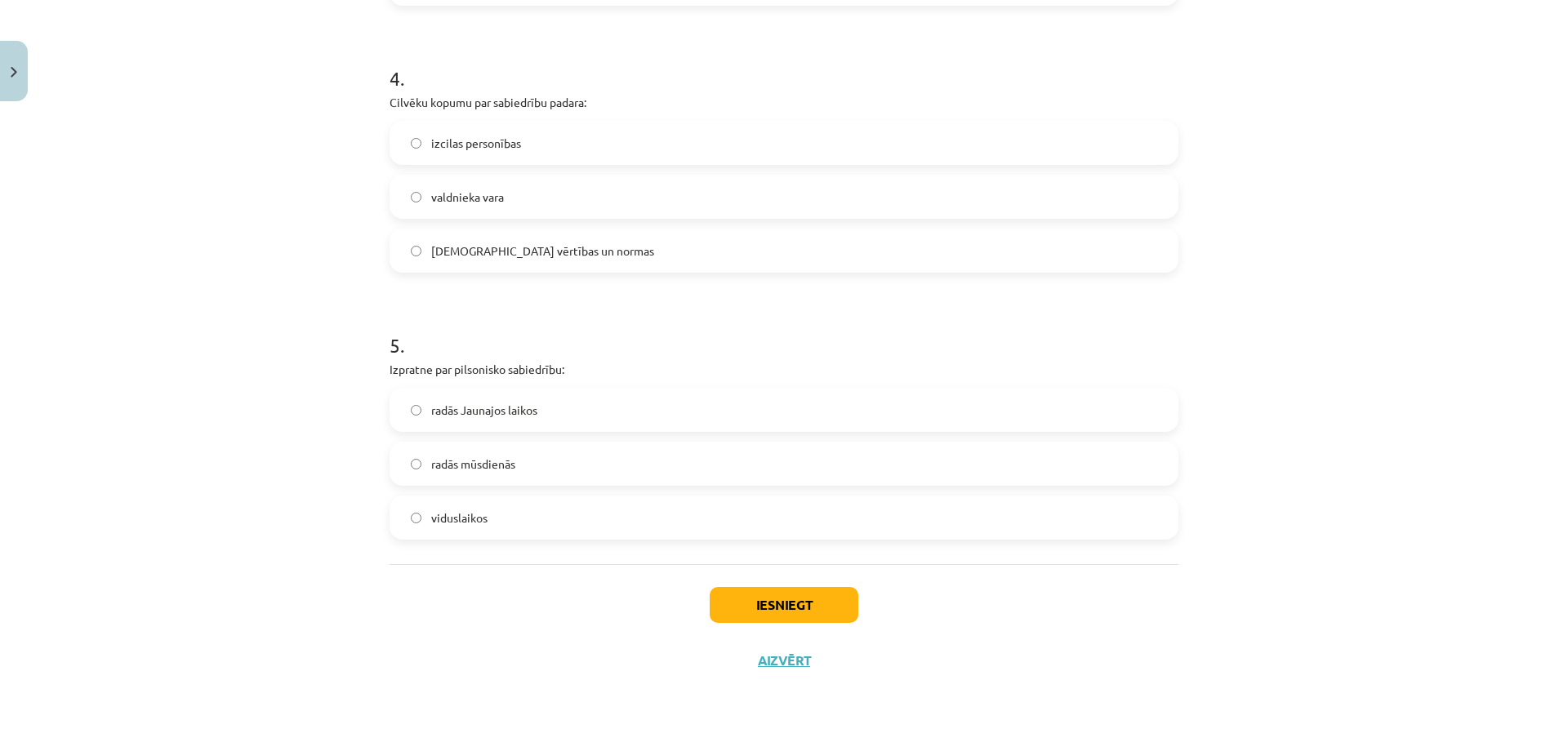
click at [526, 409] on span "radās Jaunajos laikos" at bounding box center [484, 410] width 106 height 17
click at [771, 606] on button "Iesniegt" at bounding box center [784, 604] width 148 height 36
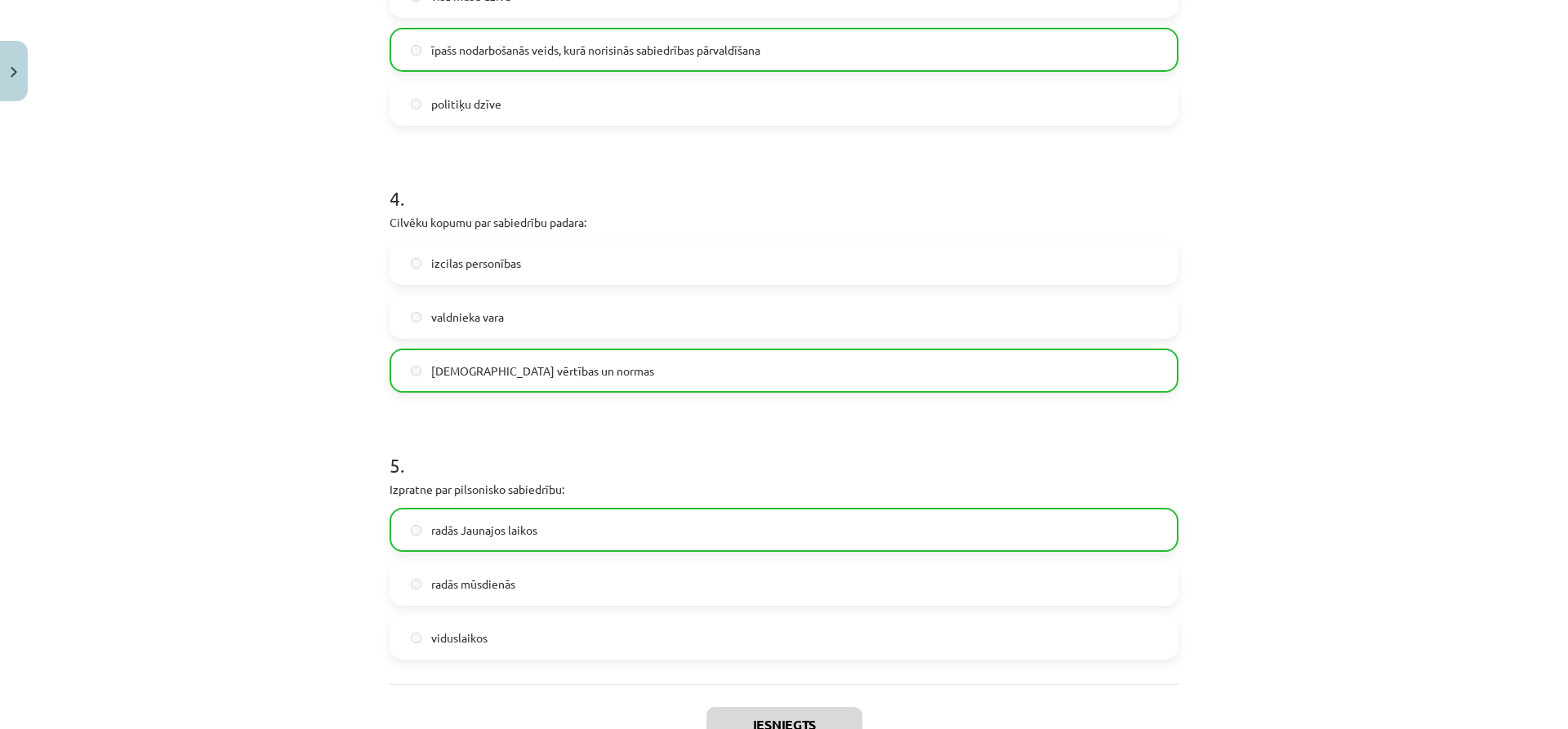
scroll to position [1139, 0]
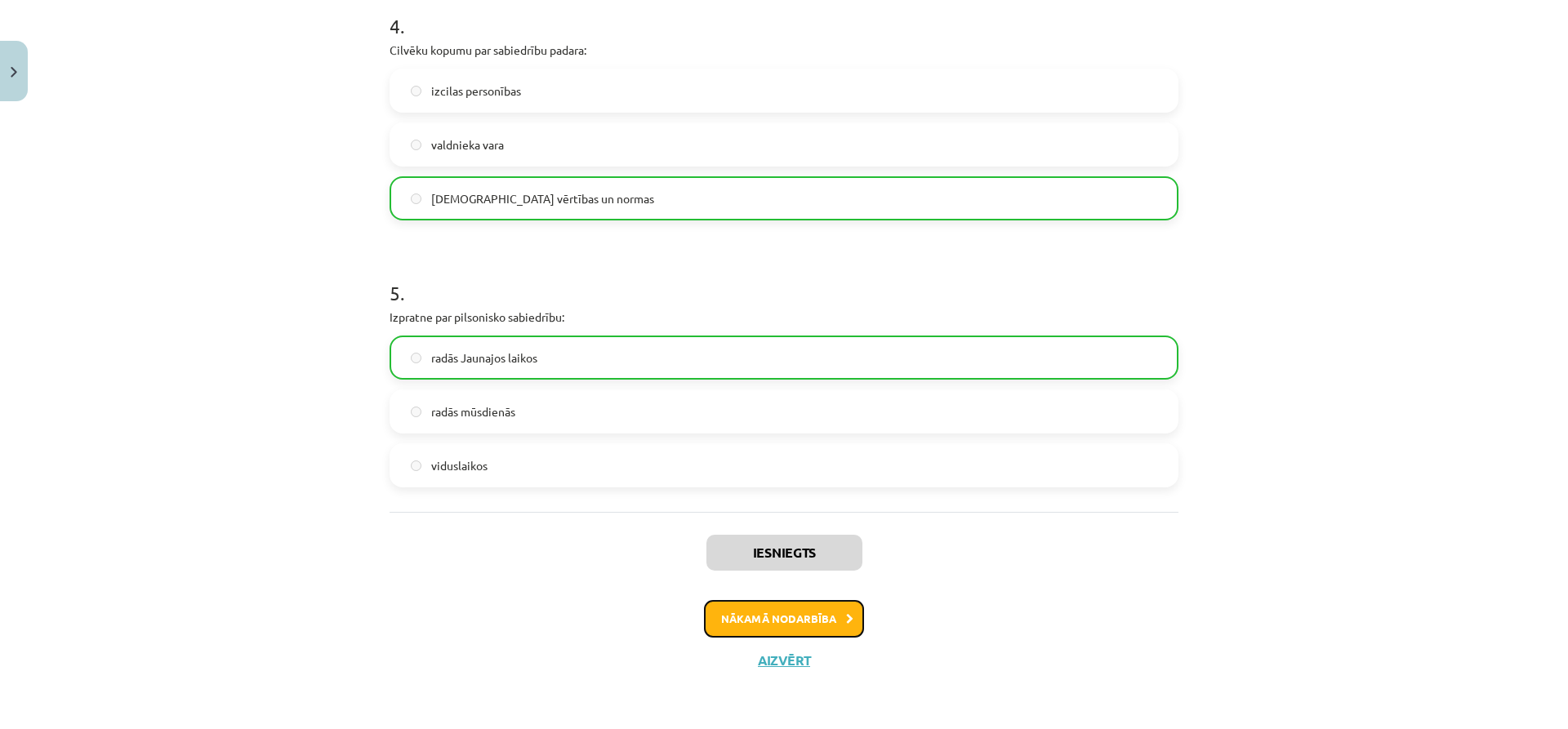
click at [823, 624] on button "Nākamā nodarbība" at bounding box center [784, 619] width 160 height 37
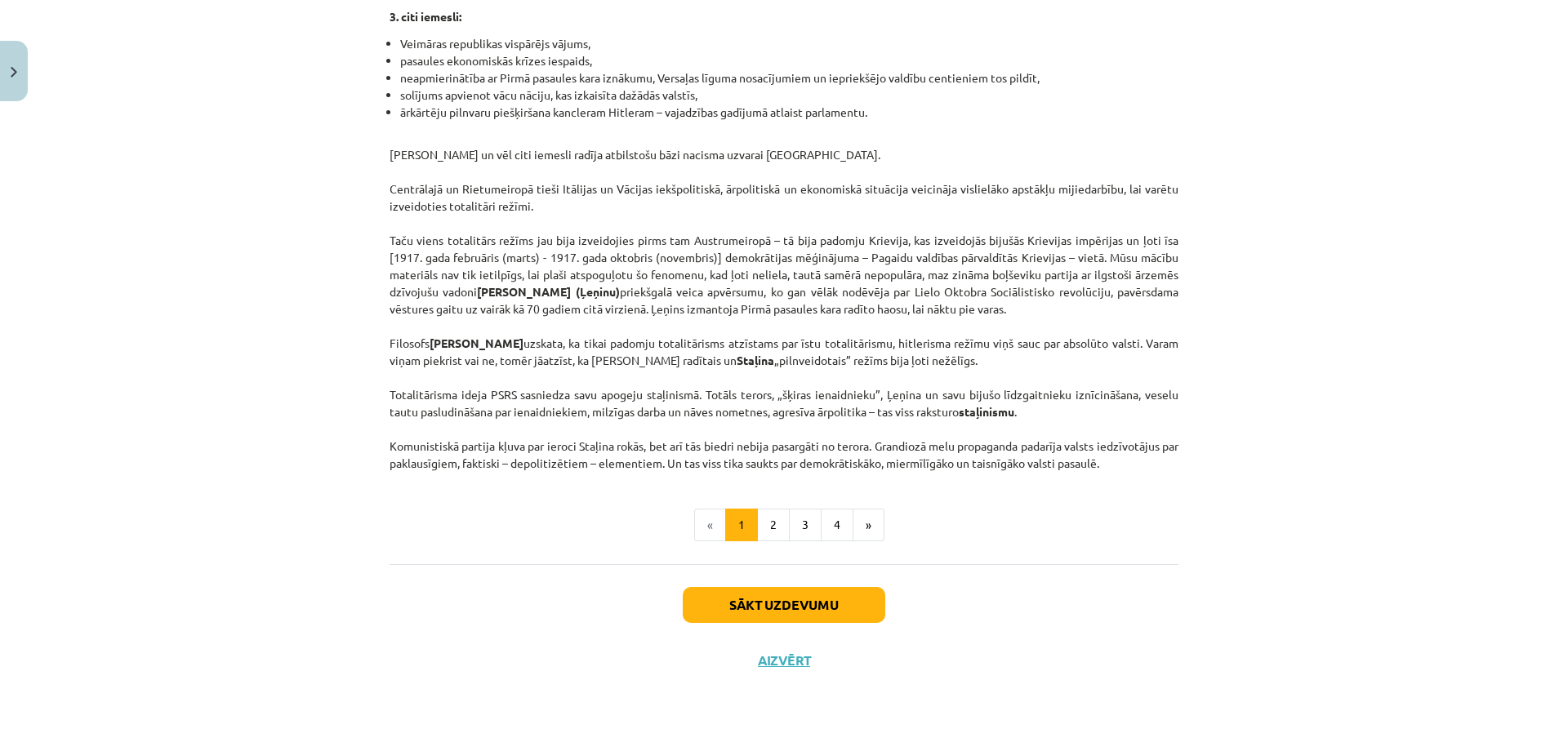
scroll to position [4087, 0]
click at [773, 532] on button "2" at bounding box center [773, 525] width 33 height 33
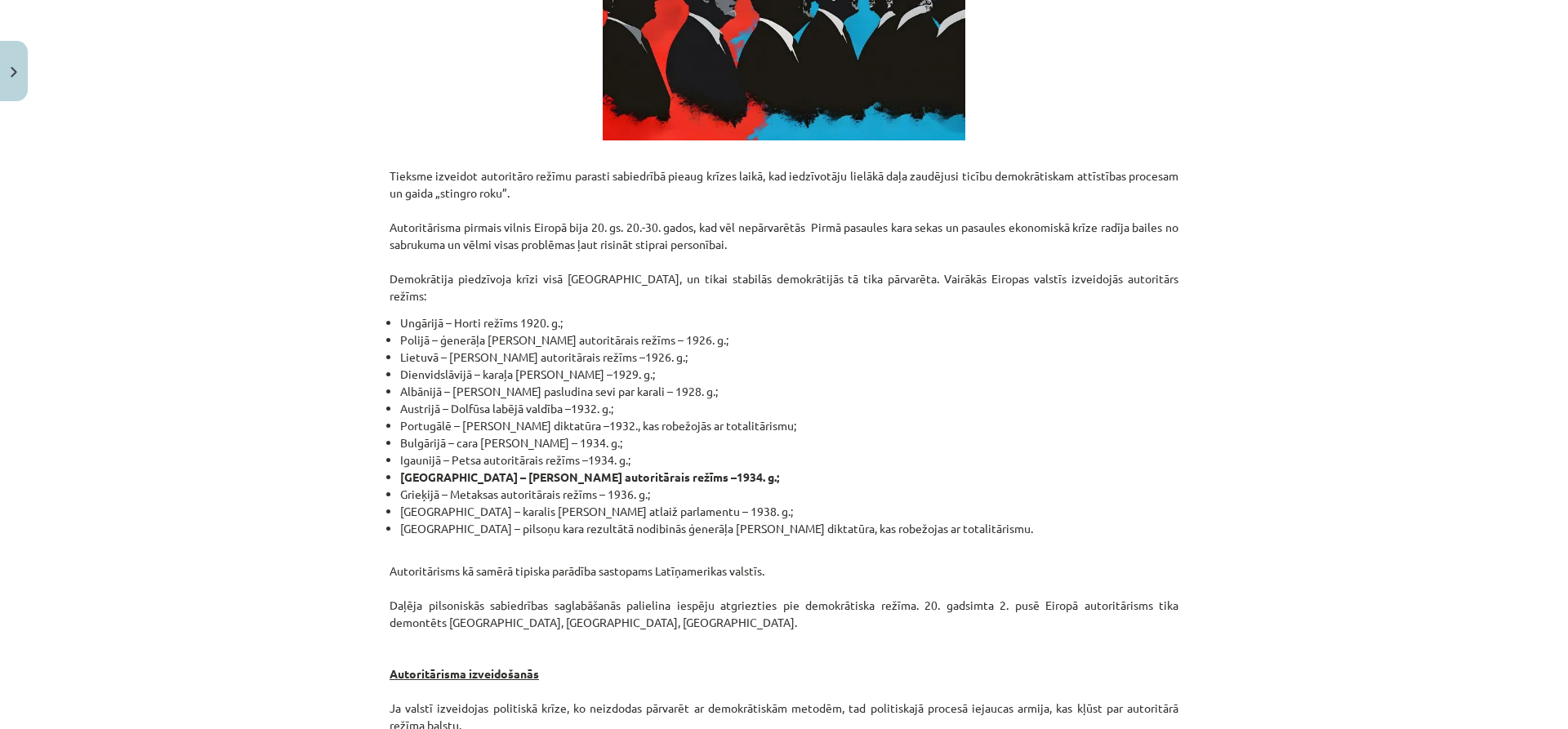
scroll to position [2083, 0]
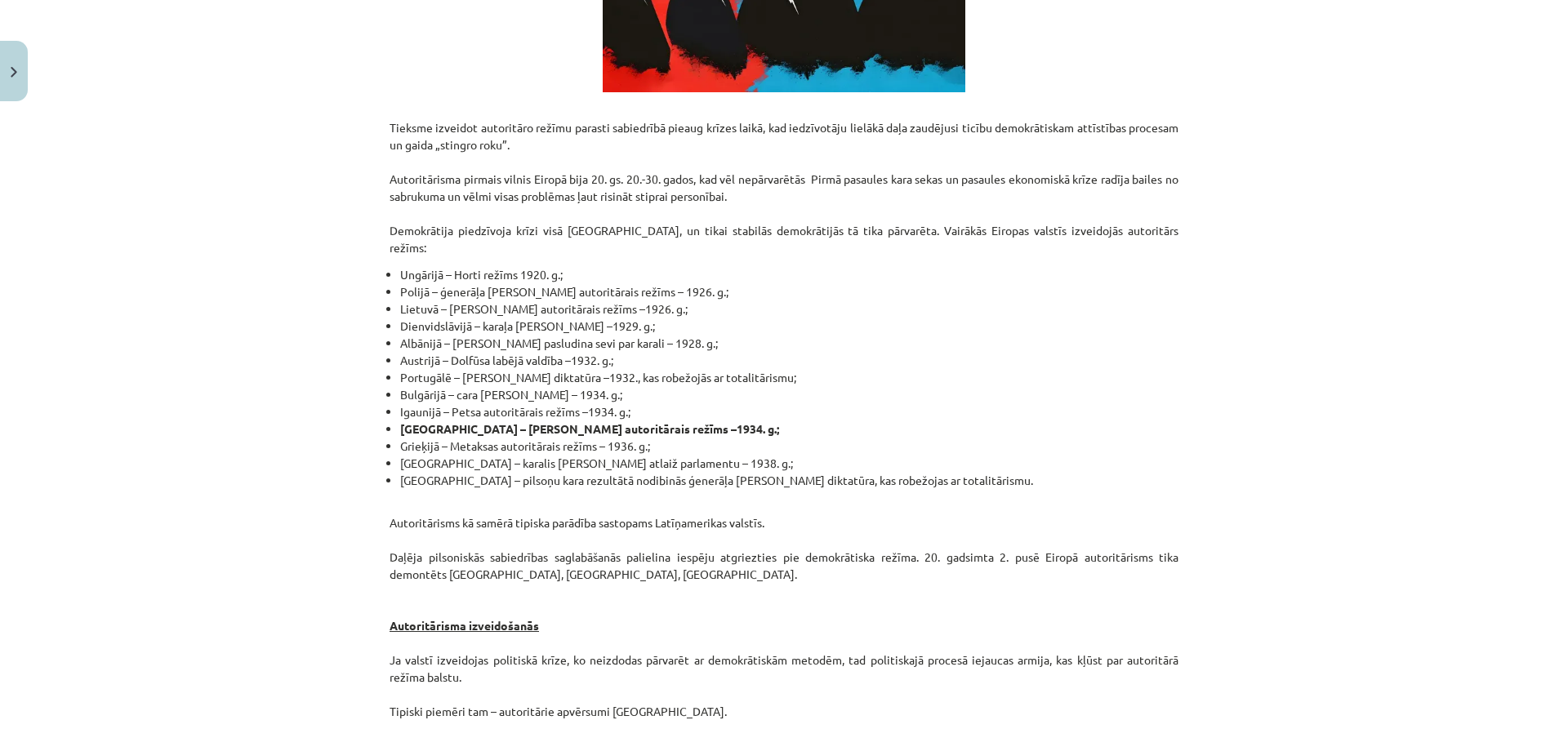
drag, startPoint x: 985, startPoint y: 301, endPoint x: 862, endPoint y: 263, distance: 128.7
click at [862, 266] on ul "Ungārijā – Horti režīms 1920. g.; Polijā – ģenerāļa Pilsudska autoritārais režī…" at bounding box center [784, 377] width 789 height 223
click at [862, 318] on li "Dienvidslāvijā – karaļa Aleksandra monarhija –1929. g.;" at bounding box center [790, 326] width 778 height 17
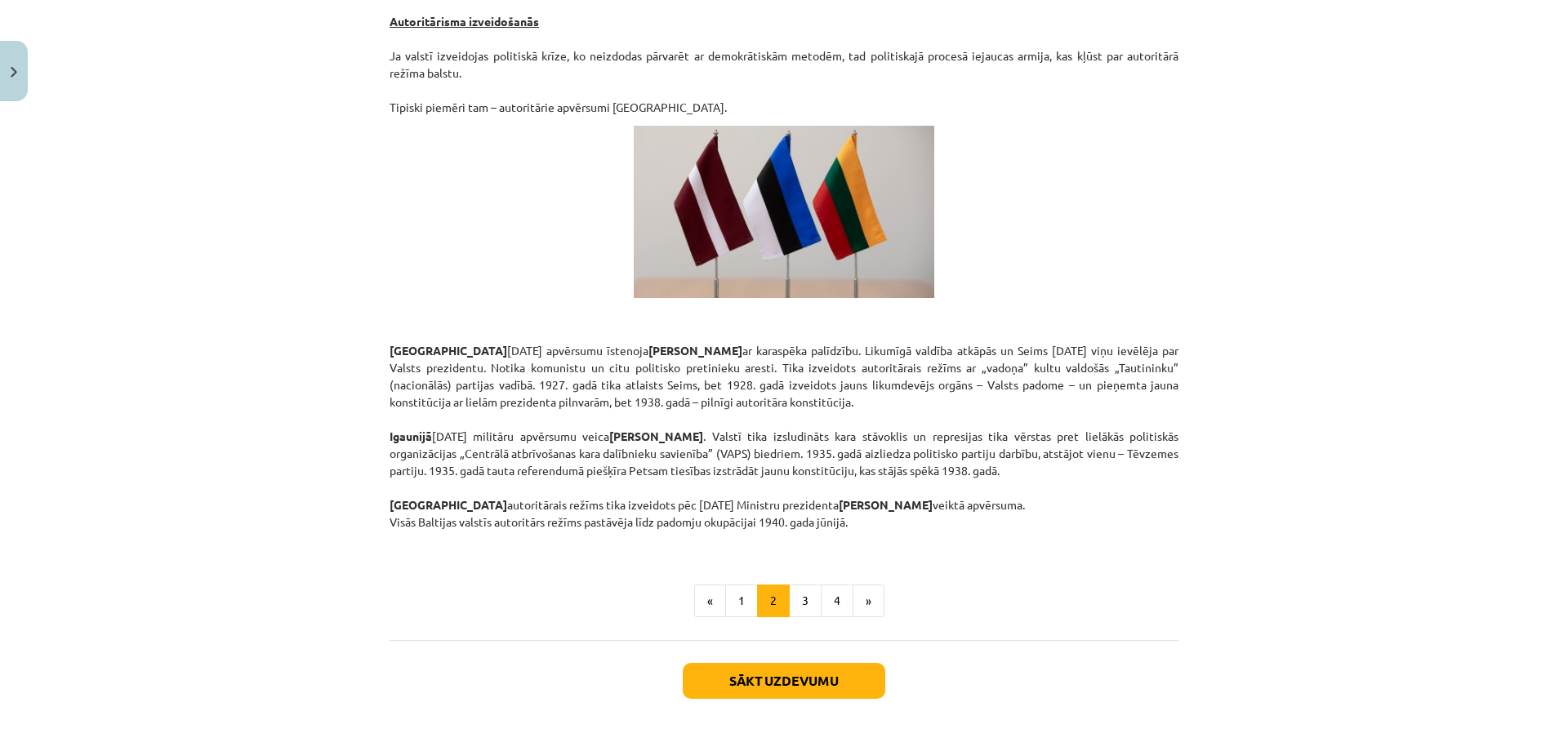
scroll to position [2703, 0]
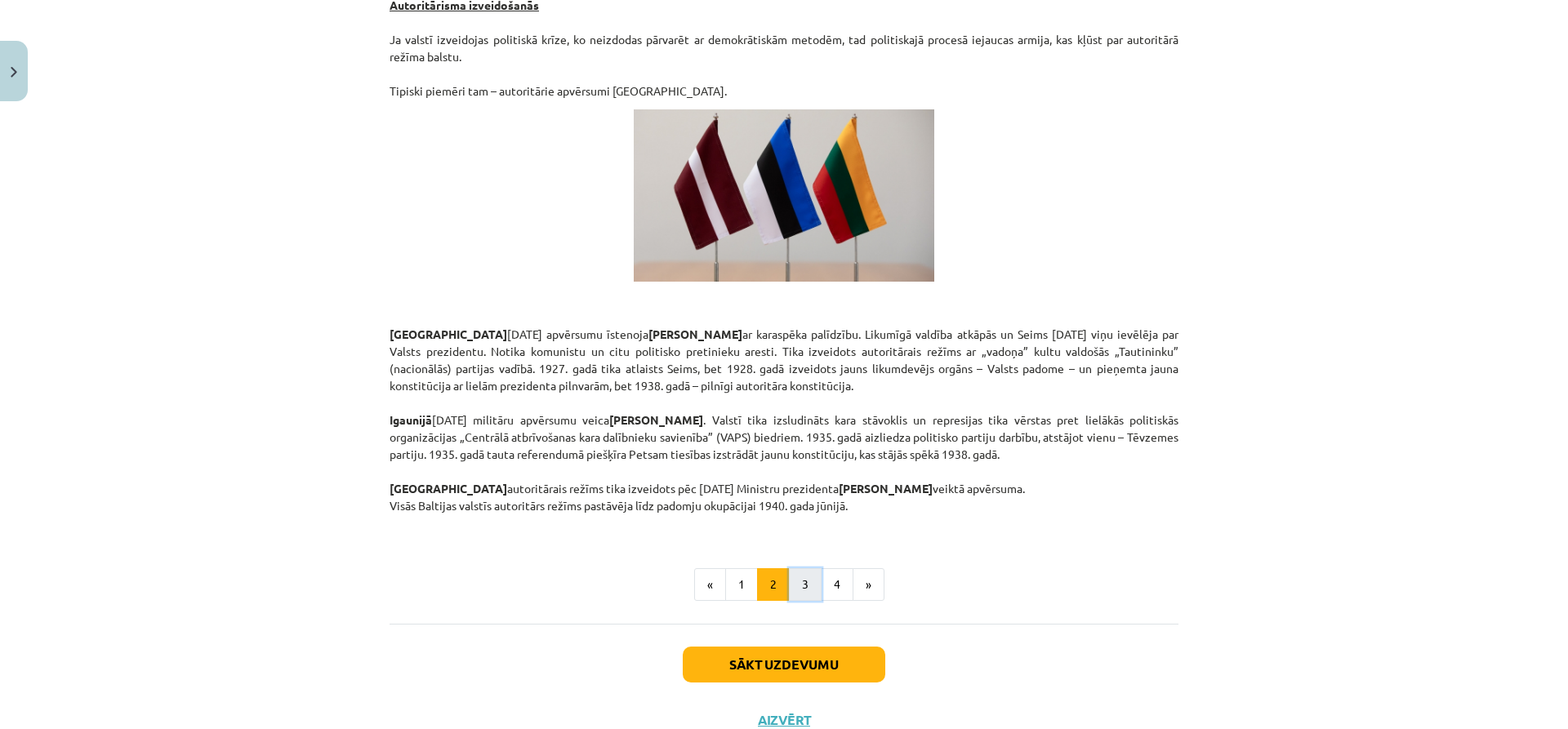
click at [795, 568] on button "3" at bounding box center [805, 584] width 33 height 33
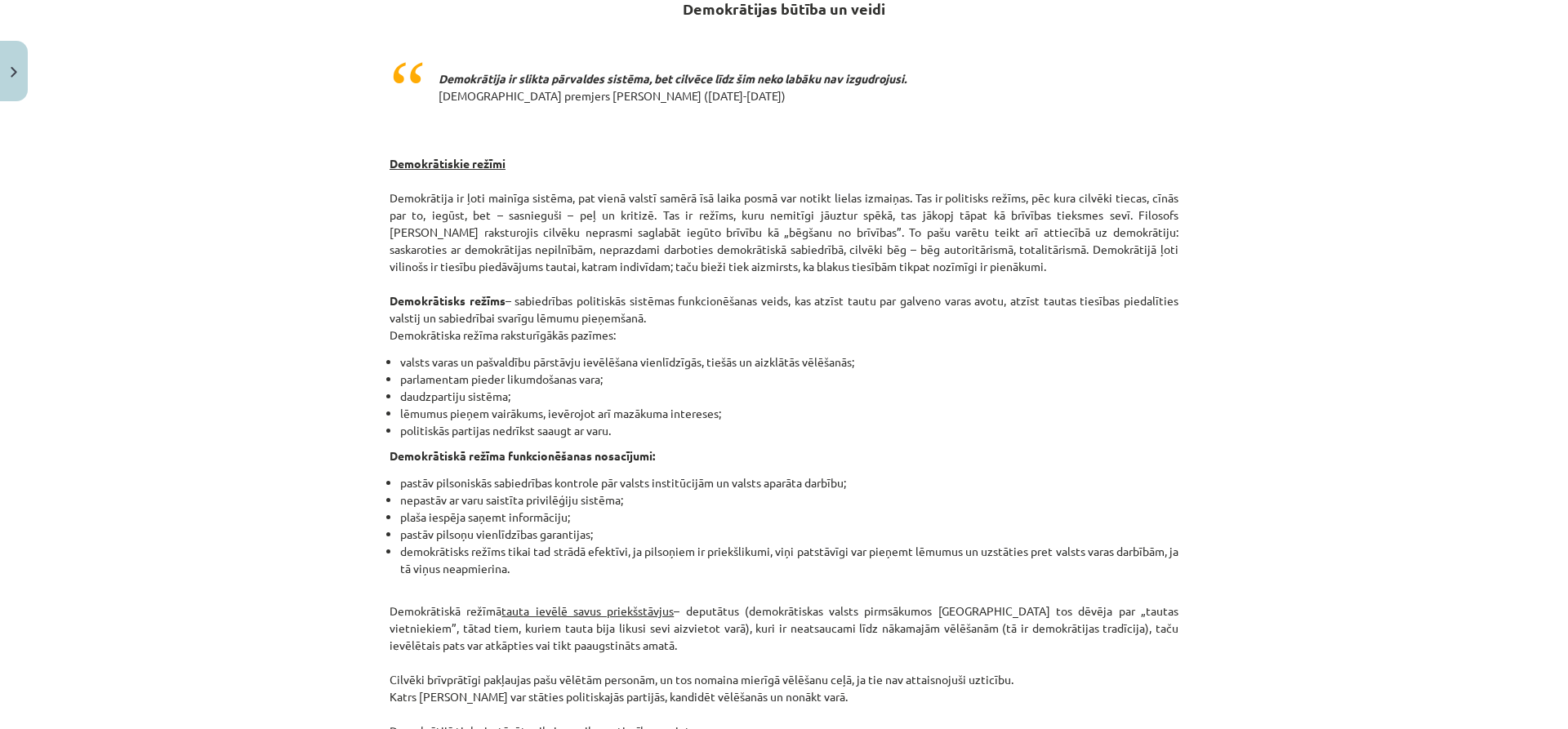
scroll to position [292, 0]
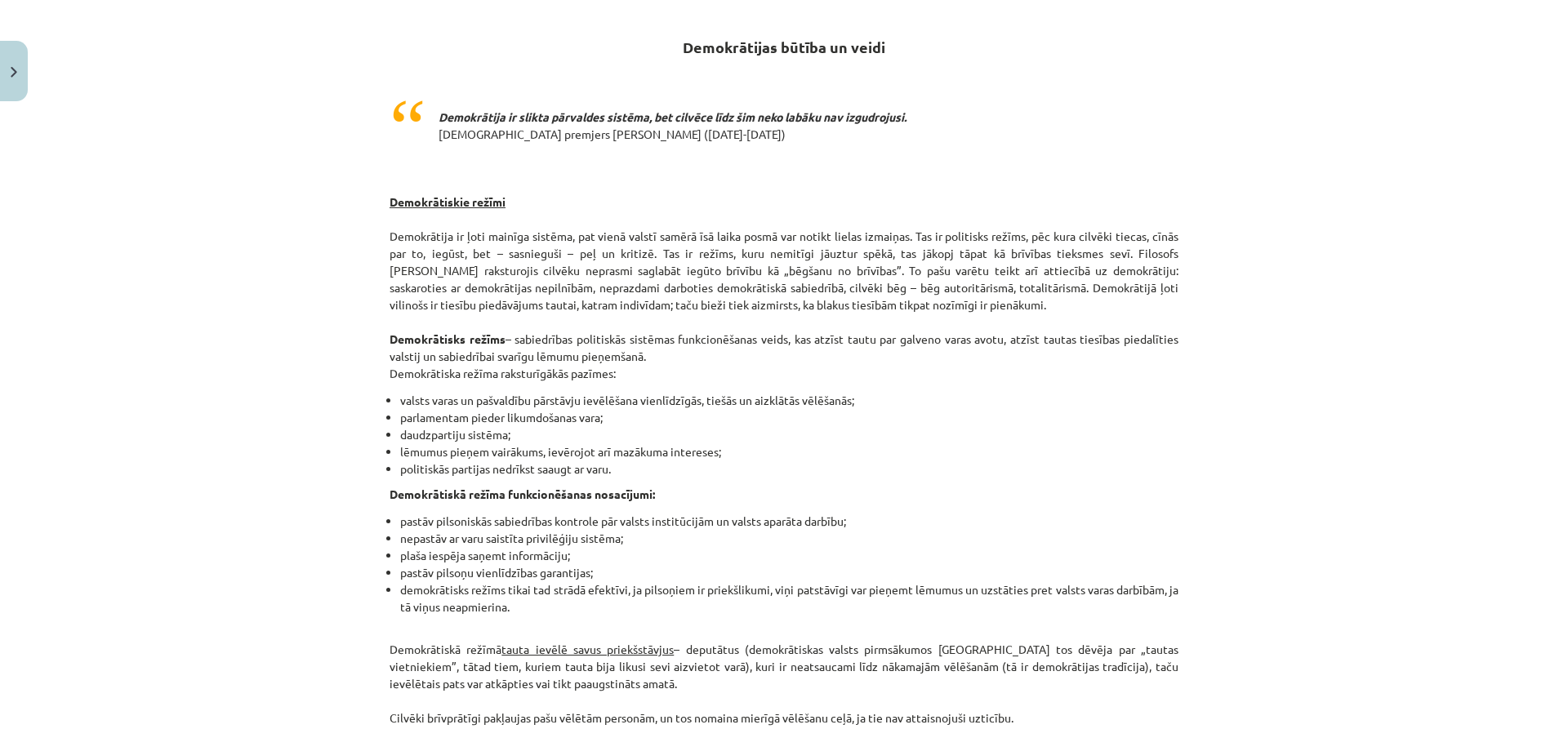
click at [1270, 213] on div "Mācību tēma: Sociālās zinātnes i - 11. klases 1. ieskaites mācību materiāls #3 …" at bounding box center [784, 364] width 1568 height 729
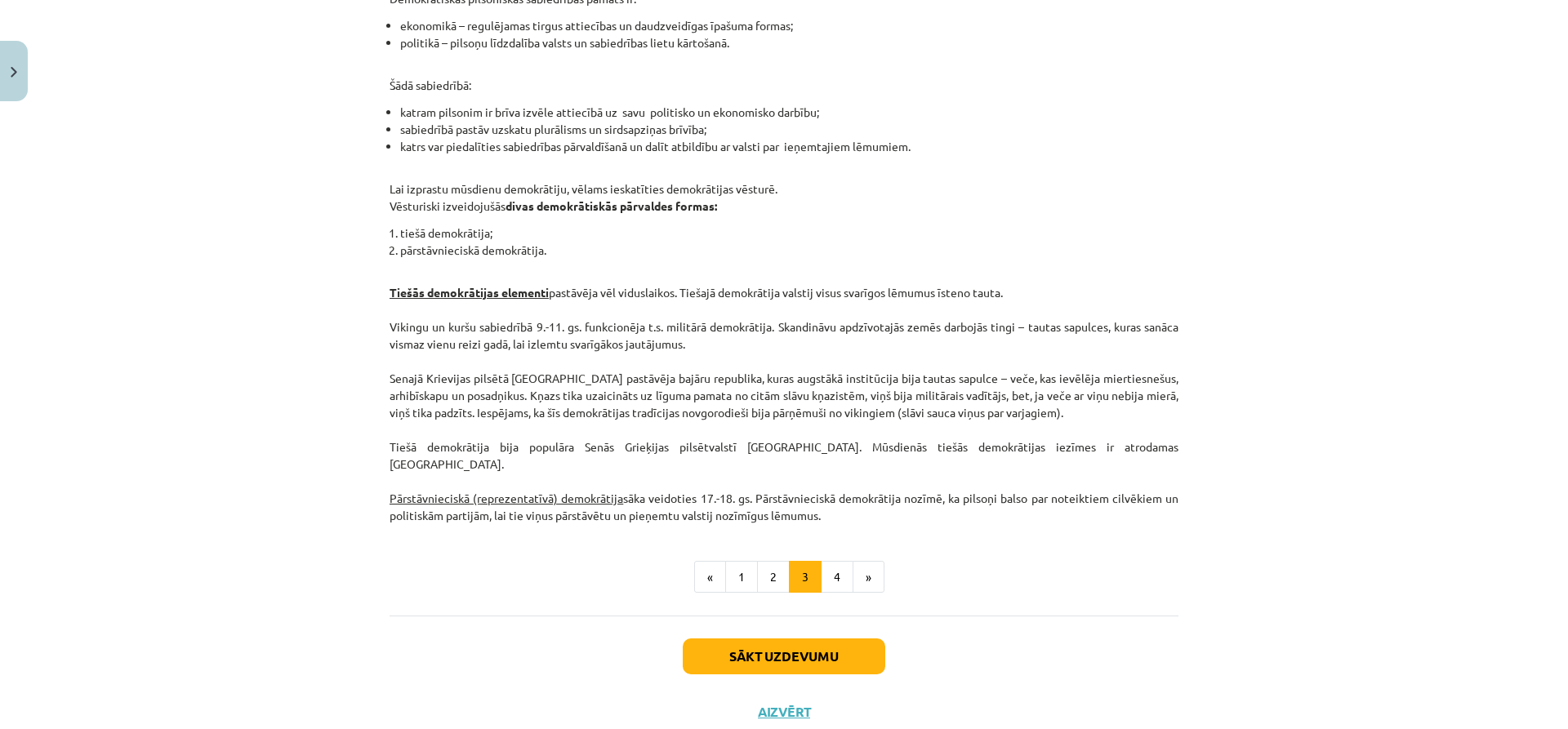
scroll to position [1415, 0]
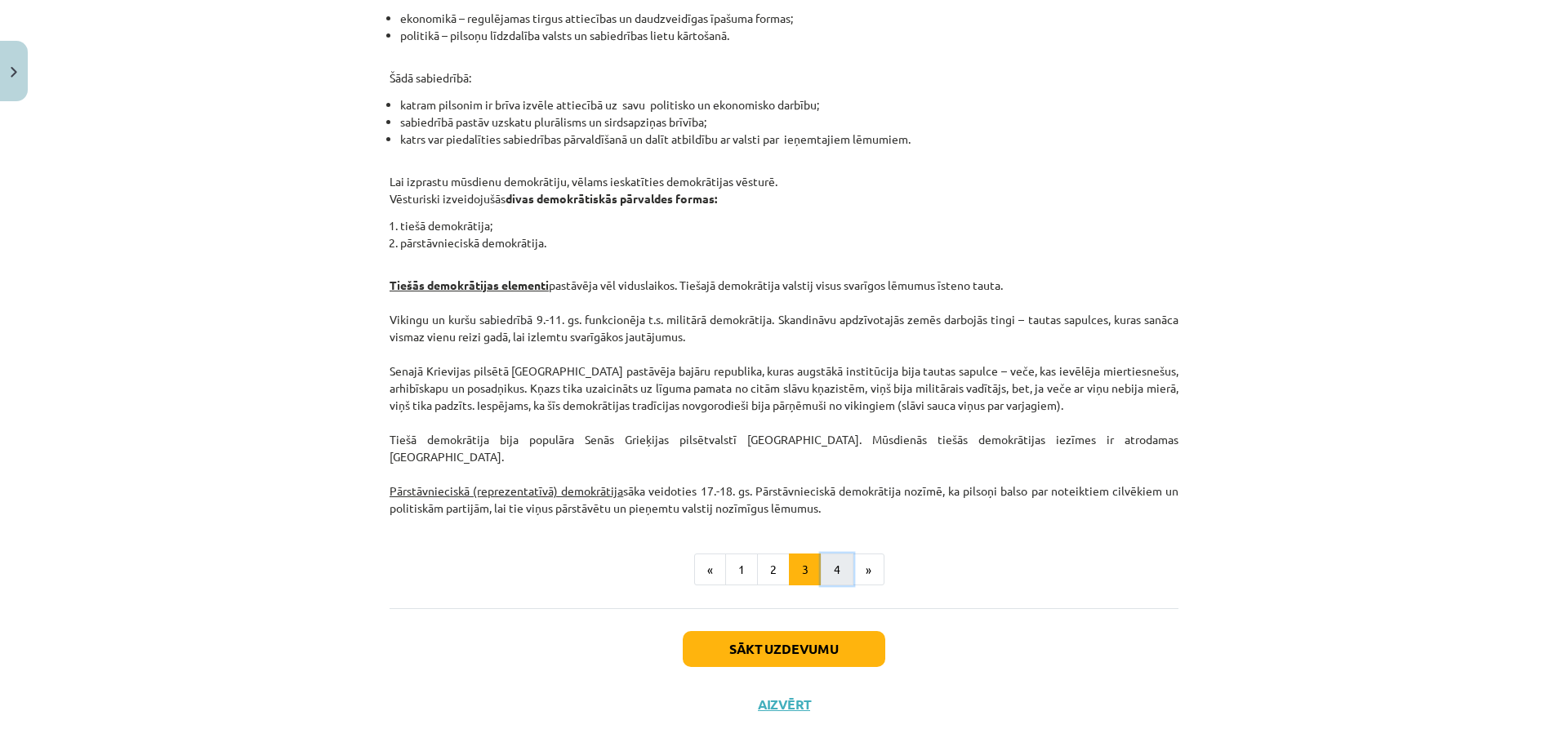
click at [830, 554] on button "4" at bounding box center [837, 570] width 33 height 33
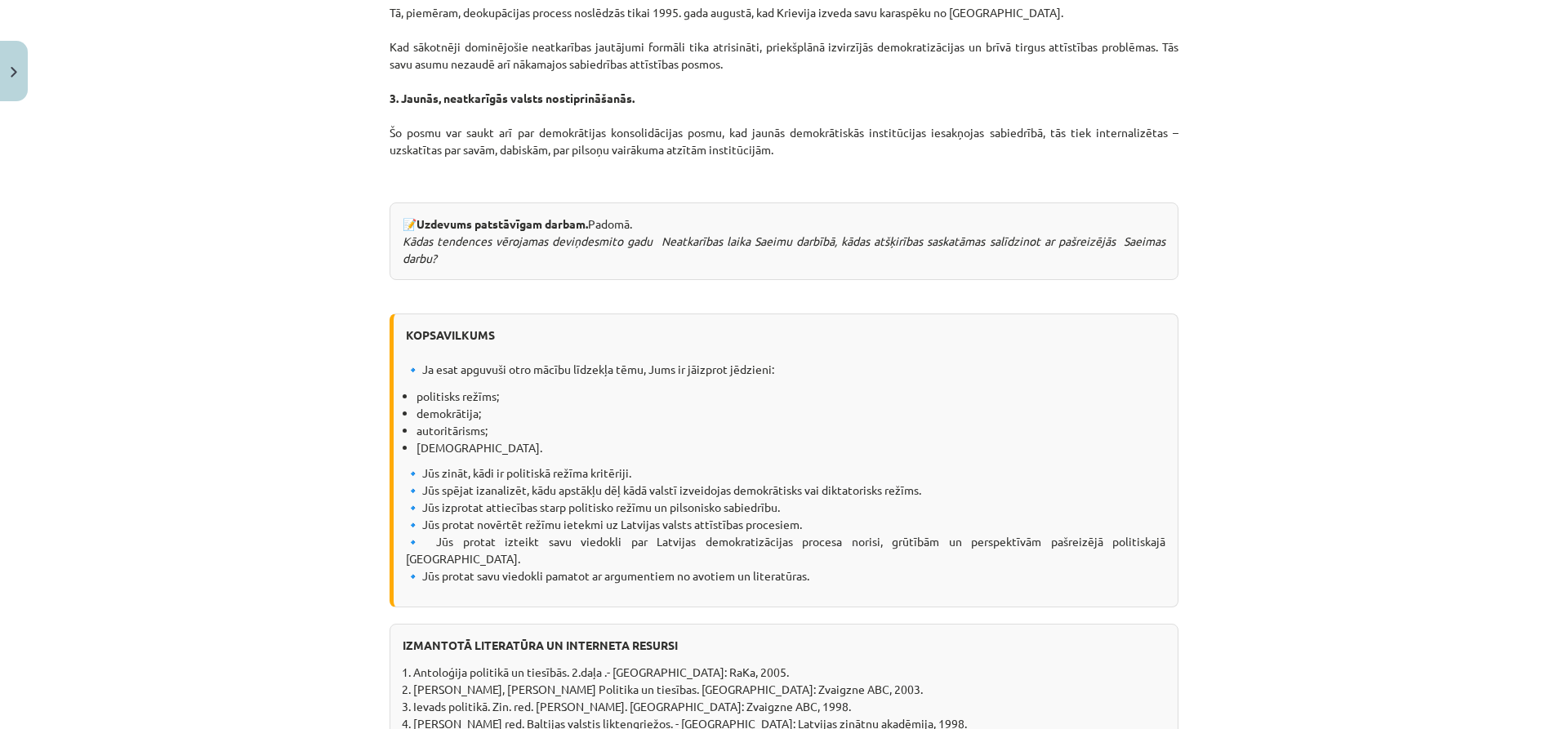
scroll to position [1937, 0]
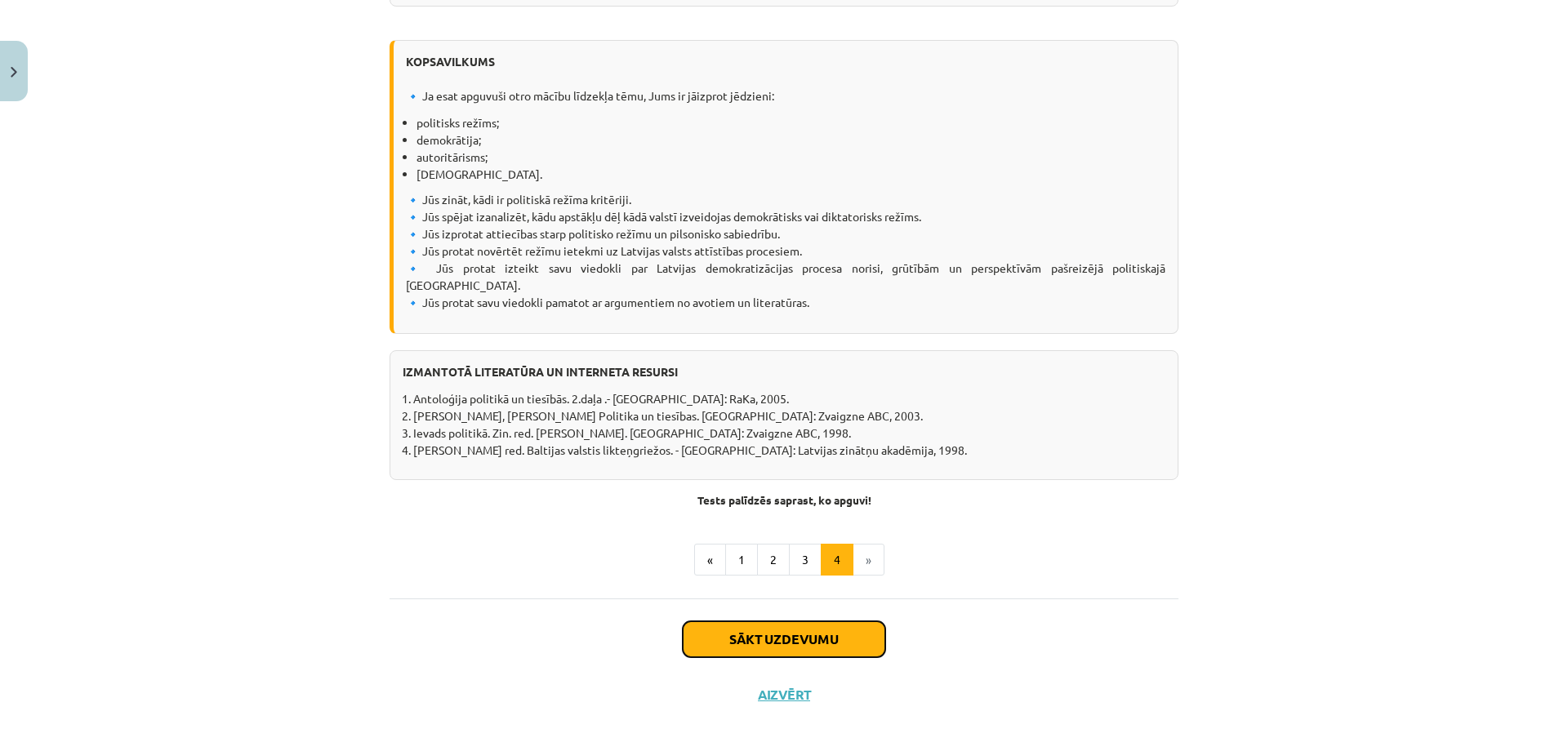
click at [830, 621] on button "Sākt uzdevumu" at bounding box center [784, 639] width 203 height 36
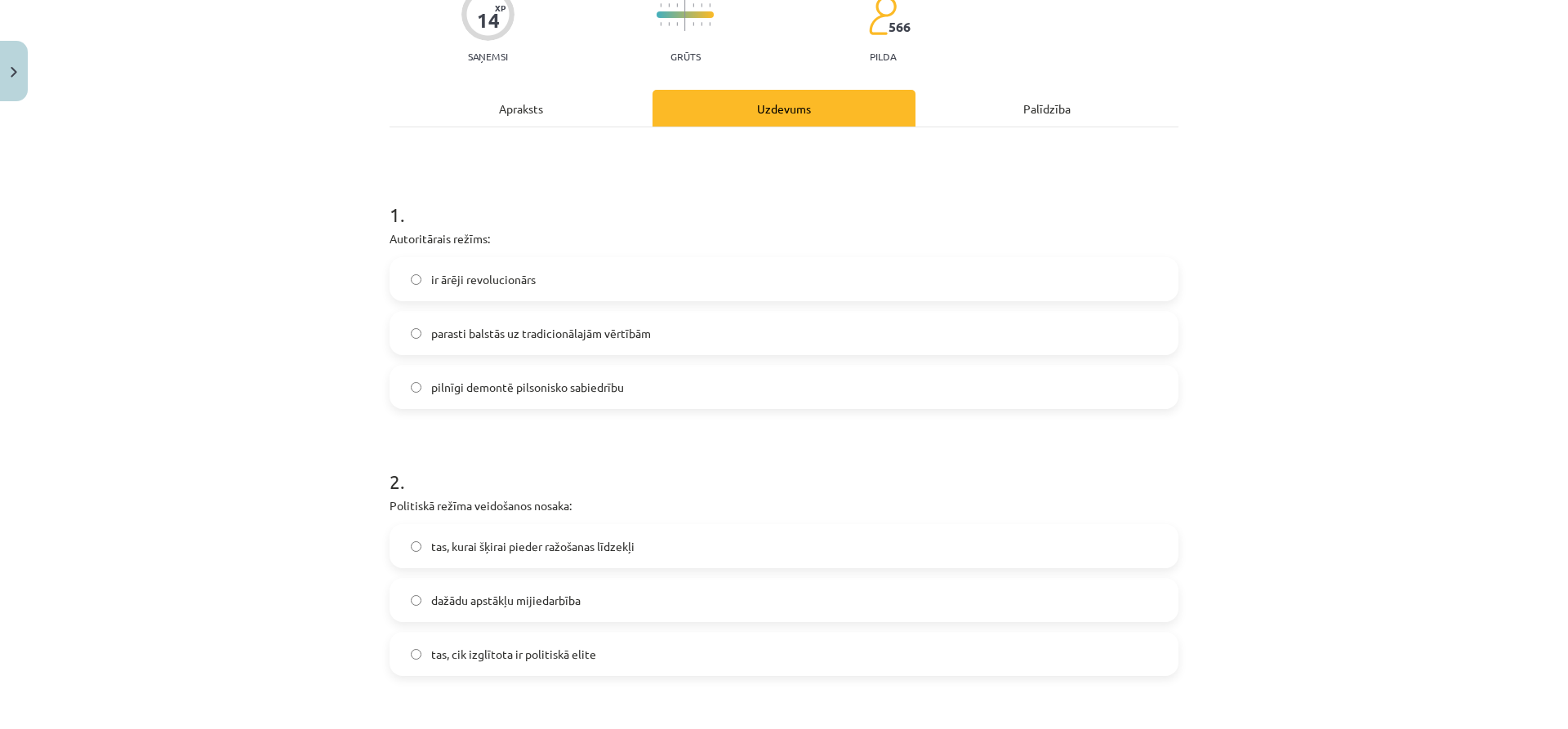
scroll to position [66, 0]
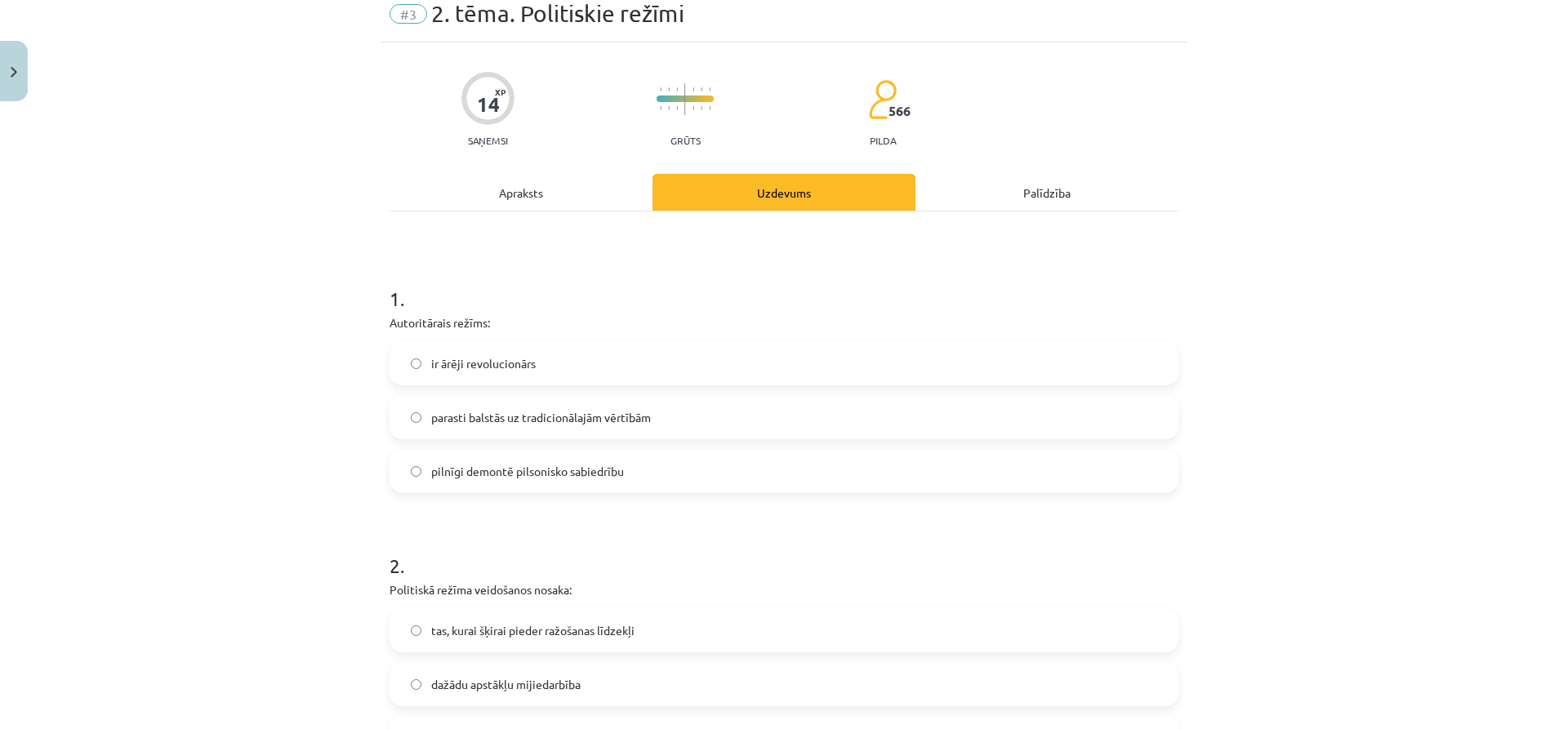
click at [513, 186] on div "Apraksts" at bounding box center [521, 192] width 263 height 36
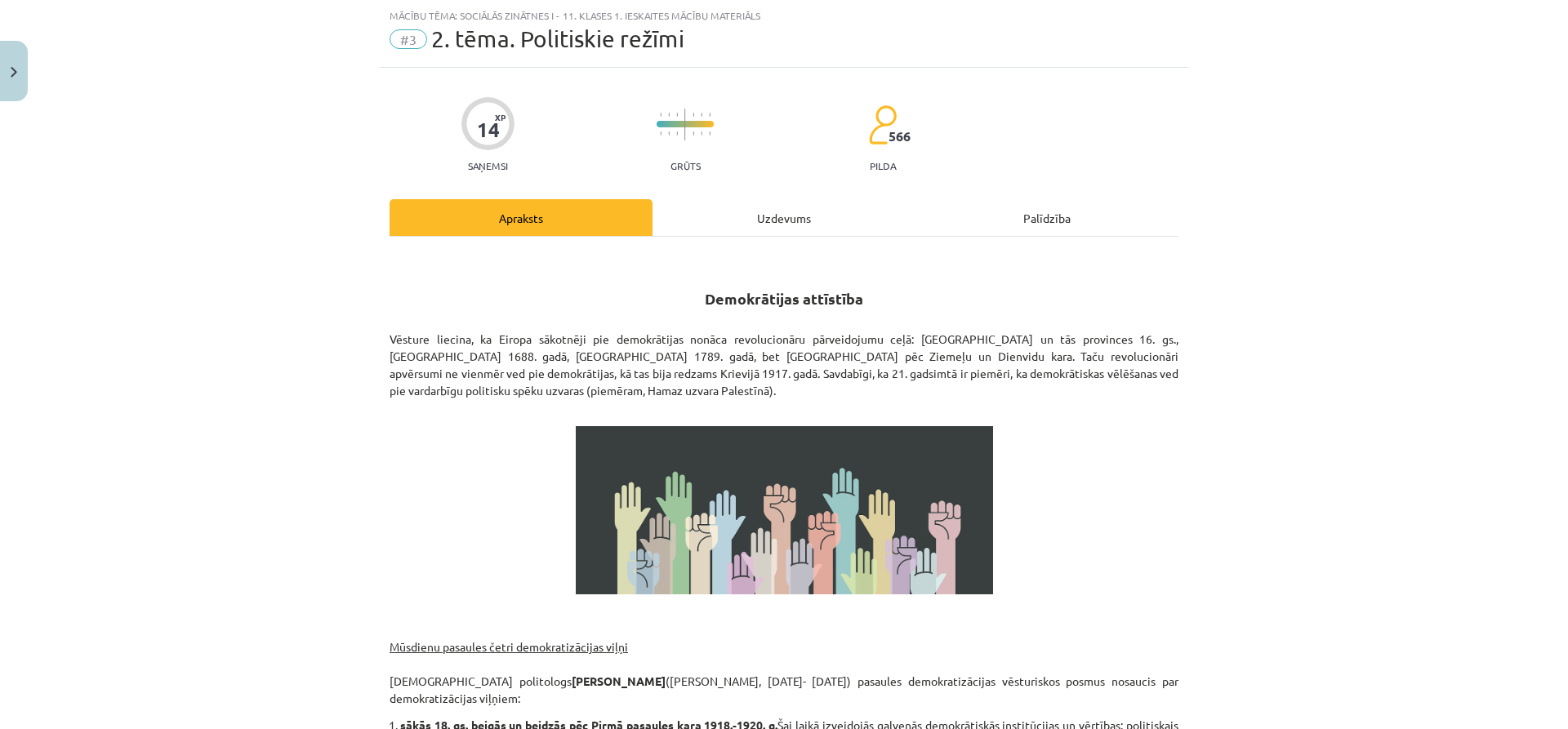
scroll to position [1937, 0]
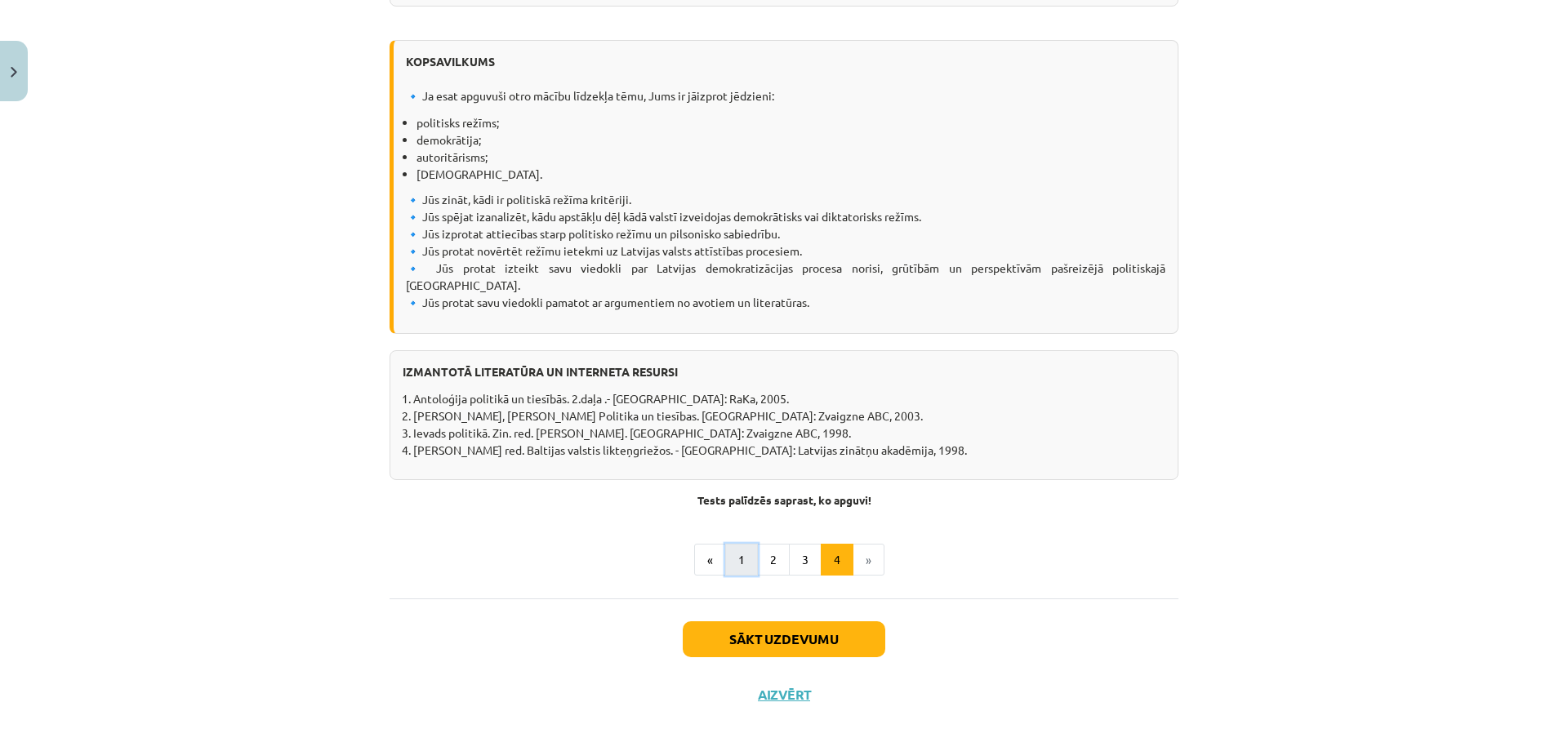
click at [733, 543] on button "1" at bounding box center [741, 559] width 33 height 33
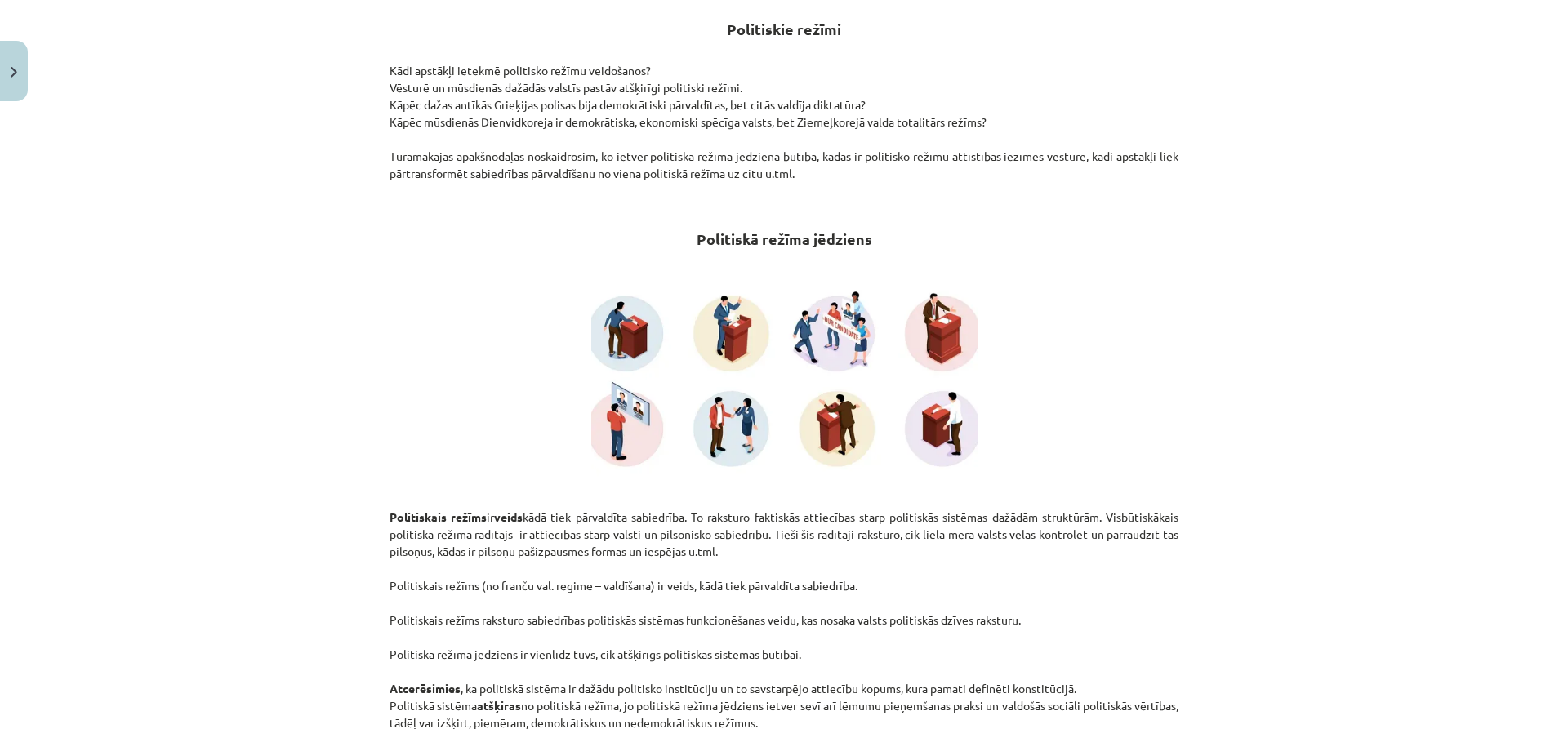
scroll to position [0, 0]
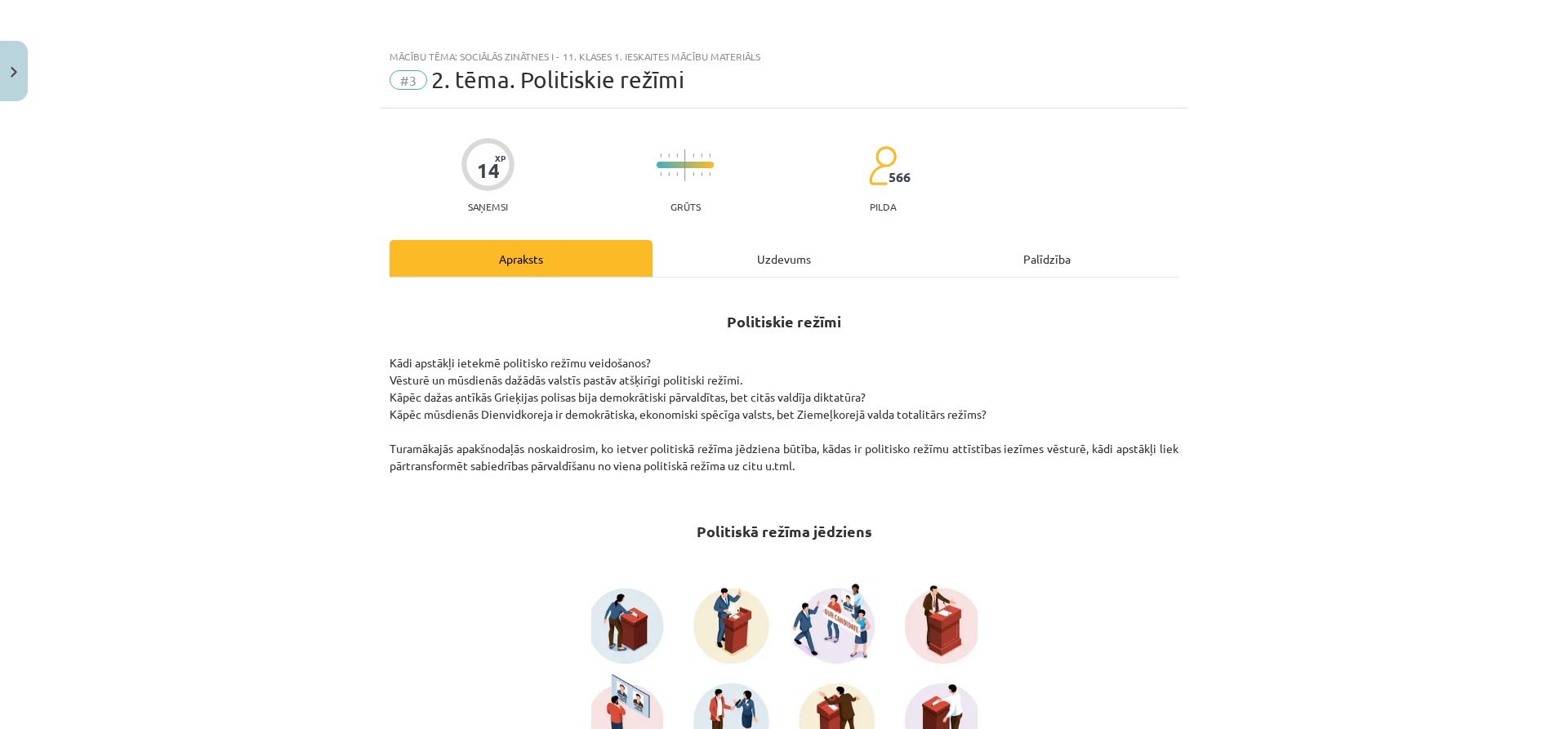
click at [777, 256] on div "Uzdevums" at bounding box center [784, 258] width 263 height 36
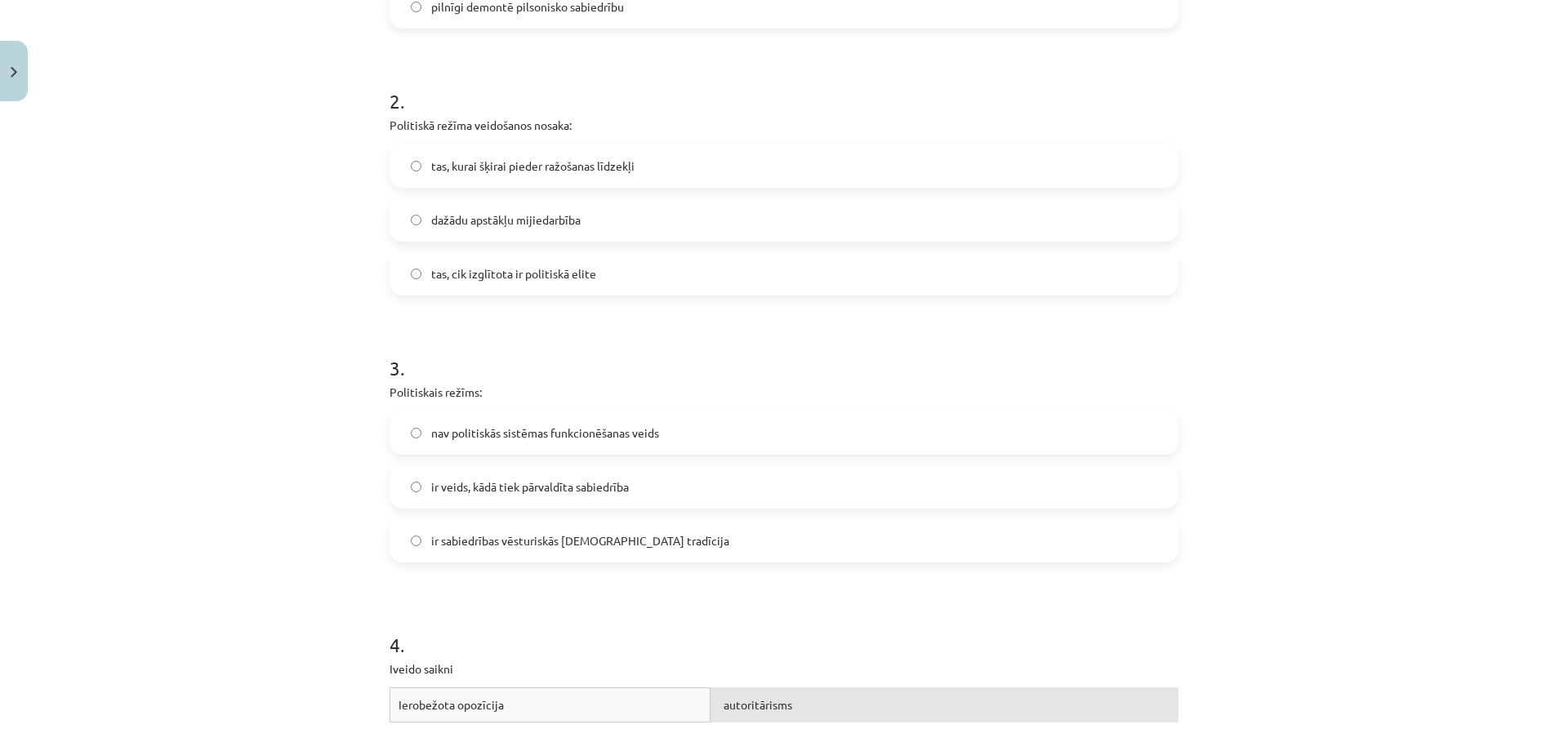
scroll to position [592, 0]
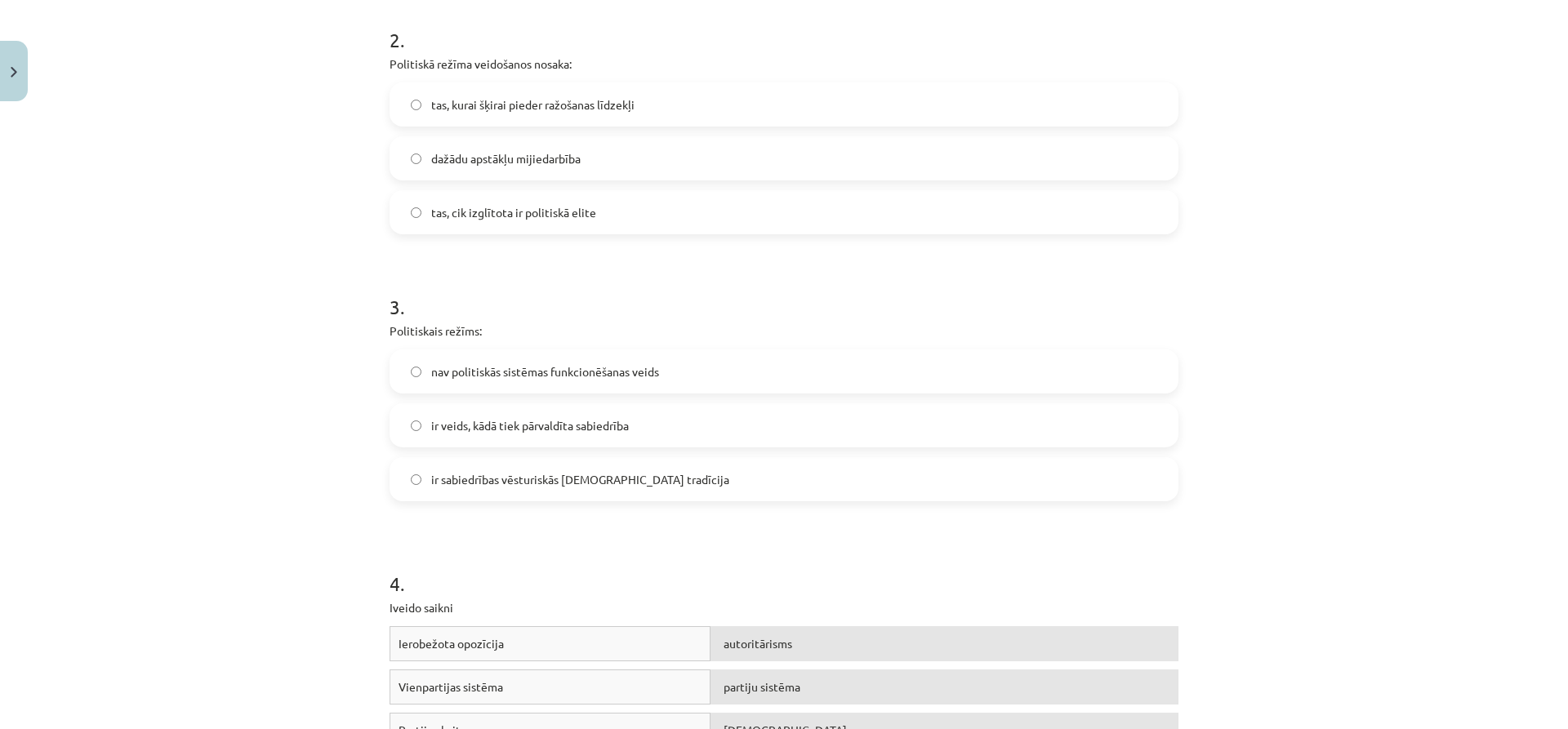
click at [617, 431] on span "ir veids, kādā tiek pārvaldīta sabiedrība" at bounding box center [530, 426] width 198 height 17
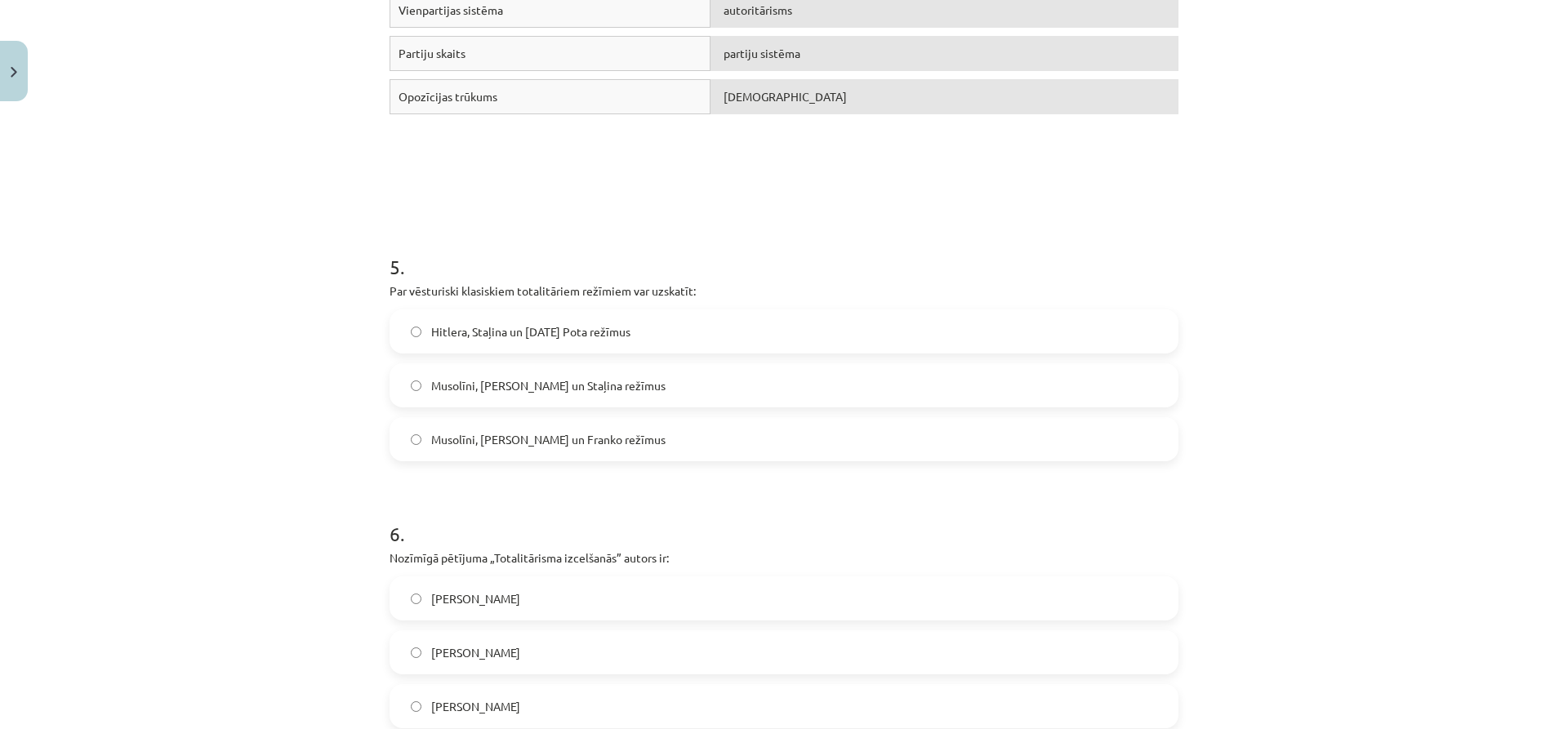
scroll to position [1414, 0]
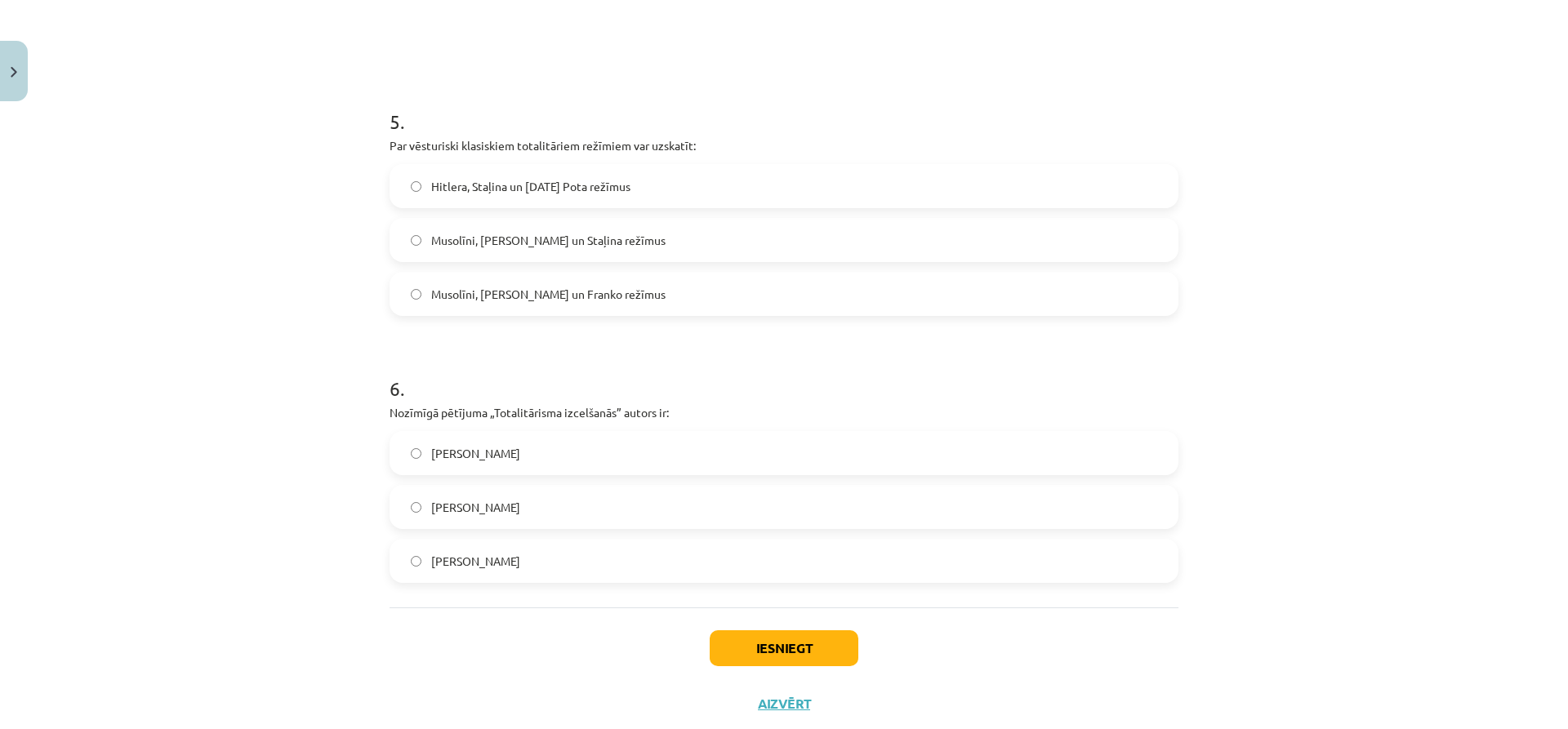
click at [752, 236] on label "Musolīni, Hitlera un Staļina režīmus" at bounding box center [784, 240] width 785 height 41
click at [418, 564] on label "Zbigņevs Bžezinskis" at bounding box center [784, 561] width 785 height 41
click at [661, 505] on label "Raimons Ārons" at bounding box center [784, 507] width 785 height 41
click at [778, 656] on button "Iesniegt" at bounding box center [784, 648] width 148 height 36
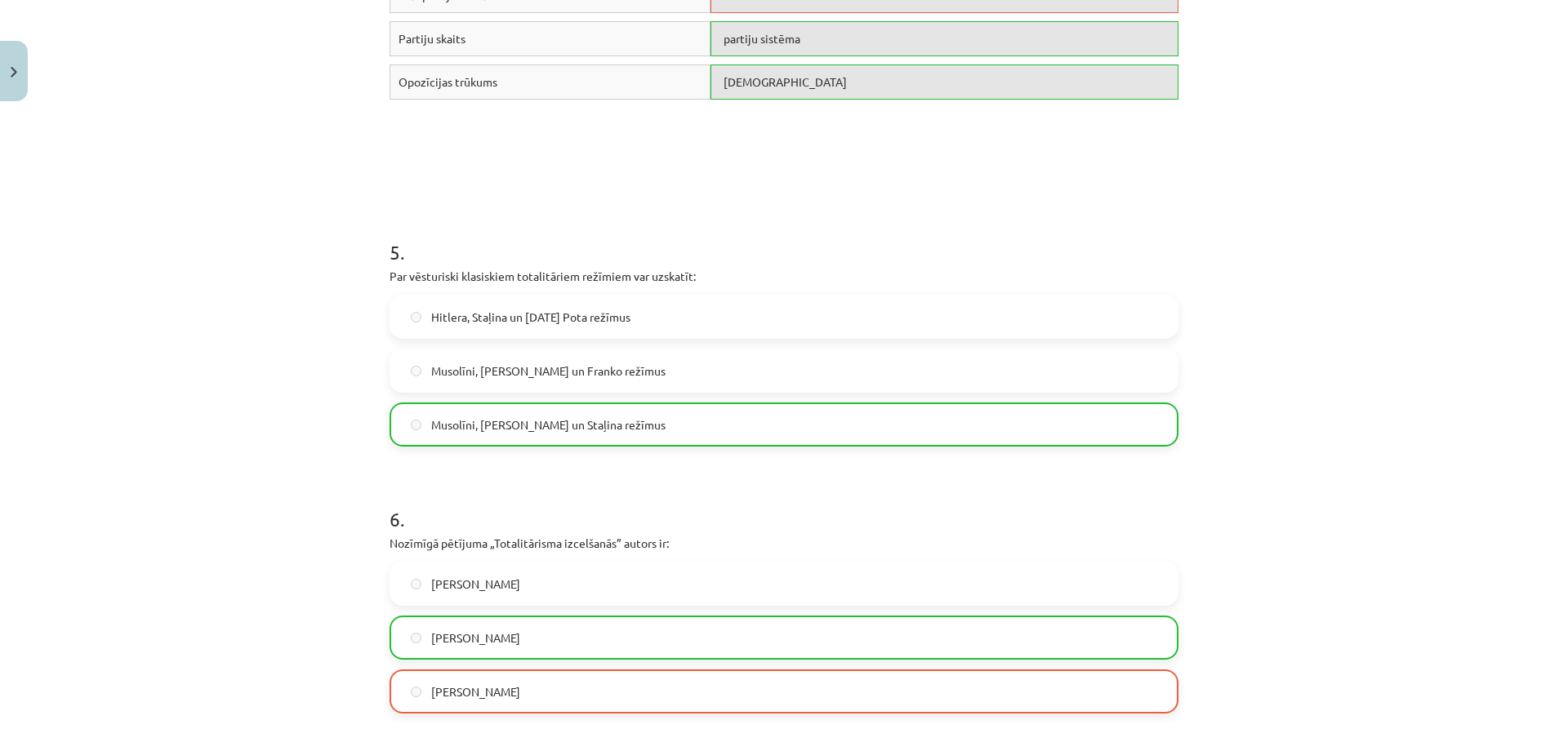
scroll to position [1510, 0]
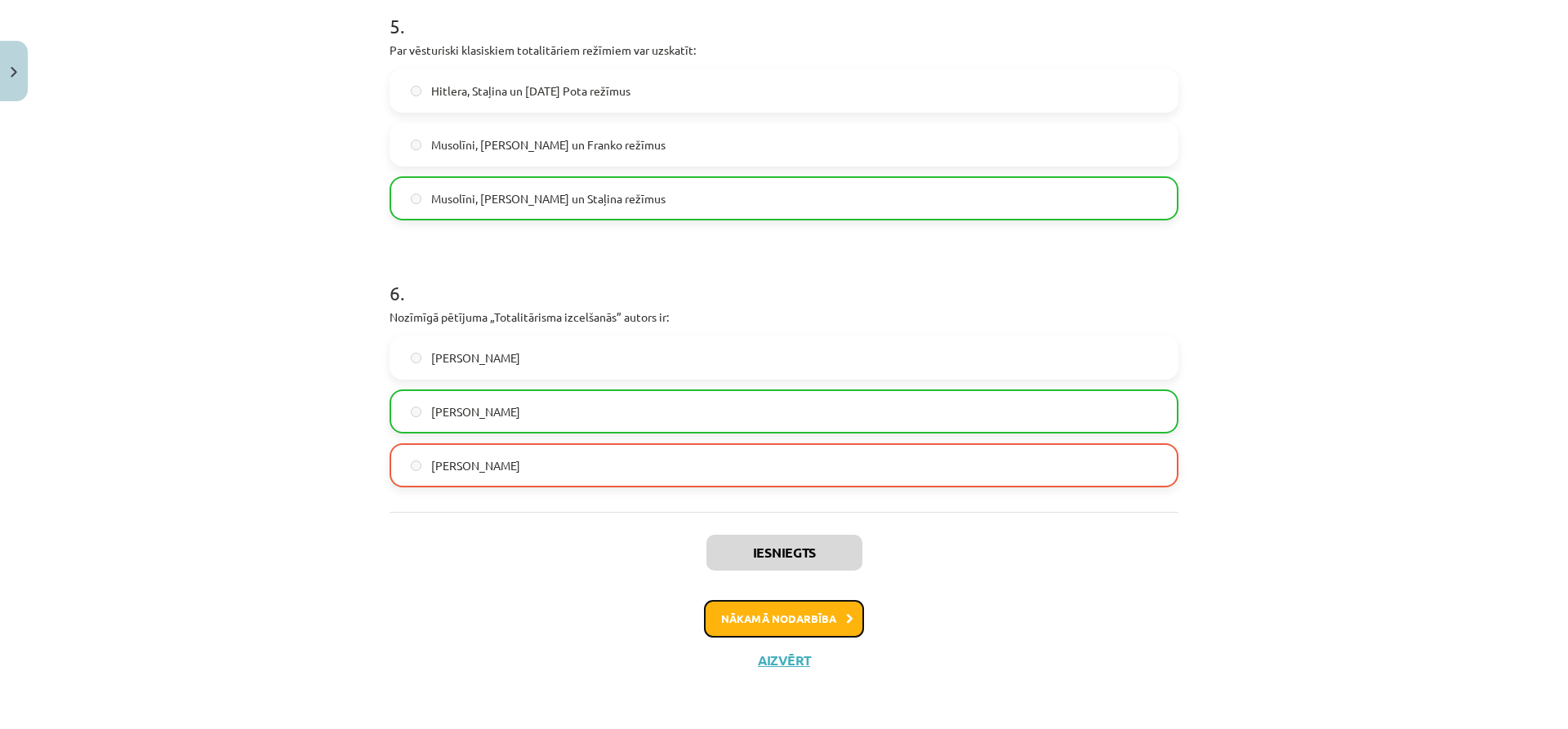
click at [839, 625] on button "Nākamā nodarbība" at bounding box center [784, 619] width 160 height 37
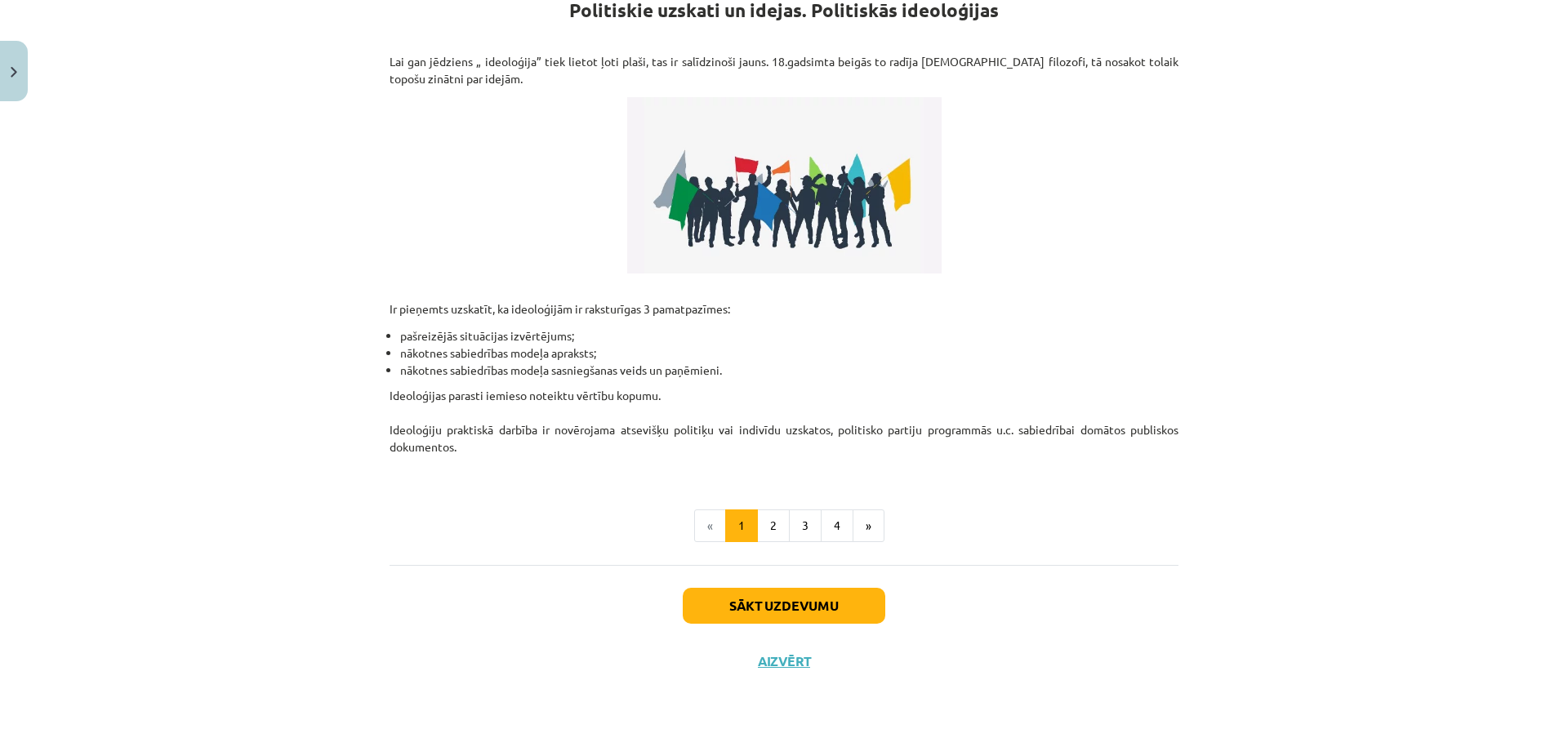
scroll to position [0, 0]
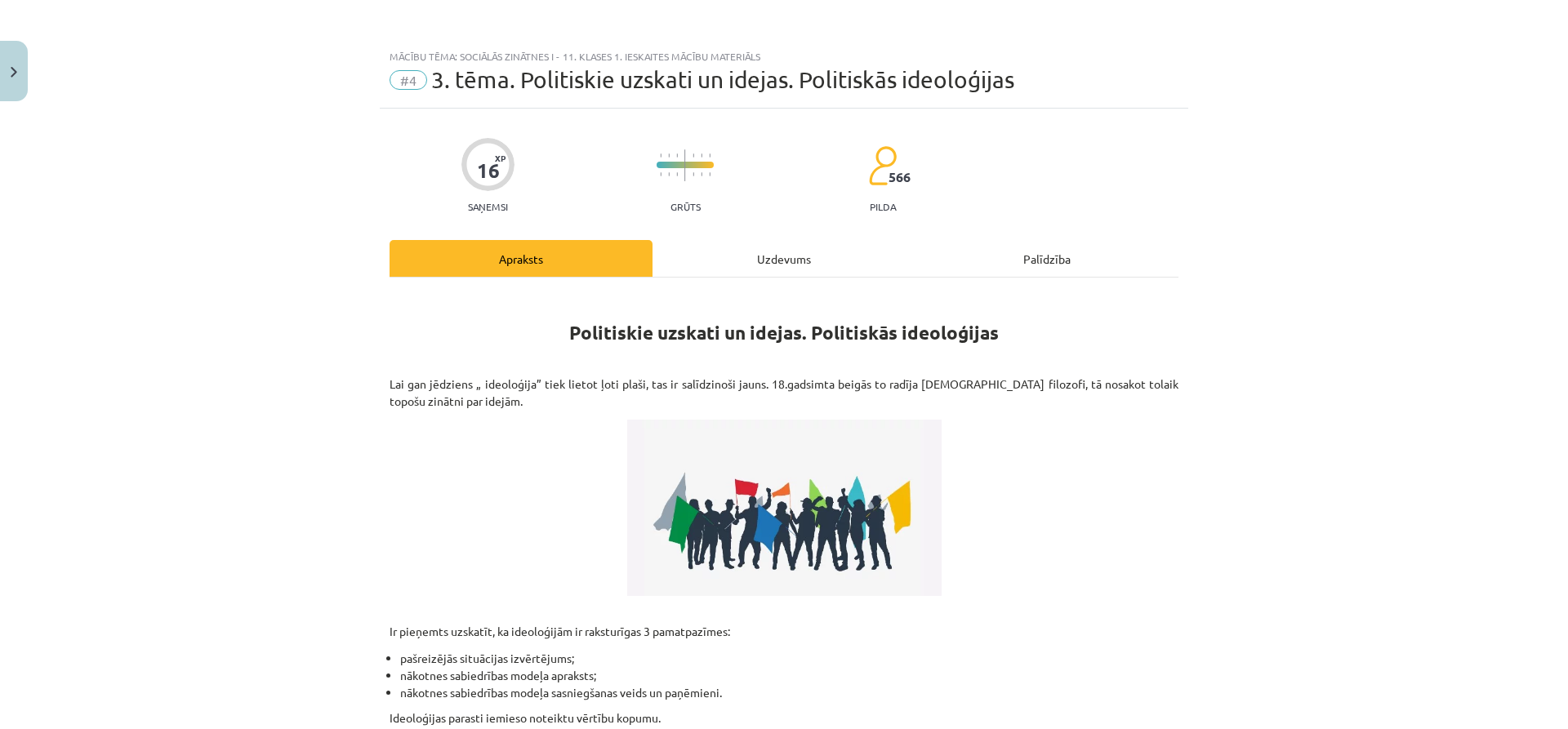
click at [756, 258] on div "Uzdevums" at bounding box center [784, 258] width 263 height 36
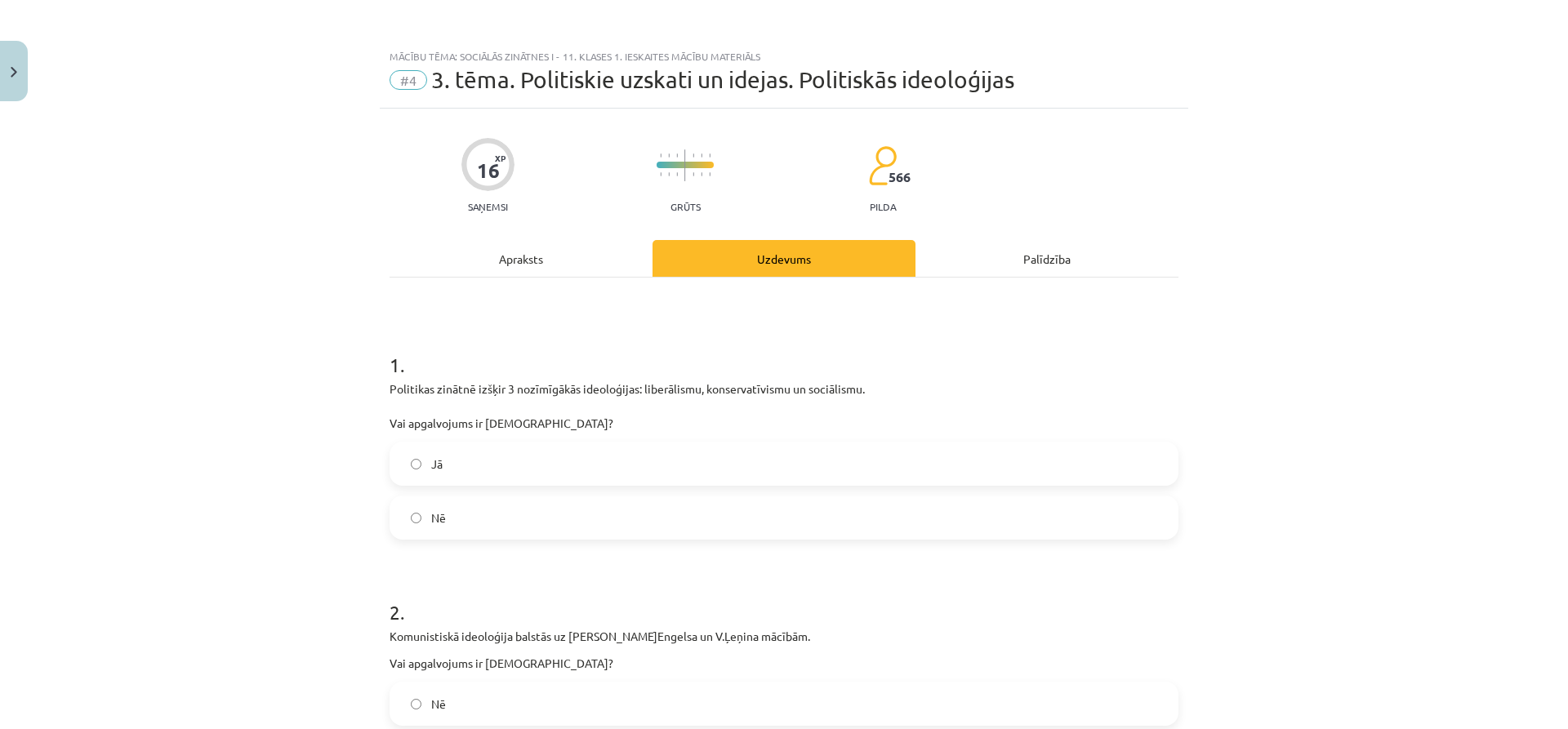
click at [508, 264] on div "Apraksts" at bounding box center [521, 258] width 263 height 36
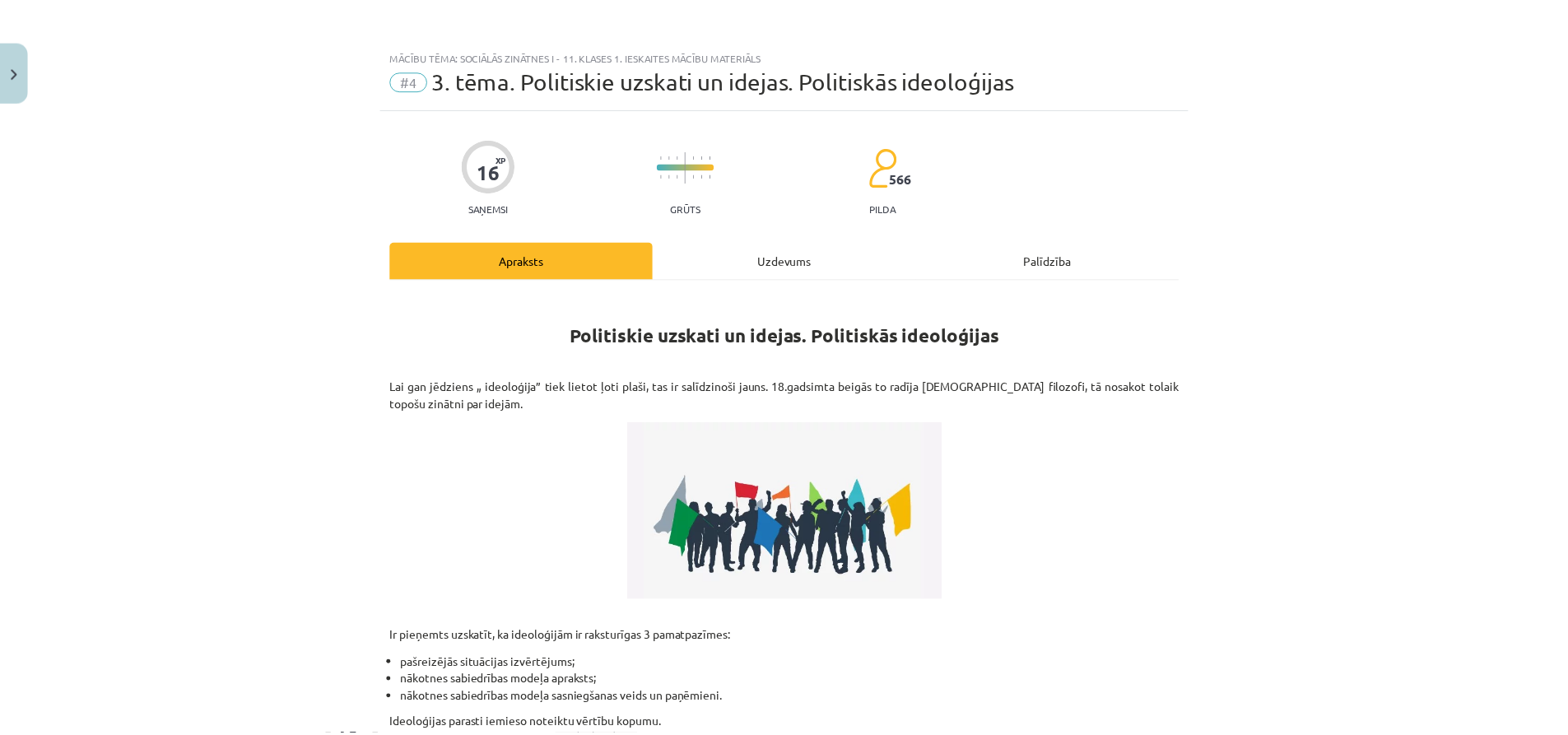
scroll to position [41, 0]
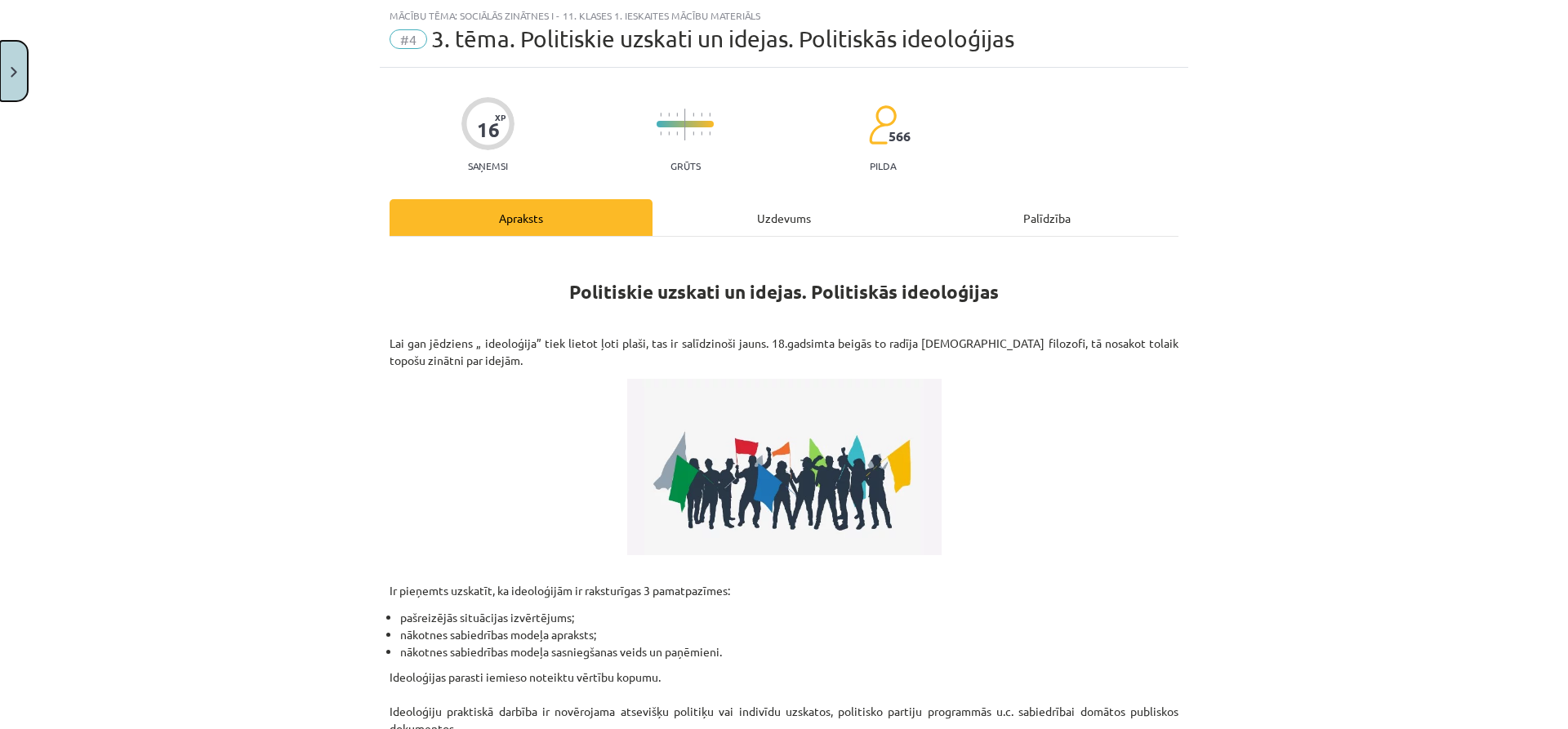
click at [21, 73] on button "Close" at bounding box center [14, 70] width 28 height 60
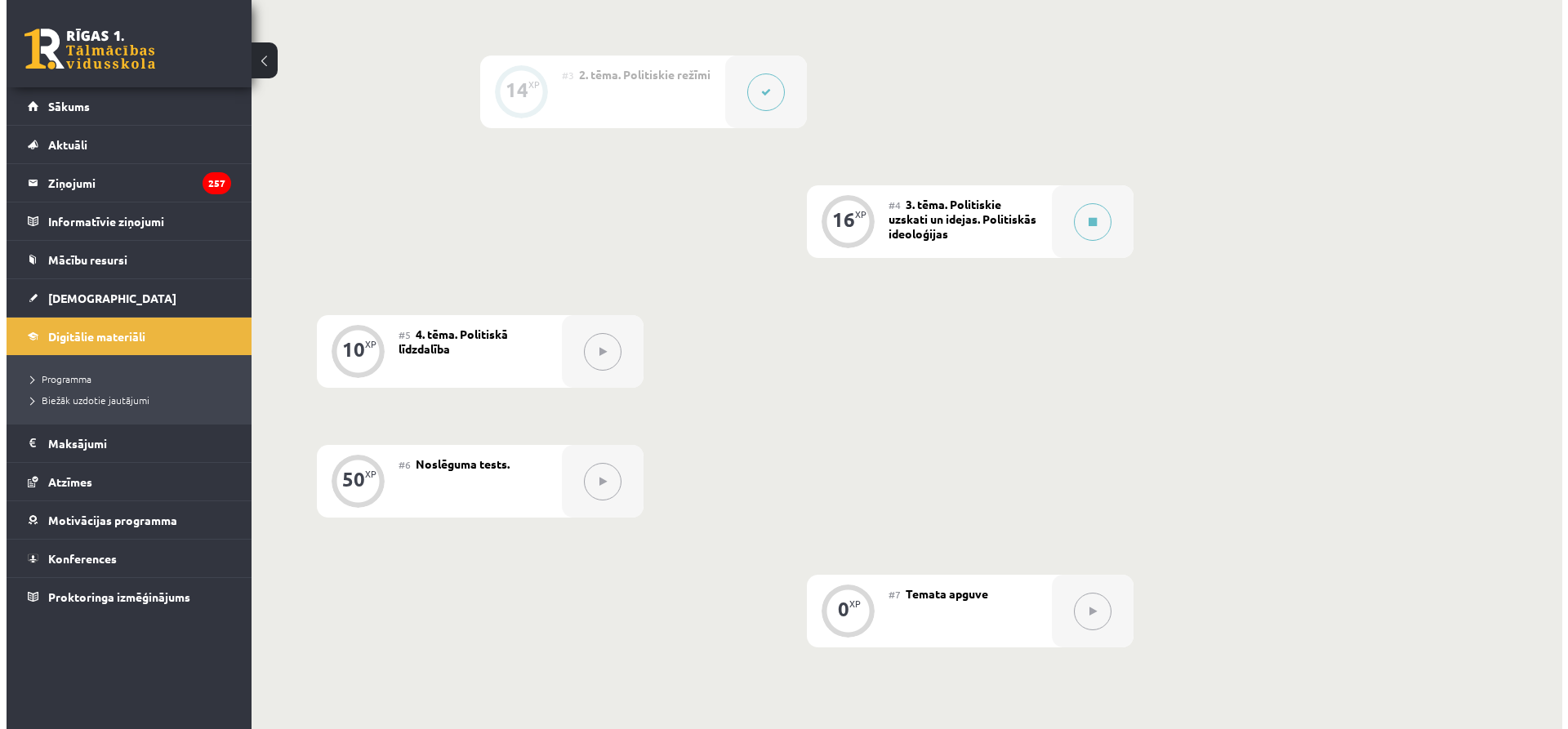
scroll to position [654, 0]
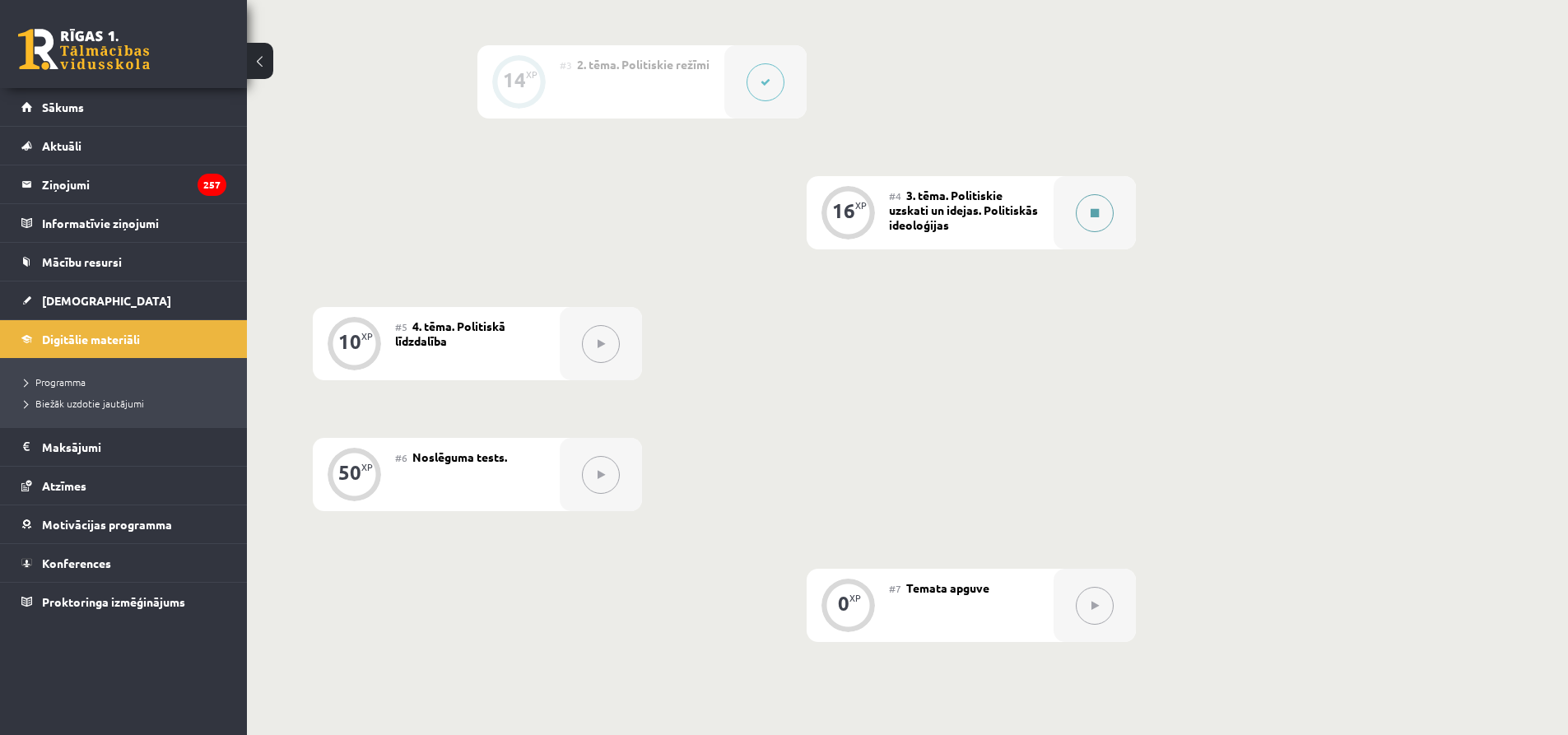
click at [1115, 218] on div at bounding box center [1095, 213] width 82 height 74
